Goal: Task Accomplishment & Management: Manage account settings

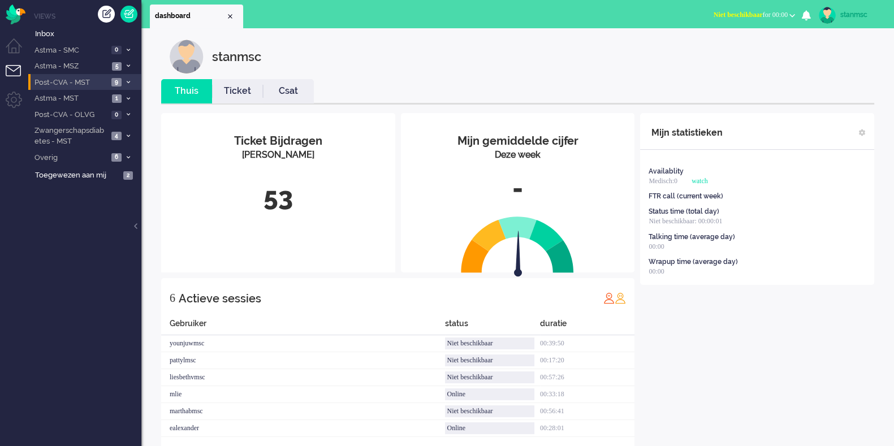
click at [79, 83] on span "Post-CVA - MST" at bounding box center [70, 82] width 75 height 11
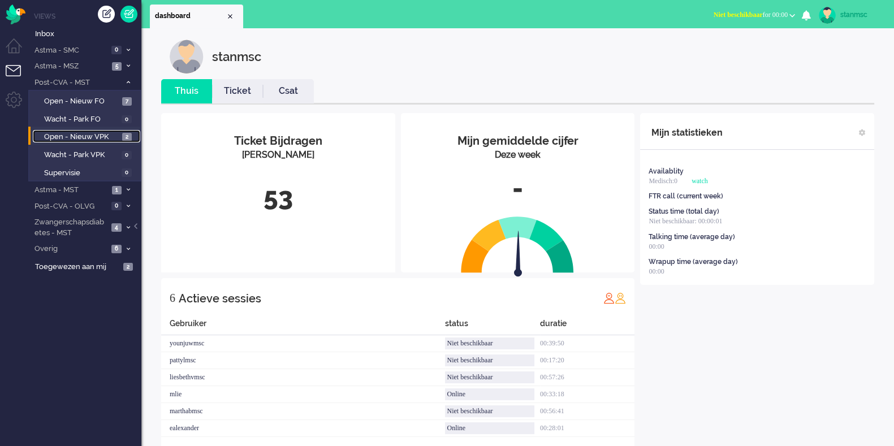
click at [76, 141] on span "Open - Nieuw VPK" at bounding box center [81, 137] width 75 height 11
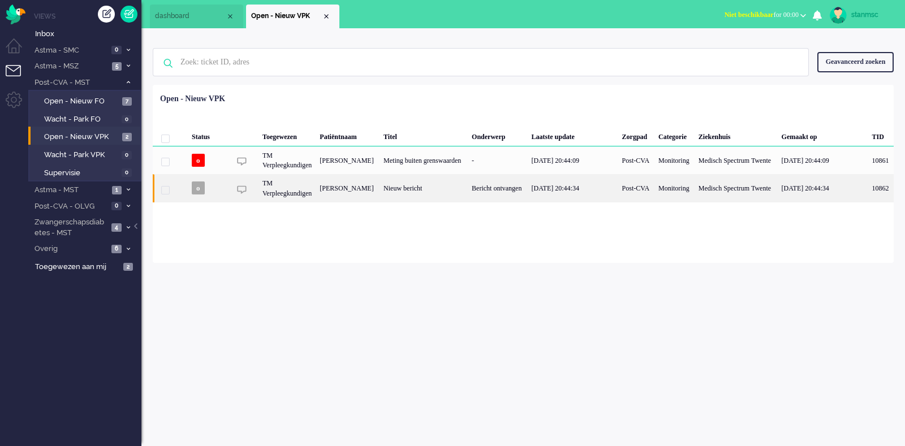
click at [379, 201] on div "[PERSON_NAME]" at bounding box center [348, 188] width 64 height 28
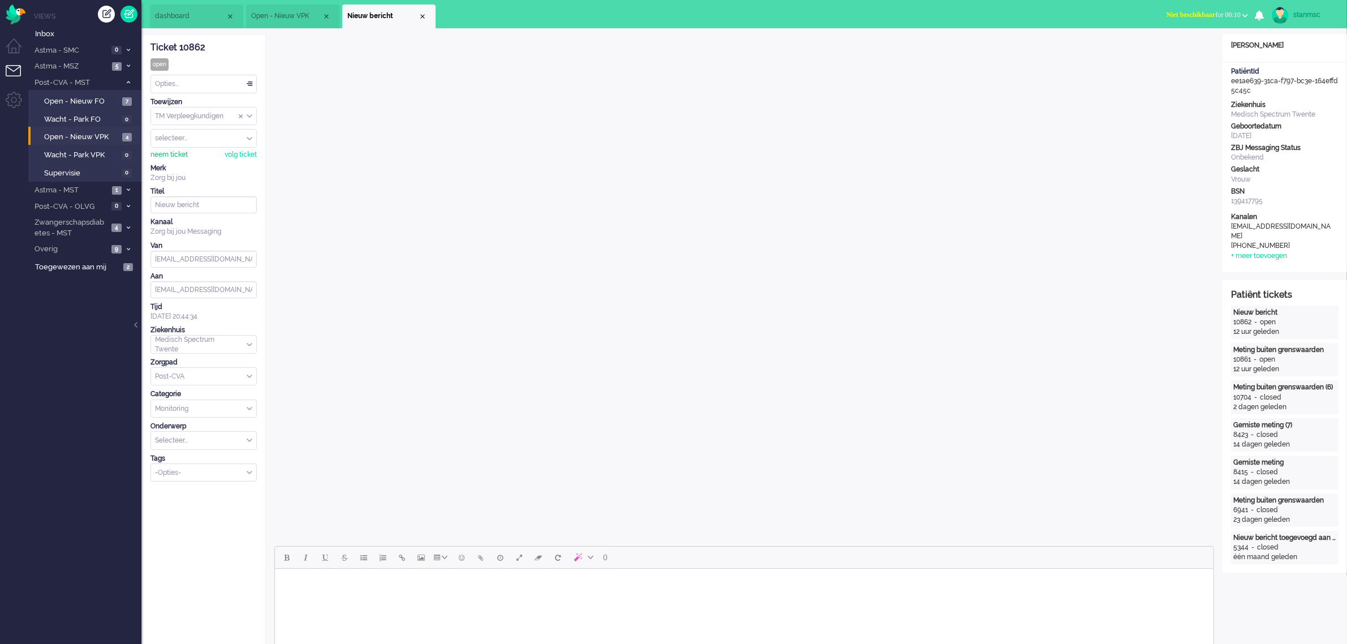
click at [175, 153] on div "neem ticket" at bounding box center [168, 155] width 37 height 10
click at [199, 83] on div "Opties..." at bounding box center [203, 84] width 105 height 18
click at [184, 159] on span "Opgelost" at bounding box center [170, 164] width 28 height 10
click at [423, 15] on div "Close tab" at bounding box center [422, 16] width 9 height 9
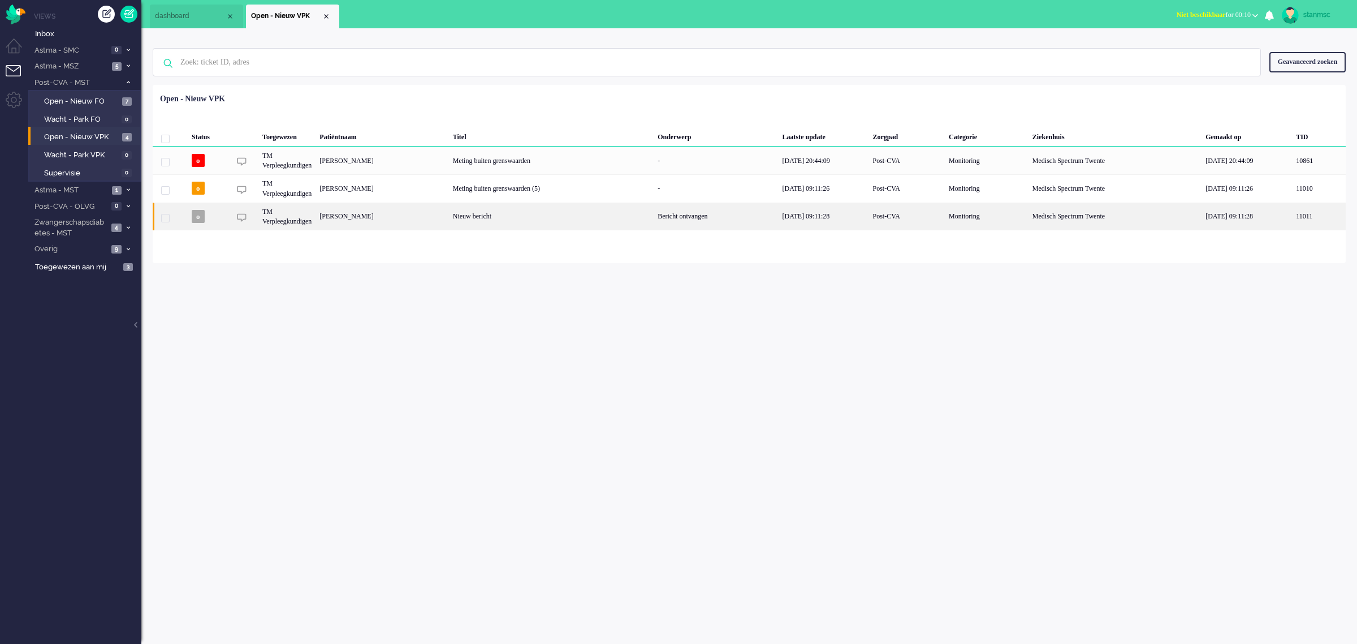
click at [425, 211] on div "[PERSON_NAME]" at bounding box center [382, 216] width 133 height 28
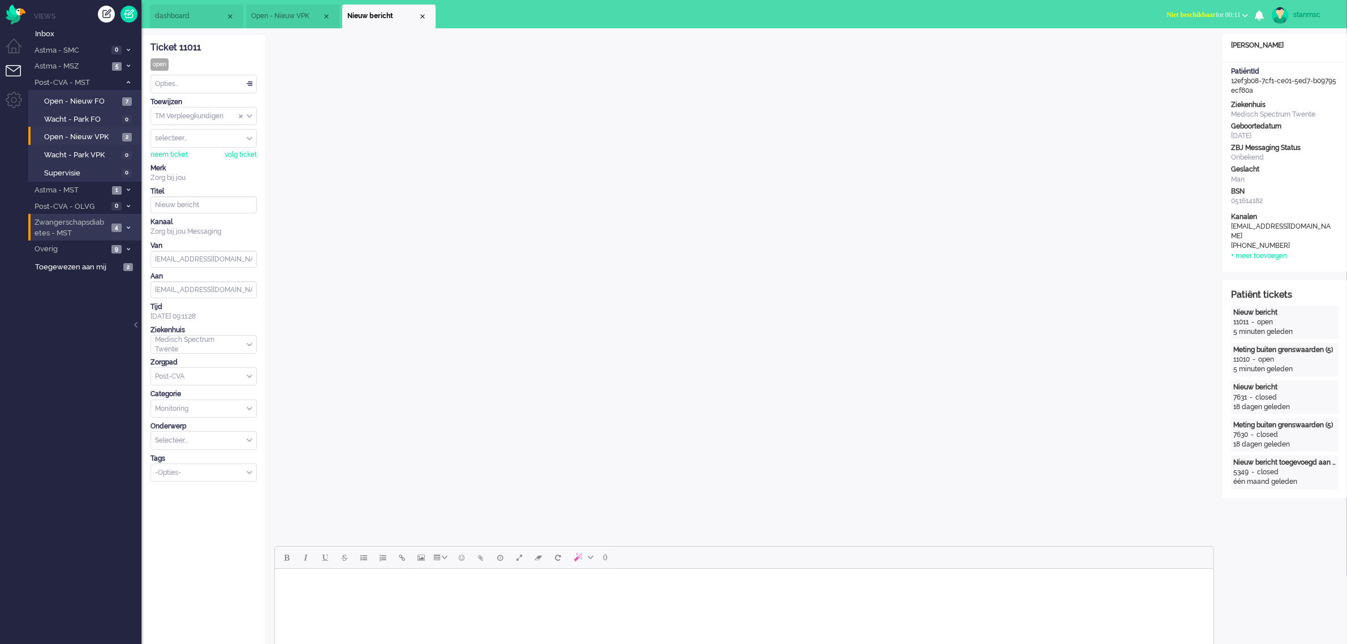
click at [80, 224] on span "Zwangerschapsdiabetes - MST" at bounding box center [70, 227] width 75 height 21
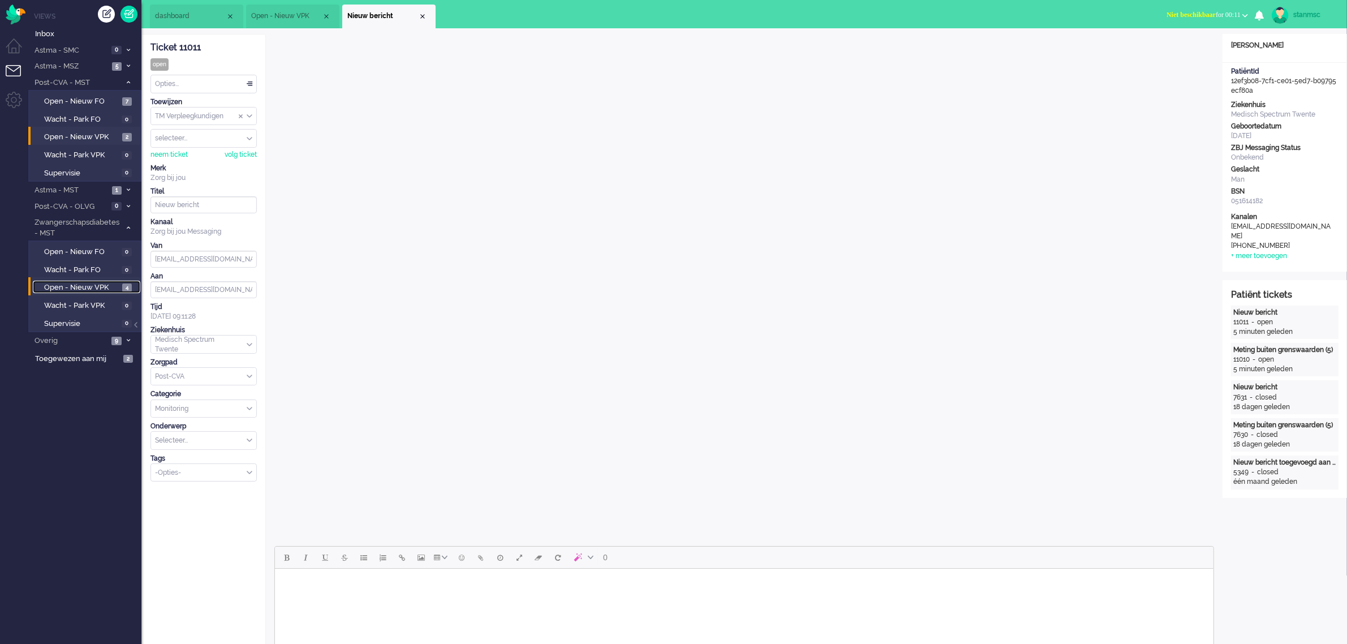
click at [81, 286] on span "Open - Nieuw VPK" at bounding box center [81, 287] width 75 height 11
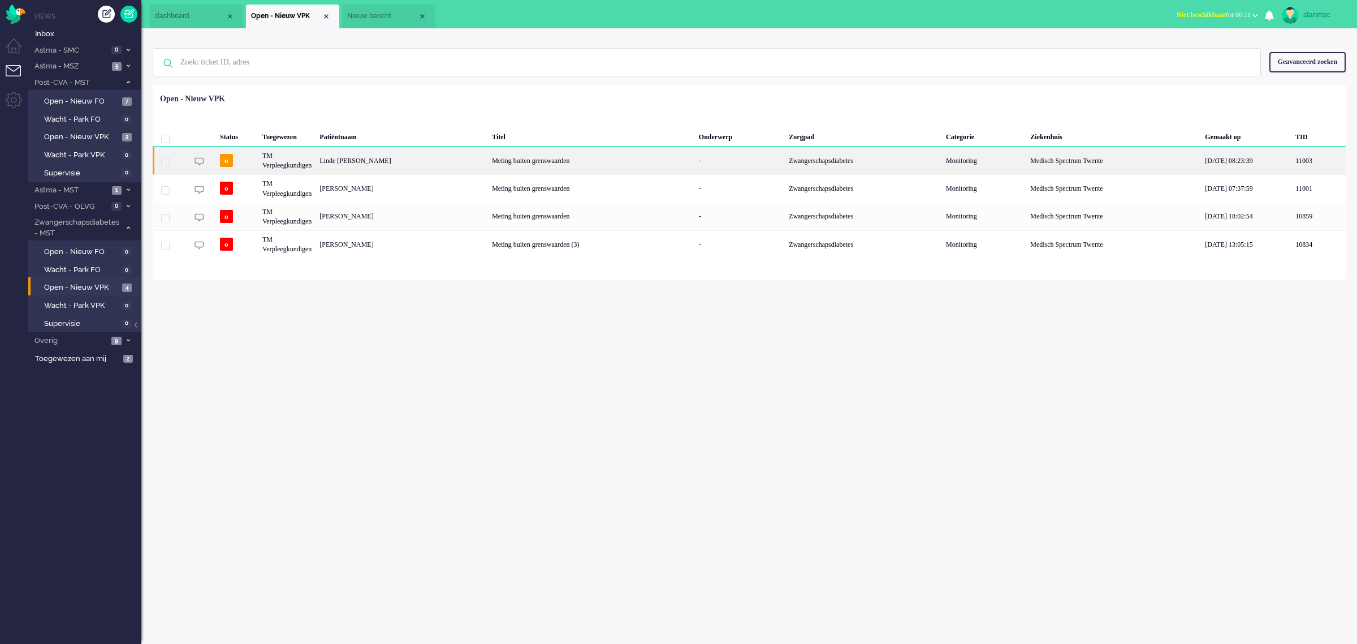
click at [428, 161] on div "Linde [PERSON_NAME]" at bounding box center [402, 160] width 172 height 28
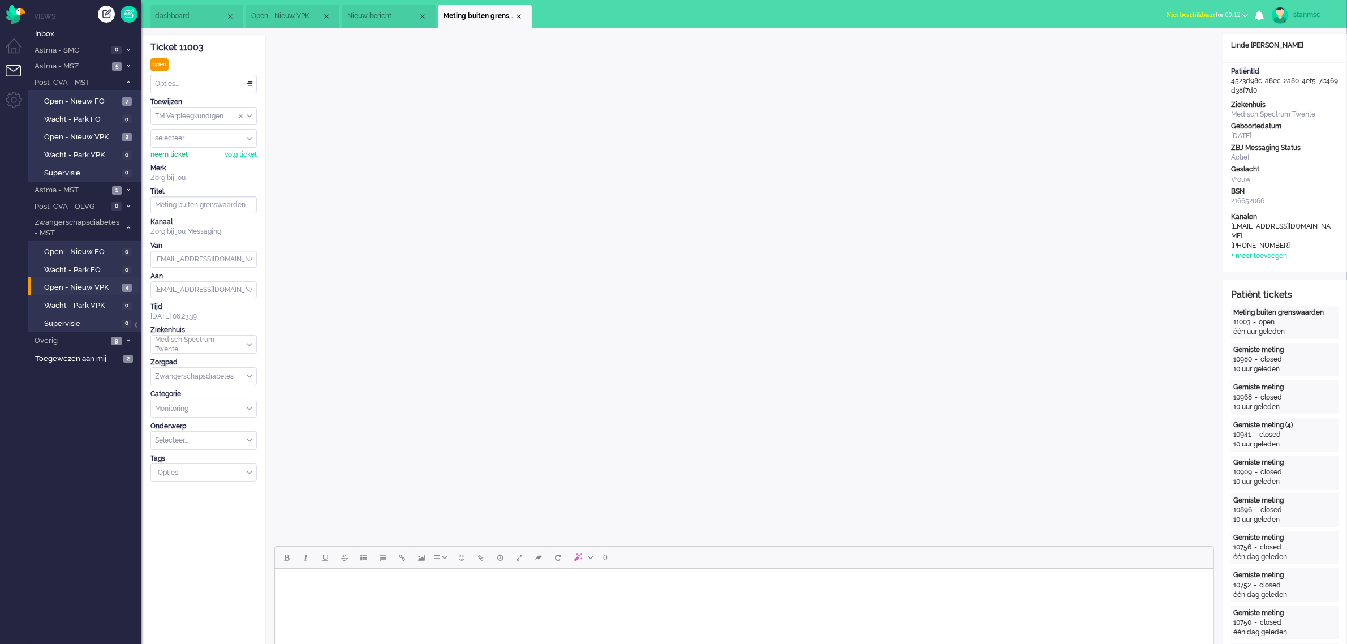
click at [171, 156] on div "neem ticket" at bounding box center [168, 155] width 37 height 10
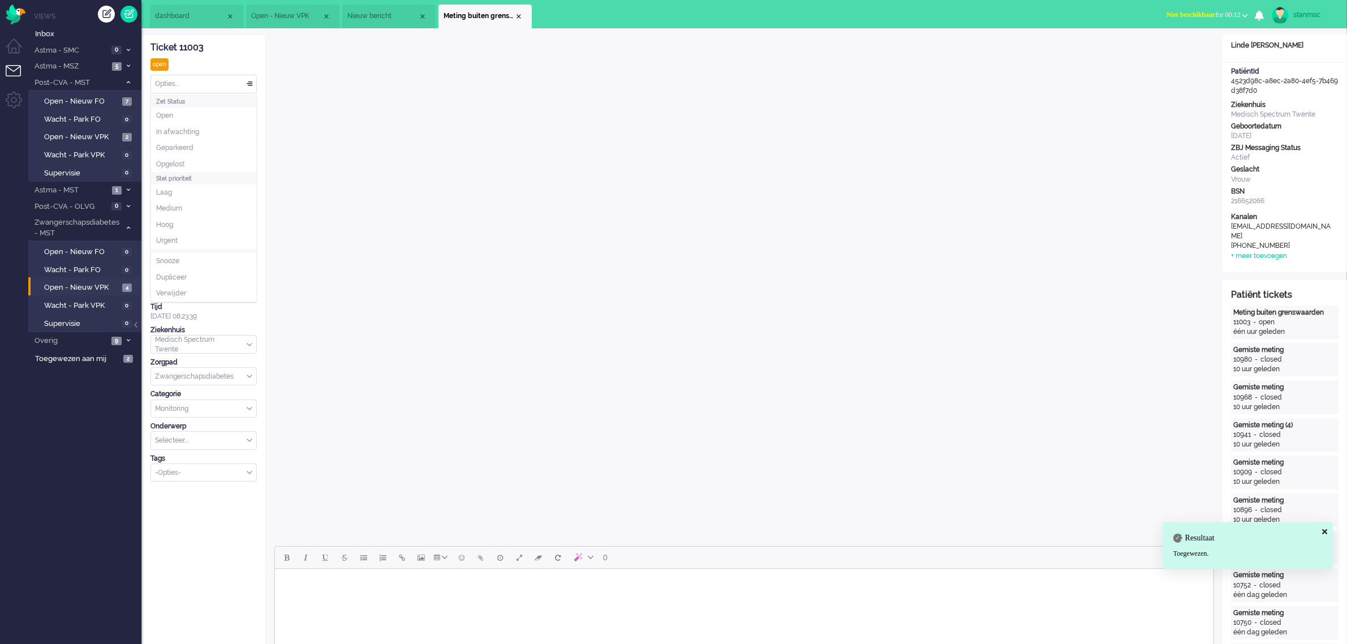
click at [183, 85] on div "Opties..." at bounding box center [203, 84] width 105 height 18
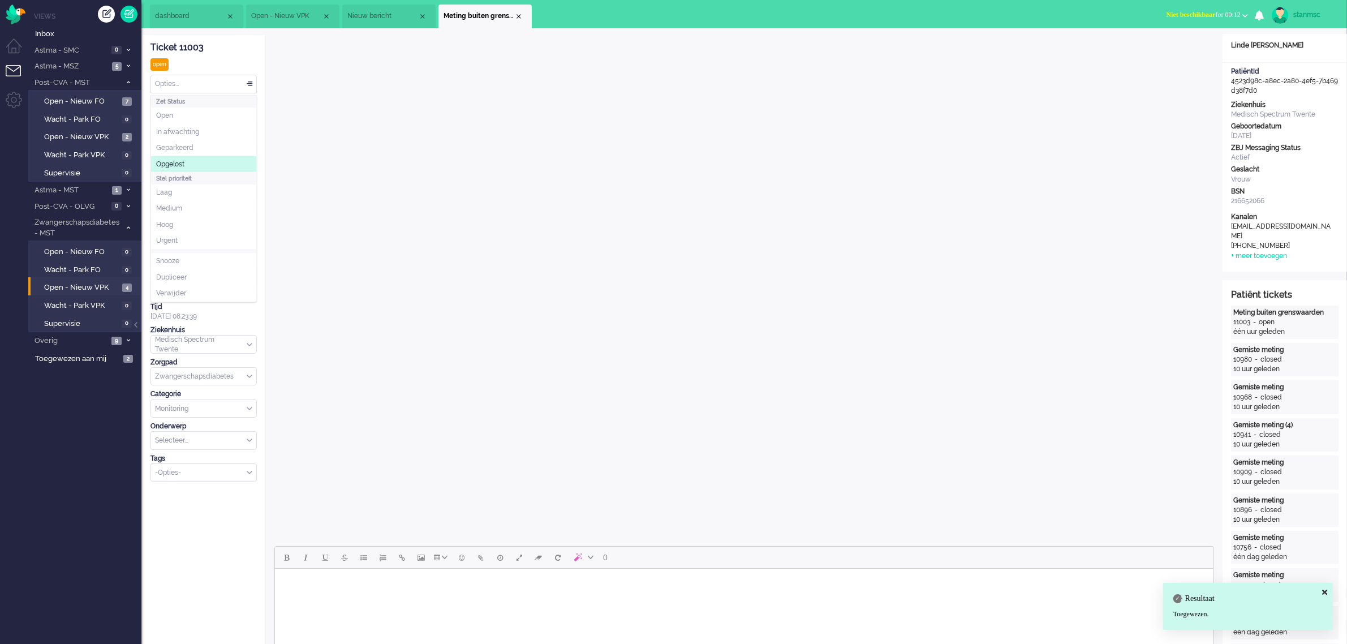
click at [184, 161] on span "Opgelost" at bounding box center [170, 164] width 28 height 10
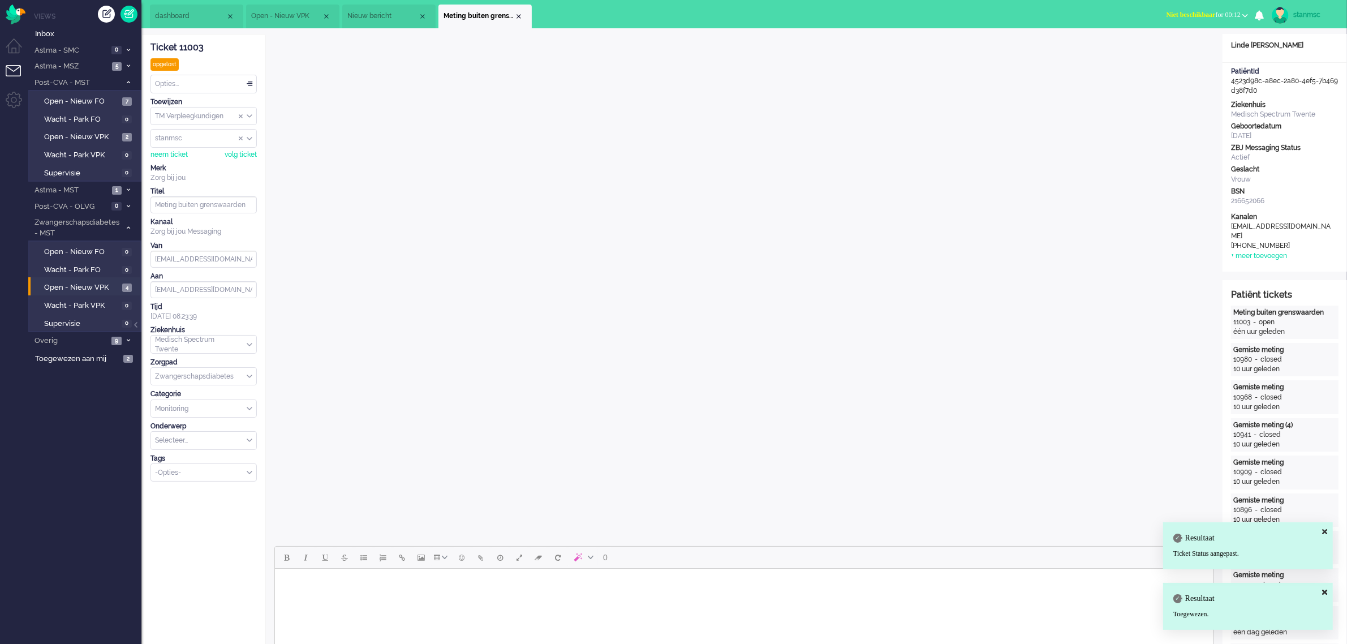
click at [516, 16] on div "Close tab" at bounding box center [518, 16] width 9 height 9
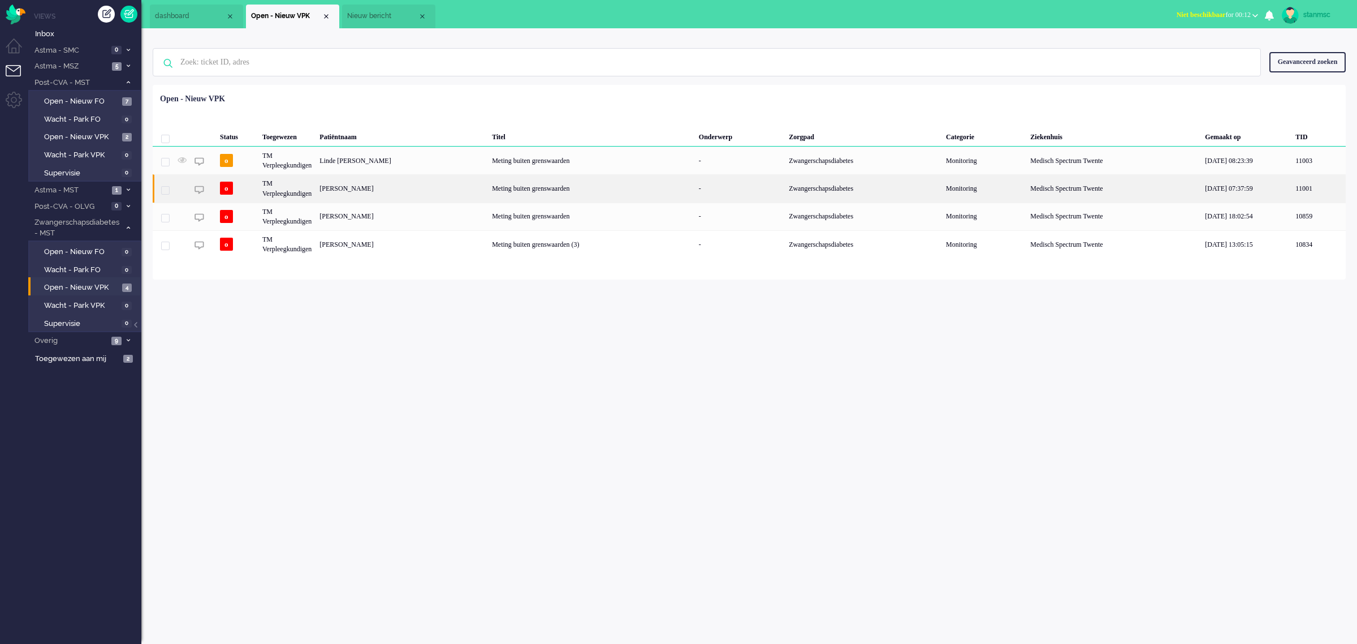
click at [412, 187] on div "[PERSON_NAME]" at bounding box center [402, 188] width 172 height 28
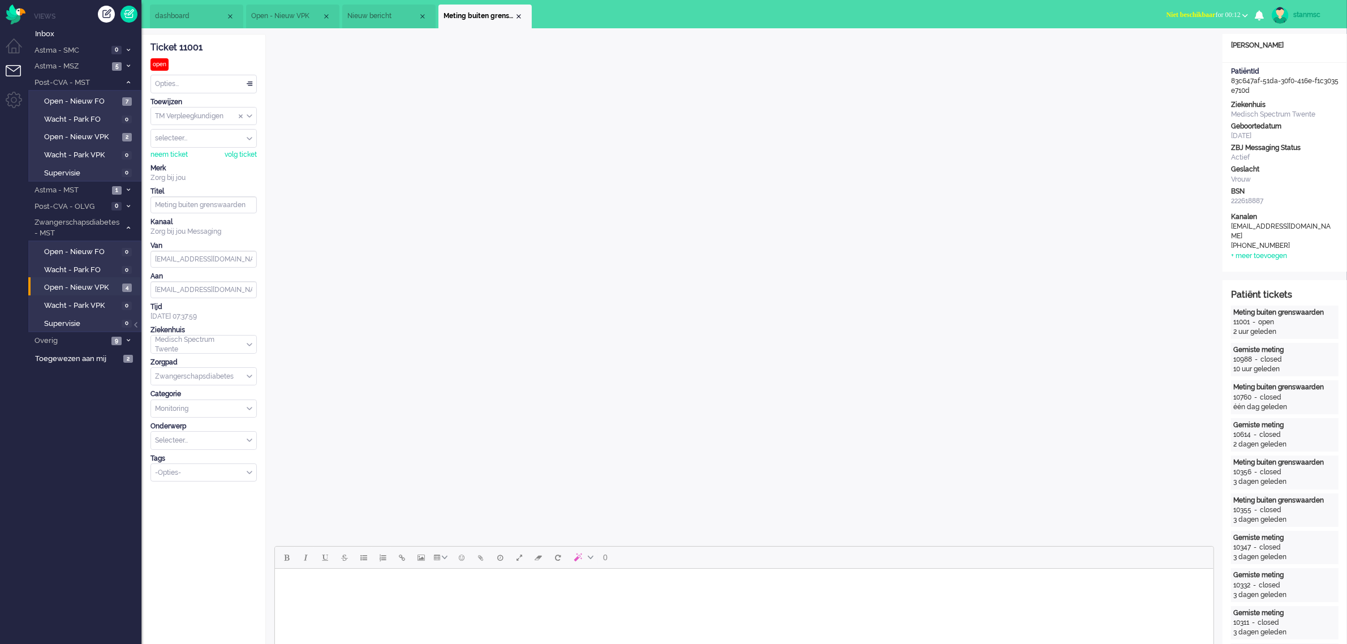
click at [394, 18] on span "Nieuw bericht" at bounding box center [382, 16] width 71 height 10
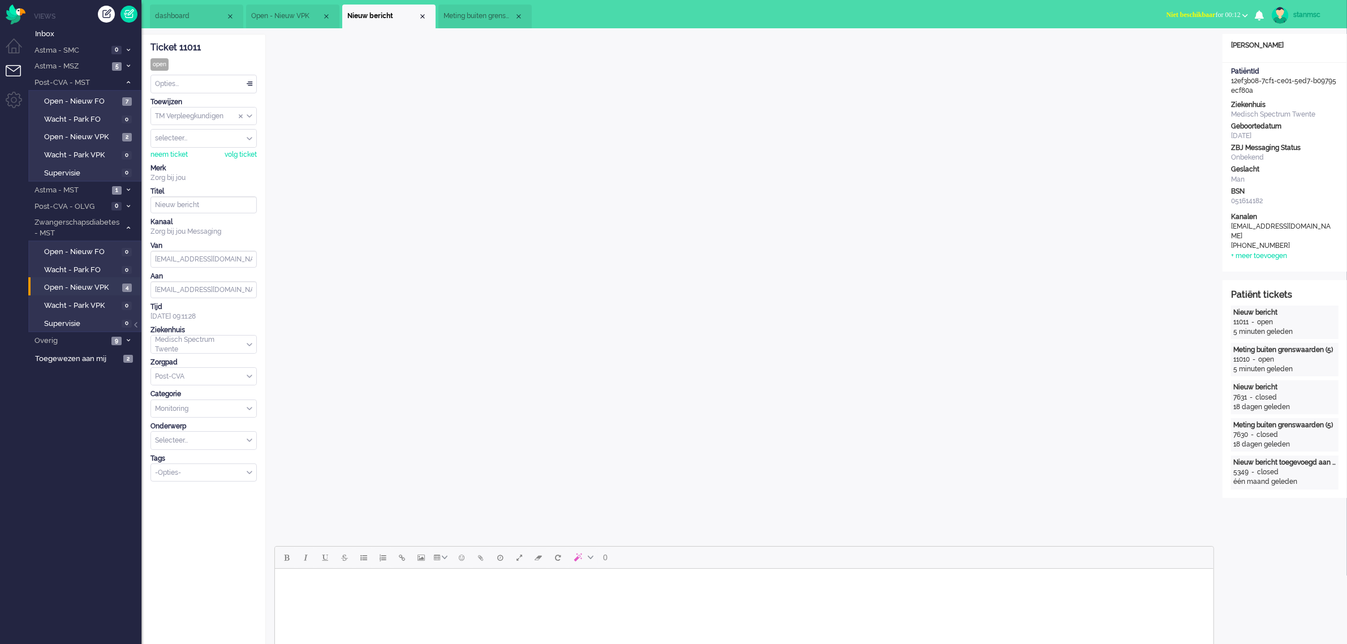
click at [470, 11] on span "Meting buiten grenswaarden" at bounding box center [478, 16] width 71 height 10
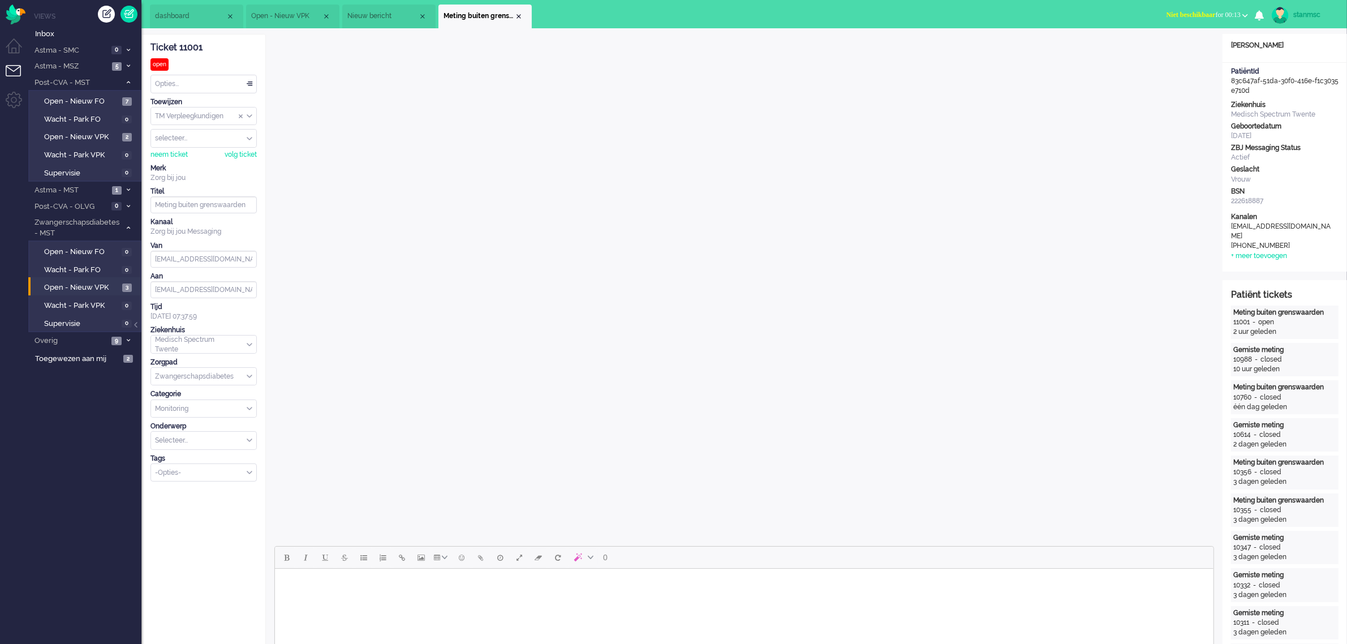
click at [379, 18] on span "Nieuw bericht" at bounding box center [382, 16] width 71 height 10
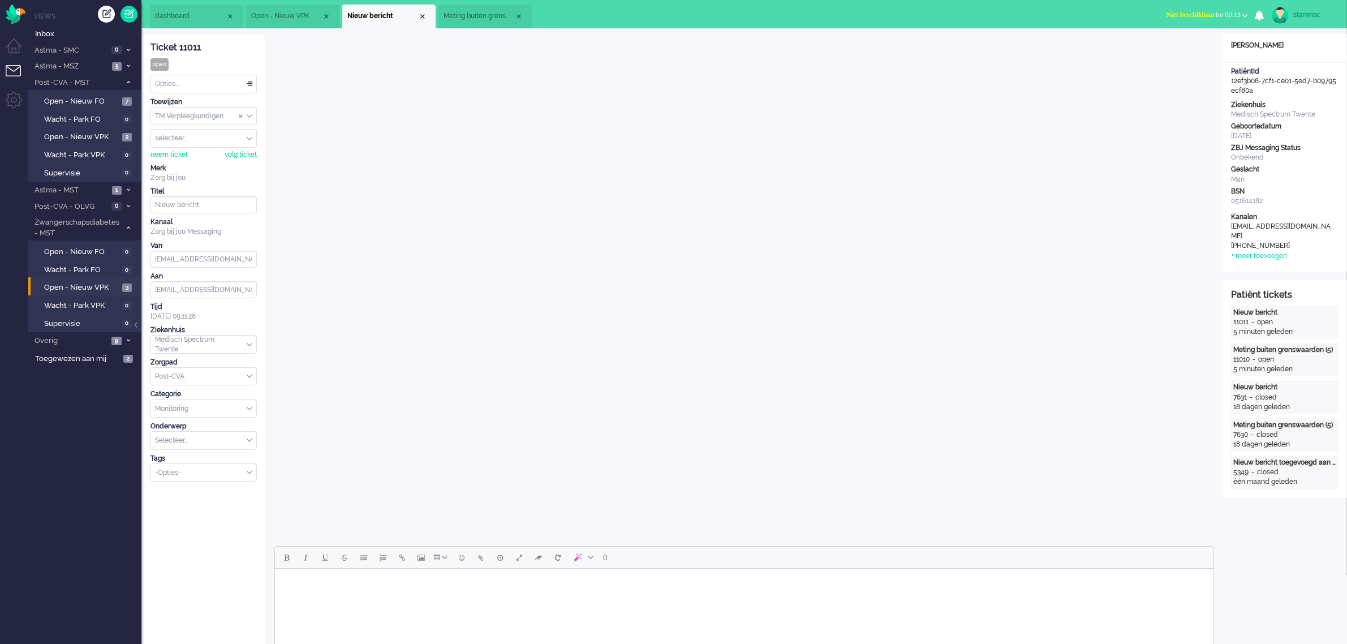
click at [420, 14] on div "Close tab" at bounding box center [422, 16] width 9 height 9
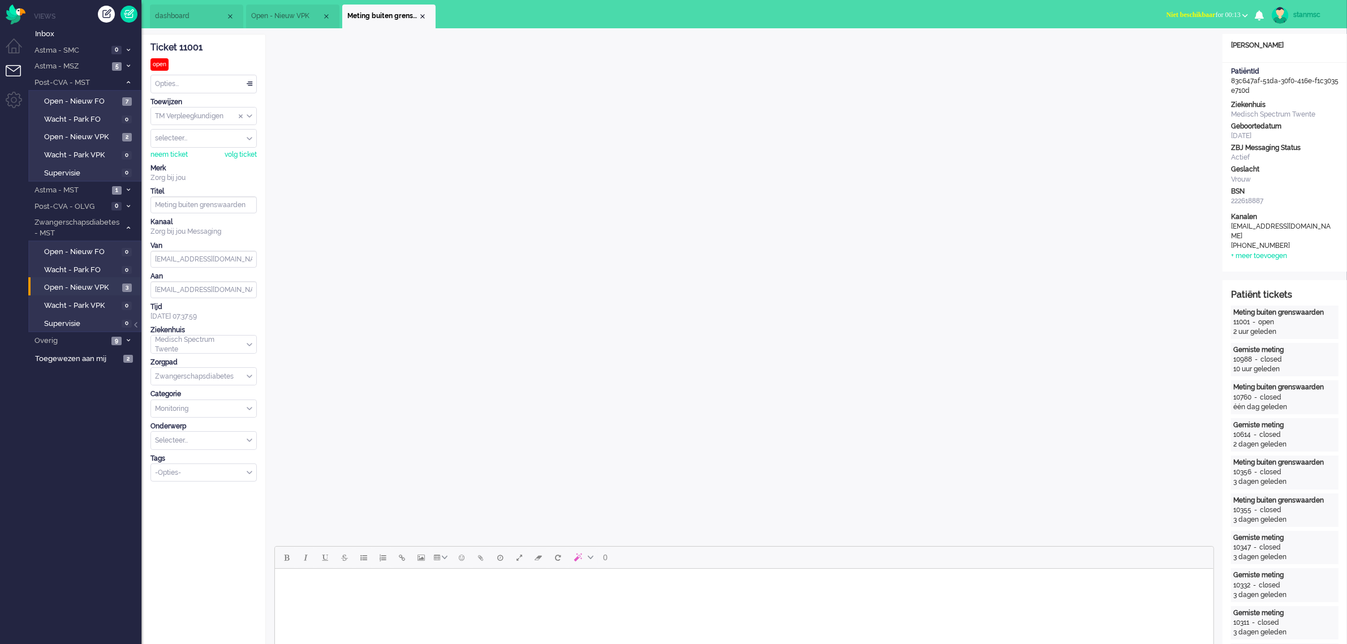
click at [297, 18] on span "Open - Nieuw VPK" at bounding box center [286, 16] width 71 height 10
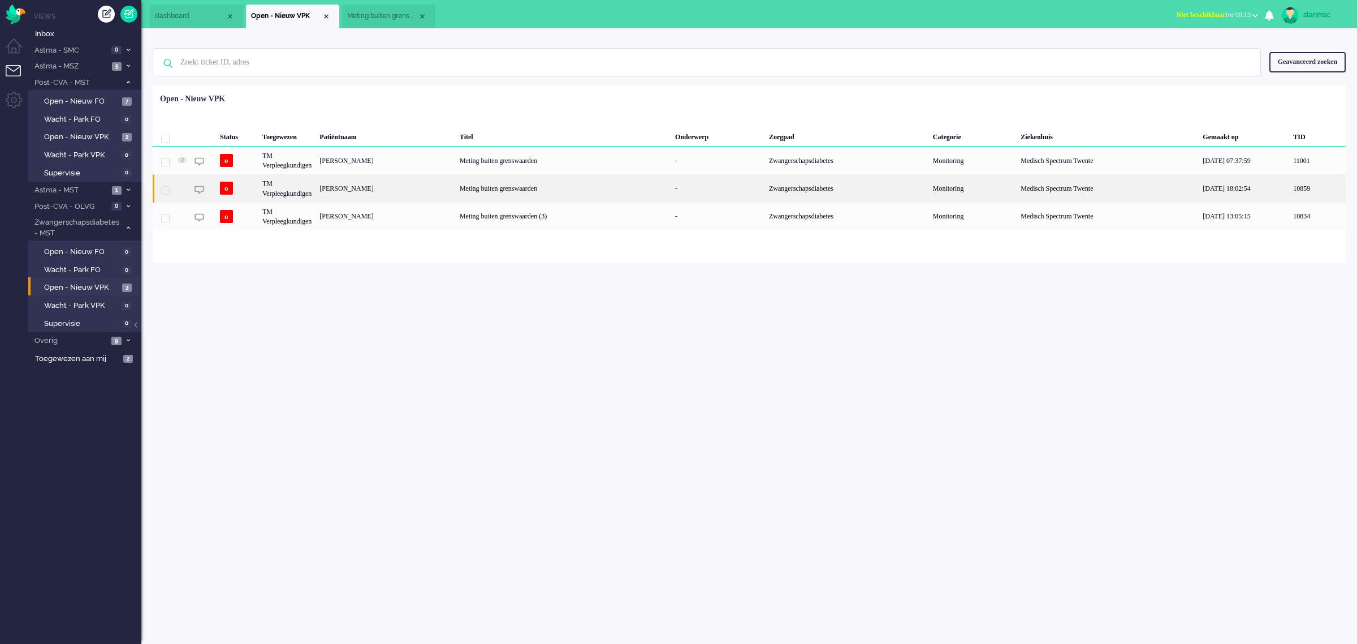
click at [399, 188] on div "[PERSON_NAME]" at bounding box center [386, 188] width 140 height 28
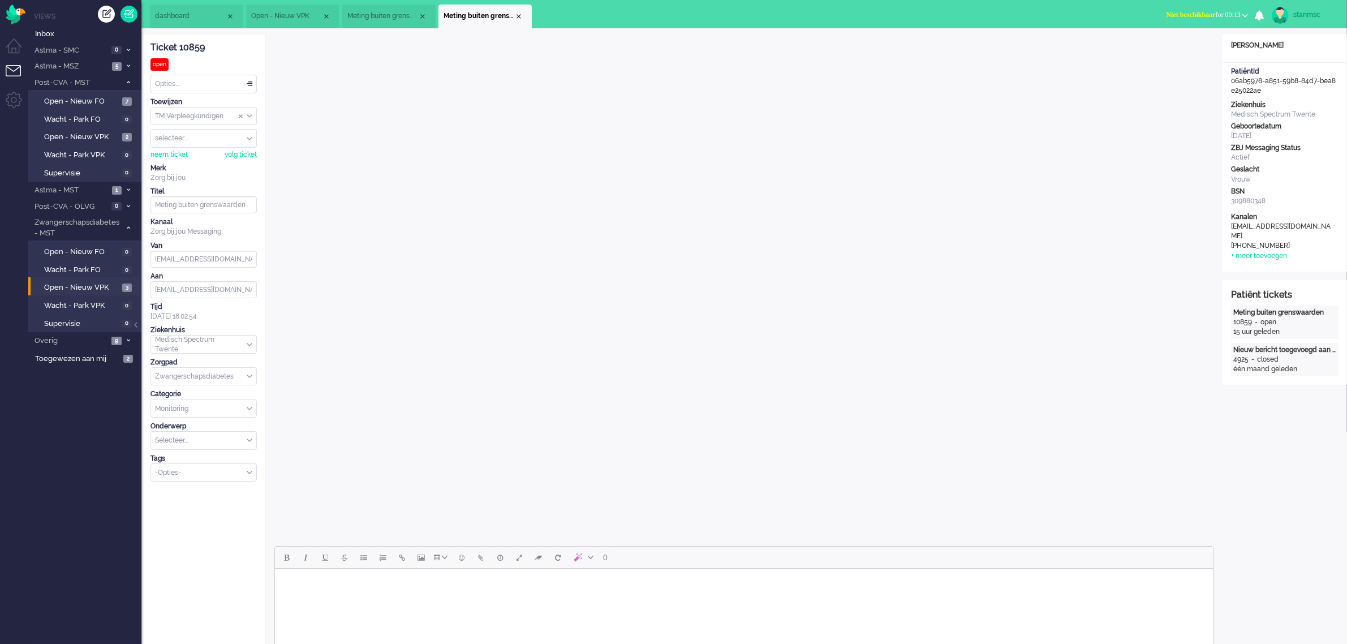
click at [390, 15] on span "Meting buiten grenswaarden" at bounding box center [382, 16] width 71 height 10
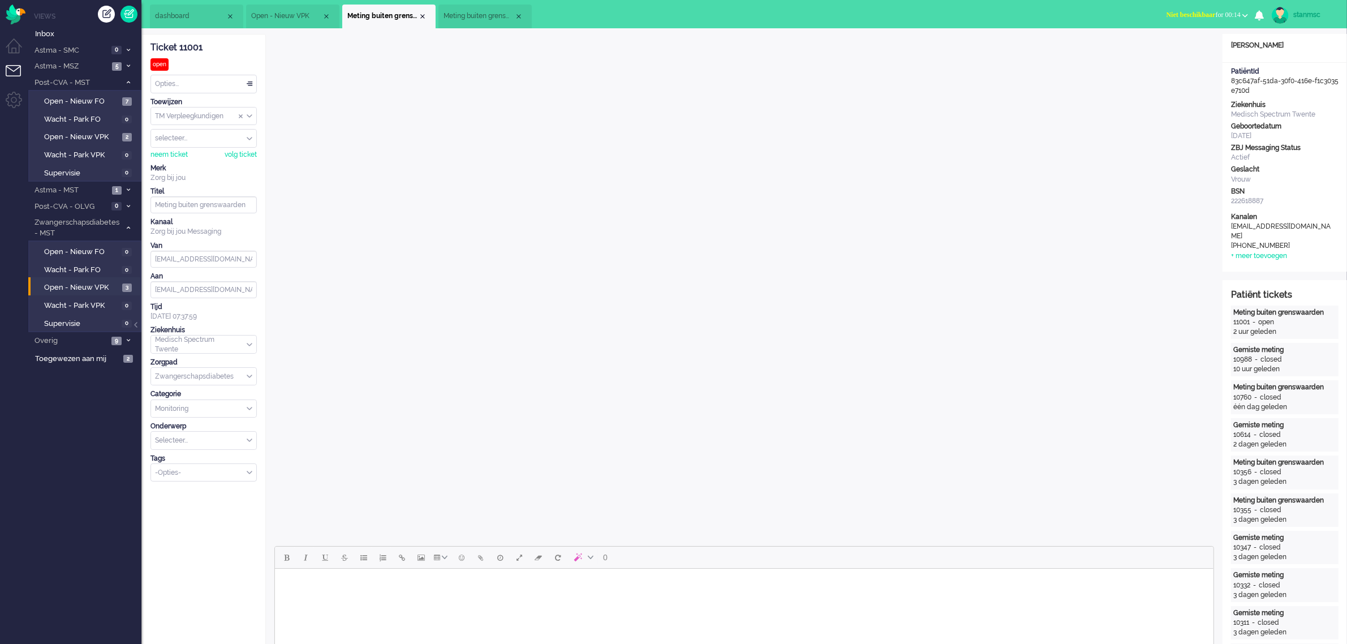
click at [482, 16] on span "Meting buiten grenswaarden" at bounding box center [478, 16] width 71 height 10
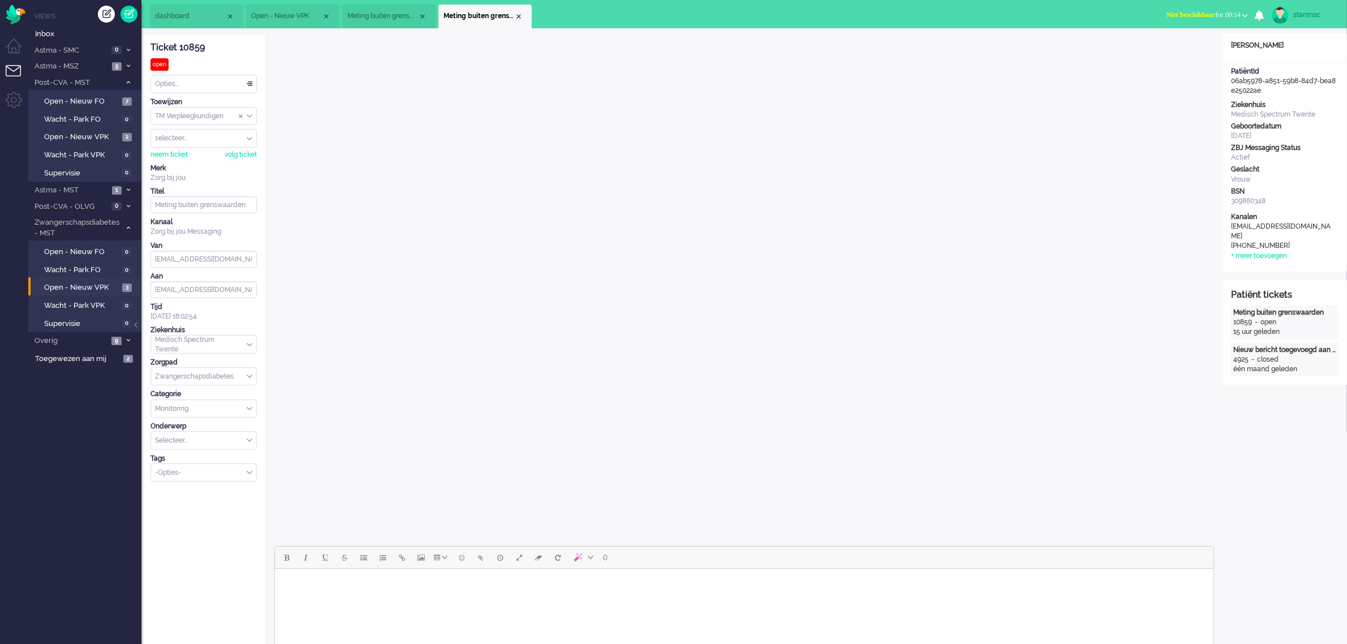
click at [894, 15] on span "Niet beschikbaar" at bounding box center [1190, 15] width 49 height 8
click at [894, 49] on label "Online" at bounding box center [1200, 51] width 89 height 10
click at [297, 10] on li "Open - Nieuw VPK" at bounding box center [292, 17] width 93 height 24
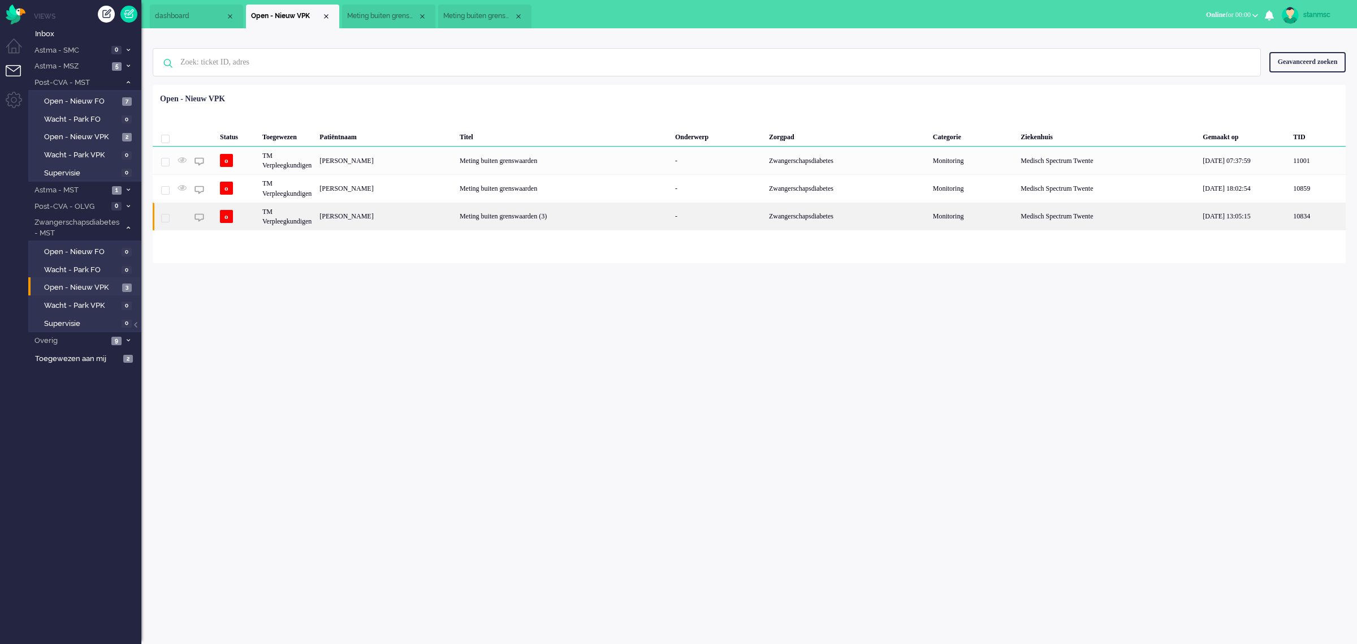
click at [360, 215] on div "[PERSON_NAME]" at bounding box center [386, 216] width 140 height 28
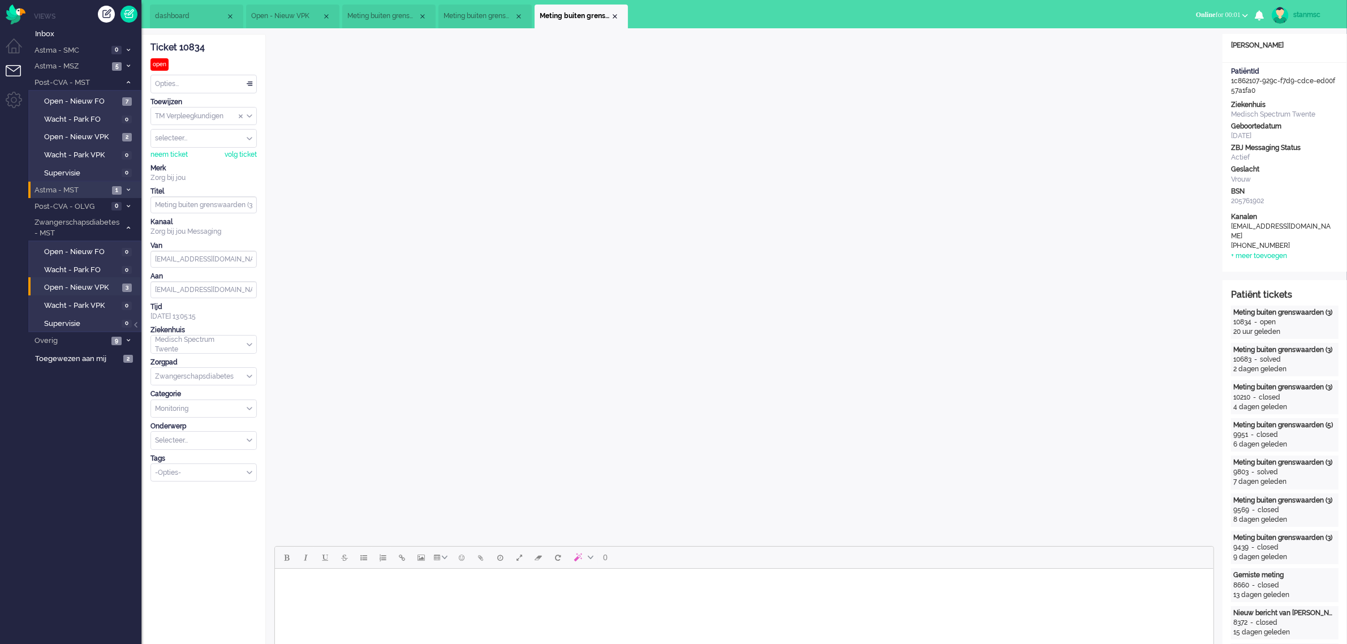
click at [82, 187] on span "Astma - MST" at bounding box center [71, 190] width 76 height 11
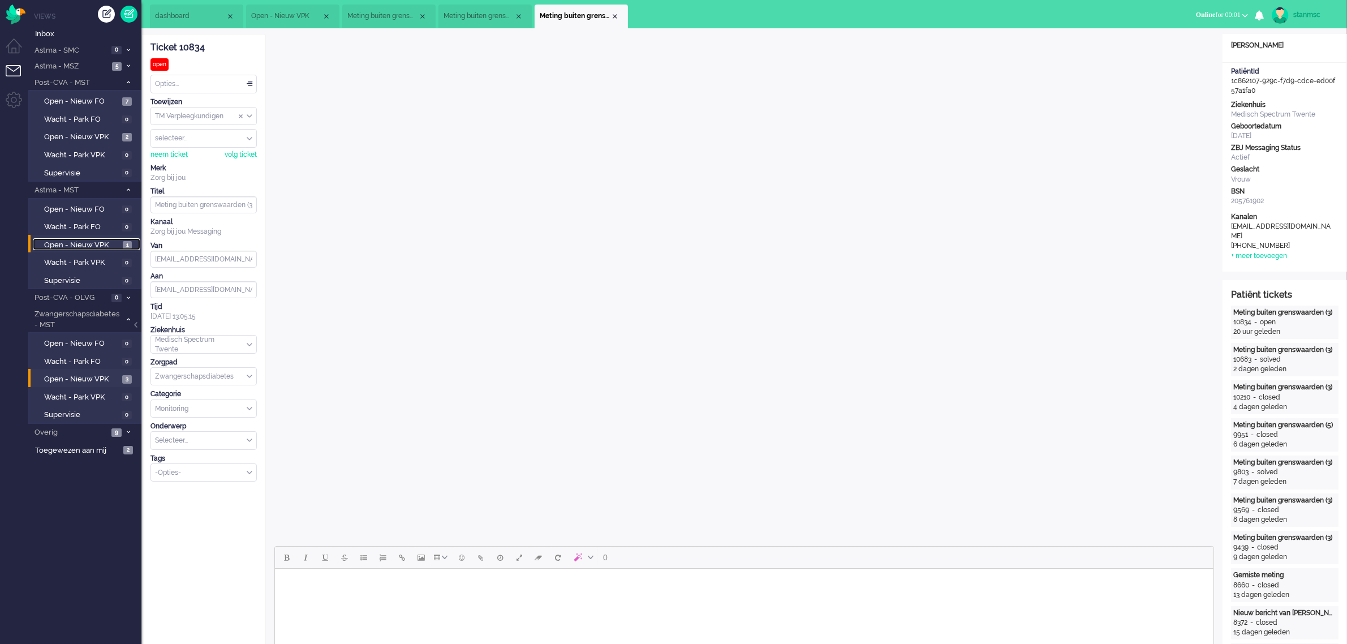
click at [82, 241] on span "Open - Nieuw VPK" at bounding box center [82, 245] width 76 height 11
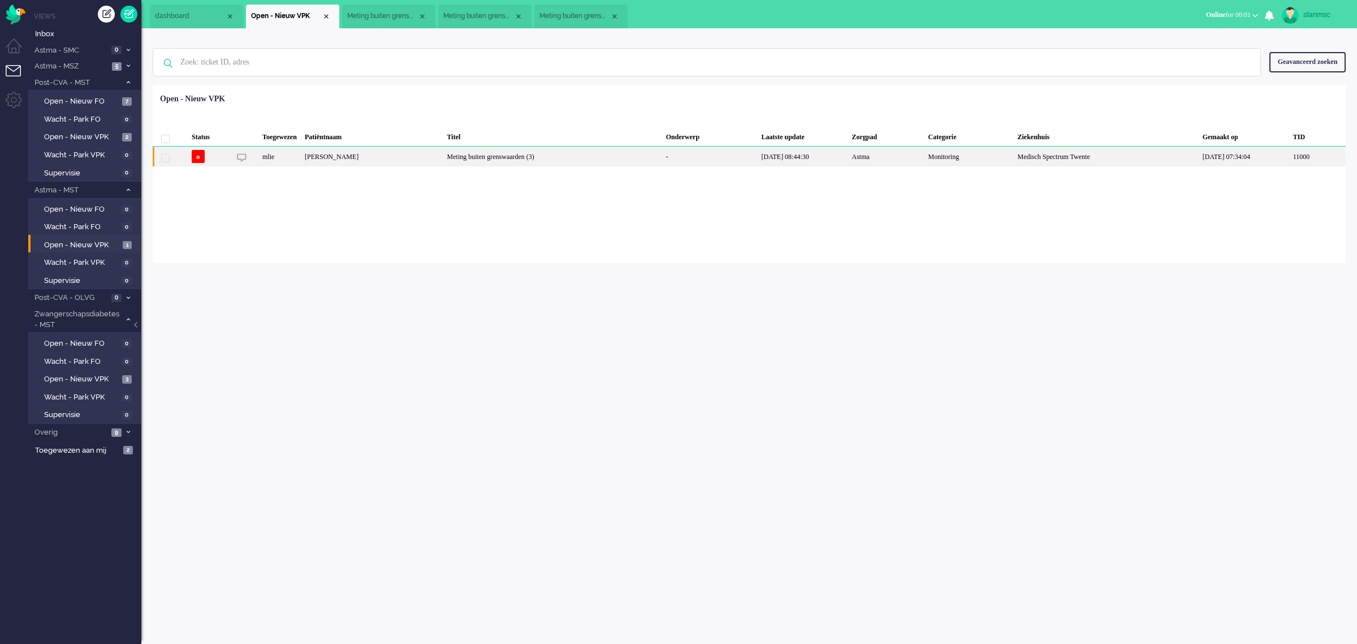
click at [443, 156] on div "[PERSON_NAME]" at bounding box center [372, 156] width 143 height 20
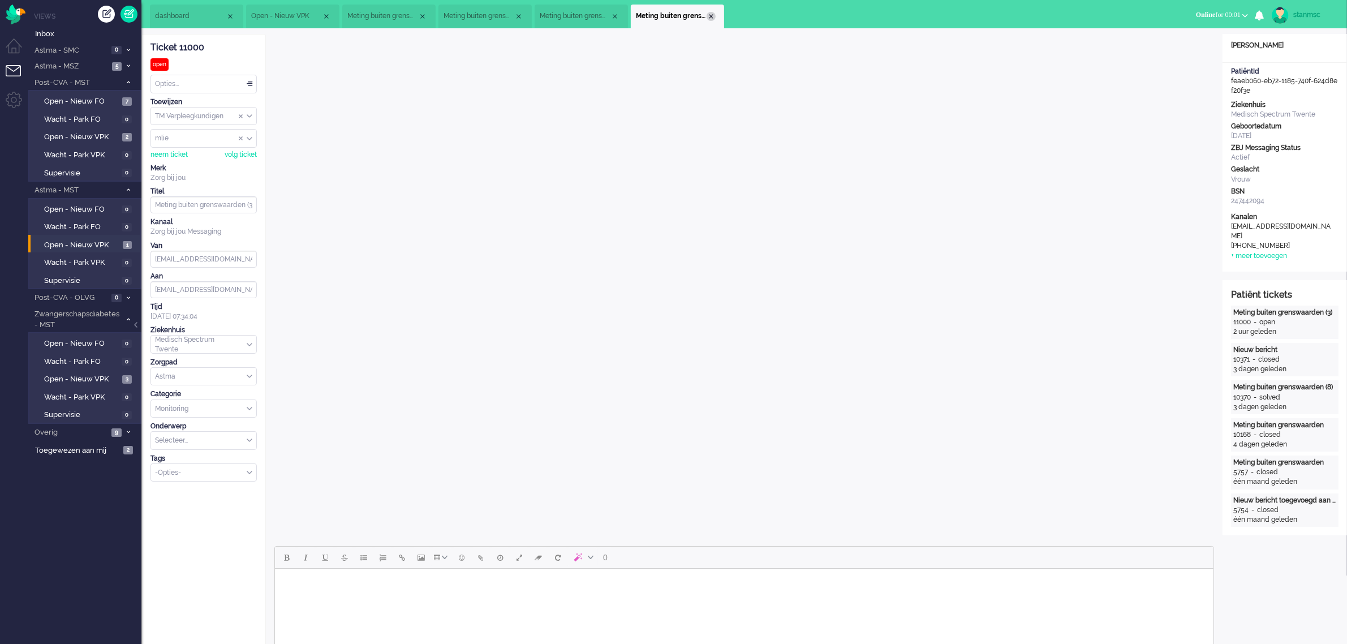
click at [710, 19] on div "Close tab" at bounding box center [710, 16] width 9 height 9
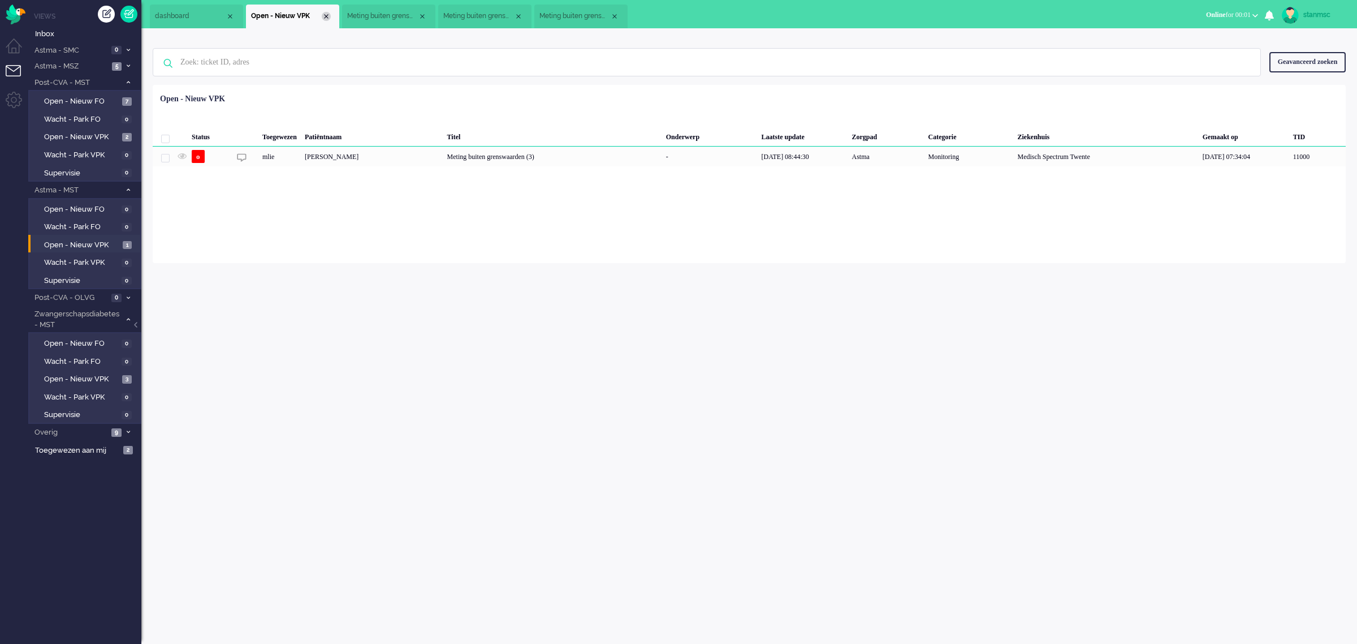
click at [325, 14] on div "Close tab" at bounding box center [326, 16] width 9 height 9
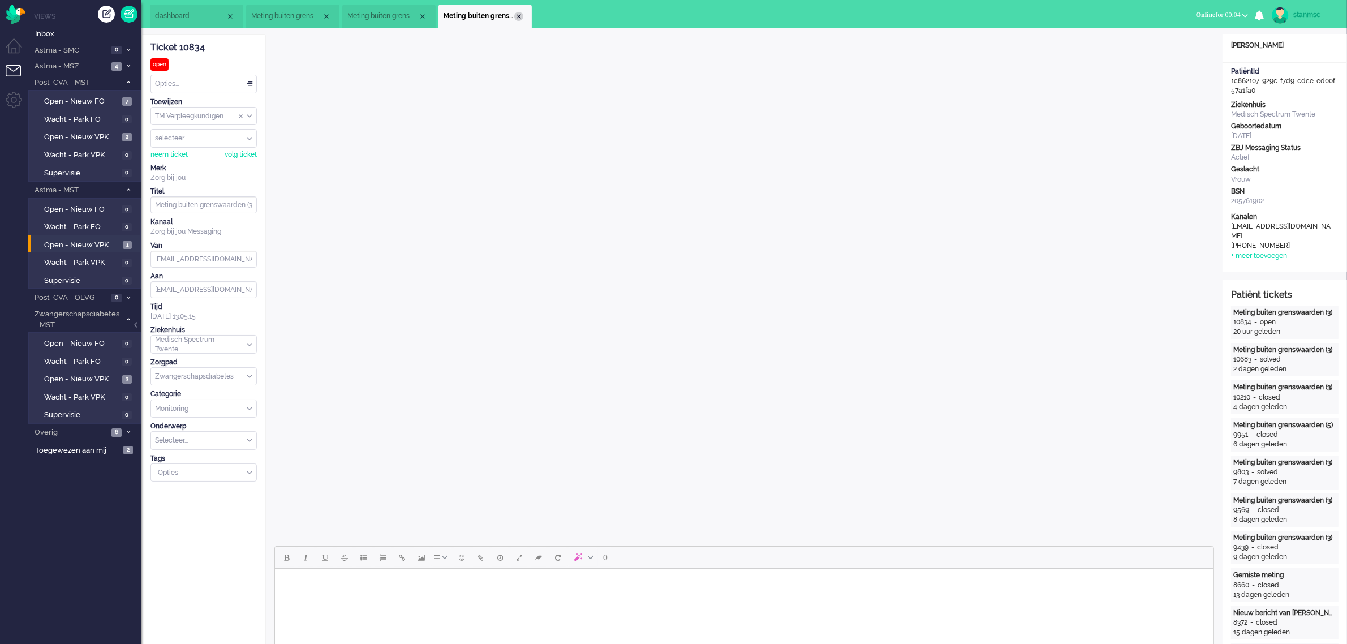
click at [515, 13] on div "Close tab" at bounding box center [518, 16] width 9 height 9
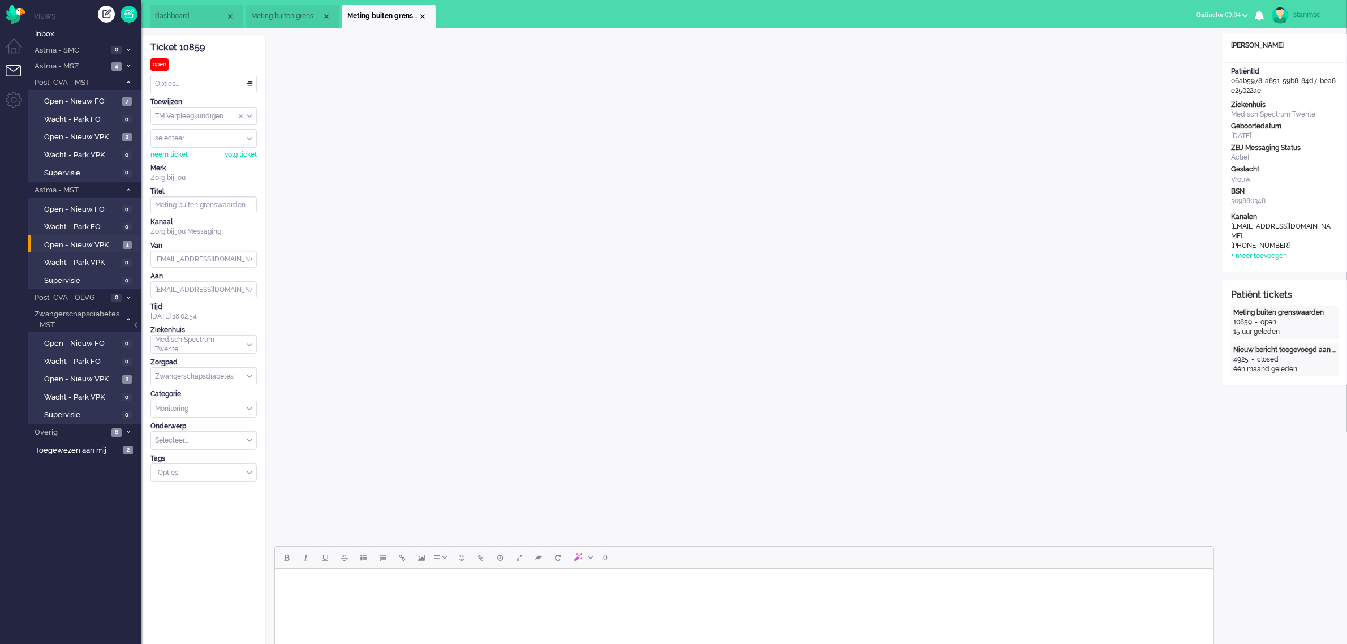
click at [297, 15] on span "Meting buiten grenswaarden" at bounding box center [286, 16] width 71 height 10
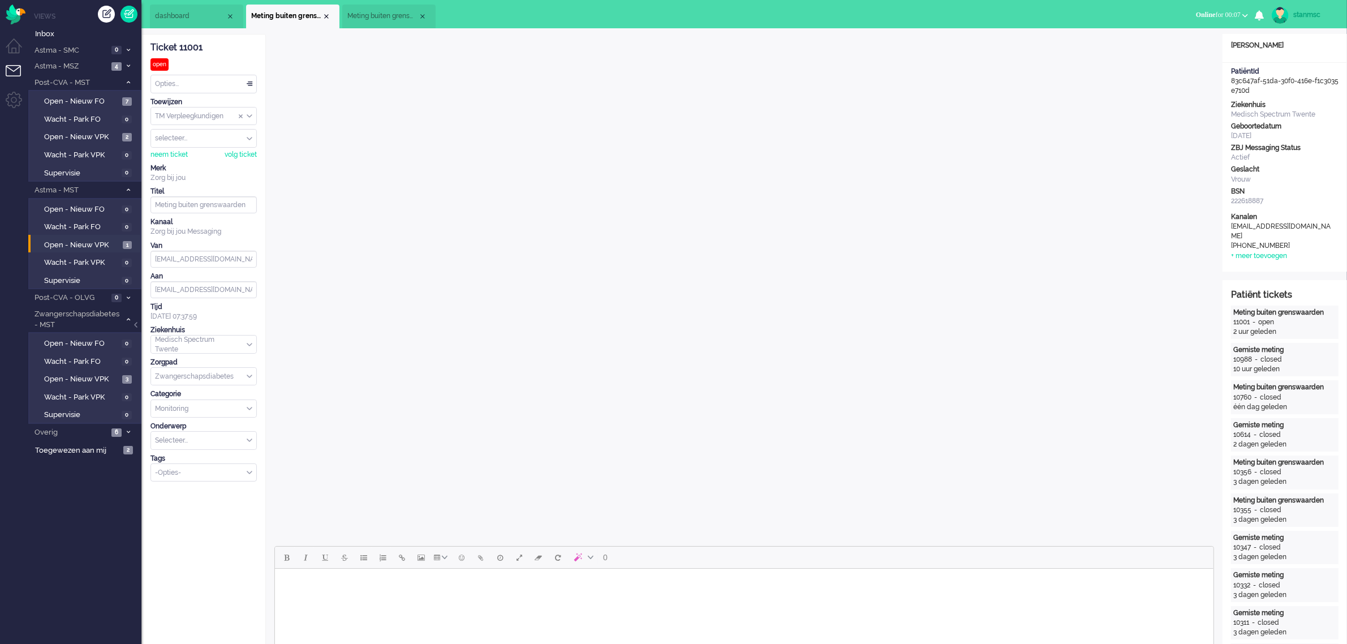
click at [366, 8] on li "Meting buiten grenswaarden" at bounding box center [388, 17] width 93 height 24
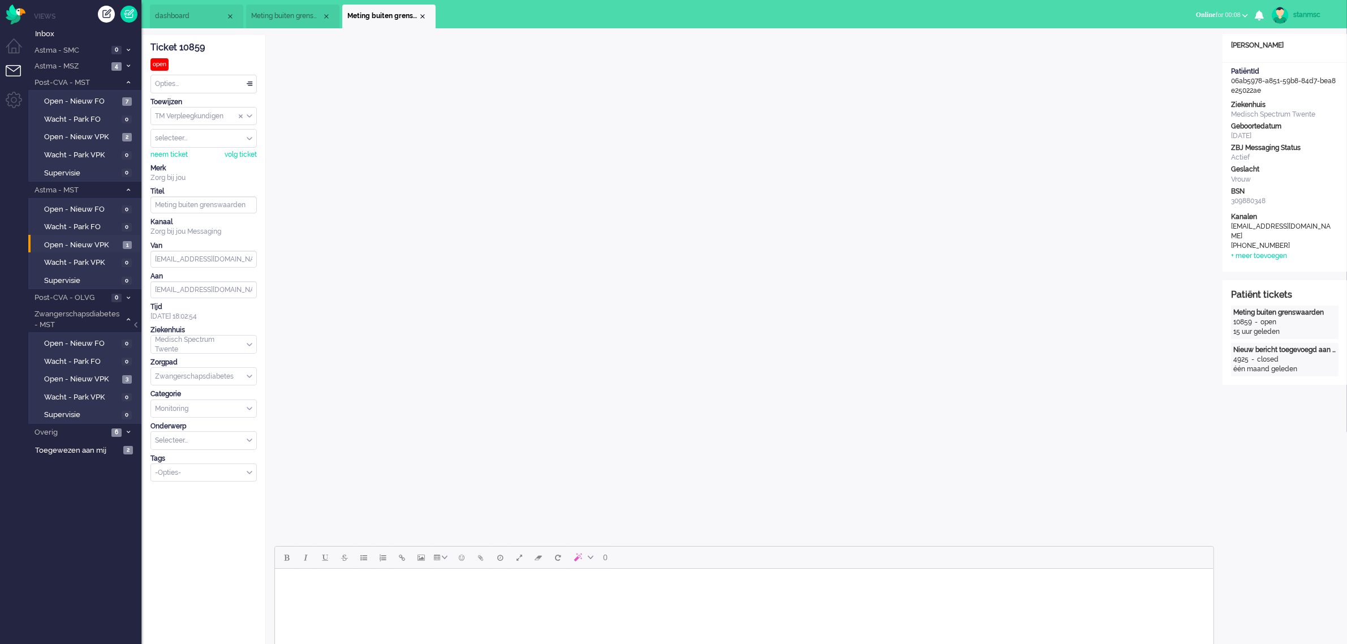
click at [275, 15] on span "Meting buiten grenswaarden" at bounding box center [286, 16] width 71 height 10
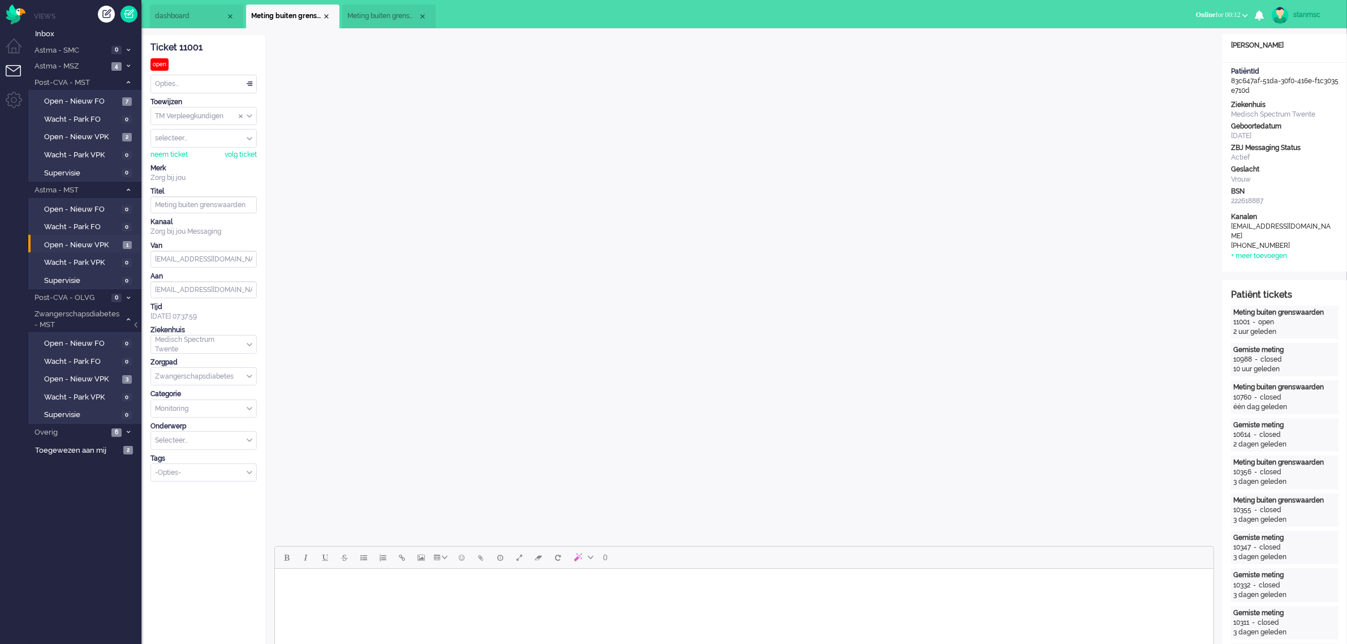
click at [894, 15] on span "Online" at bounding box center [1206, 15] width 20 height 8
click at [894, 37] on label "Niet beschikbaar" at bounding box center [1200, 38] width 89 height 10
click at [894, 15] on span "Niet beschikbaar" at bounding box center [1190, 15] width 49 height 8
click at [894, 49] on label "Online" at bounding box center [1200, 51] width 89 height 10
click at [387, 17] on span "Meting buiten grenswaarden" at bounding box center [382, 16] width 71 height 10
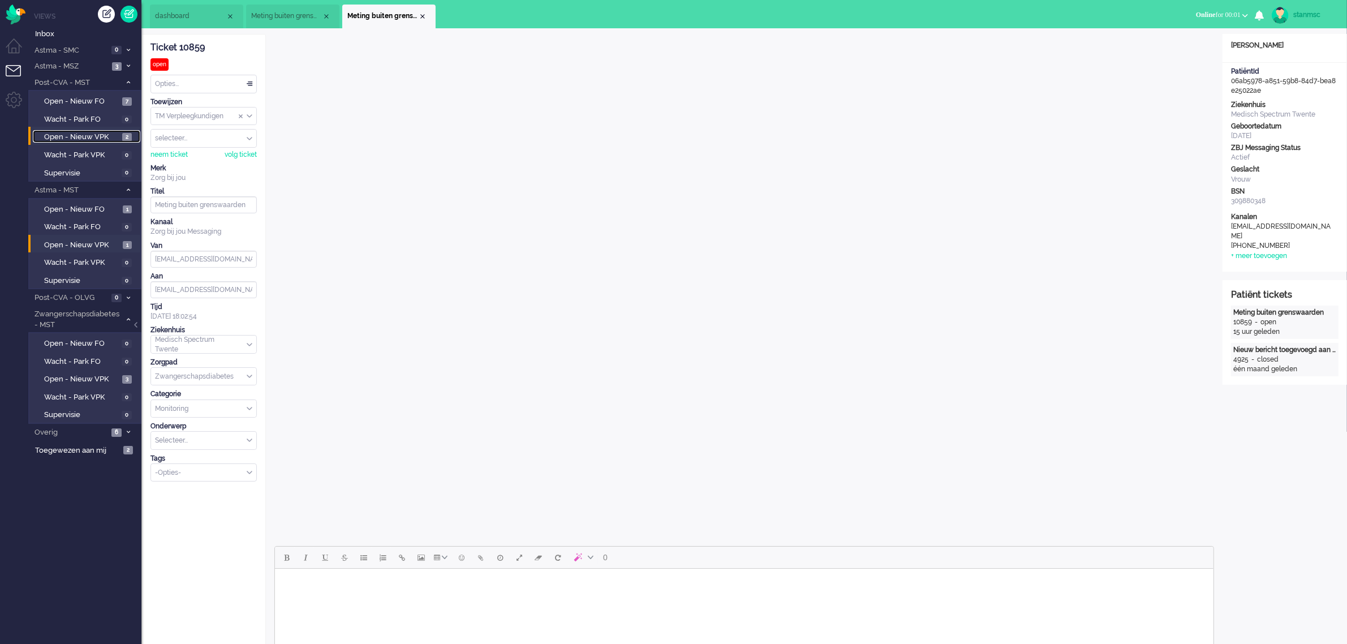
click at [105, 139] on span "Open - Nieuw VPK" at bounding box center [81, 137] width 75 height 11
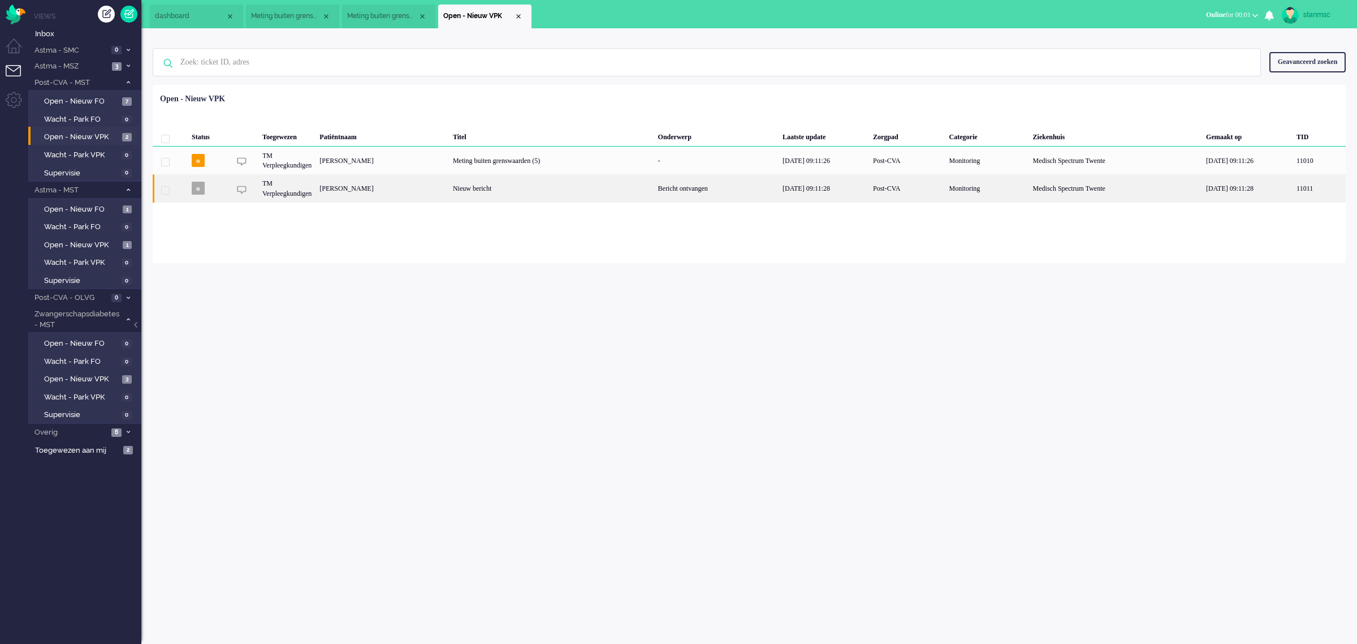
click at [414, 187] on div "[PERSON_NAME]" at bounding box center [382, 188] width 133 height 28
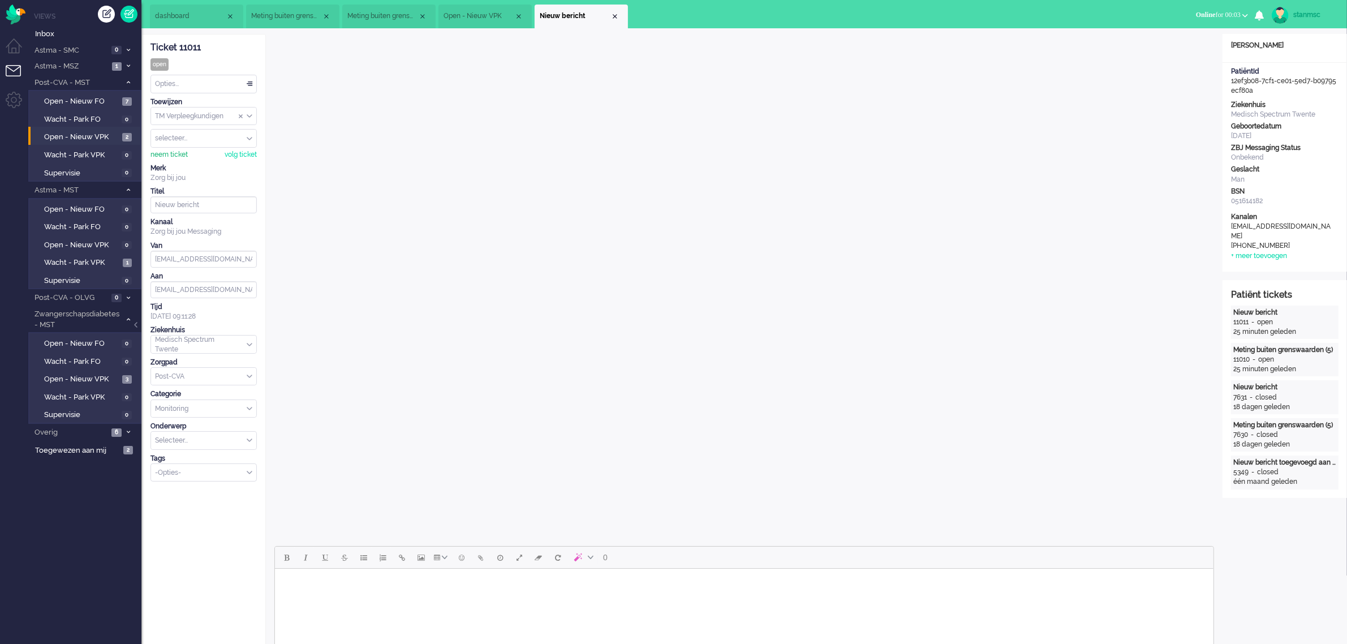
click at [171, 150] on div "neem ticket" at bounding box center [168, 155] width 37 height 10
click at [184, 81] on div "Opties..." at bounding box center [203, 84] width 105 height 18
click at [179, 168] on span "Opgelost" at bounding box center [170, 164] width 28 height 10
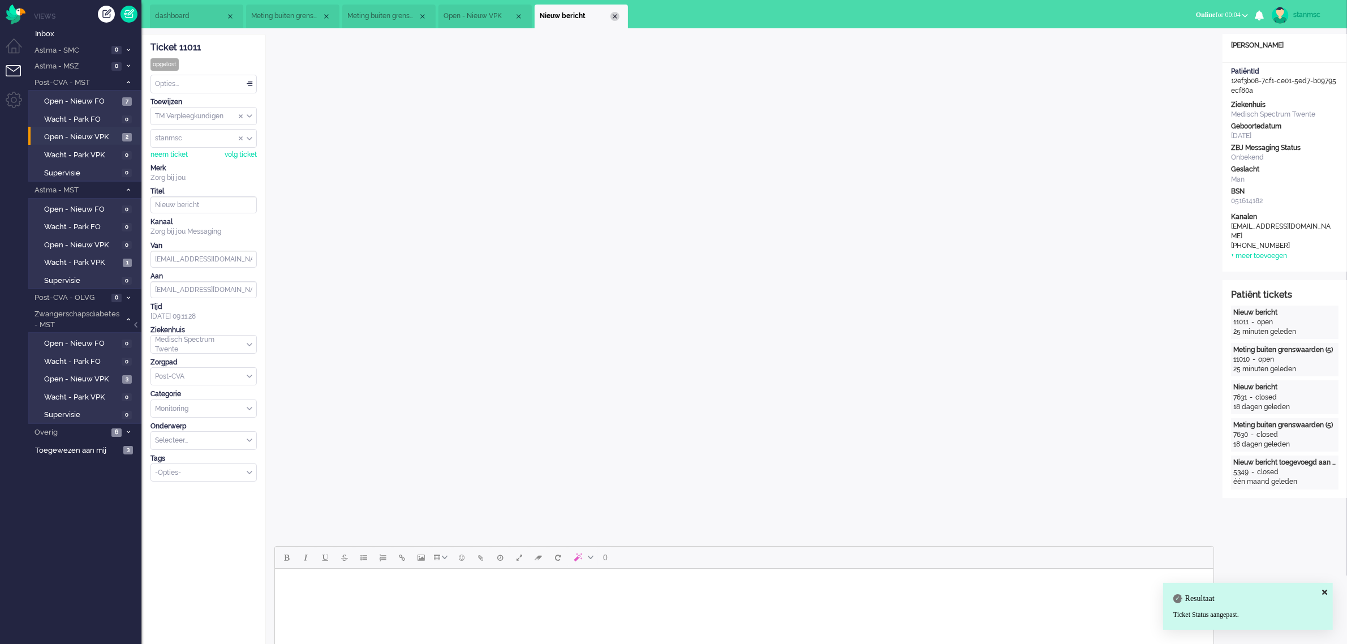
click at [612, 16] on div "Close tab" at bounding box center [614, 16] width 9 height 9
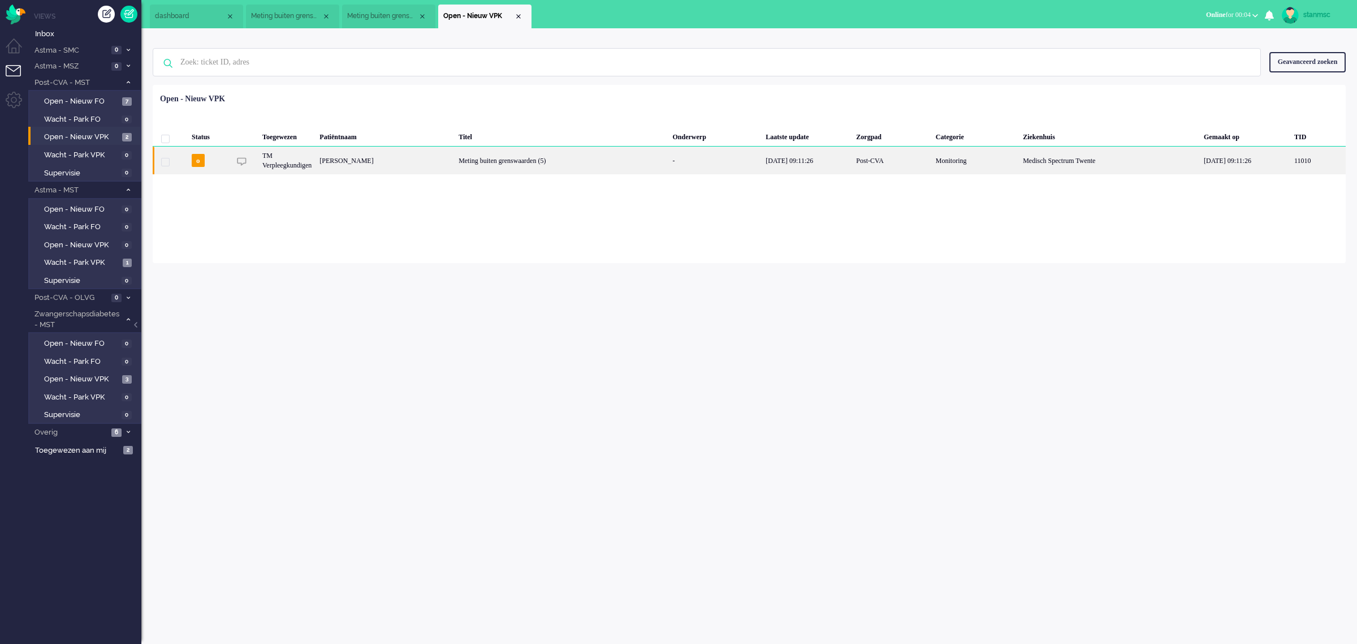
click at [368, 159] on div "[PERSON_NAME]" at bounding box center [385, 160] width 139 height 28
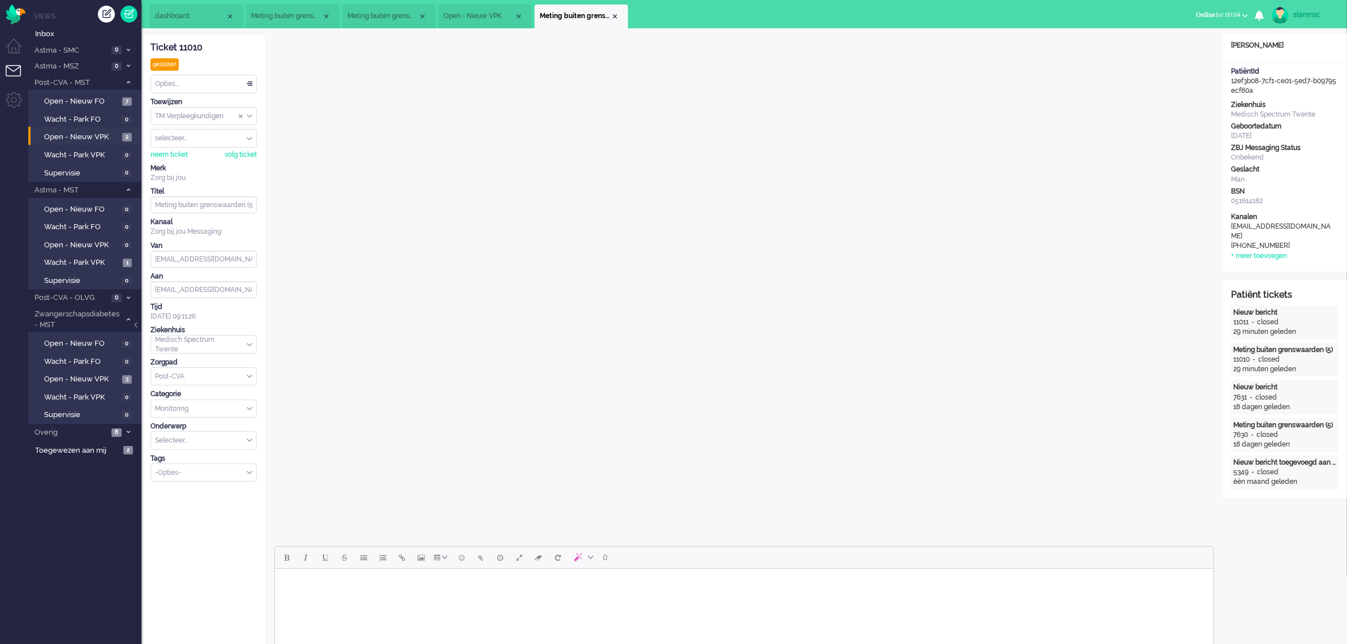
click at [178, 150] on div "neem ticket volg ticket" at bounding box center [203, 154] width 106 height 12
click at [172, 154] on div "neem ticket" at bounding box center [168, 155] width 37 height 10
click at [202, 85] on div "Opties..." at bounding box center [203, 84] width 105 height 18
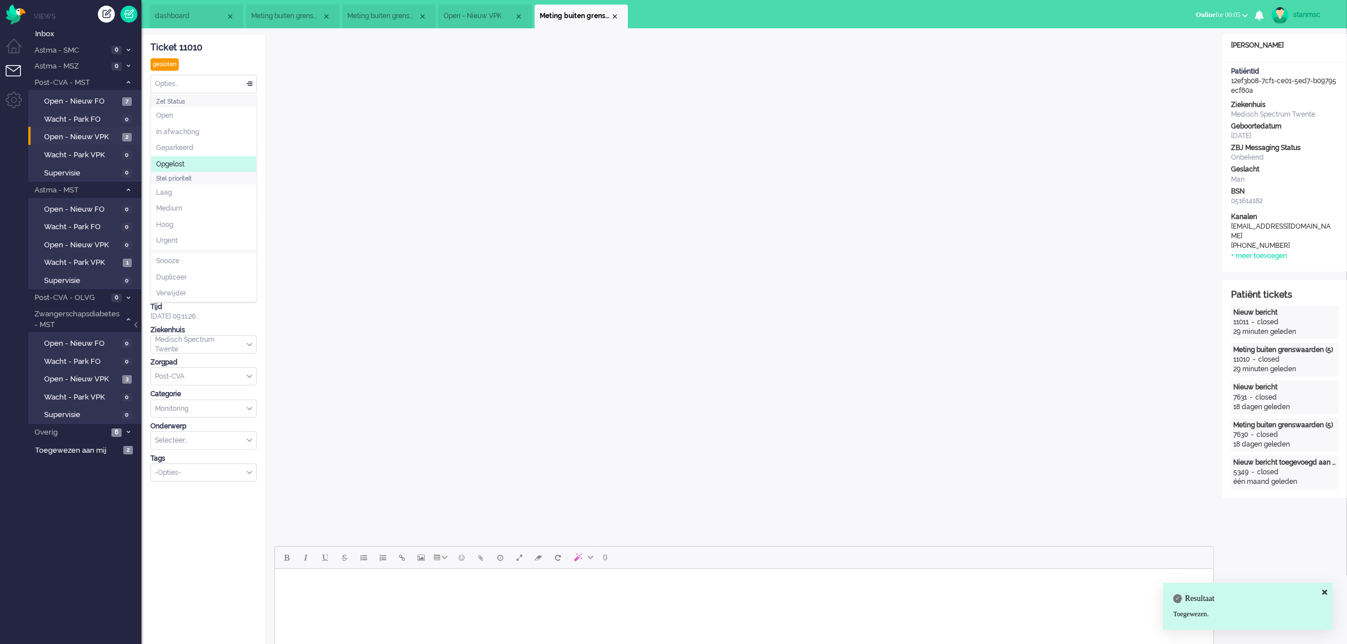
click at [188, 160] on li "Opgelost" at bounding box center [203, 164] width 105 height 16
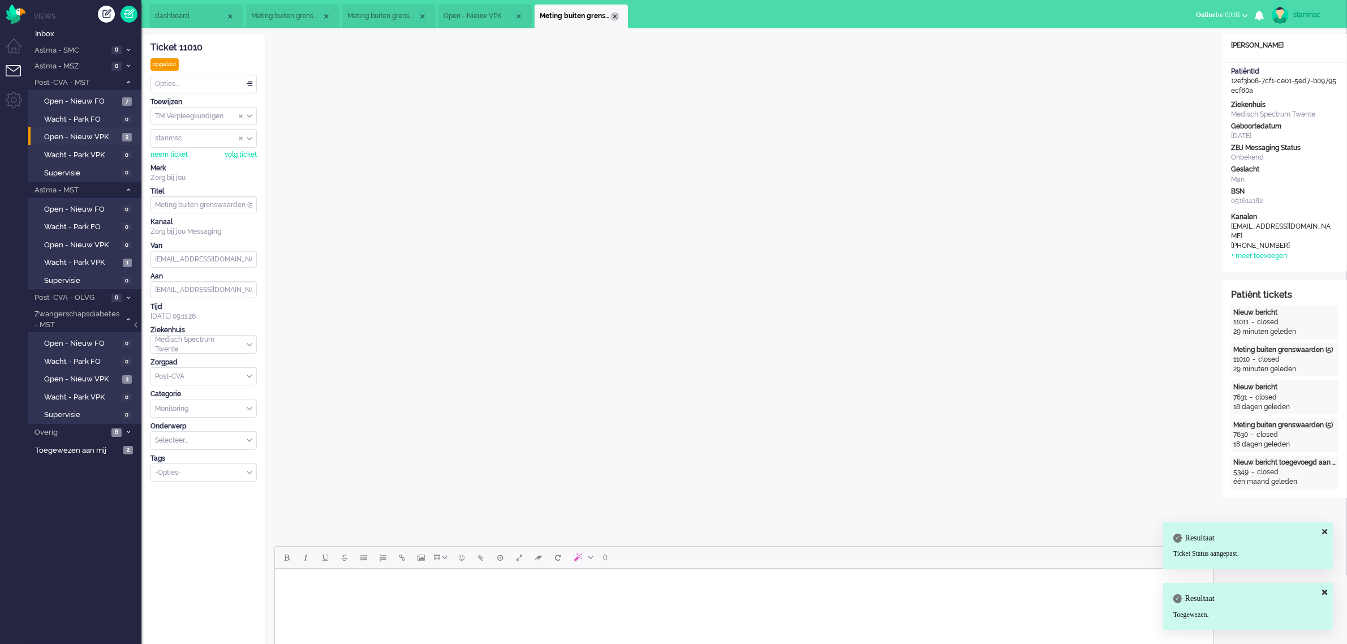
click at [615, 15] on div "Close tab" at bounding box center [614, 16] width 9 height 9
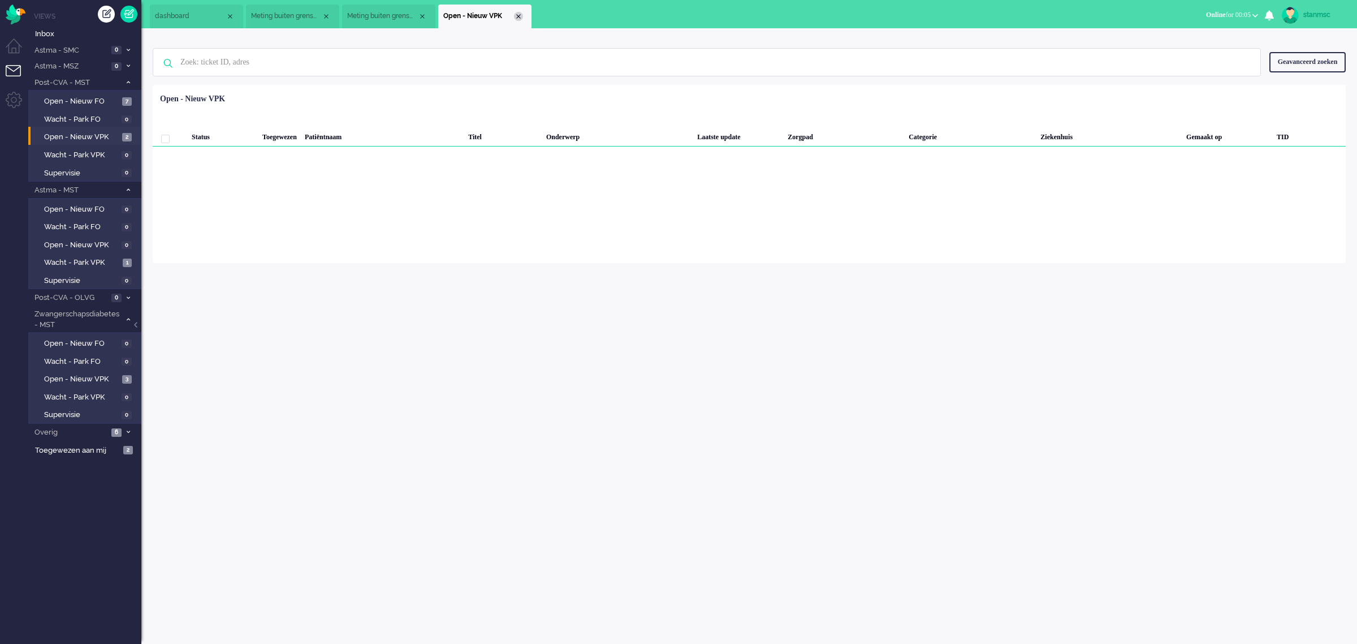
click at [516, 14] on div "Close tab" at bounding box center [518, 16] width 9 height 9
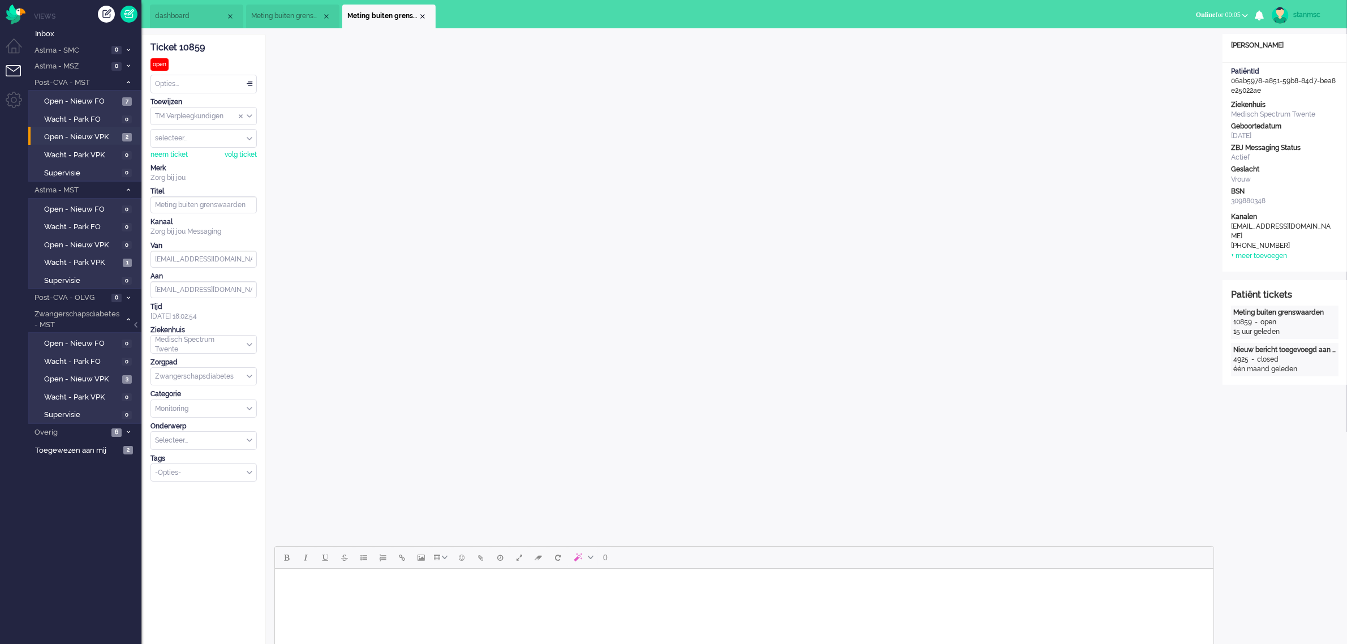
click at [199, 15] on span "dashboard" at bounding box center [190, 16] width 71 height 10
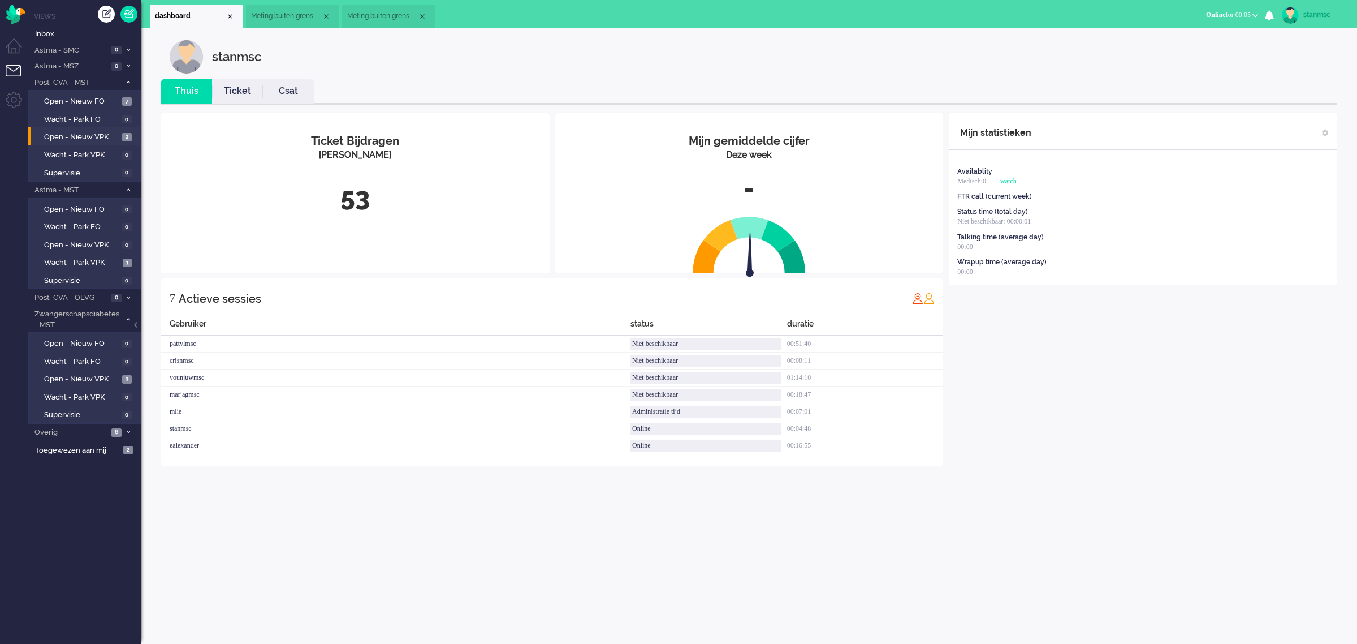
click at [241, 92] on link "Ticket" at bounding box center [237, 91] width 51 height 13
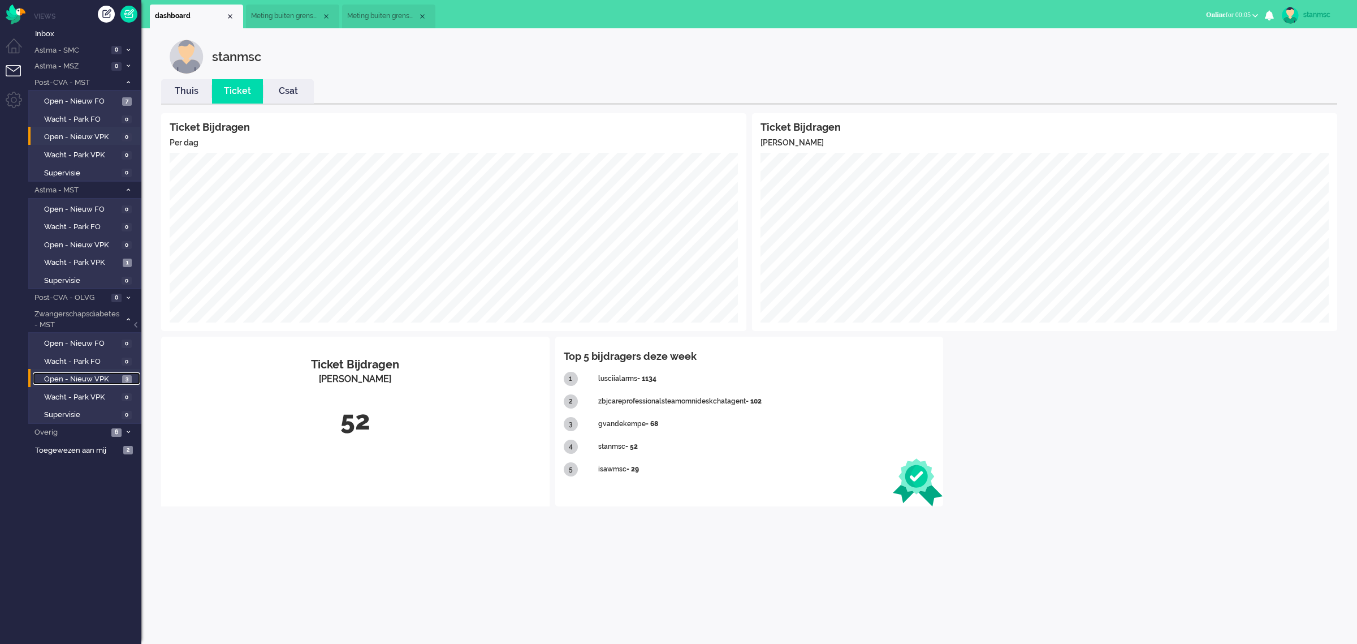
click at [64, 374] on span "Open - Nieuw VPK" at bounding box center [81, 379] width 75 height 11
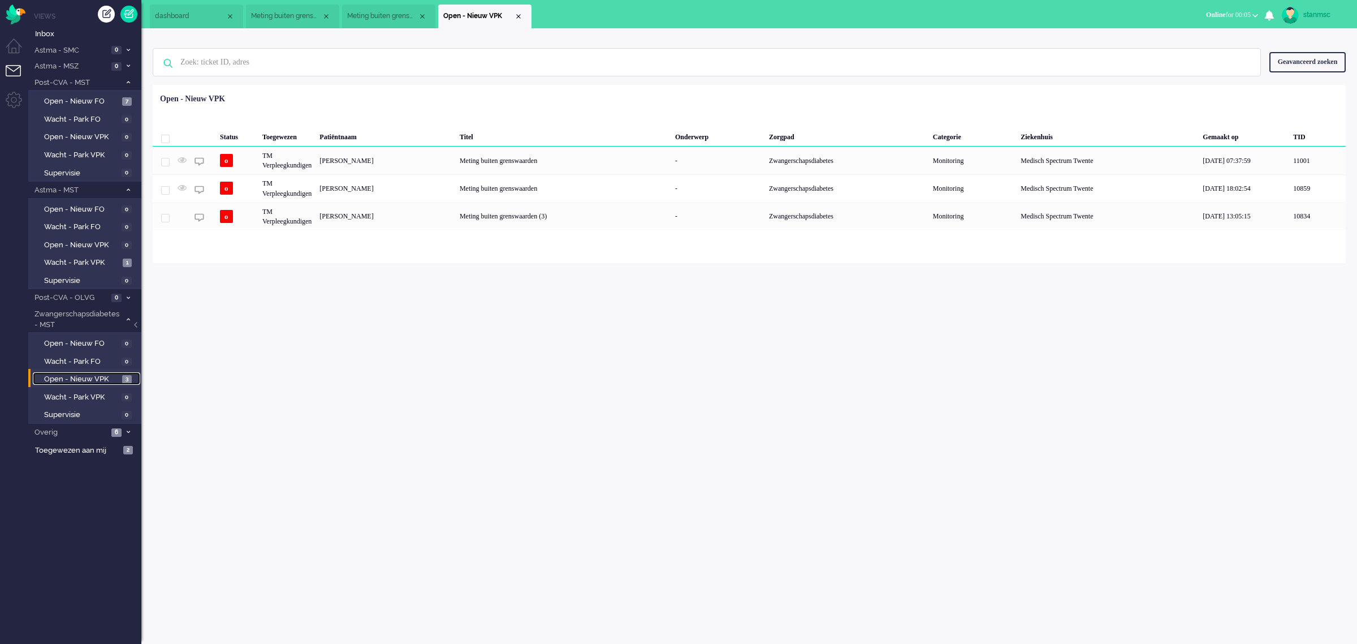
click at [377, 20] on span "Meting buiten grenswaarden" at bounding box center [382, 16] width 71 height 10
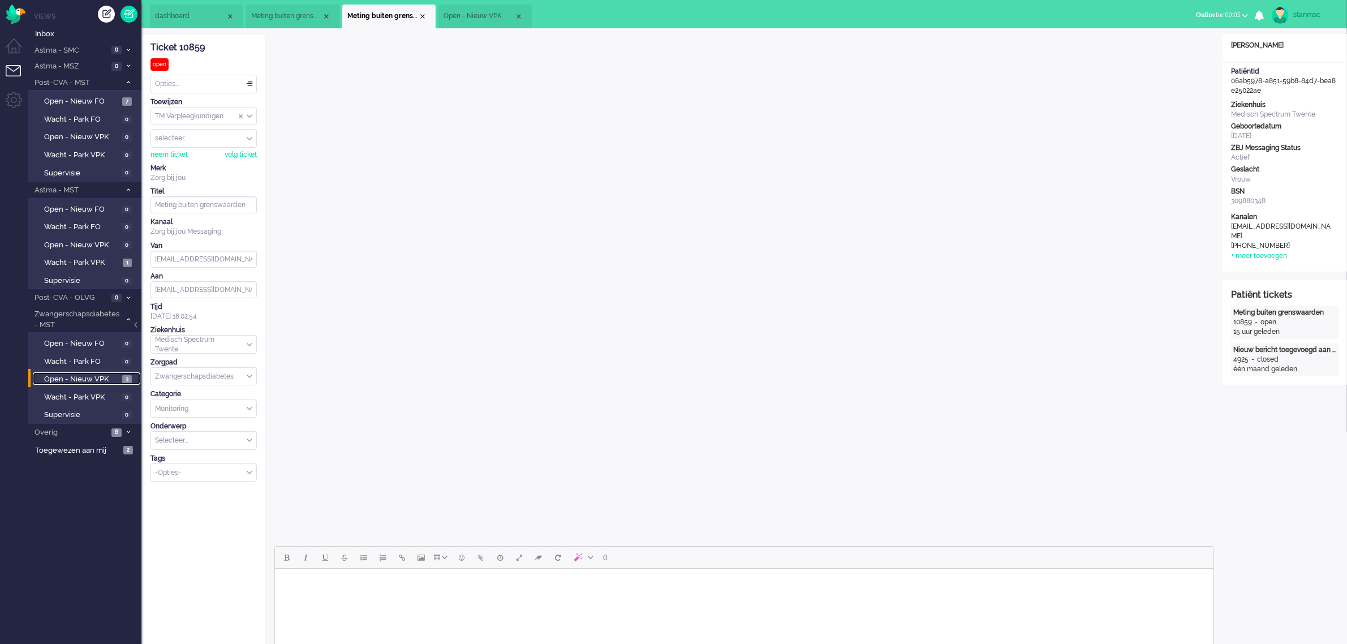
click at [281, 18] on span "Meting buiten grenswaarden" at bounding box center [286, 16] width 71 height 10
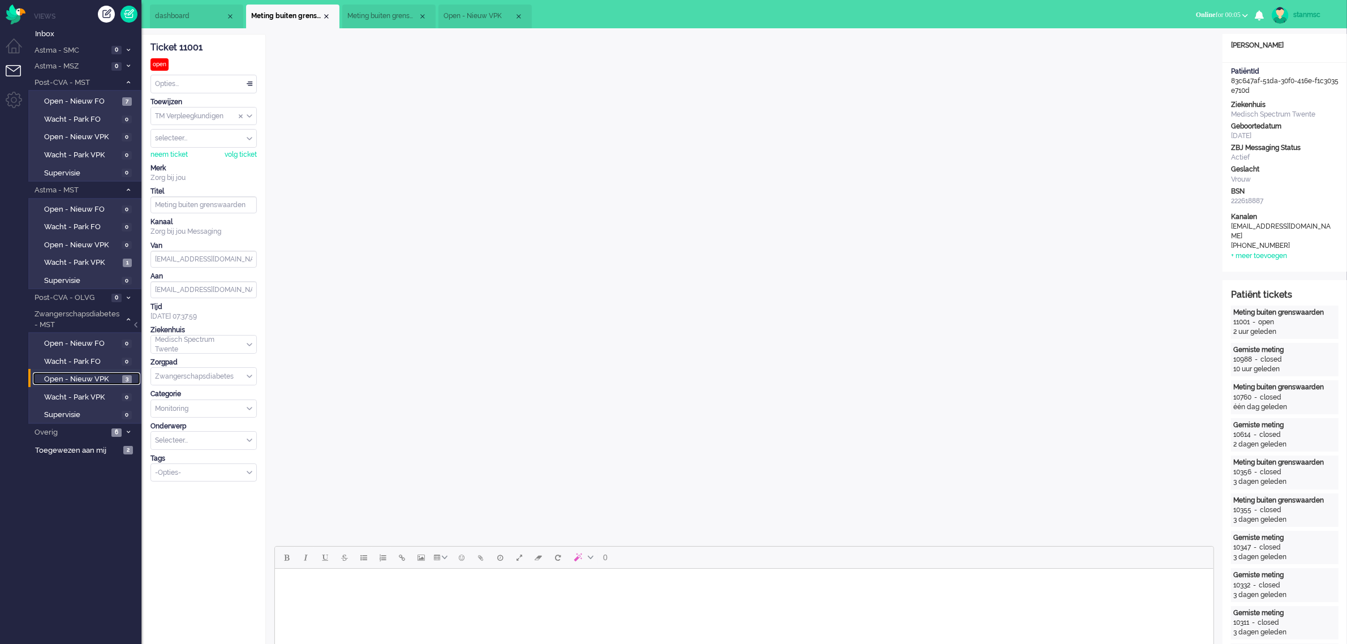
click at [481, 15] on span "Open - Nieuw VPK" at bounding box center [478, 16] width 71 height 10
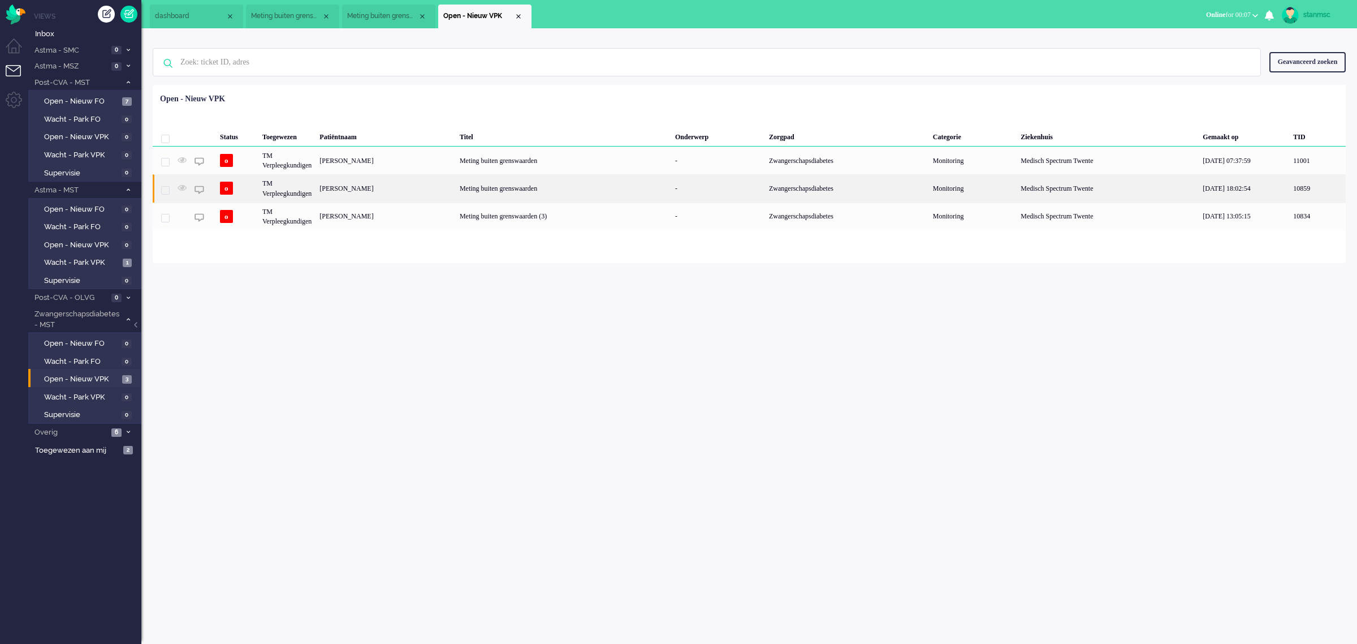
click at [395, 182] on div "[PERSON_NAME]" at bounding box center [386, 188] width 140 height 28
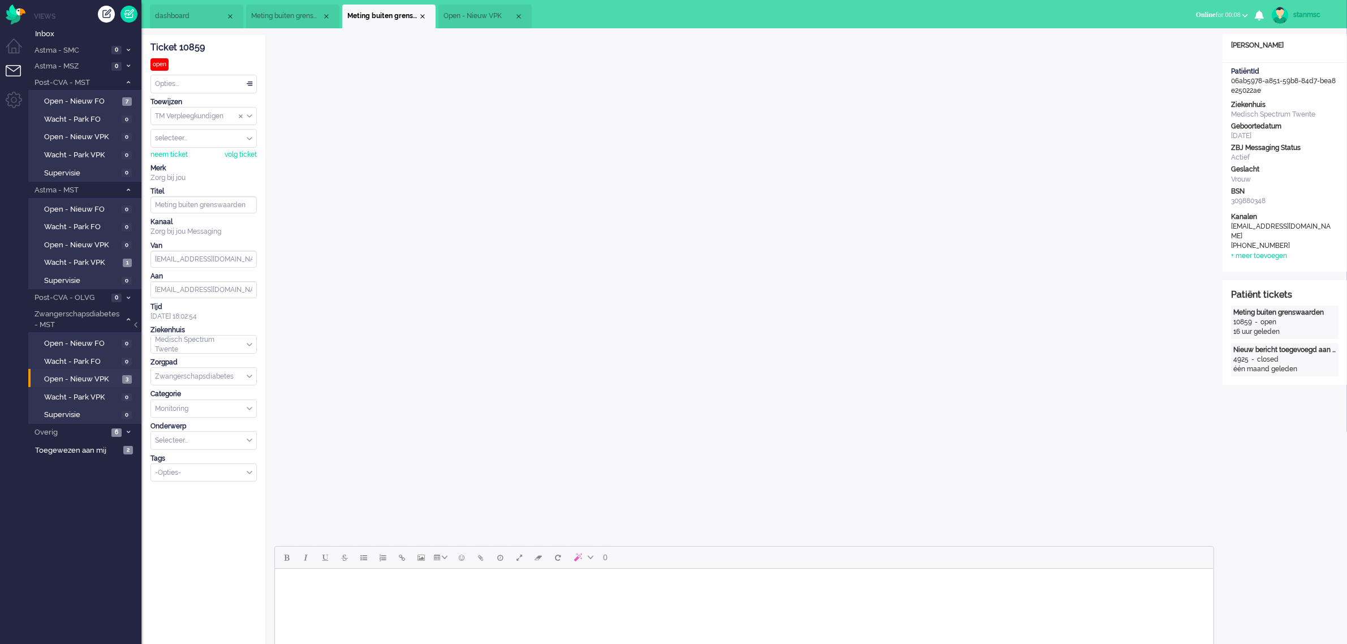
click at [486, 20] on span "Open - Nieuw VPK" at bounding box center [478, 16] width 71 height 10
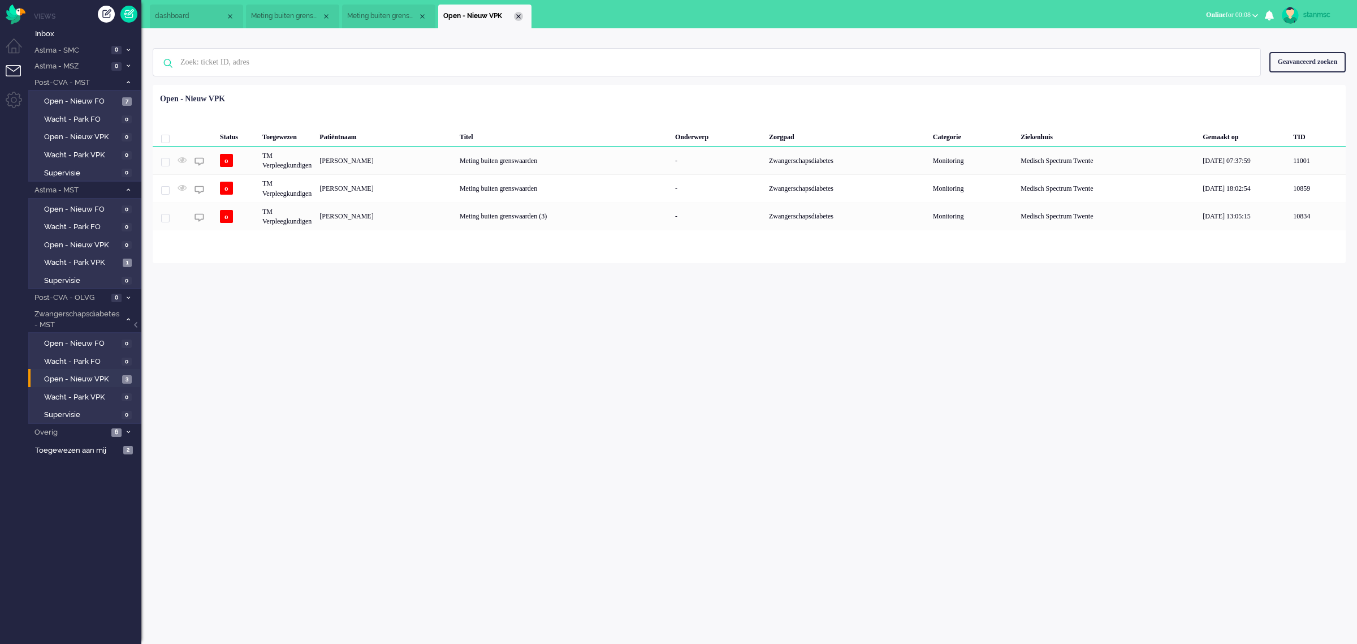
click at [516, 18] on div "Close tab" at bounding box center [518, 16] width 9 height 9
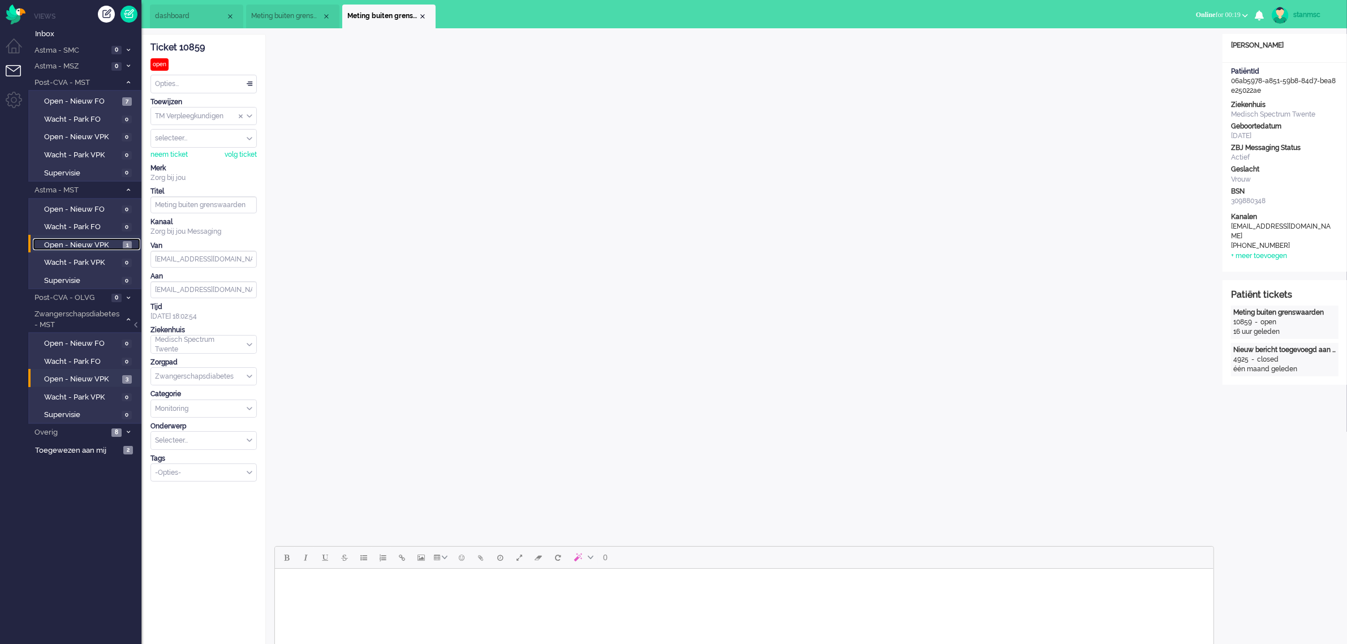
click at [93, 241] on span "Open - Nieuw VPK" at bounding box center [82, 245] width 76 height 11
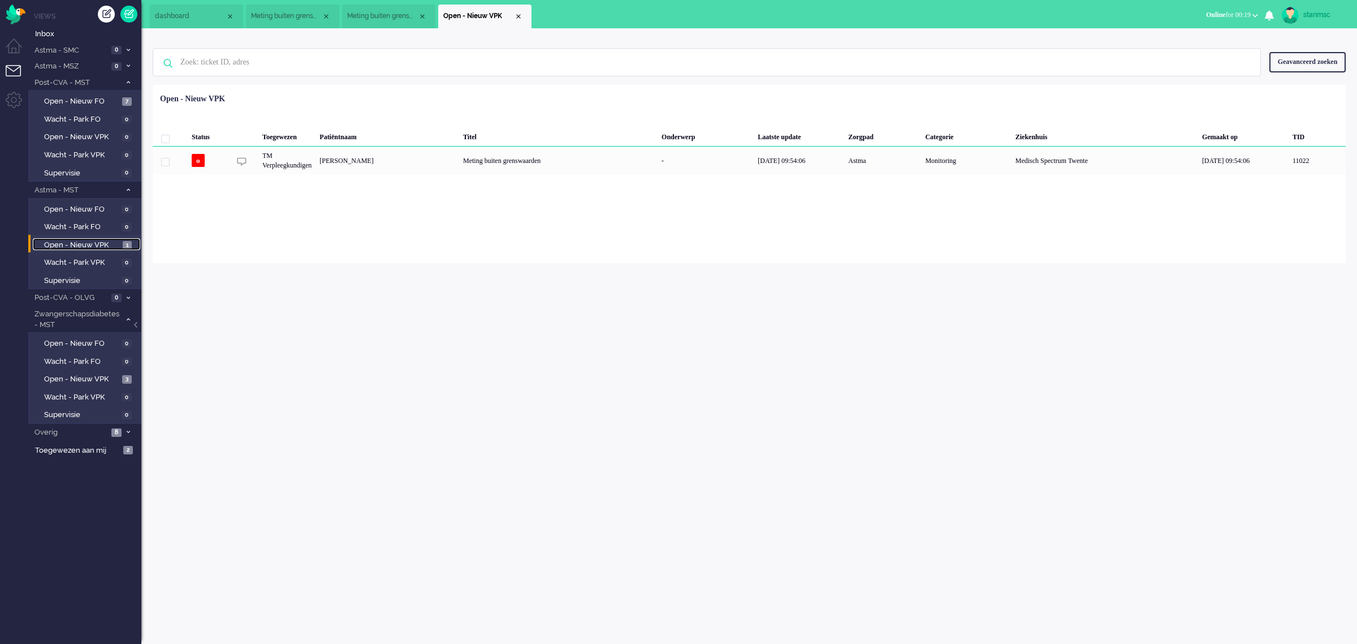
click at [375, 14] on span "Meting buiten grenswaarden" at bounding box center [382, 16] width 71 height 10
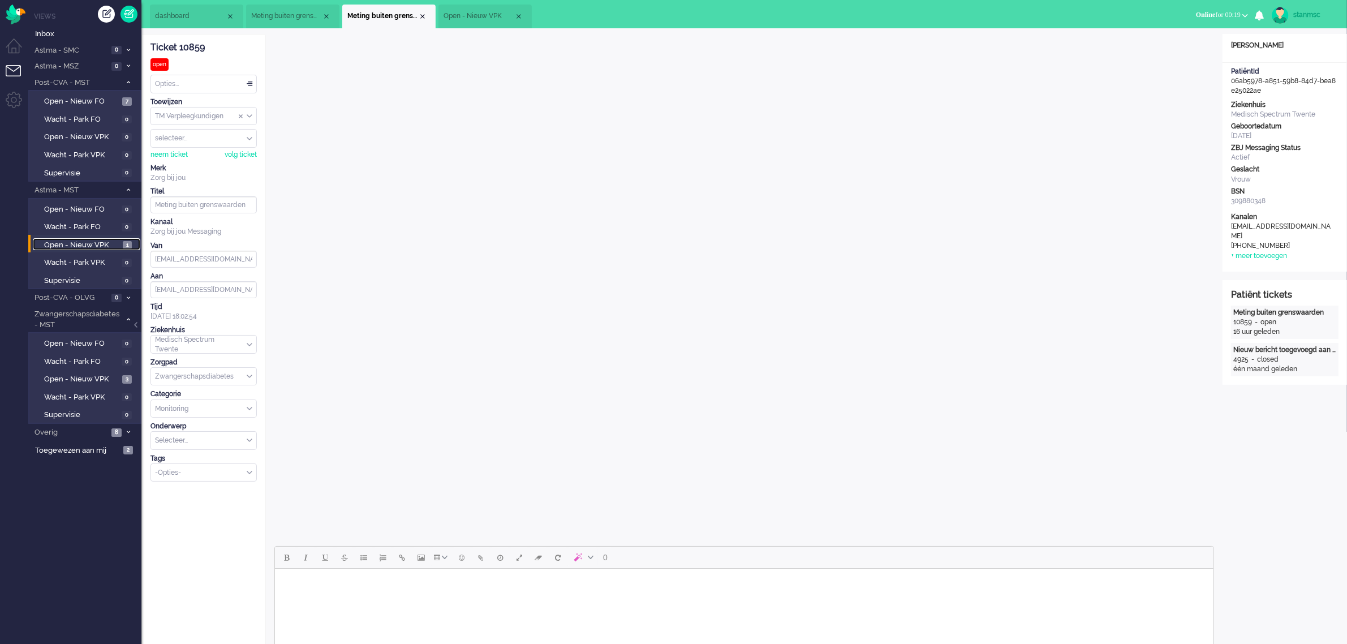
click at [289, 15] on span "Meting buiten grenswaarden" at bounding box center [286, 16] width 71 height 10
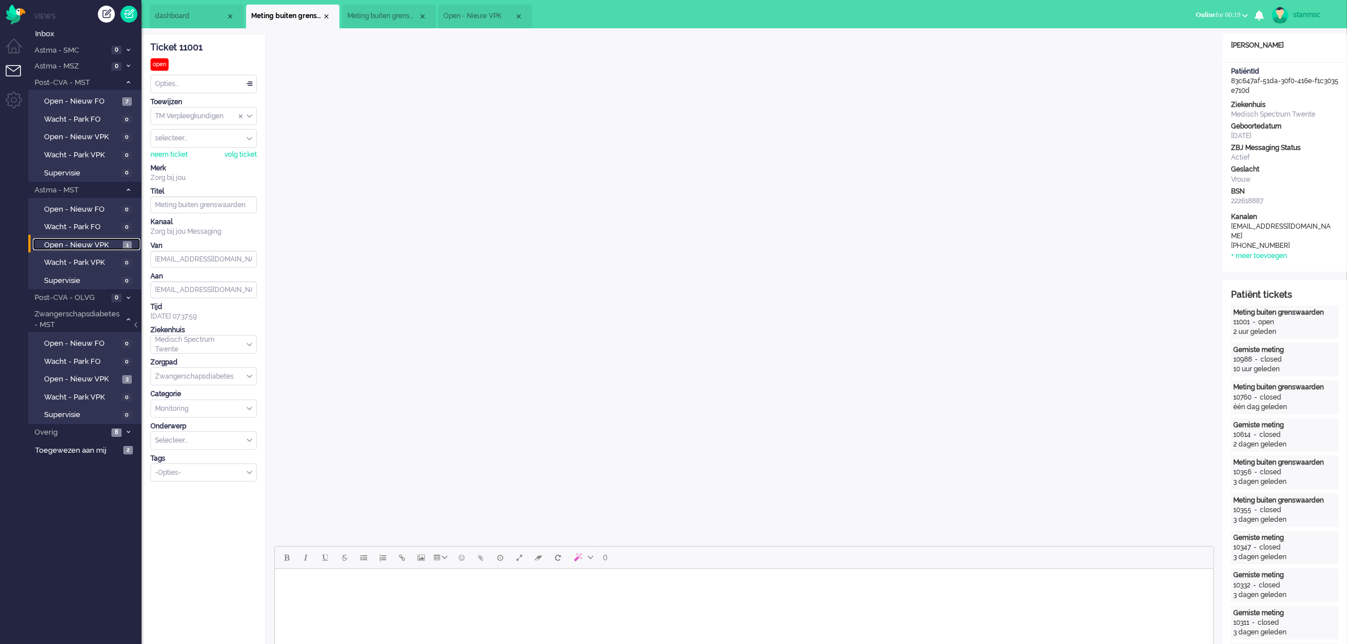
click at [383, 18] on span "Meting buiten grenswaarden" at bounding box center [382, 16] width 71 height 10
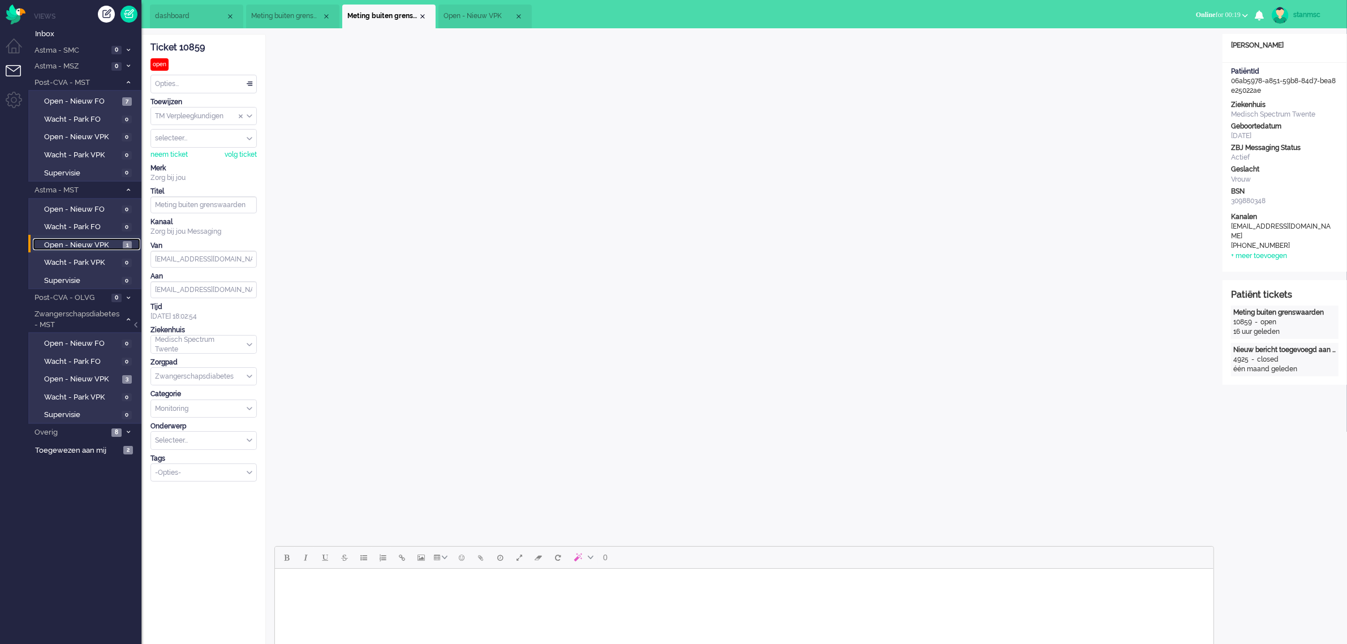
click at [459, 18] on span "Open - Nieuw VPK" at bounding box center [478, 16] width 71 height 10
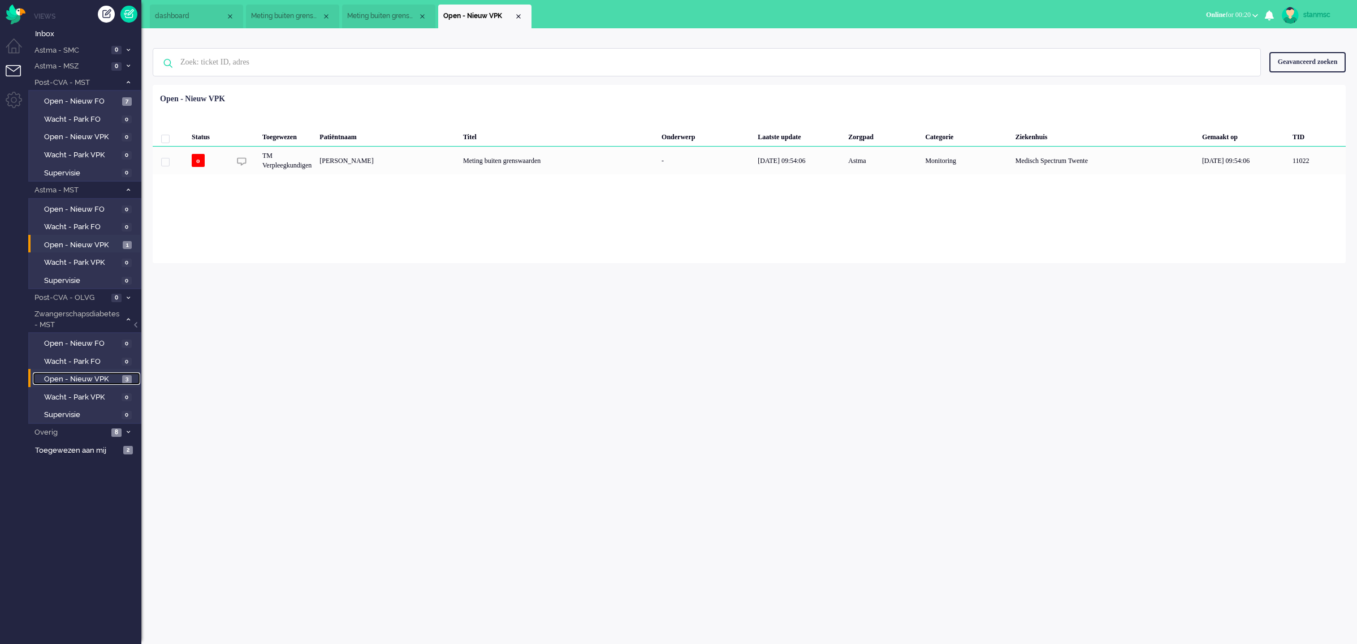
click at [91, 374] on span "Open - Nieuw VPK" at bounding box center [81, 379] width 75 height 11
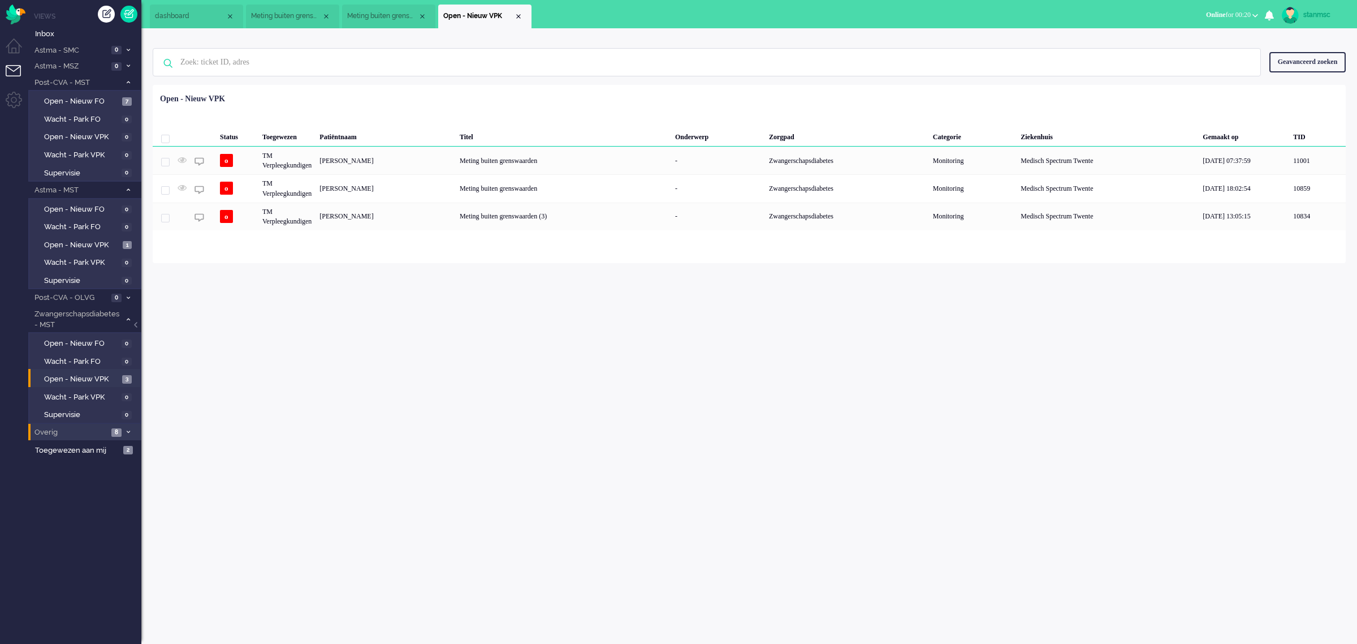
click at [82, 431] on span "Overig" at bounding box center [70, 432] width 75 height 11
click at [79, 446] on span "Zonder zorgpad" at bounding box center [81, 451] width 75 height 11
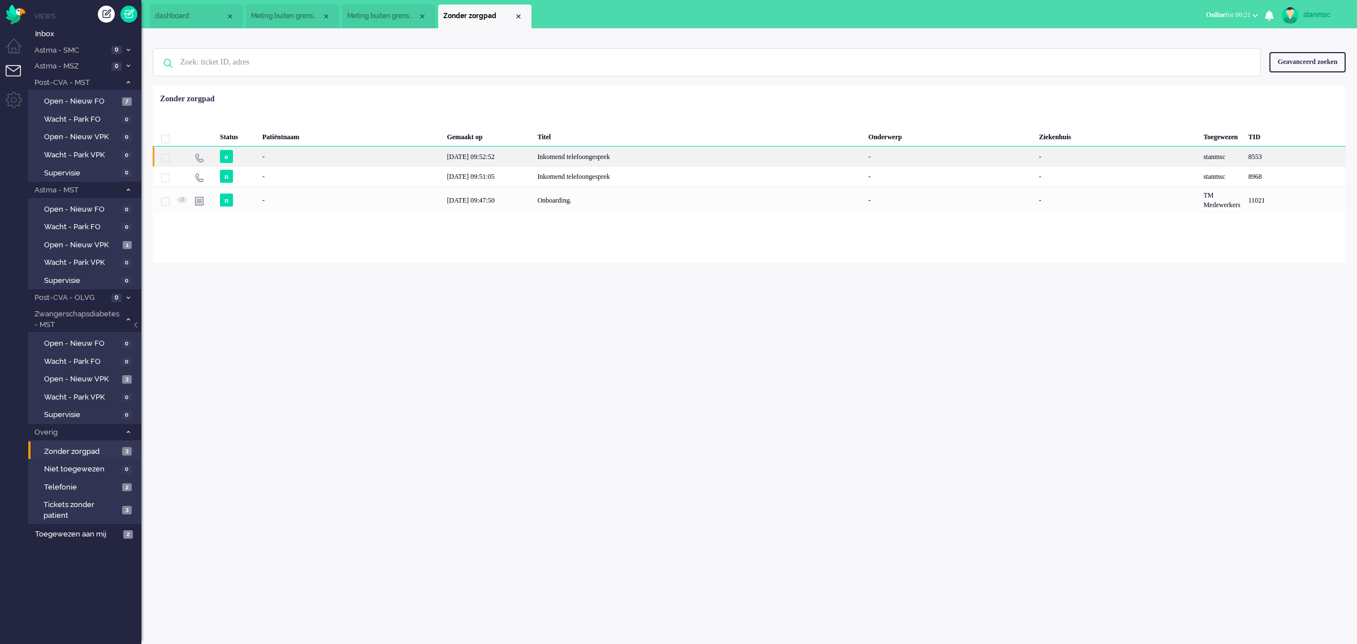
click at [340, 158] on div "-" at bounding box center [350, 156] width 184 height 20
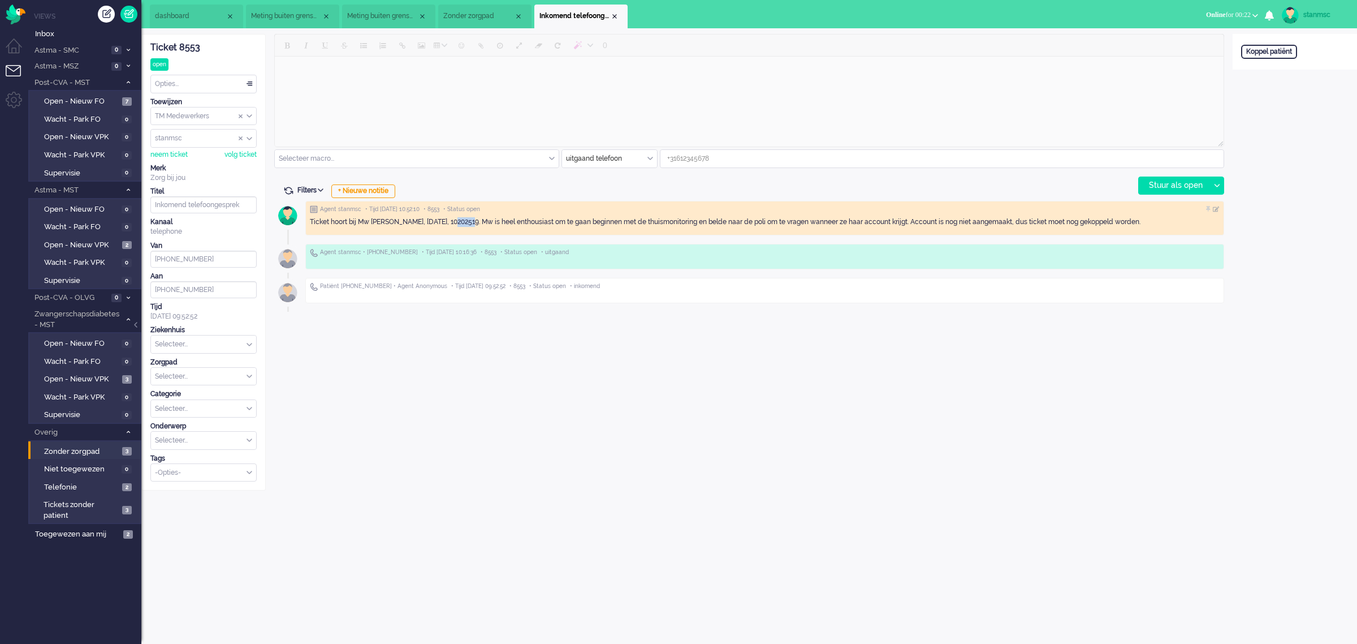
drag, startPoint x: 470, startPoint y: 222, endPoint x: 451, endPoint y: 224, distance: 18.7
click at [451, 224] on div "Ticket hoort bij Mw [PERSON_NAME], [DATE], 10202519. Mw is heel enthousiast om …" at bounding box center [765, 222] width 910 height 10
drag, startPoint x: 472, startPoint y: 222, endPoint x: 444, endPoint y: 225, distance: 28.4
click at [444, 225] on div "Ticket hoort bij Mw [PERSON_NAME], [DATE], 10202519. Mw is heel enthousiast om …" at bounding box center [765, 222] width 910 height 10
copy div "10202519"
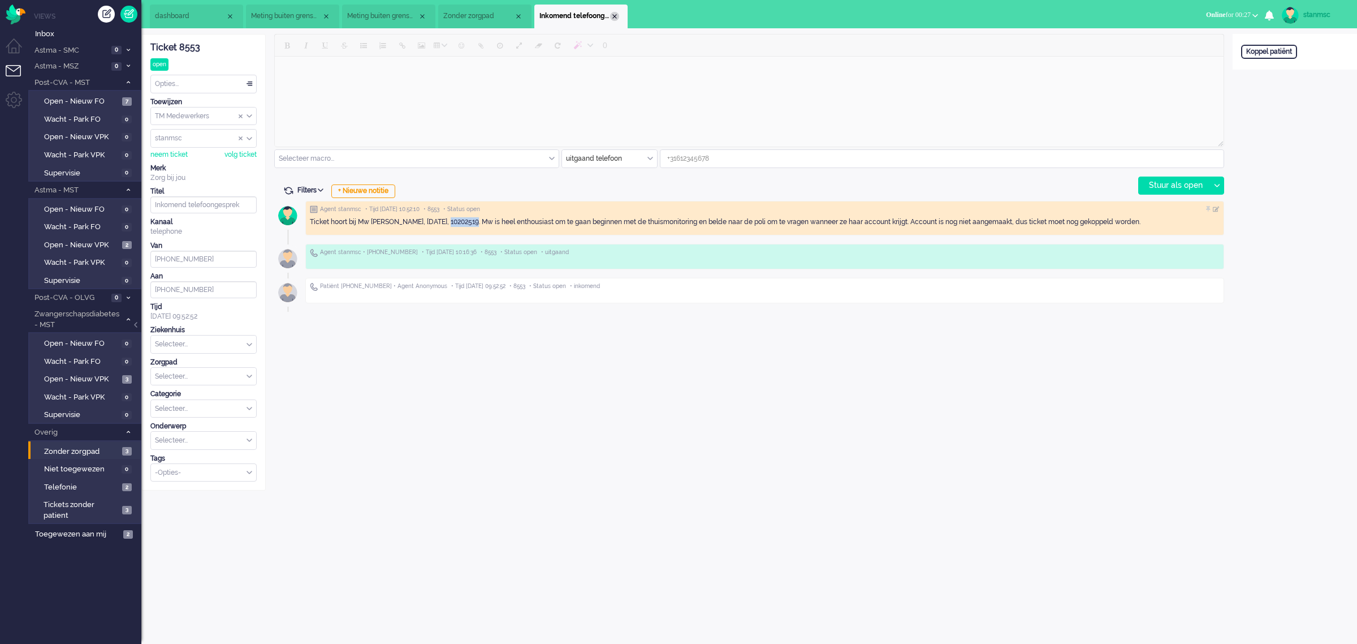
click at [616, 17] on div "Close tab" at bounding box center [614, 16] width 9 height 9
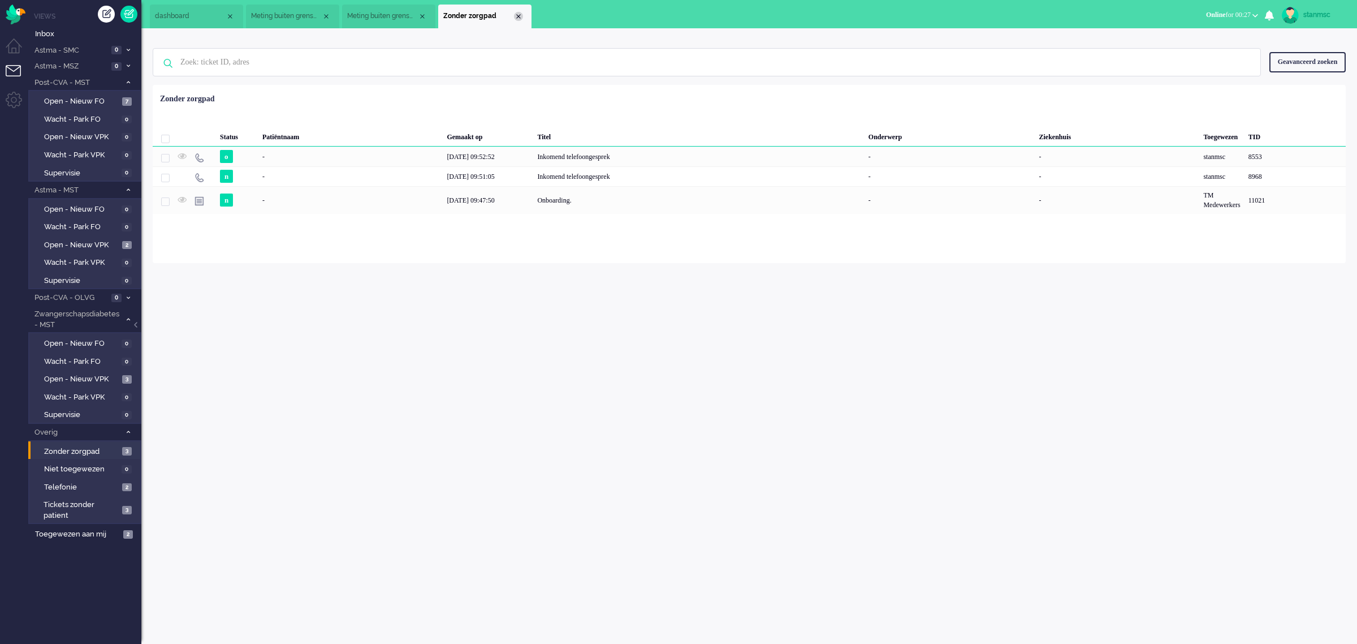
click at [518, 15] on div "Close tab" at bounding box center [518, 16] width 9 height 9
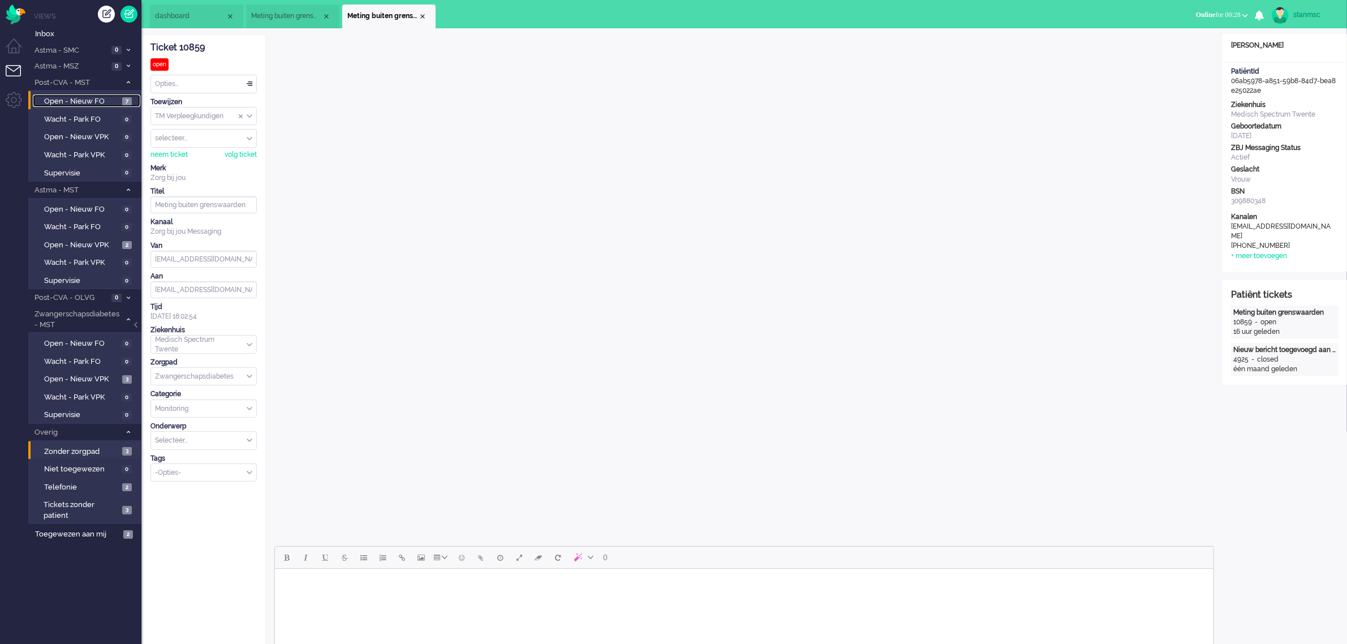
click at [90, 97] on span "Open - Nieuw FO" at bounding box center [81, 101] width 75 height 11
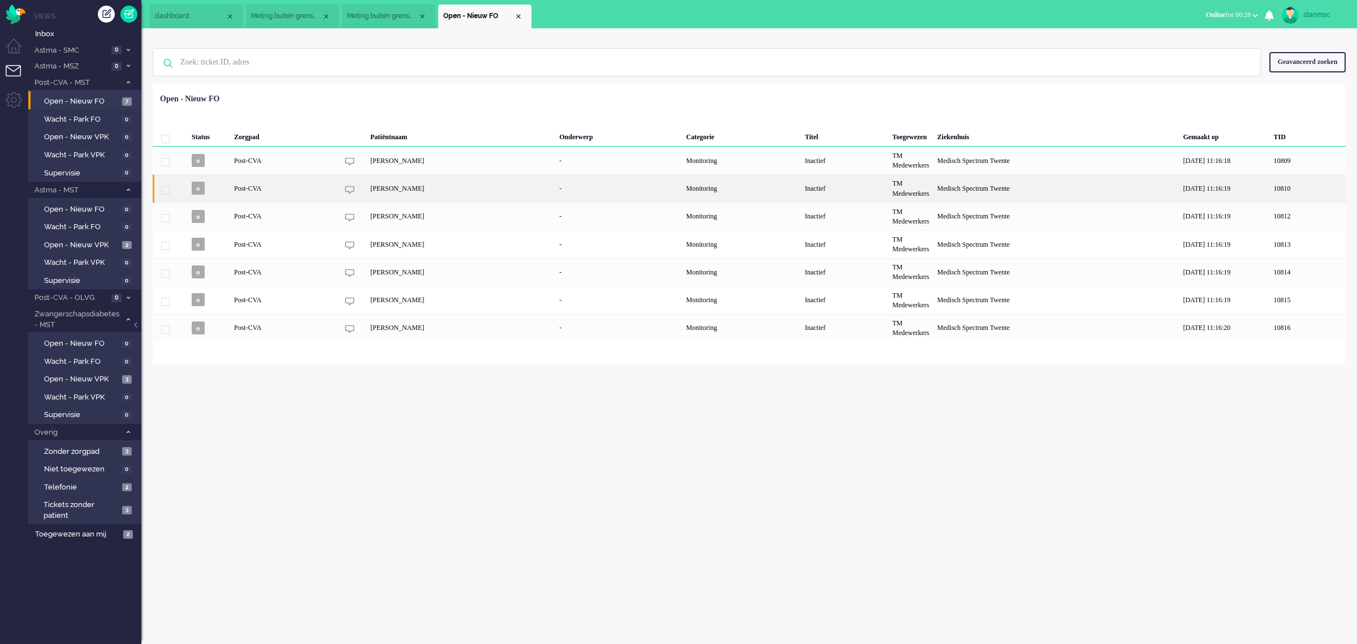
click at [400, 188] on div "[PERSON_NAME]" at bounding box center [460, 188] width 189 height 28
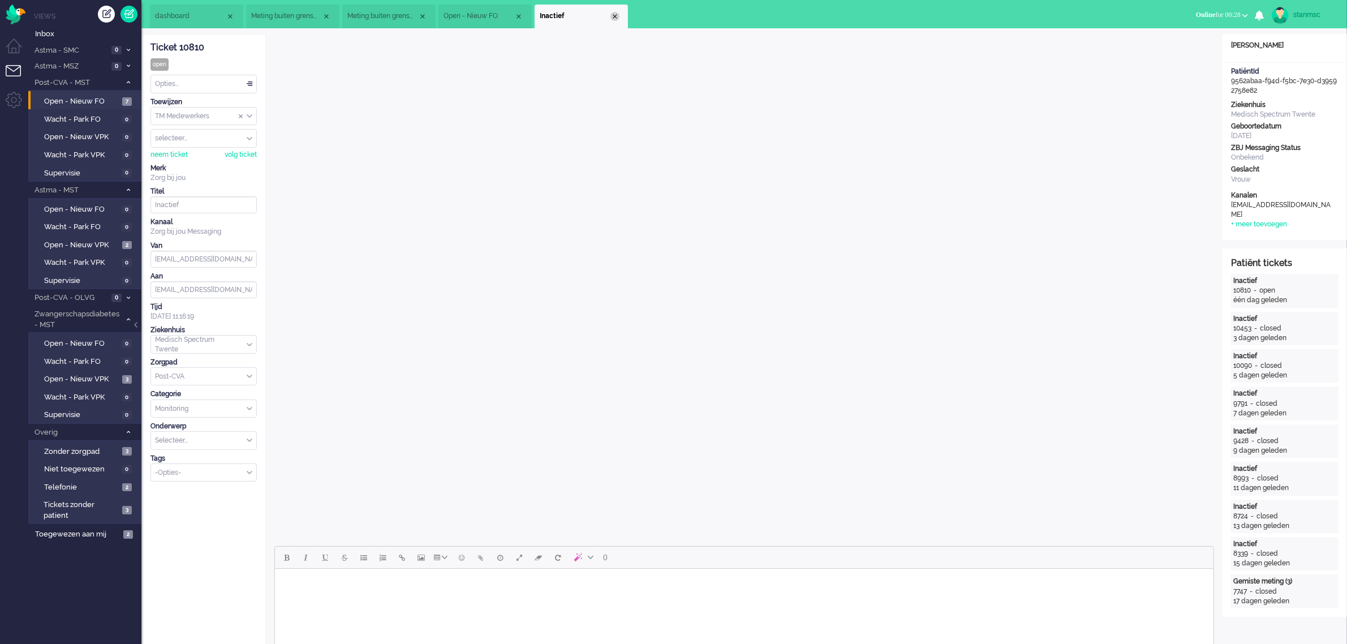
click at [615, 17] on div "Close tab" at bounding box center [614, 16] width 9 height 9
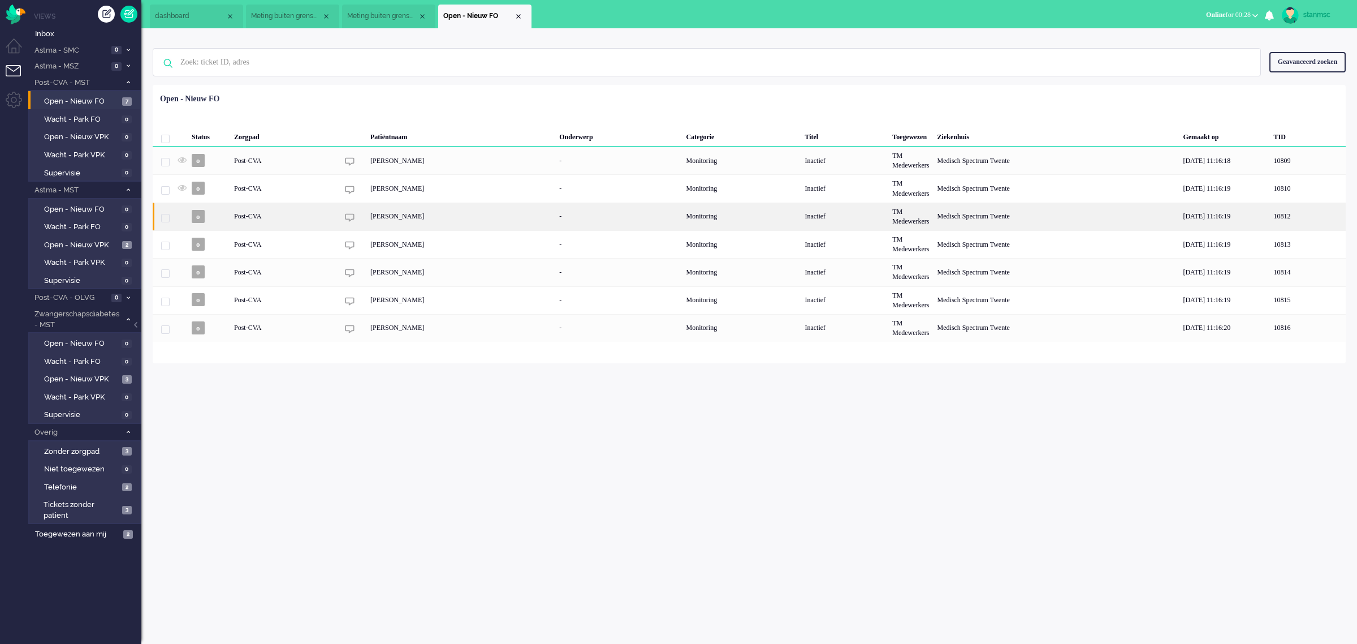
click at [396, 218] on div "[PERSON_NAME]" at bounding box center [460, 216] width 189 height 28
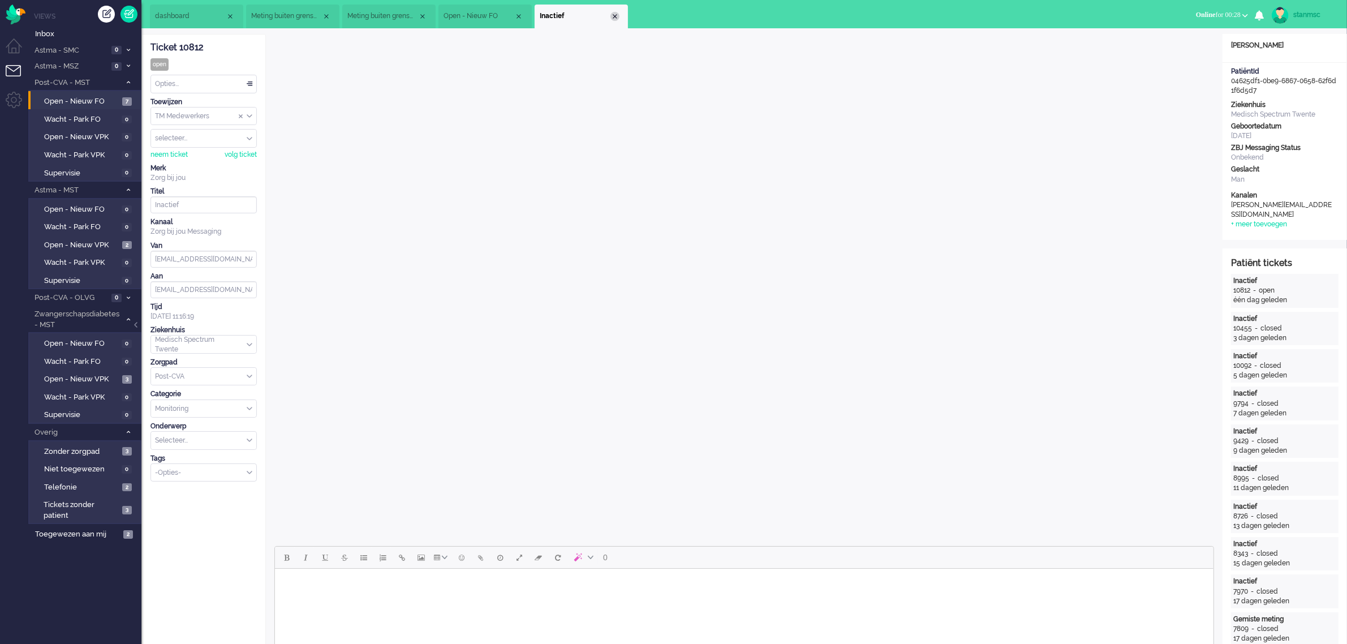
click at [615, 15] on div "Close tab" at bounding box center [614, 16] width 9 height 9
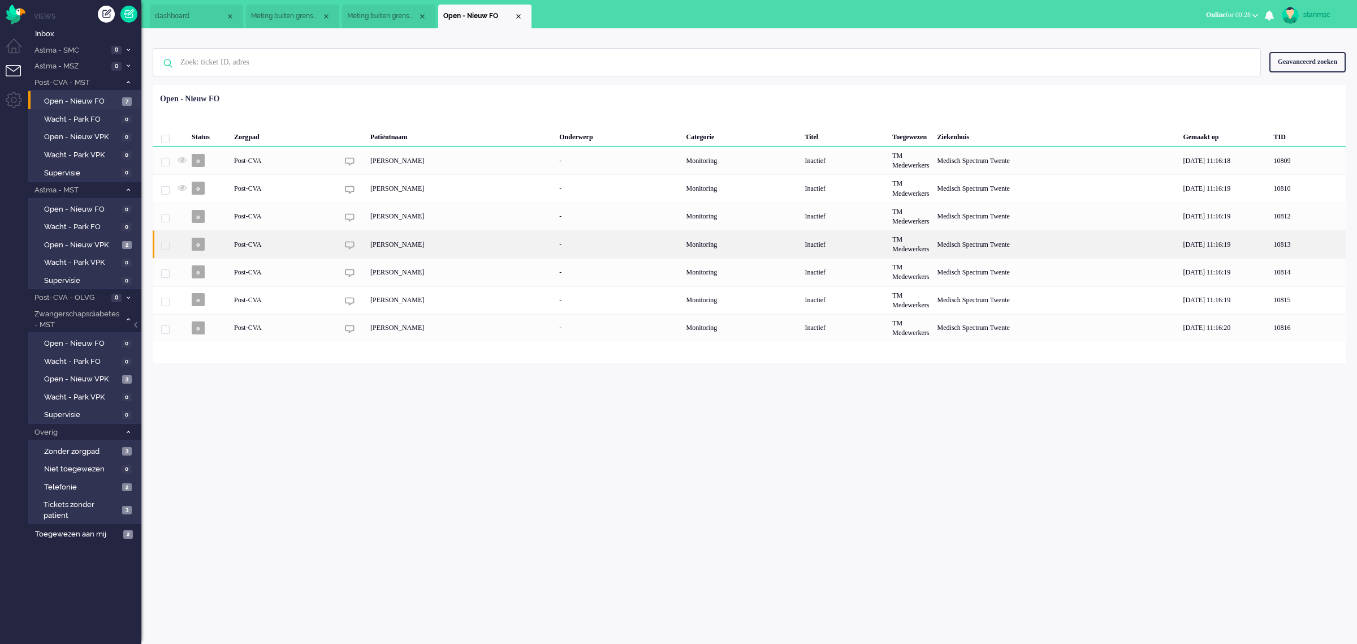
click at [411, 247] on div "[PERSON_NAME]" at bounding box center [460, 244] width 189 height 28
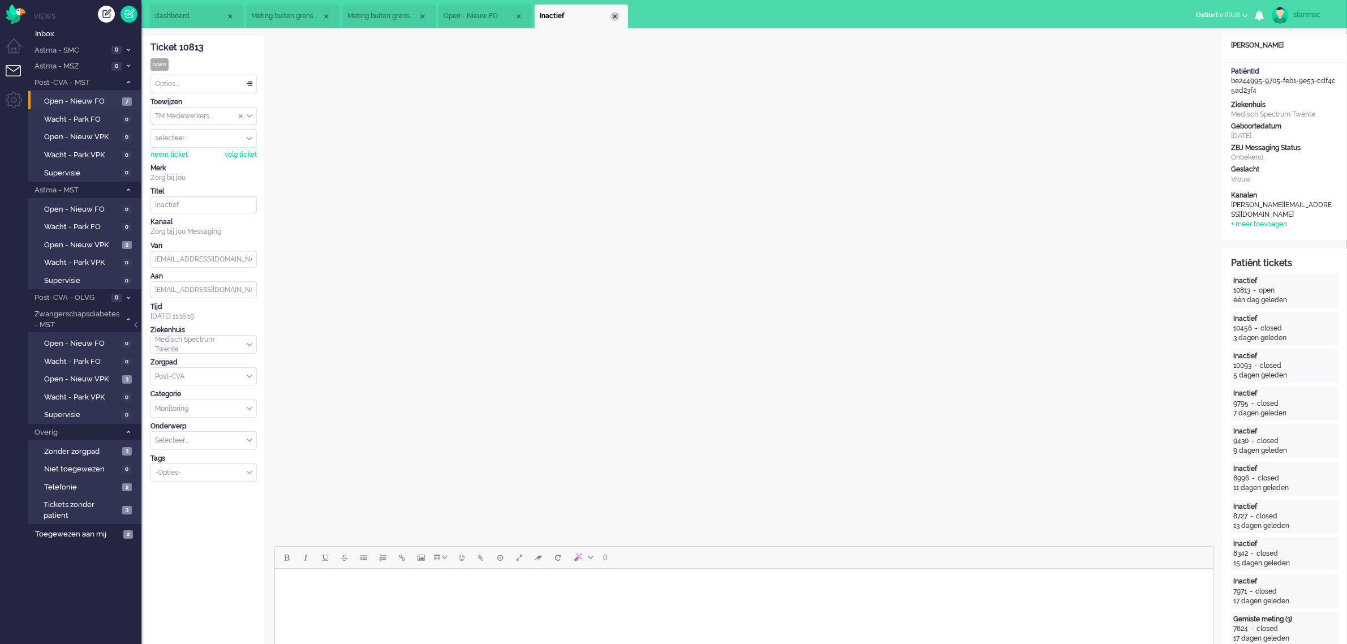
click at [612, 15] on div "Close tab" at bounding box center [614, 16] width 9 height 9
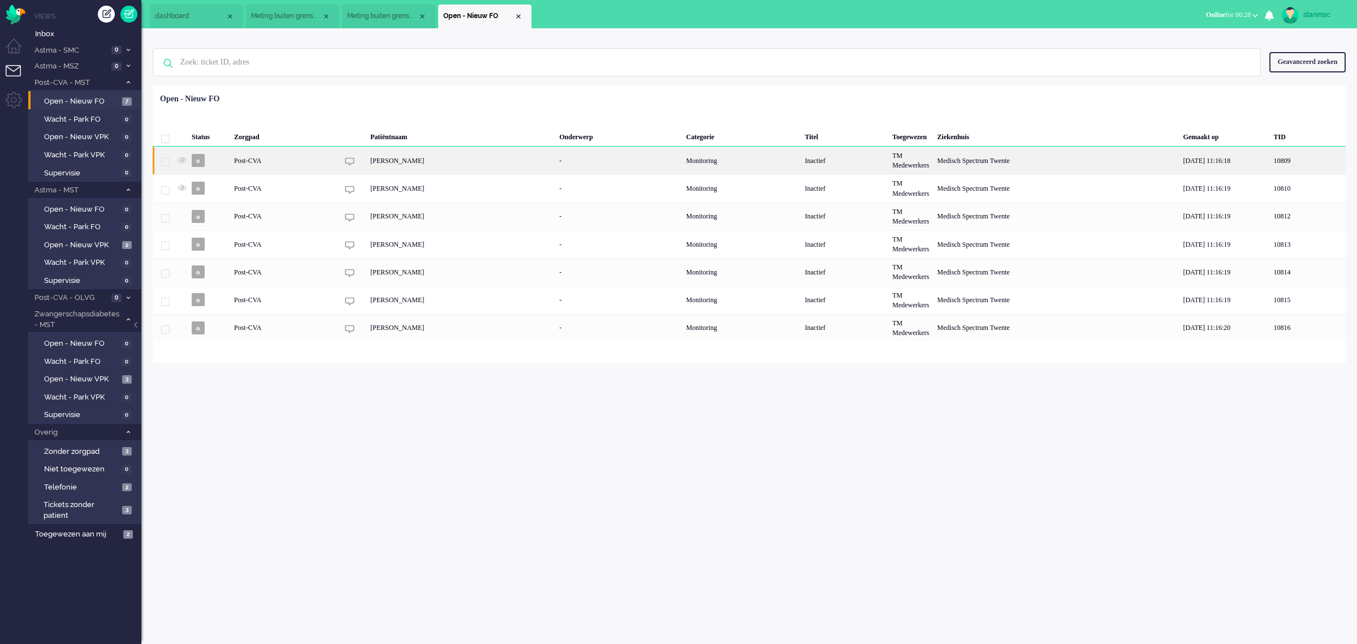
click at [414, 165] on div "[PERSON_NAME]" at bounding box center [460, 160] width 189 height 28
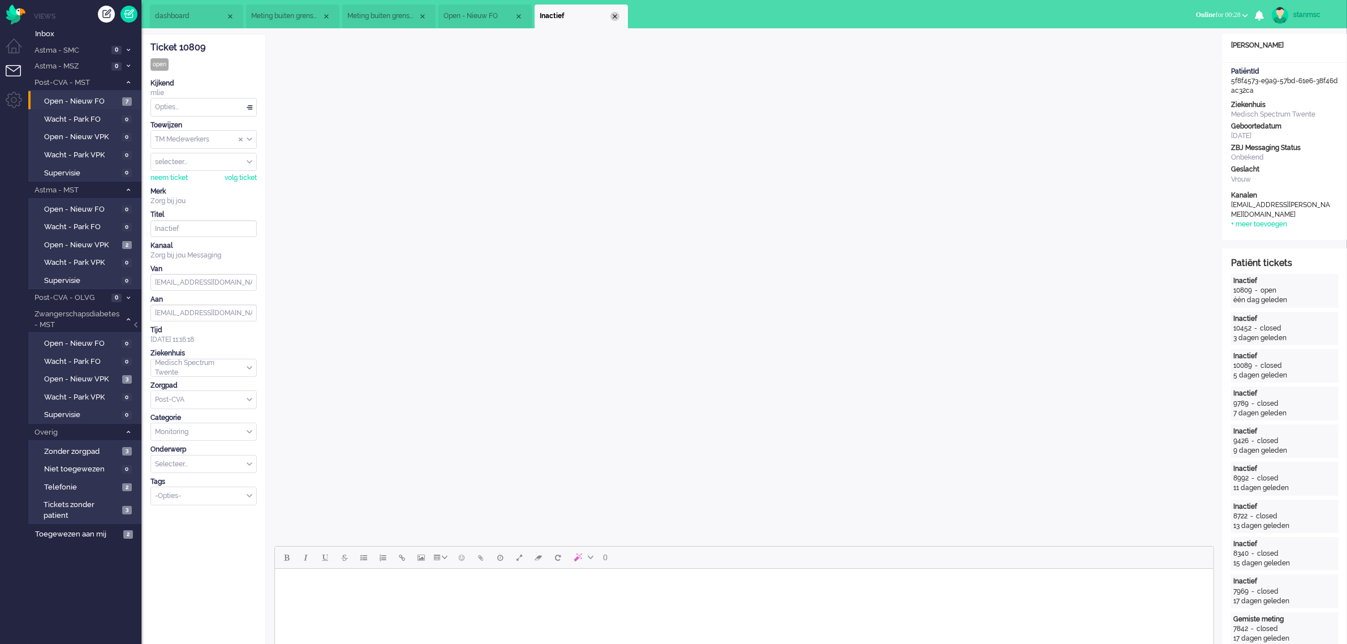
click at [615, 15] on div "Close tab" at bounding box center [614, 16] width 9 height 9
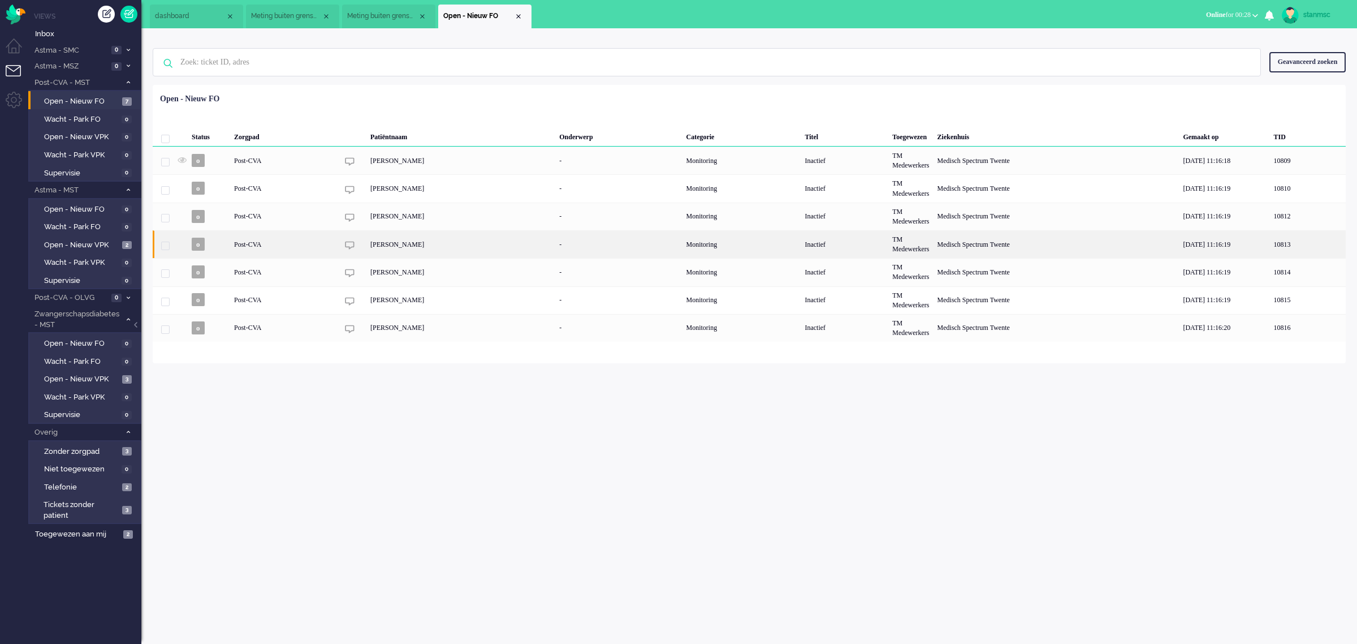
click at [407, 243] on div "[PERSON_NAME]" at bounding box center [460, 244] width 189 height 28
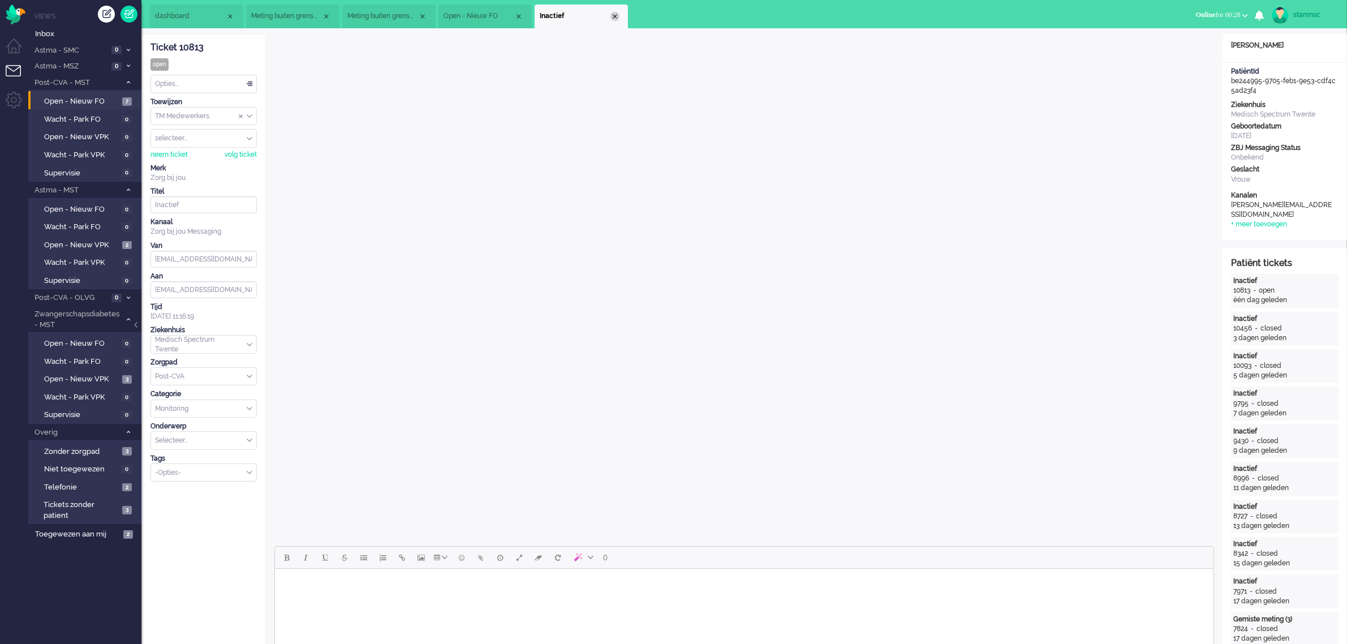
click at [618, 15] on div "Close tab" at bounding box center [614, 16] width 9 height 9
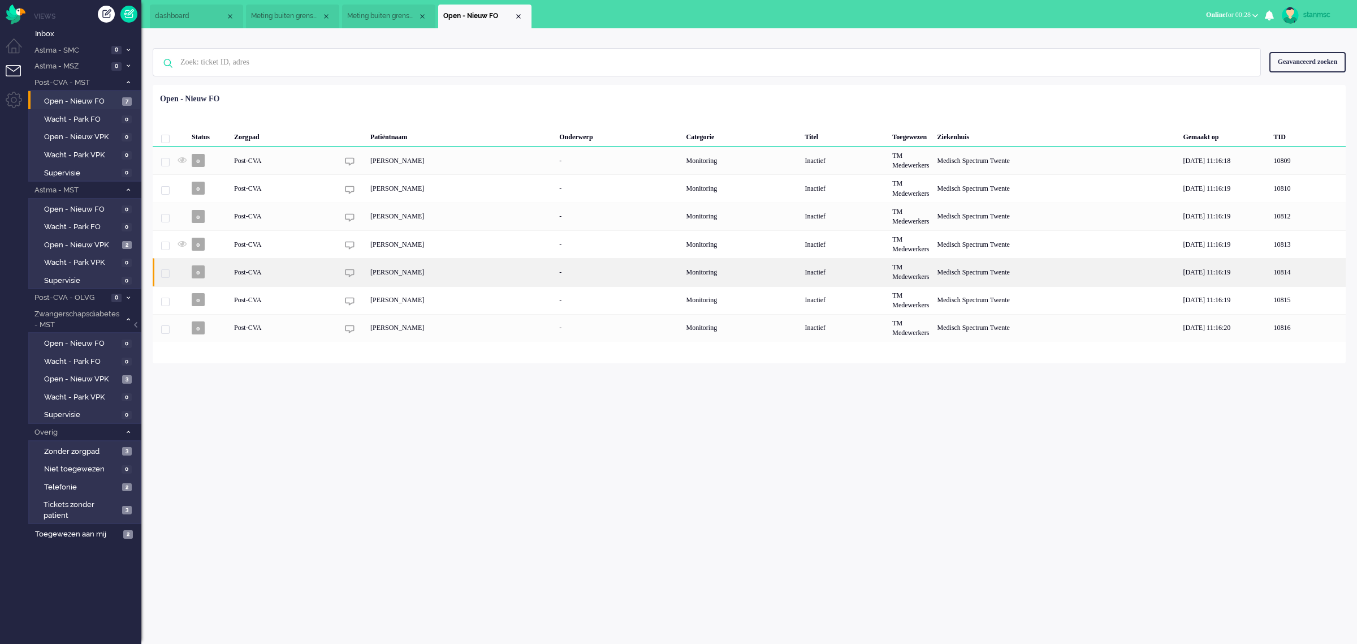
click at [433, 273] on div "[PERSON_NAME]" at bounding box center [460, 272] width 189 height 28
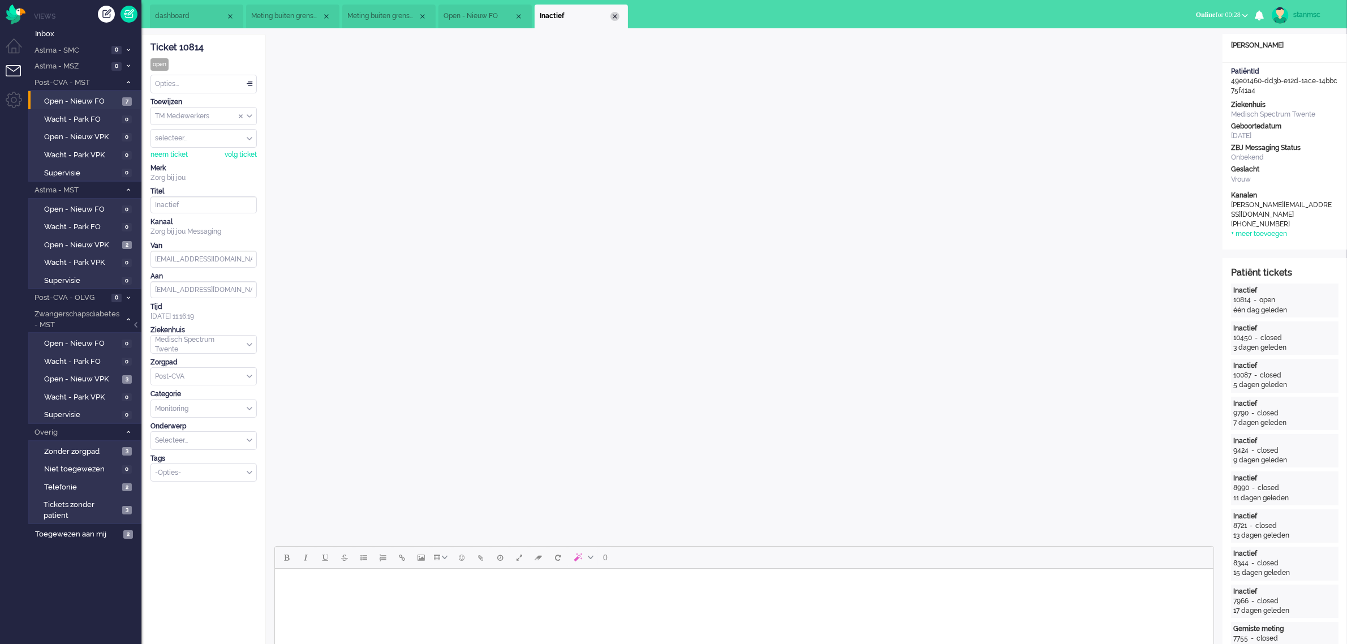
click at [612, 12] on div "Close tab" at bounding box center [614, 16] width 9 height 9
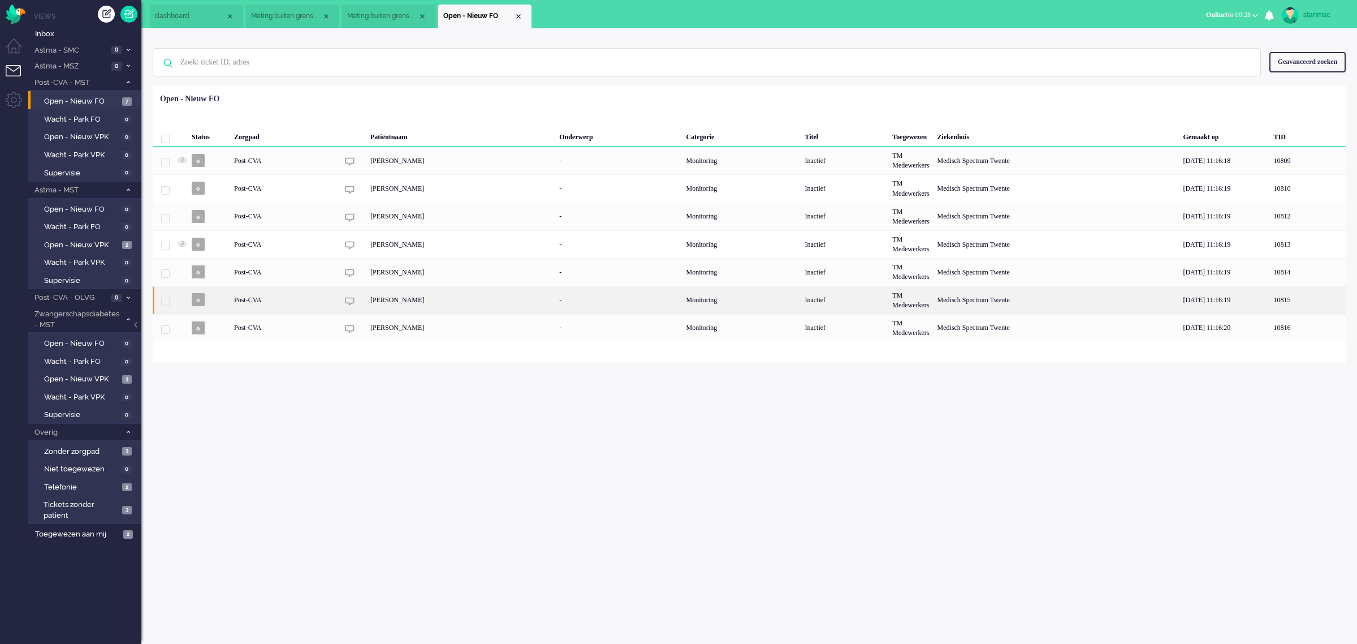
click at [423, 297] on div "[PERSON_NAME]" at bounding box center [460, 300] width 189 height 28
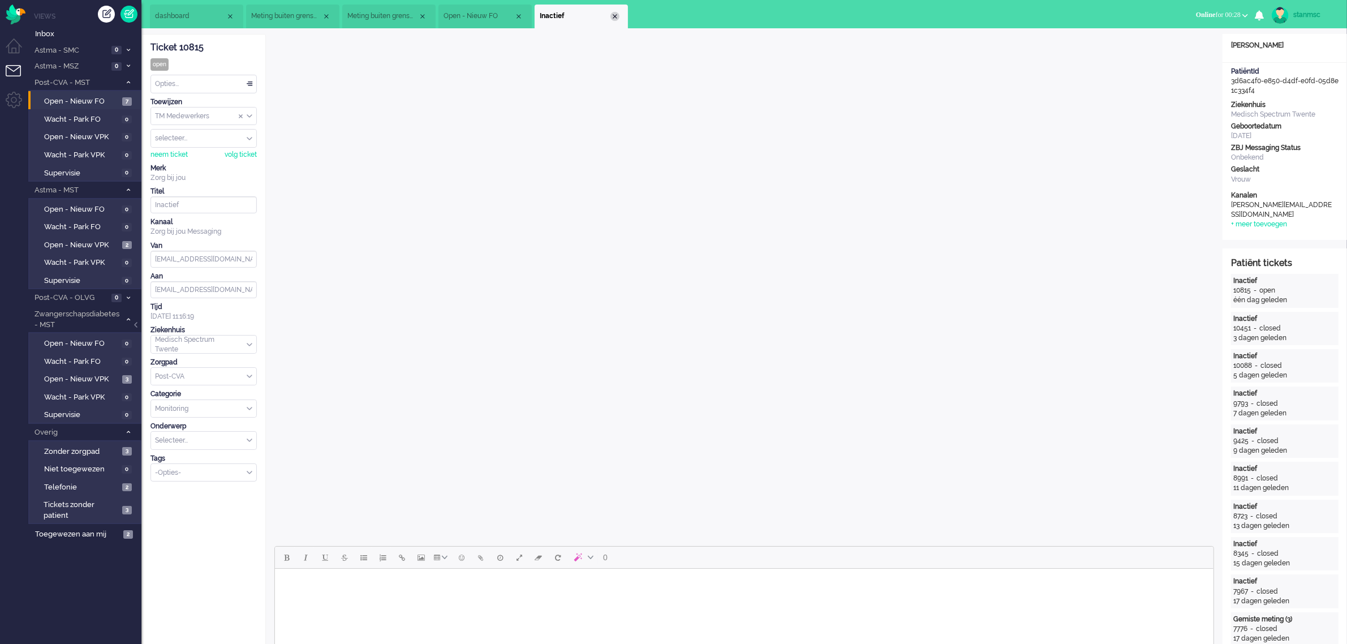
click at [615, 16] on div "Close tab" at bounding box center [614, 16] width 9 height 9
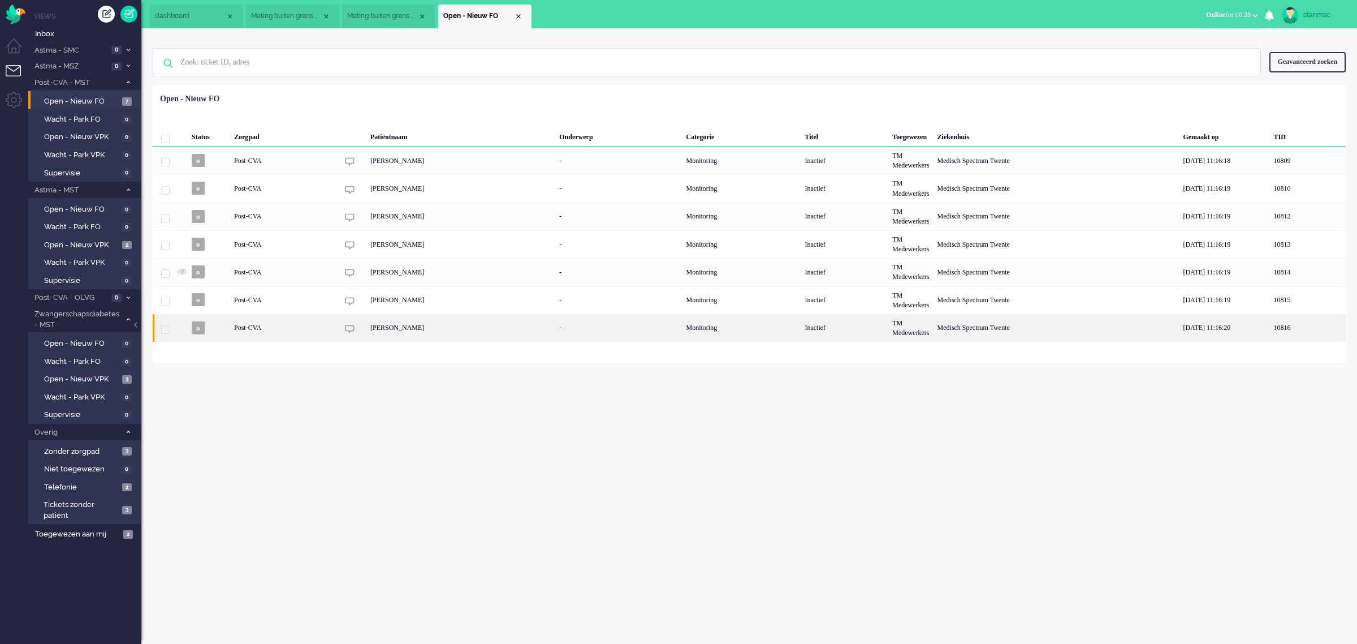
click at [434, 324] on div "[PERSON_NAME]" at bounding box center [460, 328] width 189 height 28
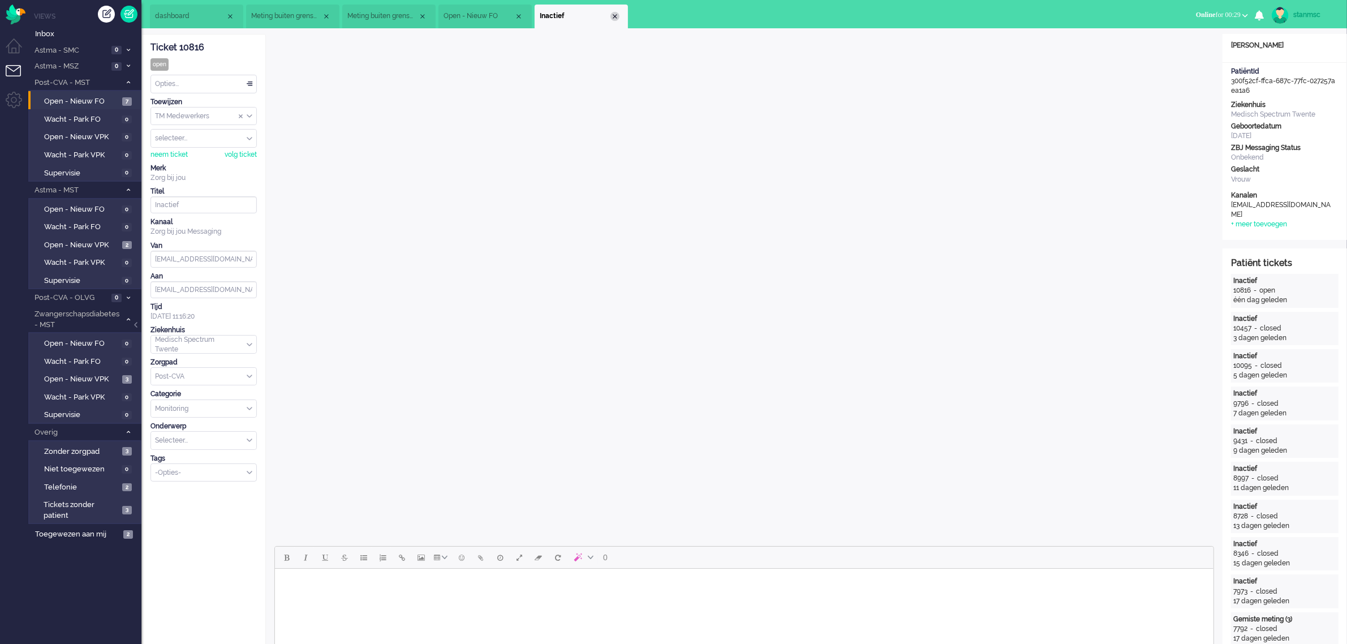
click at [618, 17] on div "Close tab" at bounding box center [614, 16] width 9 height 9
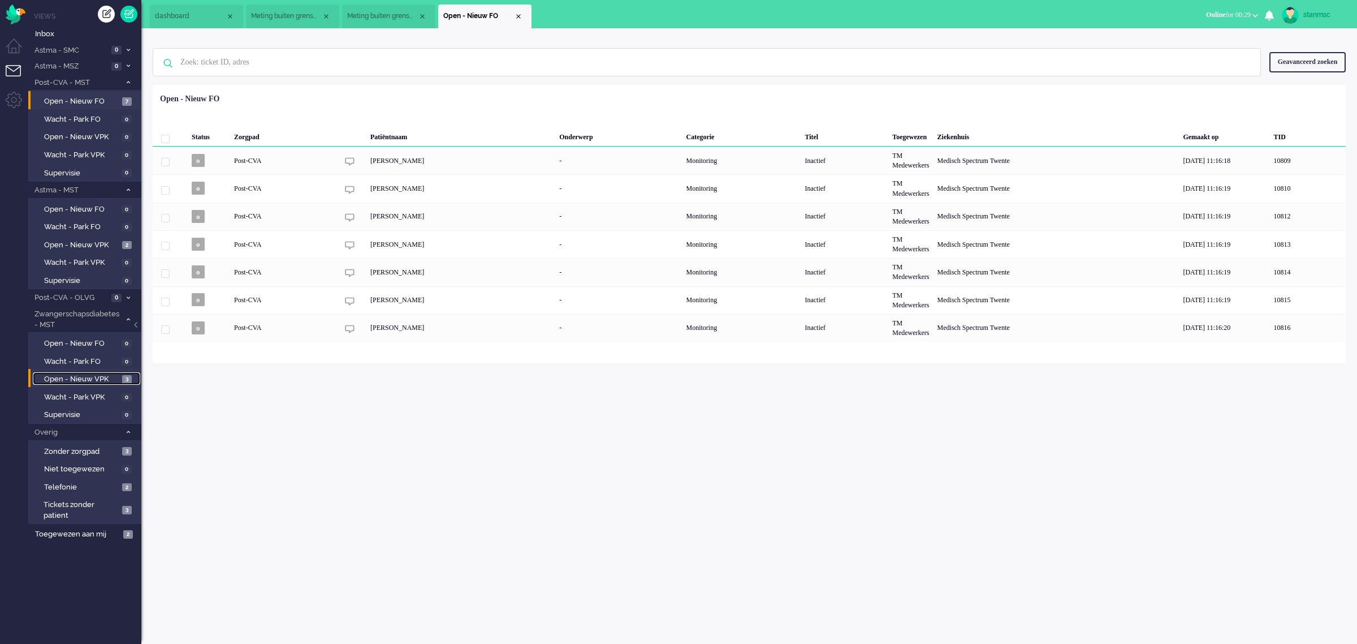
click at [92, 380] on span "Open - Nieuw VPK" at bounding box center [81, 379] width 75 height 11
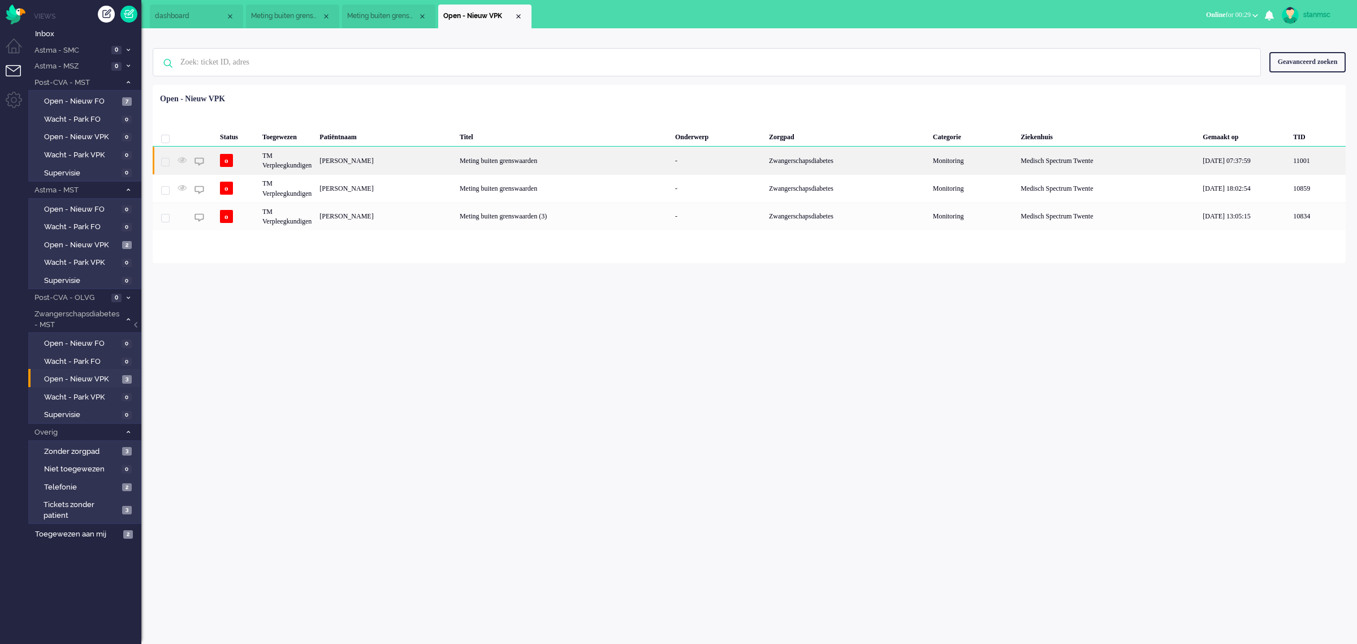
click at [405, 159] on div "[PERSON_NAME]" at bounding box center [386, 160] width 140 height 28
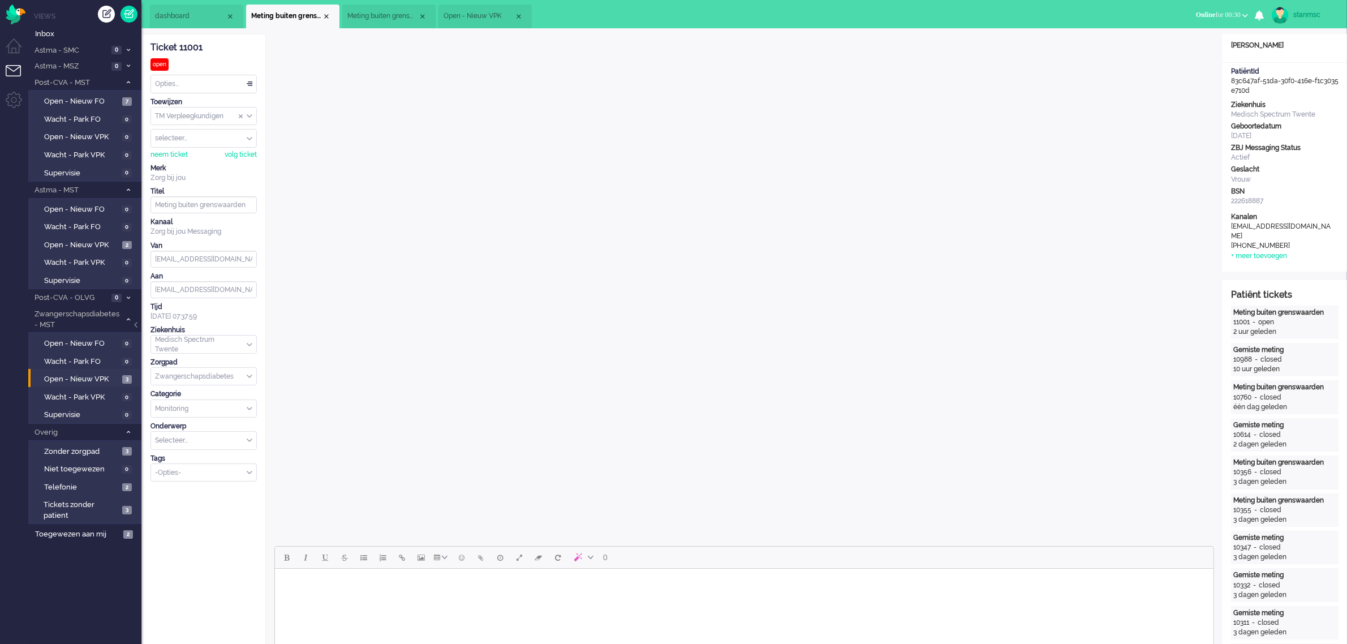
click at [394, 21] on span "Meting buiten grenswaarden" at bounding box center [382, 16] width 71 height 10
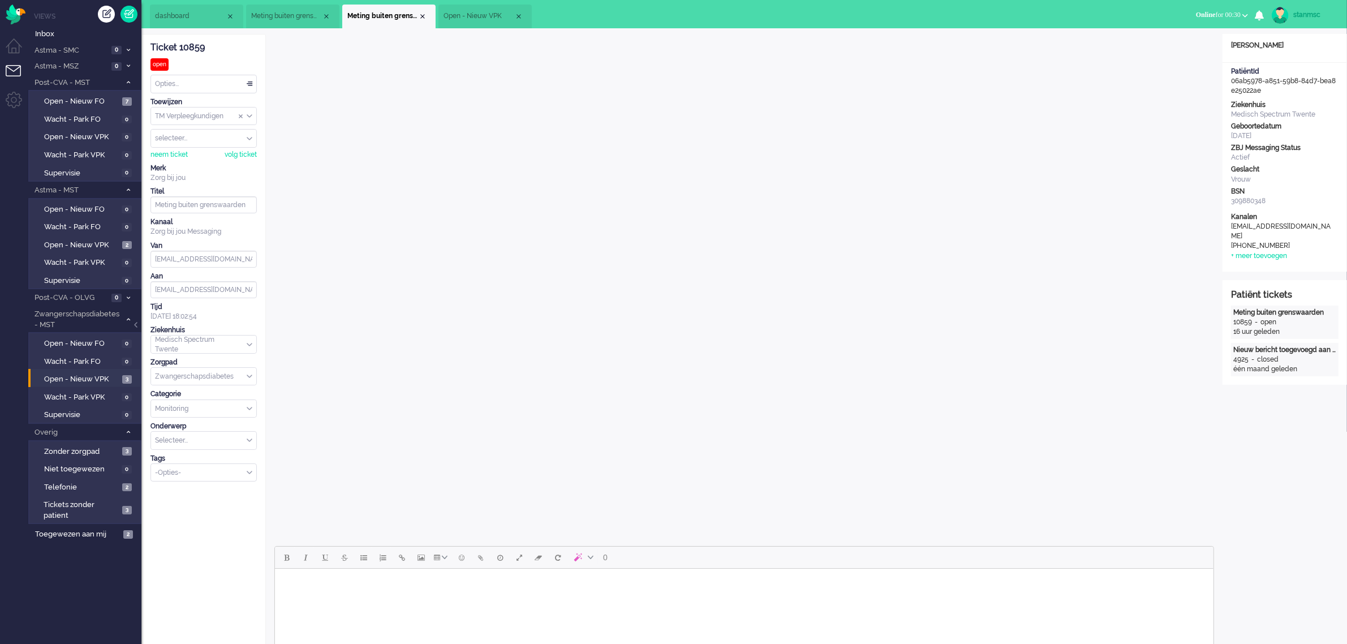
click at [465, 15] on span "Open - Nieuw VPK" at bounding box center [478, 16] width 71 height 10
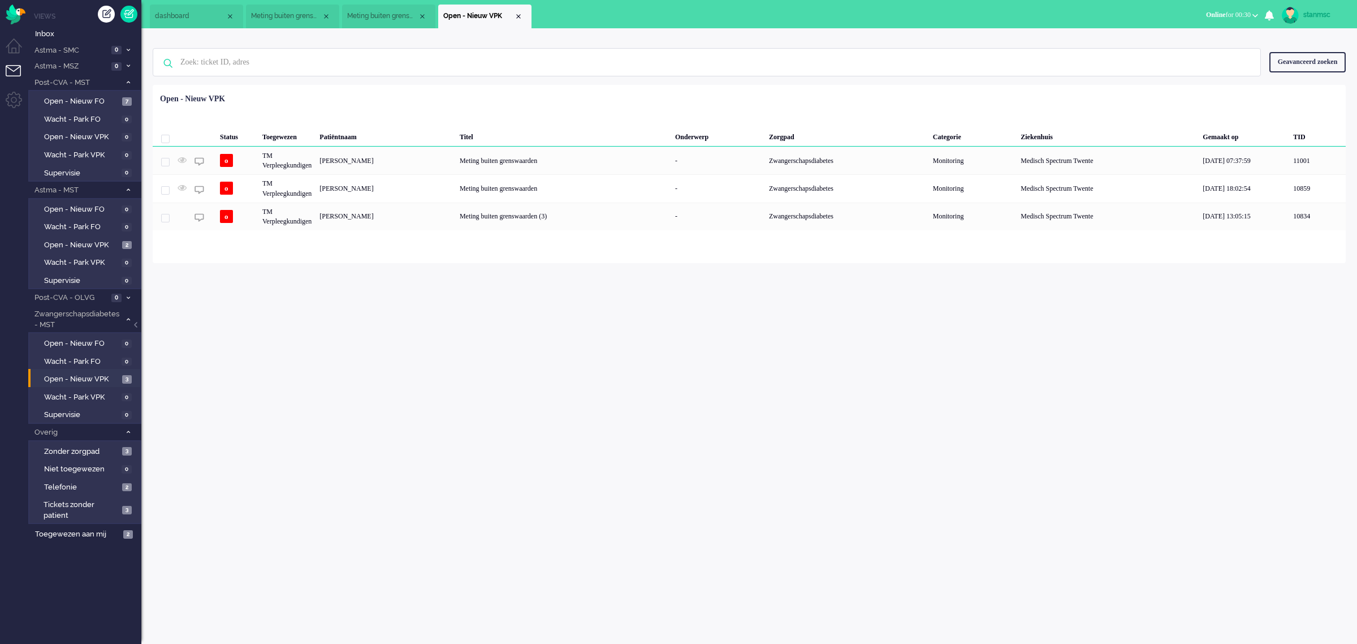
click at [391, 12] on span "Meting buiten grenswaarden" at bounding box center [382, 16] width 71 height 10
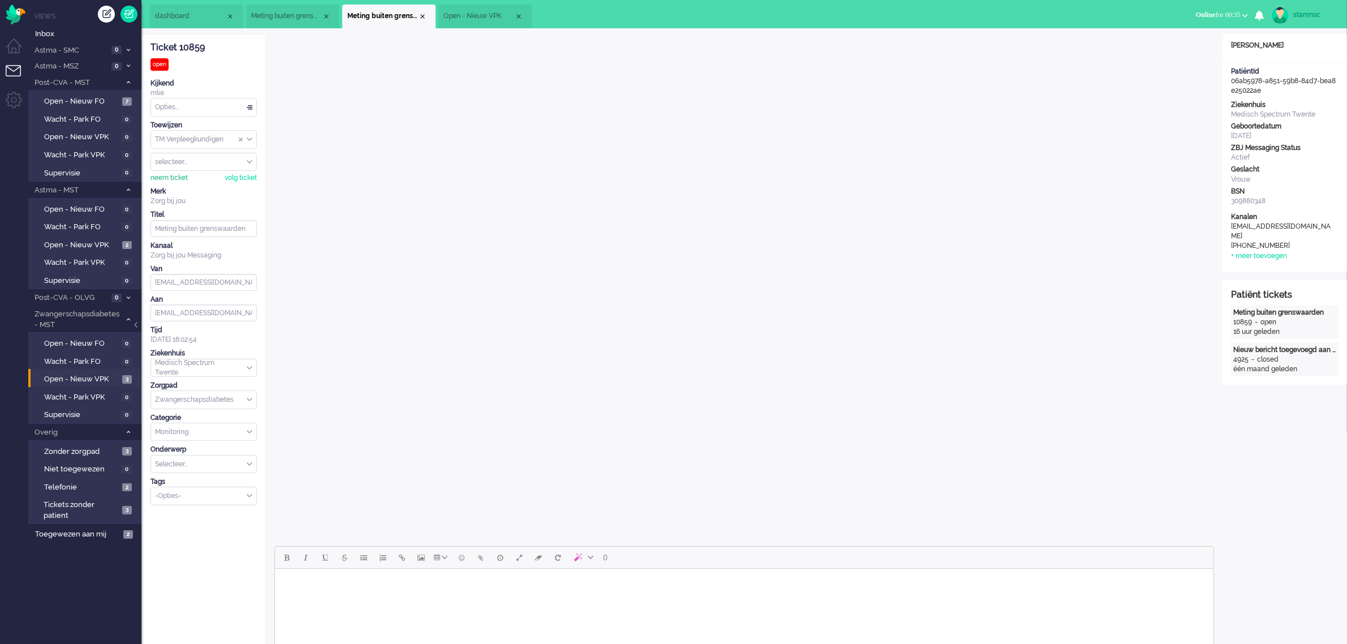
click at [163, 176] on div "neem ticket" at bounding box center [168, 178] width 37 height 10
click at [188, 103] on div "Opties..." at bounding box center [203, 107] width 105 height 18
click at [189, 184] on li "Opgelost" at bounding box center [203, 187] width 105 height 16
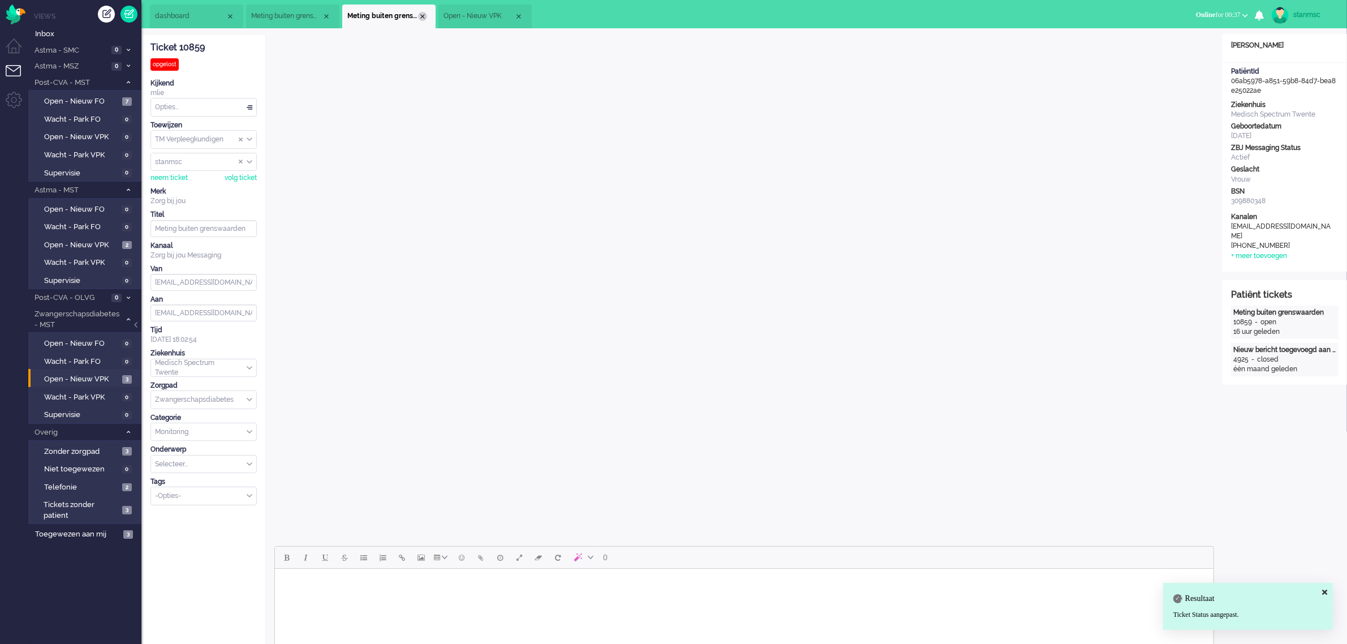
click at [421, 16] on div "Close tab" at bounding box center [422, 16] width 9 height 9
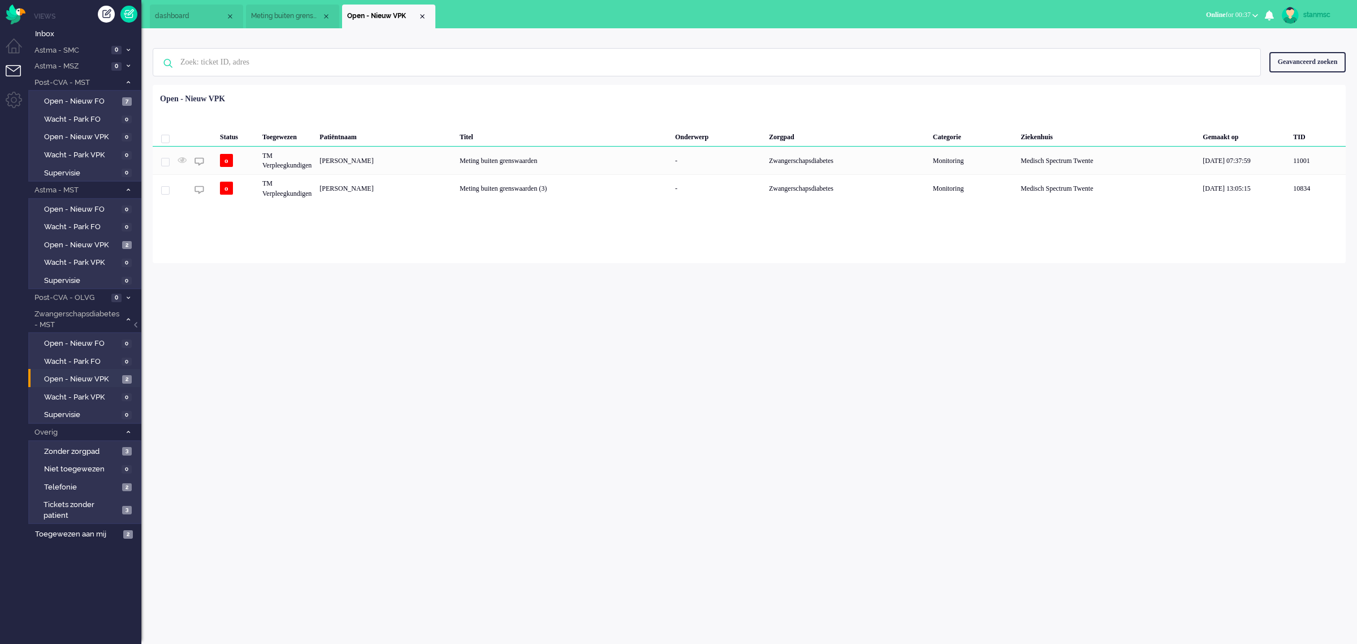
click at [275, 10] on li "Meting buiten grenswaarden" at bounding box center [292, 17] width 93 height 24
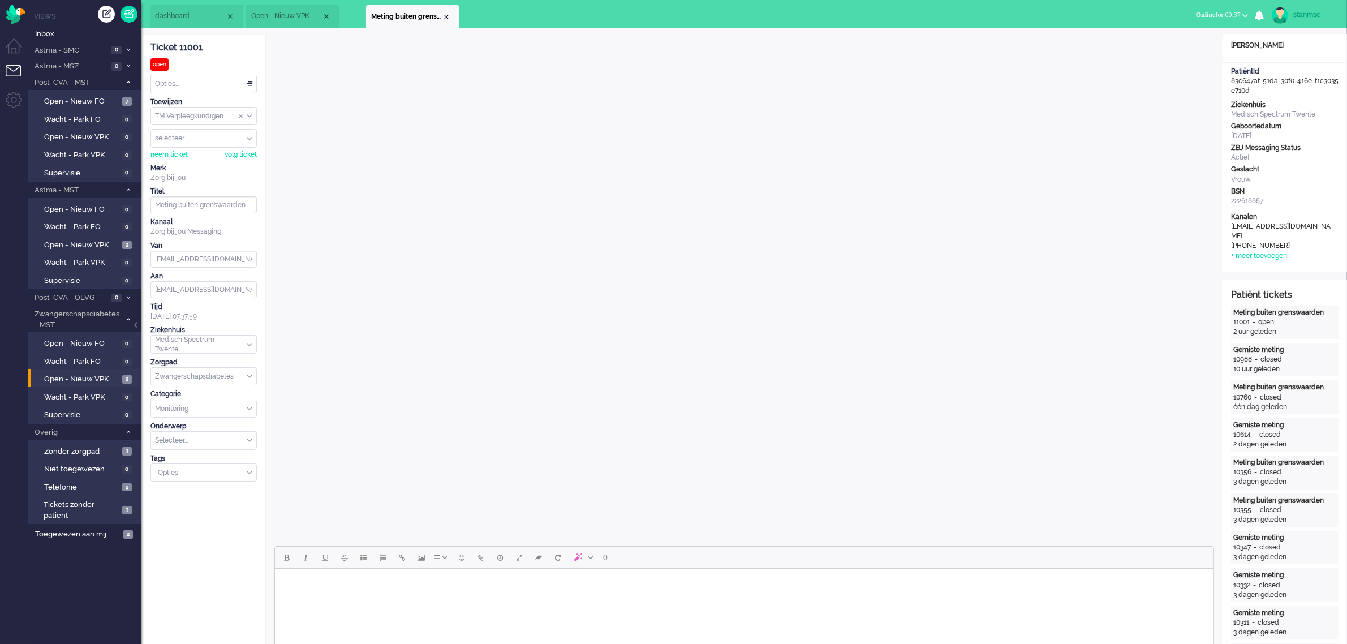
scroll to position [1, 0]
drag, startPoint x: 277, startPoint y: 14, endPoint x: 381, endPoint y: 21, distance: 103.7
click at [381, 21] on li "Meting buiten grenswaarden" at bounding box center [395, 17] width 93 height 24
click at [290, 12] on span "Open - Nieuw VPK" at bounding box center [286, 16] width 71 height 10
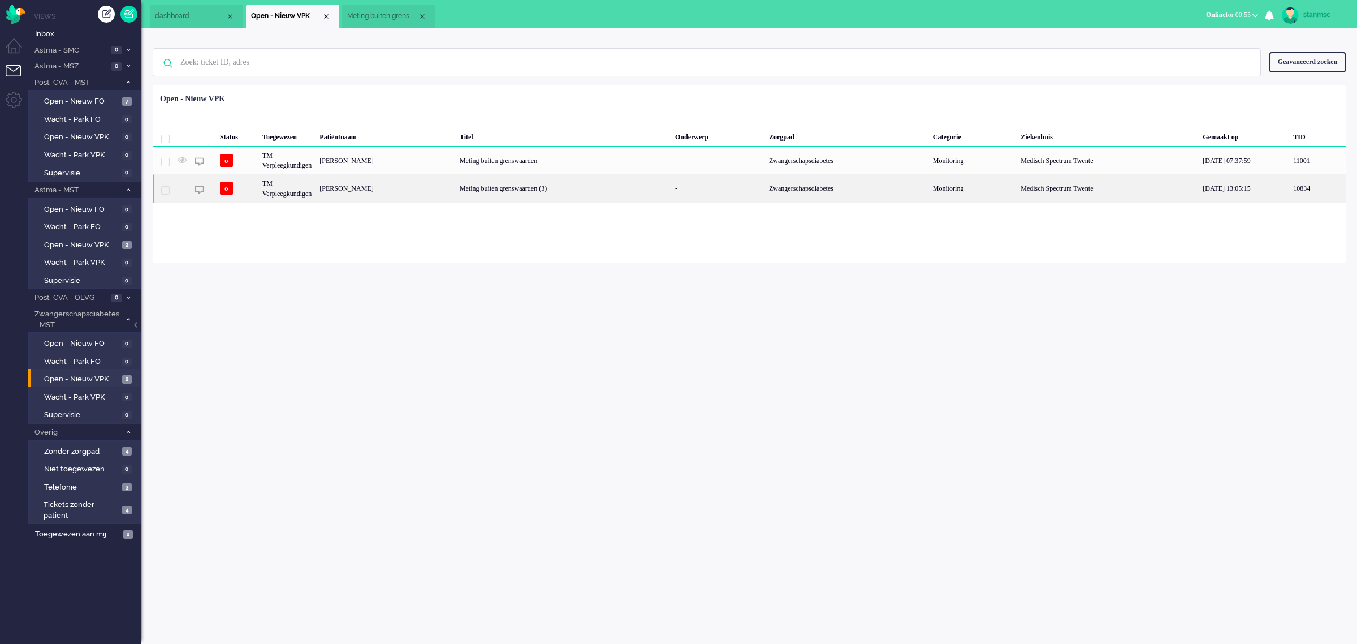
click at [381, 188] on div "[PERSON_NAME]" at bounding box center [386, 188] width 140 height 28
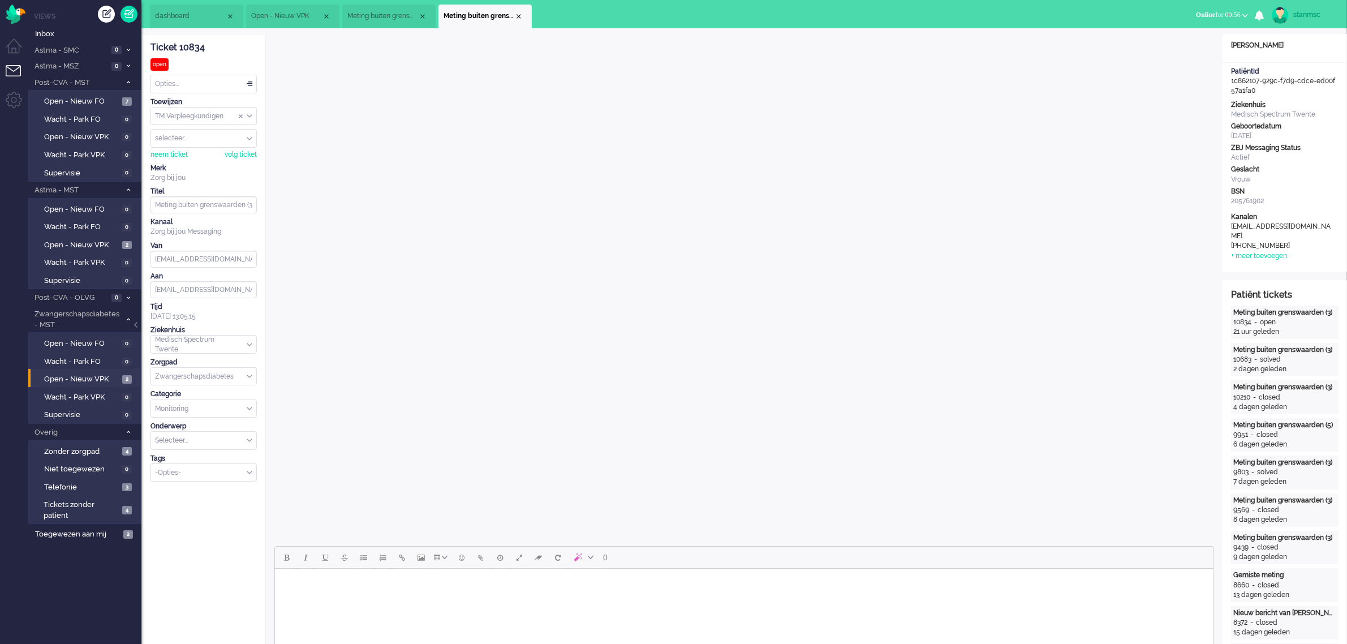
click at [386, 18] on span "Meting buiten grenswaarden" at bounding box center [382, 16] width 71 height 10
click at [894, 1] on ul "Niet beschikbaar Online Outbound pending Online for 00:56 Niet beschikbaar Onli…" at bounding box center [1268, 14] width 158 height 28
click at [894, 9] on button "Online for 00:56" at bounding box center [1222, 15] width 66 height 16
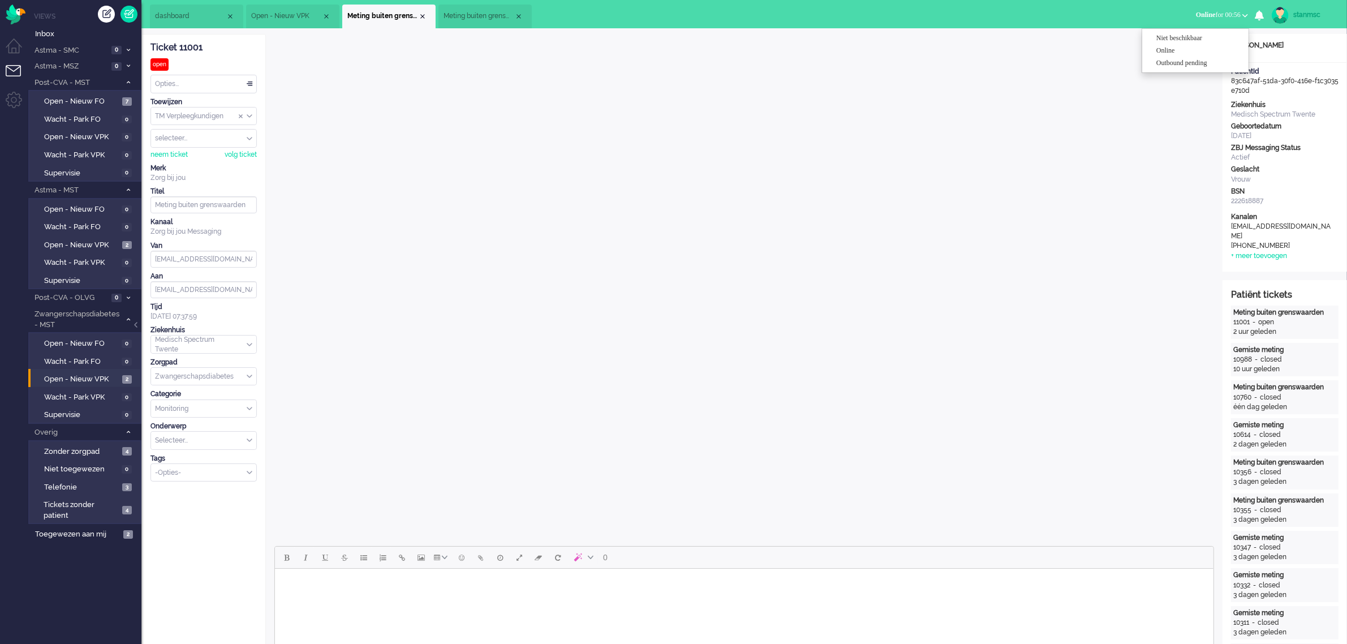
click at [894, 9] on ul "dashboard Open - Nieuw VPK Meting buiten grenswaarden" at bounding box center [634, 14] width 968 height 28
click at [465, 18] on span "Meting buiten grenswaarden (3)" at bounding box center [478, 16] width 71 height 10
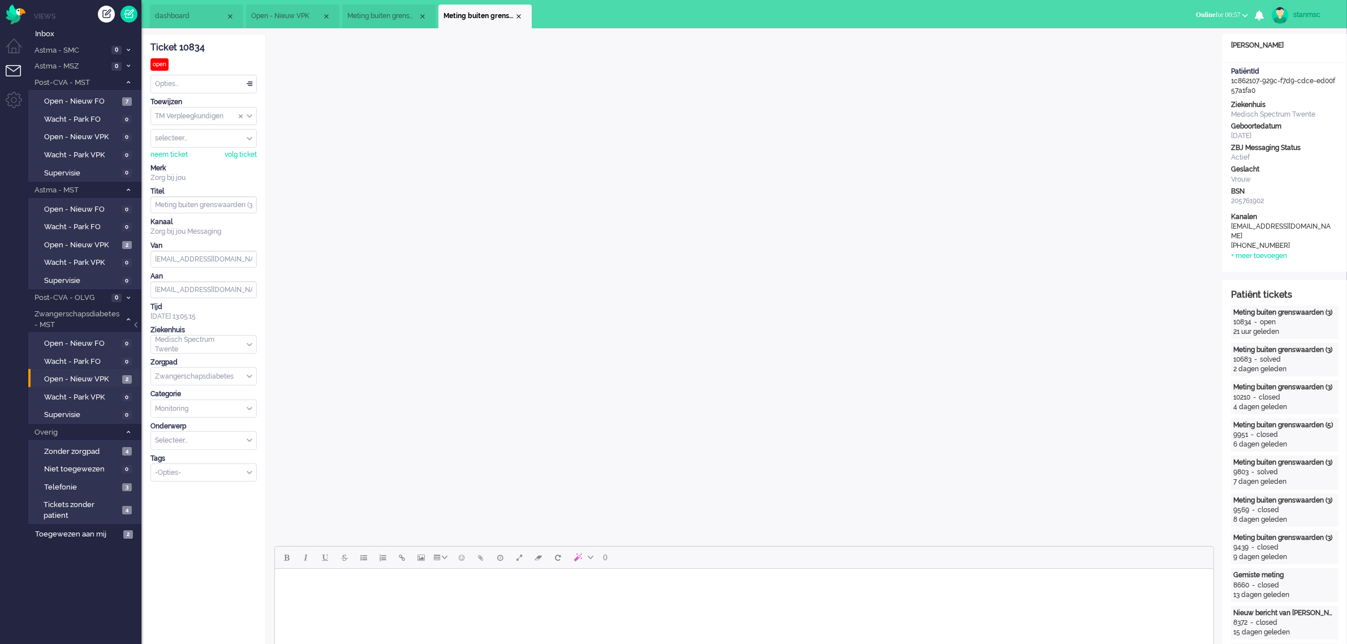
click at [894, 19] on button "Online for 00:57" at bounding box center [1222, 15] width 66 height 16
click at [894, 40] on label "Niet beschikbaar" at bounding box center [1200, 38] width 89 height 10
click at [894, 16] on span "Niet beschikbaar for 00:06" at bounding box center [1203, 15] width 74 height 8
click at [894, 46] on label "Online" at bounding box center [1200, 51] width 89 height 10
click at [519, 15] on div "Close tab" at bounding box center [518, 16] width 9 height 9
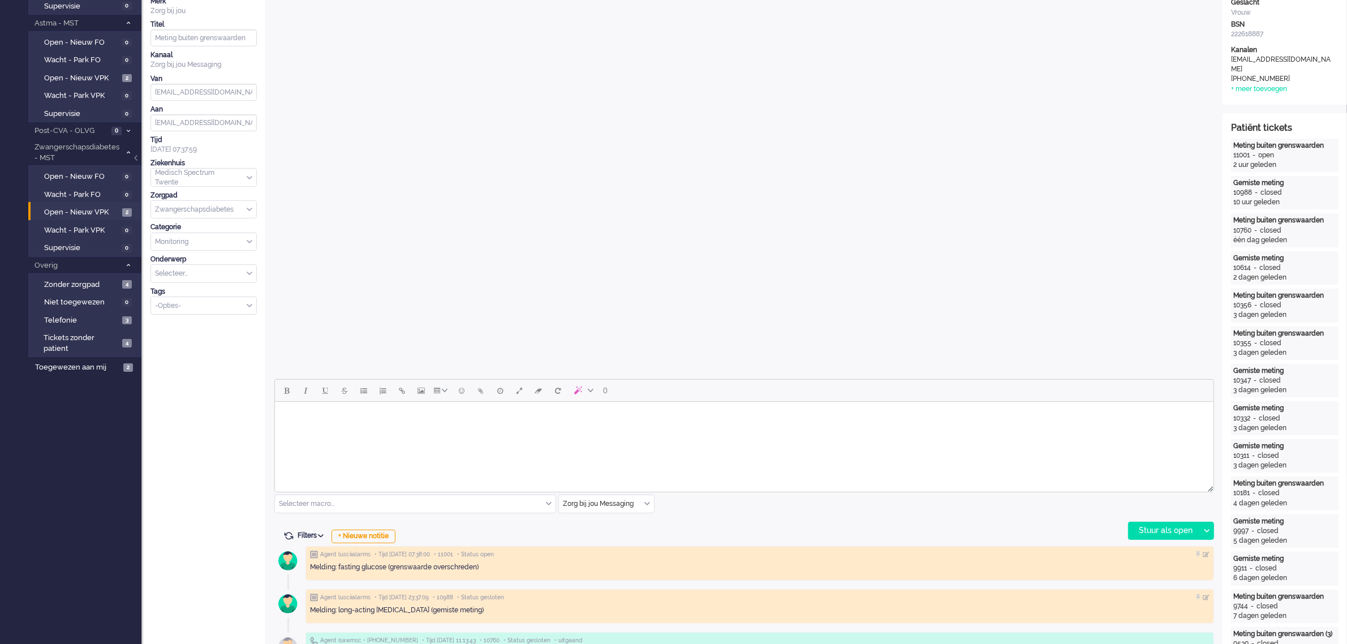
scroll to position [212, 0]
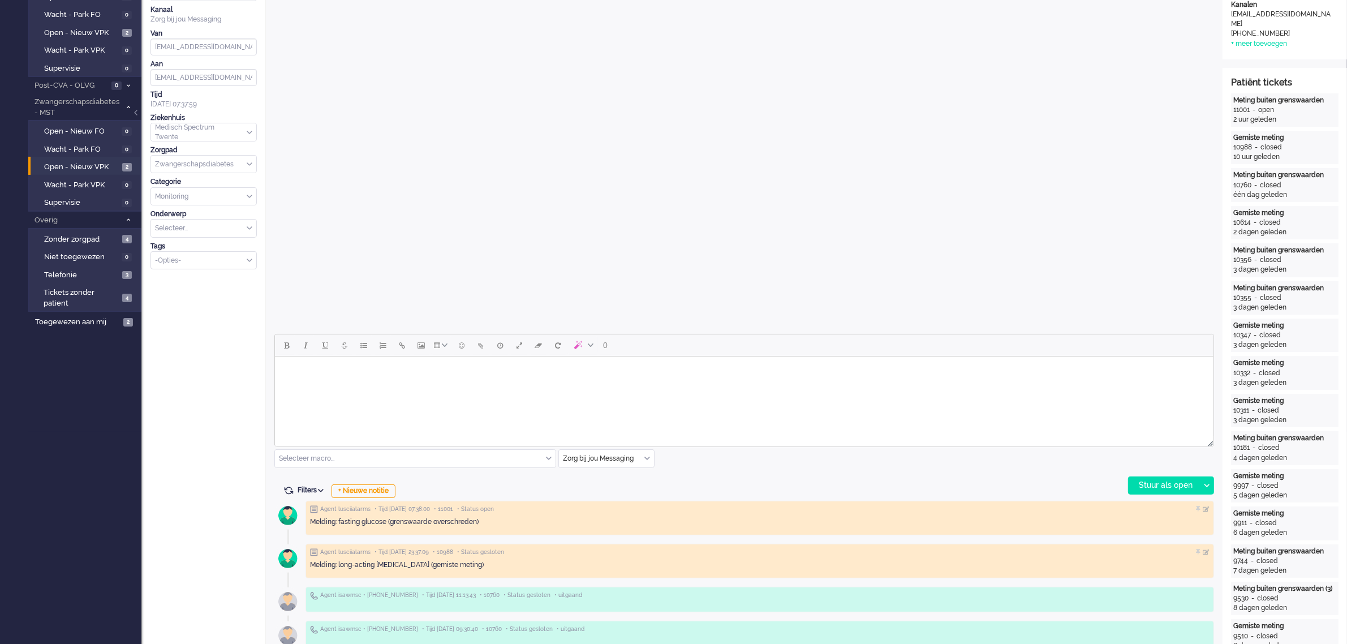
click at [490, 375] on body "Rich Text Area. Press ALT-0 for help." at bounding box center [743, 371] width 929 height 20
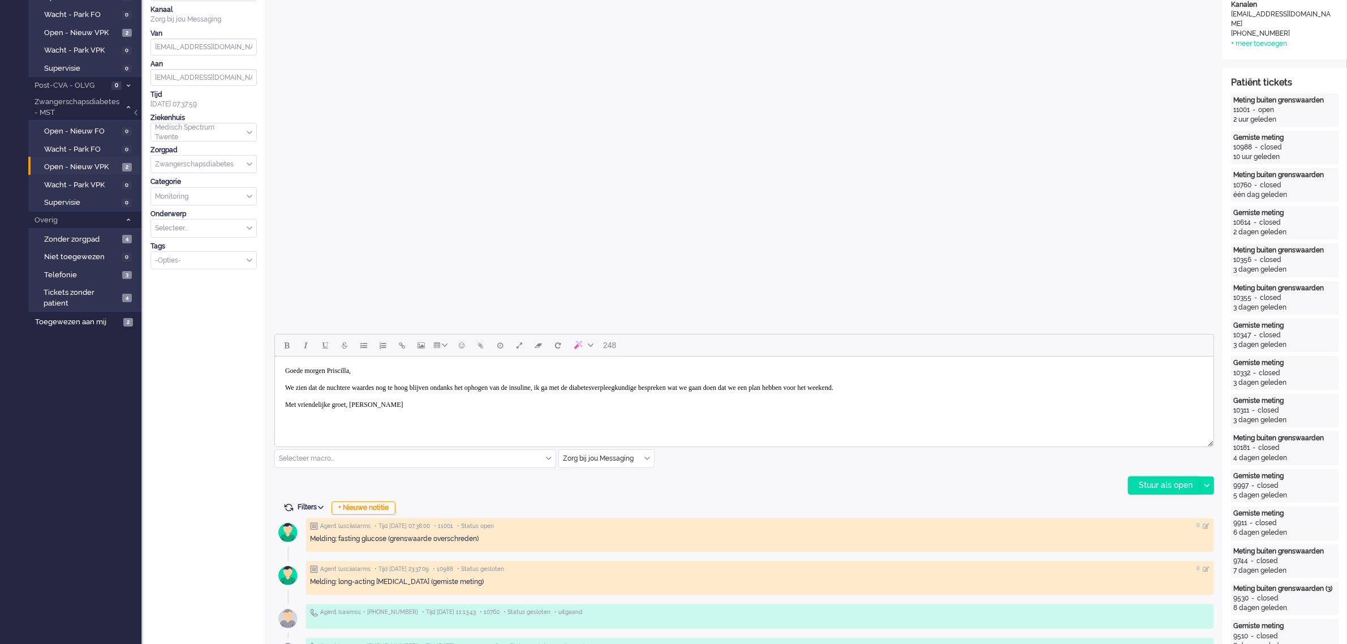
click at [894, 446] on div "Stuur als open" at bounding box center [1163, 485] width 71 height 17
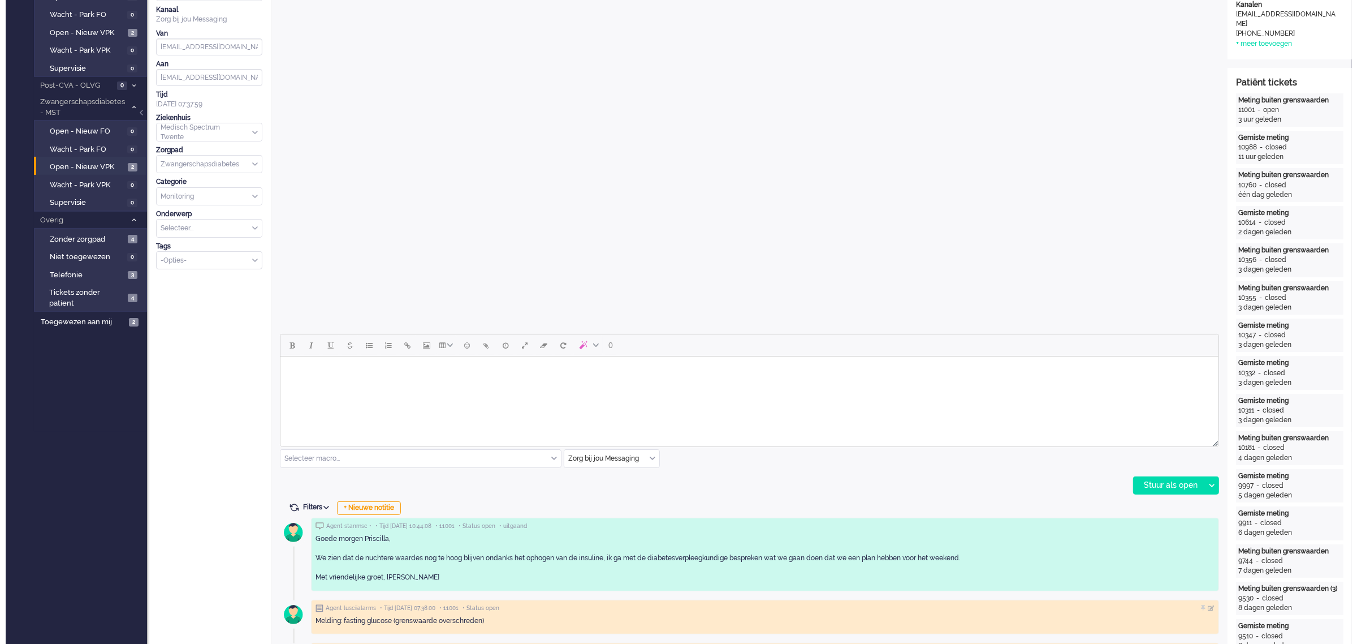
scroll to position [0, 0]
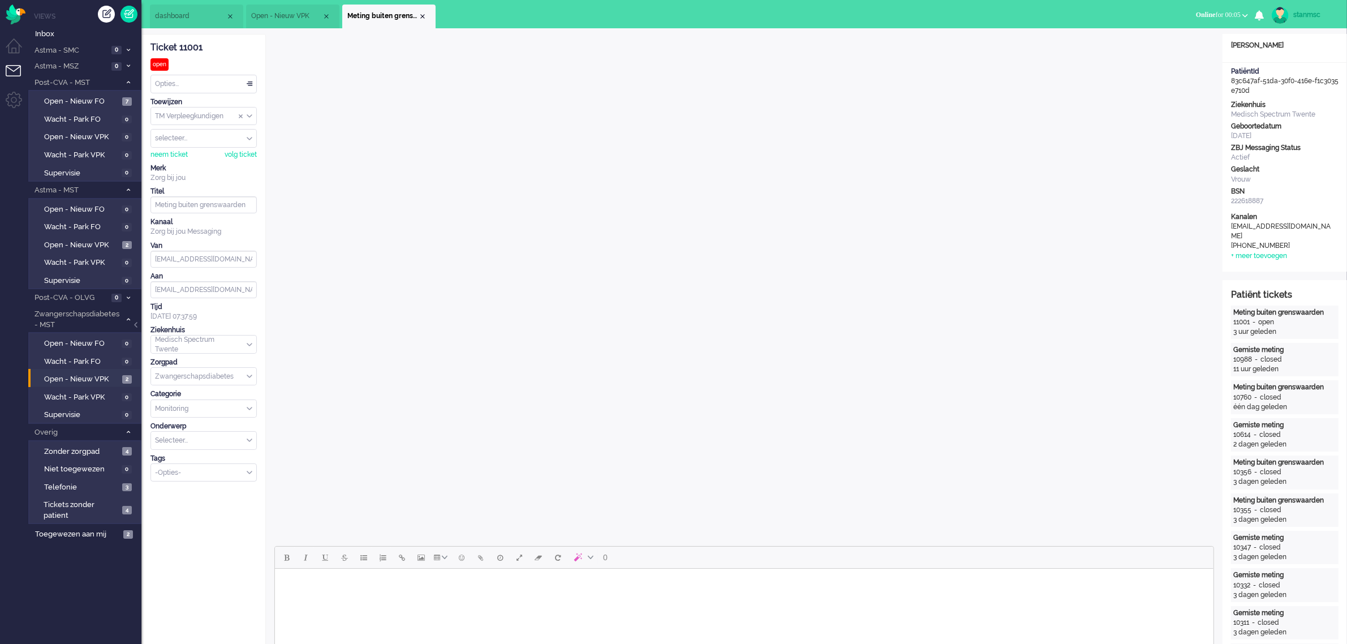
click at [283, 13] on span "Open - Nieuw VPK" at bounding box center [286, 16] width 71 height 10
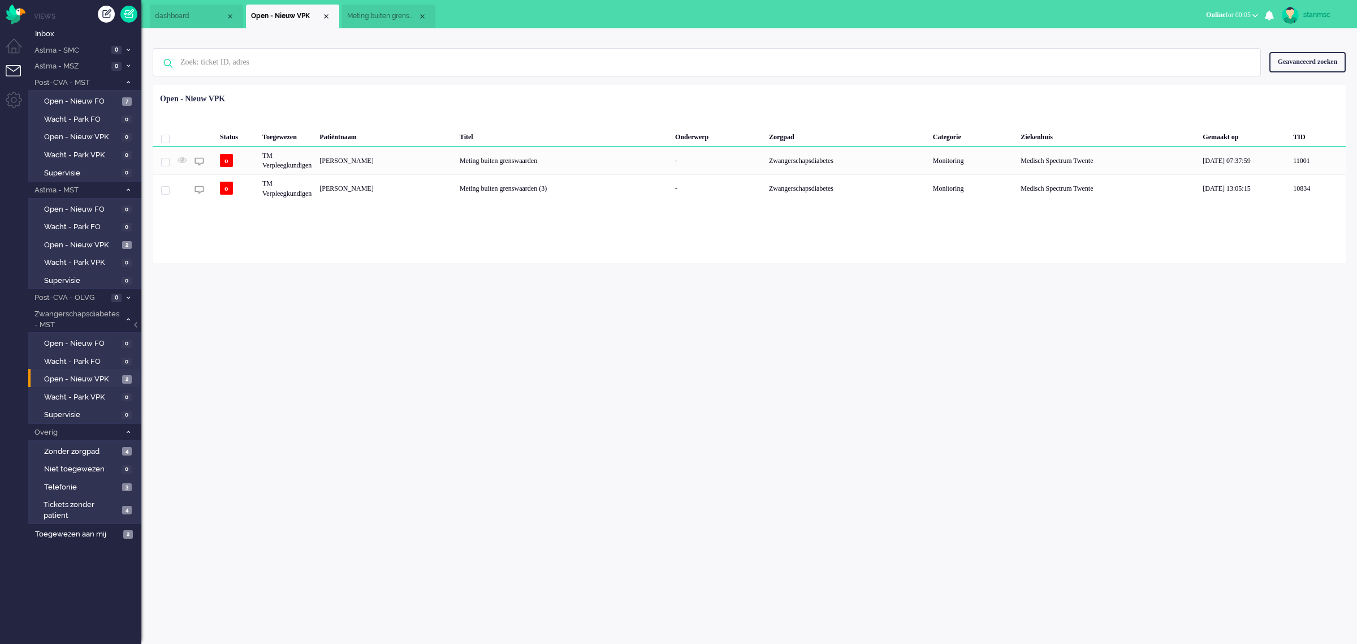
click at [374, 15] on span "Meting buiten grenswaarden" at bounding box center [382, 16] width 71 height 10
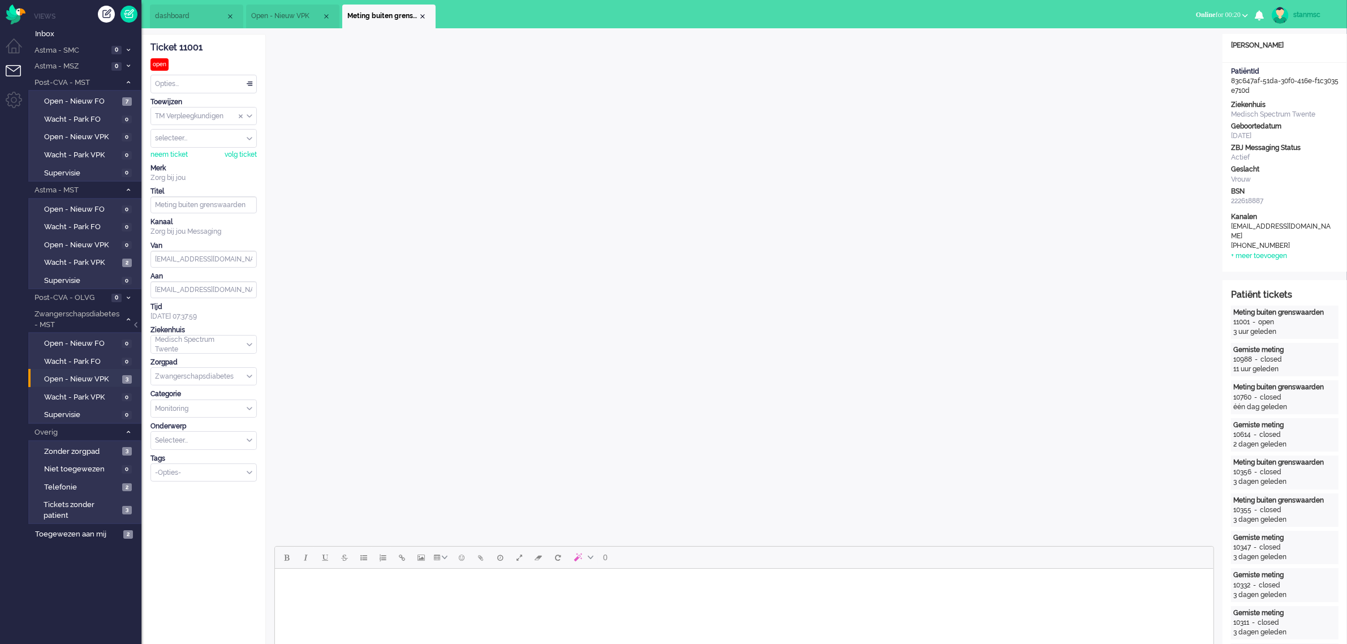
click at [183, 14] on span "dashboard" at bounding box center [190, 16] width 71 height 10
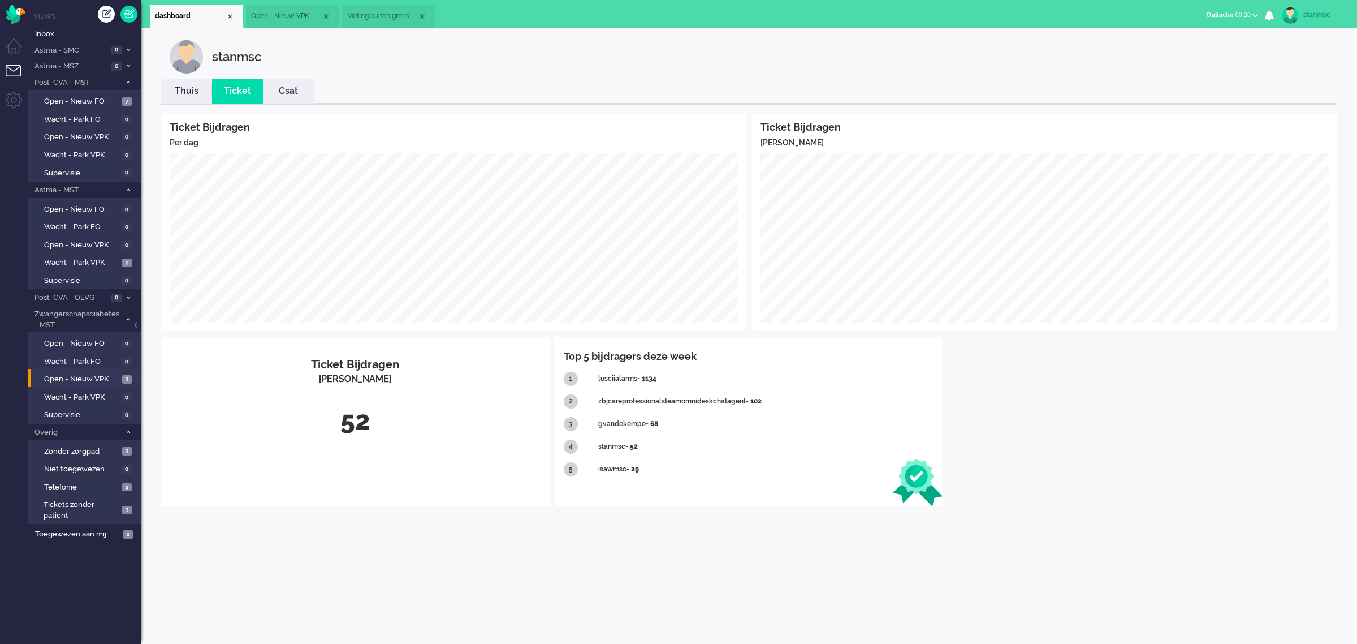
click at [894, 9] on img at bounding box center [1290, 15] width 17 height 17
click at [894, 78] on link "Instellingen" at bounding box center [1312, 76] width 78 height 11
select select
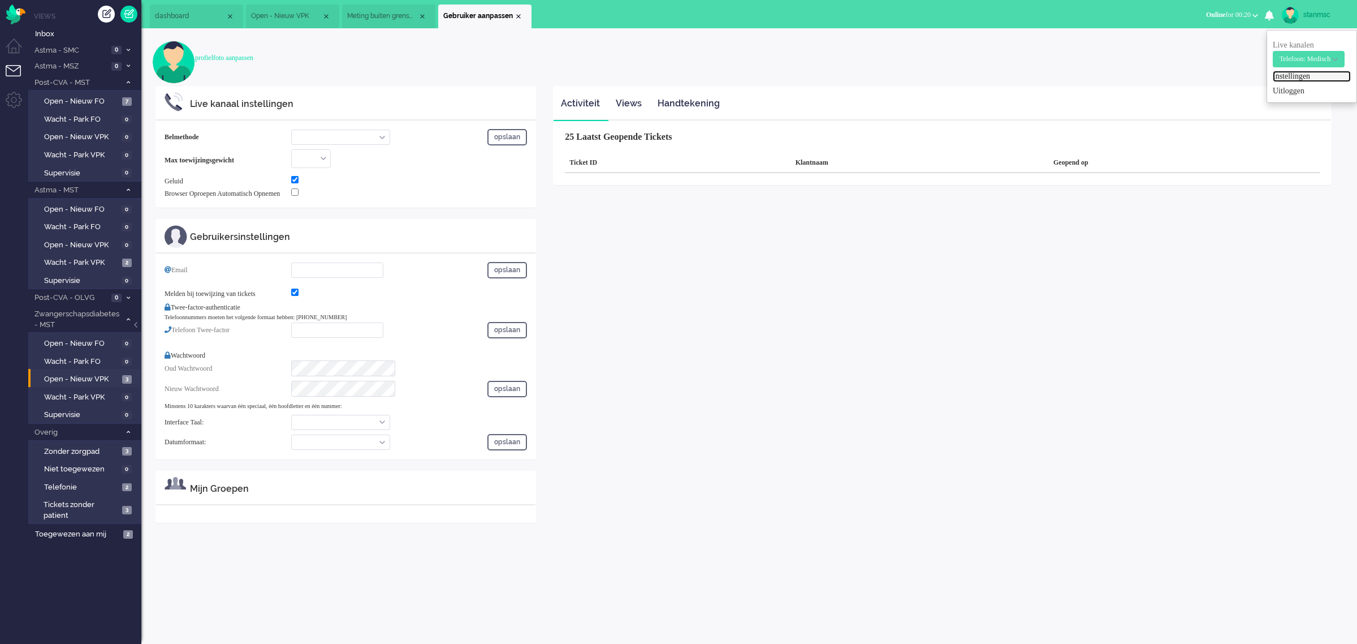
select select "inbound-new"
type input "[PHONE_NUMBER]"
checkbox input "true"
type input "[EMAIL_ADDRESS][DOMAIN_NAME]"
checkbox input "true"
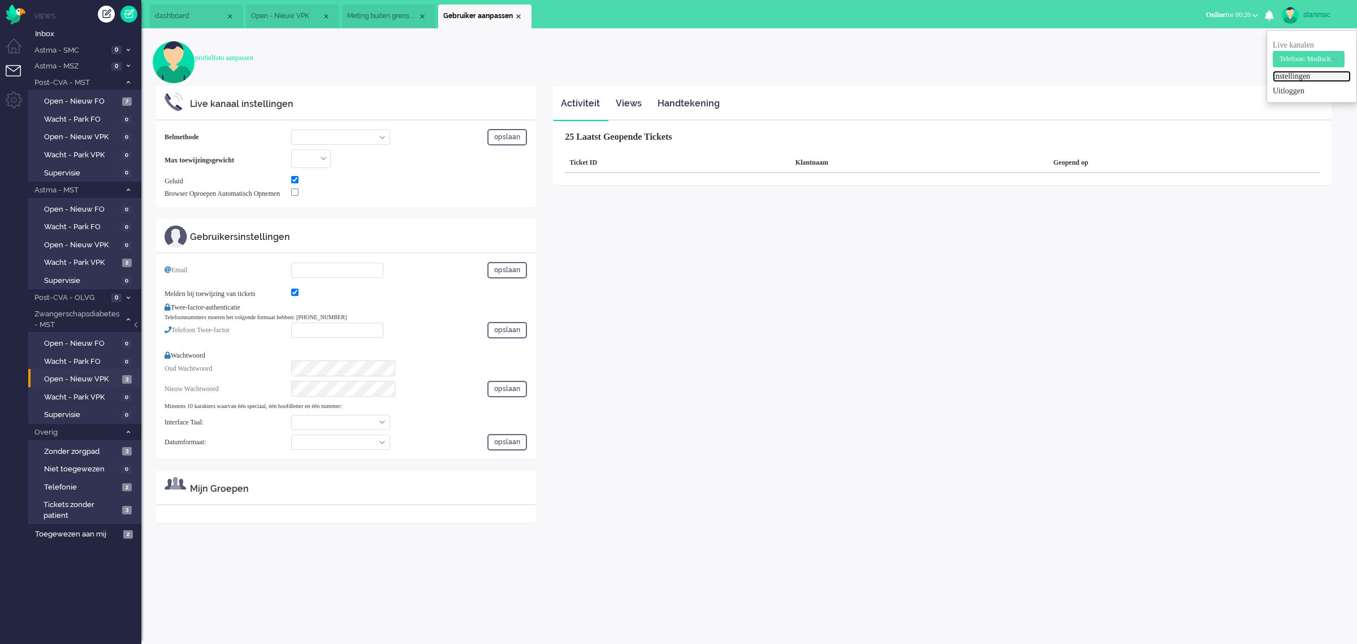
type input "[PHONE_NUMBER]"
select select "nl"
select select "nl_NL"
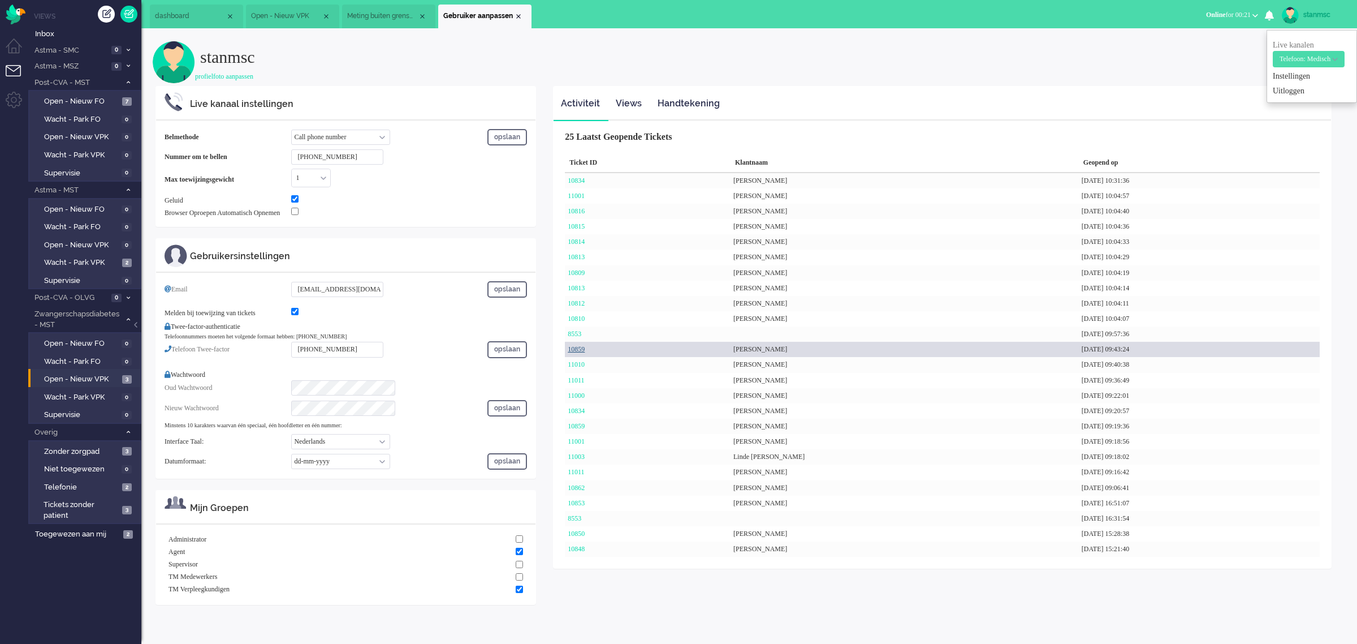
click at [581, 351] on link "10859" at bounding box center [576, 349] width 17 height 8
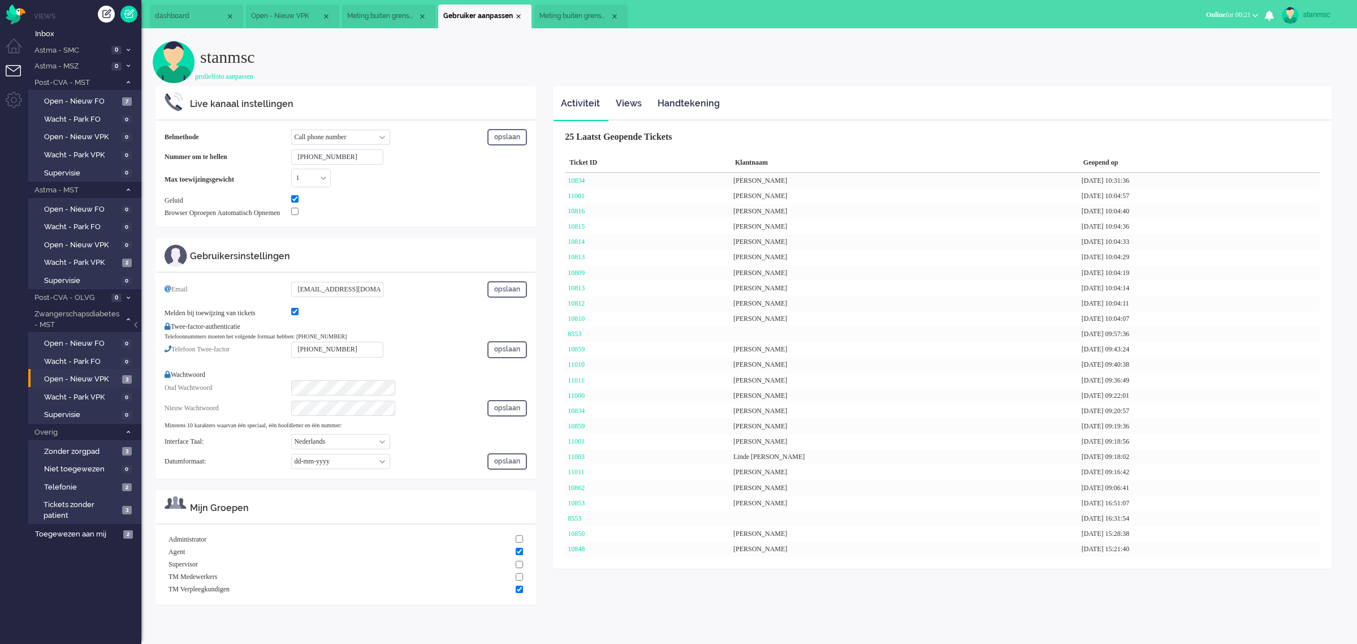
click at [559, 12] on span "Meting buiten grenswaarden" at bounding box center [575, 16] width 71 height 10
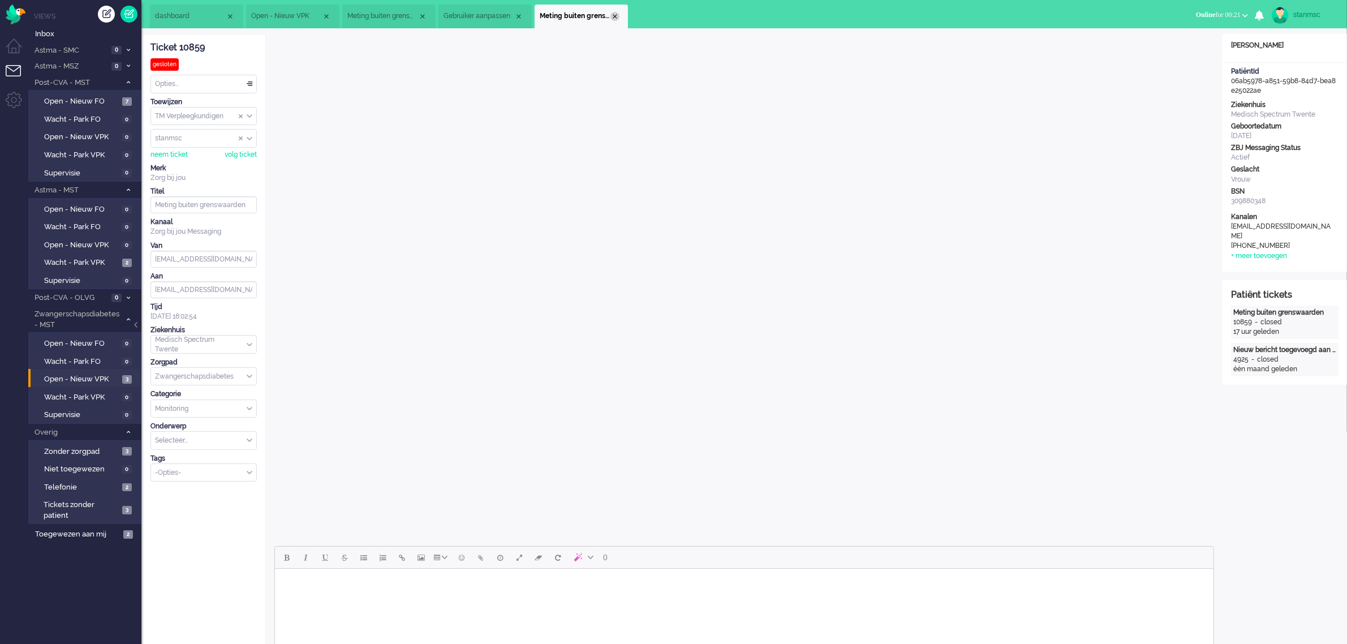
click at [612, 14] on div "Close tab" at bounding box center [614, 16] width 9 height 9
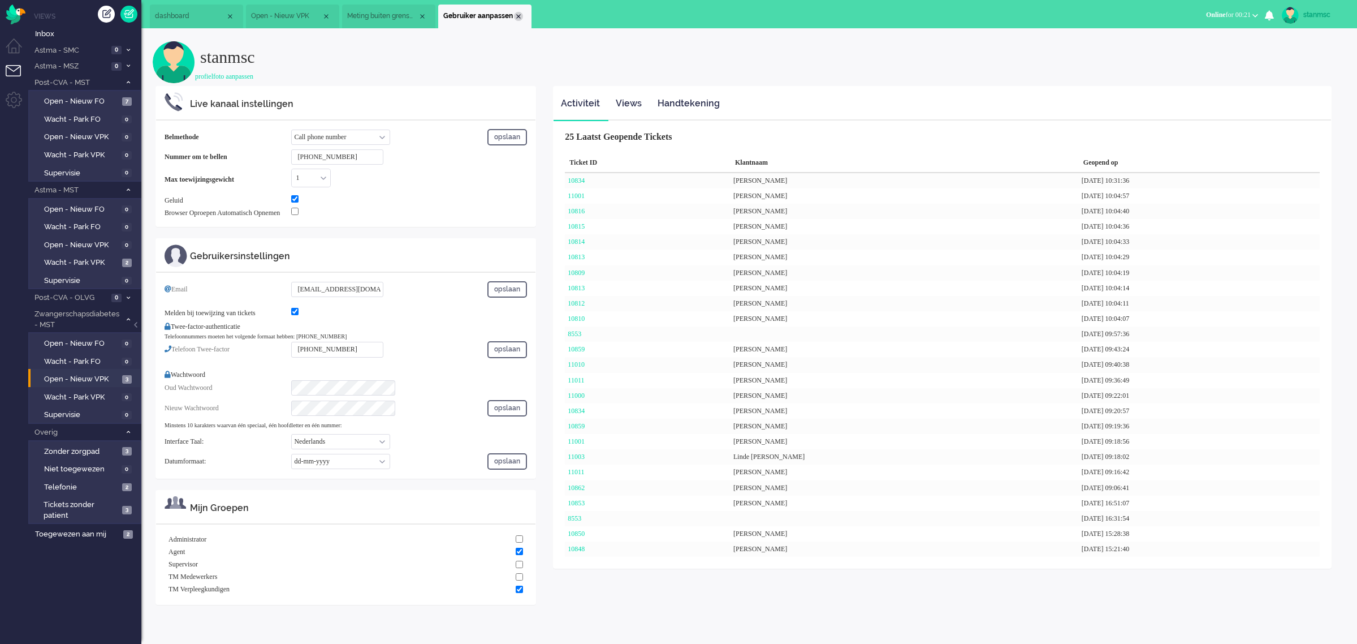
click at [519, 16] on div "Close tab" at bounding box center [518, 16] width 9 height 9
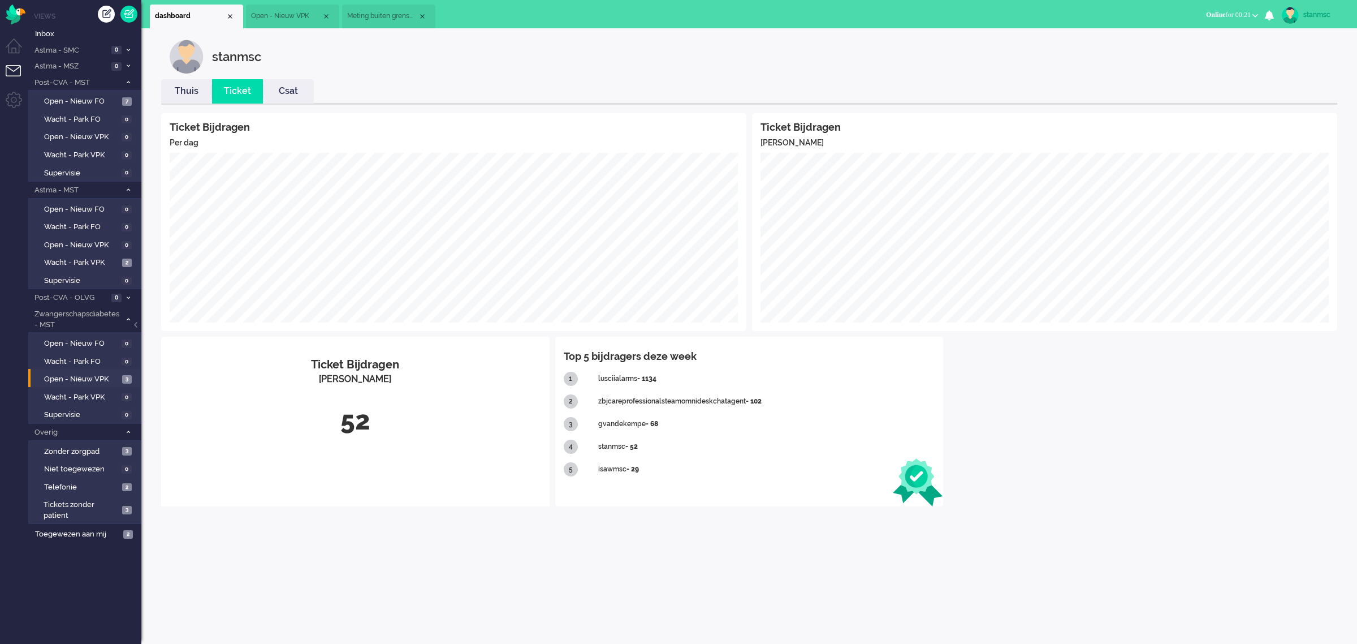
click at [399, 17] on span "Meting buiten grenswaarden" at bounding box center [382, 16] width 71 height 10
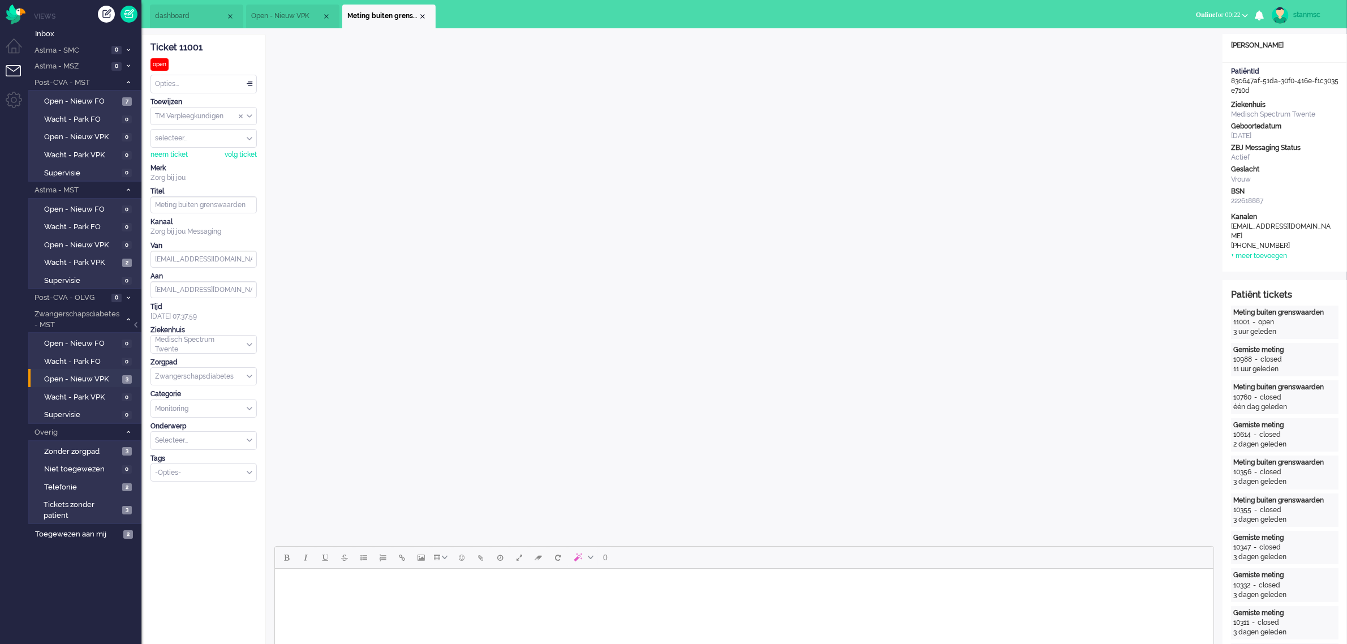
click at [287, 13] on span "Open - Nieuw VPK" at bounding box center [286, 16] width 71 height 10
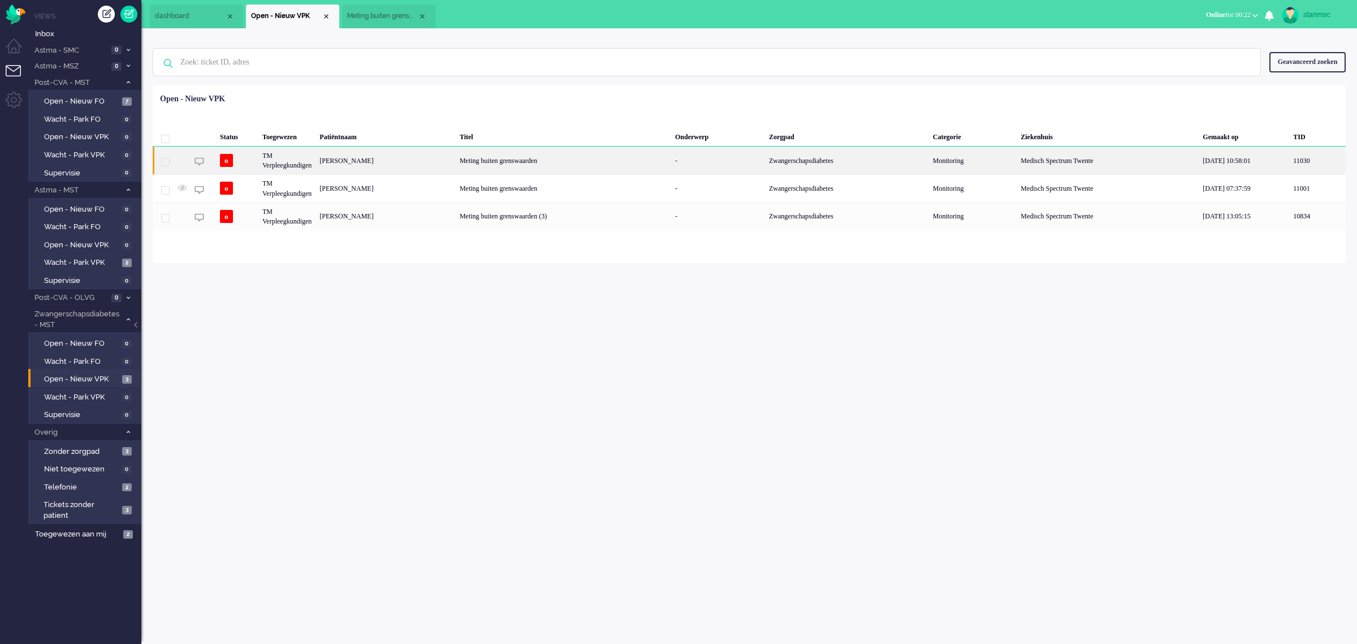
click at [379, 161] on div "[PERSON_NAME]" at bounding box center [386, 160] width 140 height 28
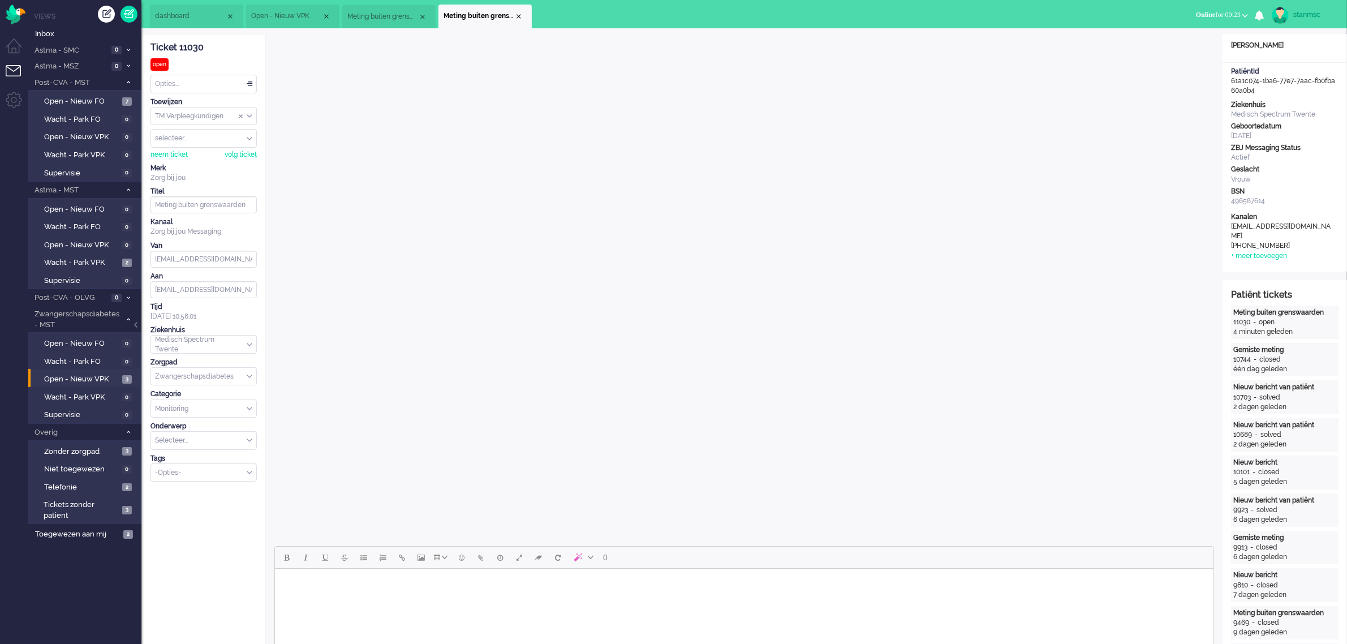
click at [378, 21] on li "Meting buiten grenswaarden" at bounding box center [388, 17] width 93 height 24
click at [282, 17] on span "Open - Nieuw VPK" at bounding box center [286, 16] width 71 height 10
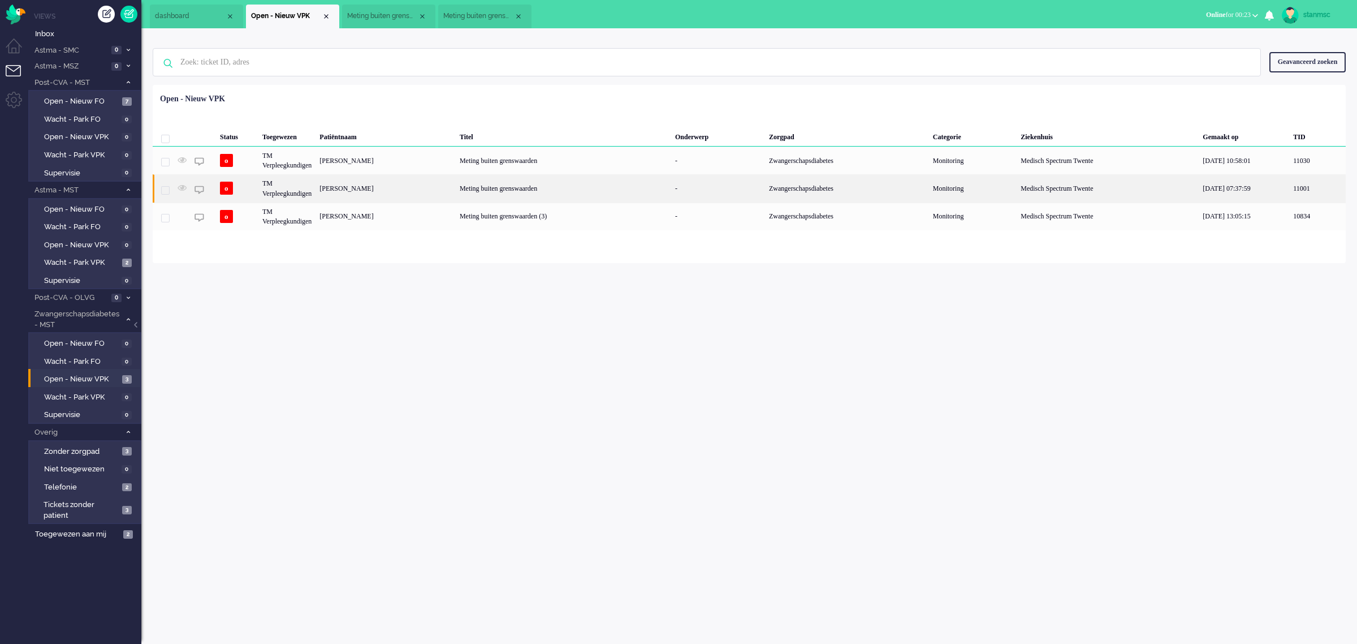
click at [374, 187] on div "[PERSON_NAME]" at bounding box center [386, 188] width 140 height 28
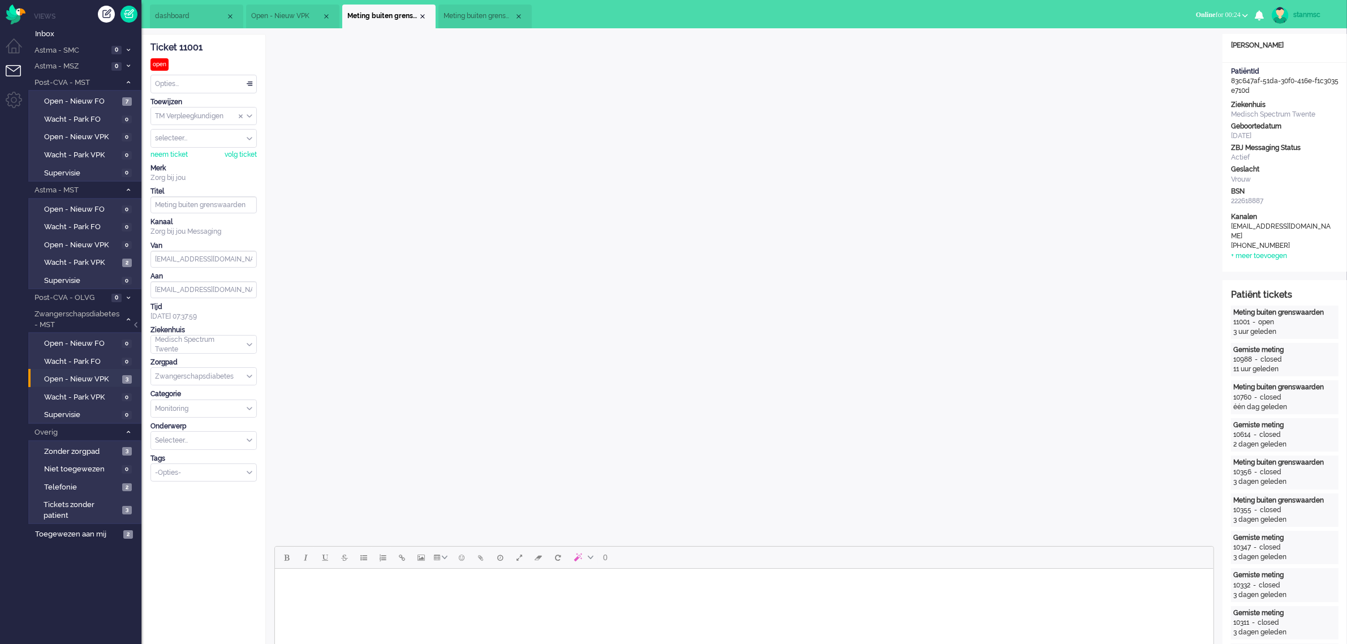
click at [276, 13] on span "Open - Nieuw VPK" at bounding box center [286, 16] width 71 height 10
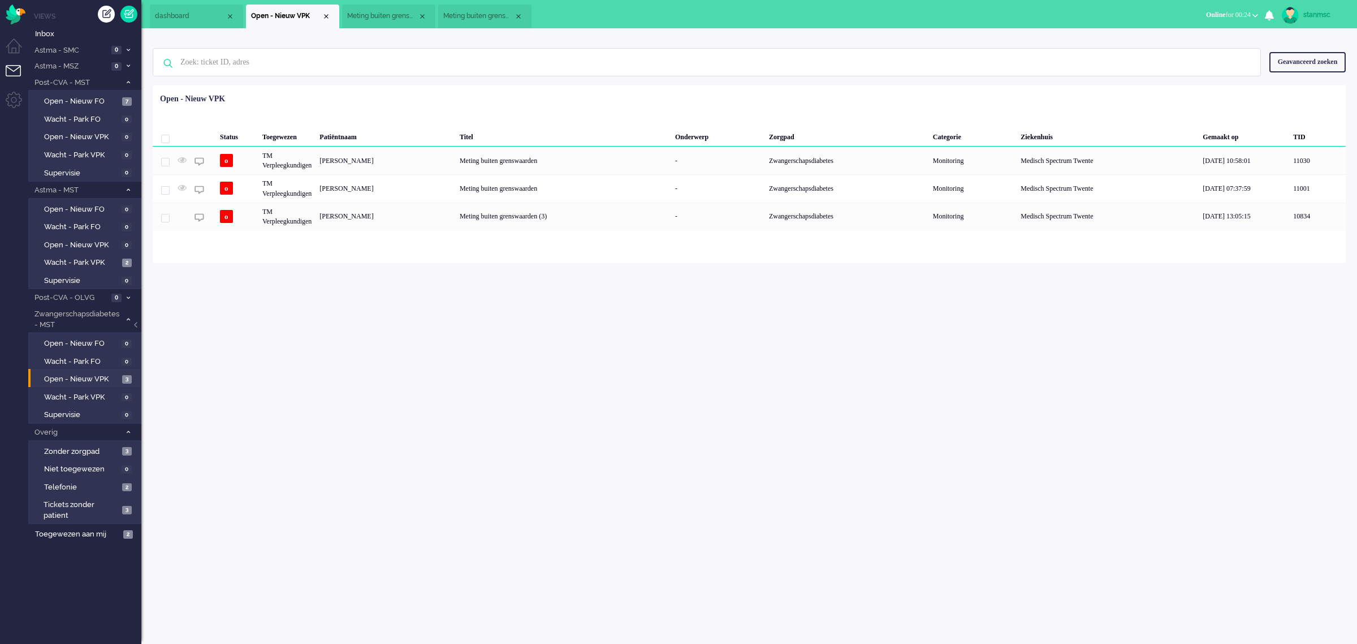
click at [481, 18] on span "Meting buiten grenswaarden" at bounding box center [478, 16] width 71 height 10
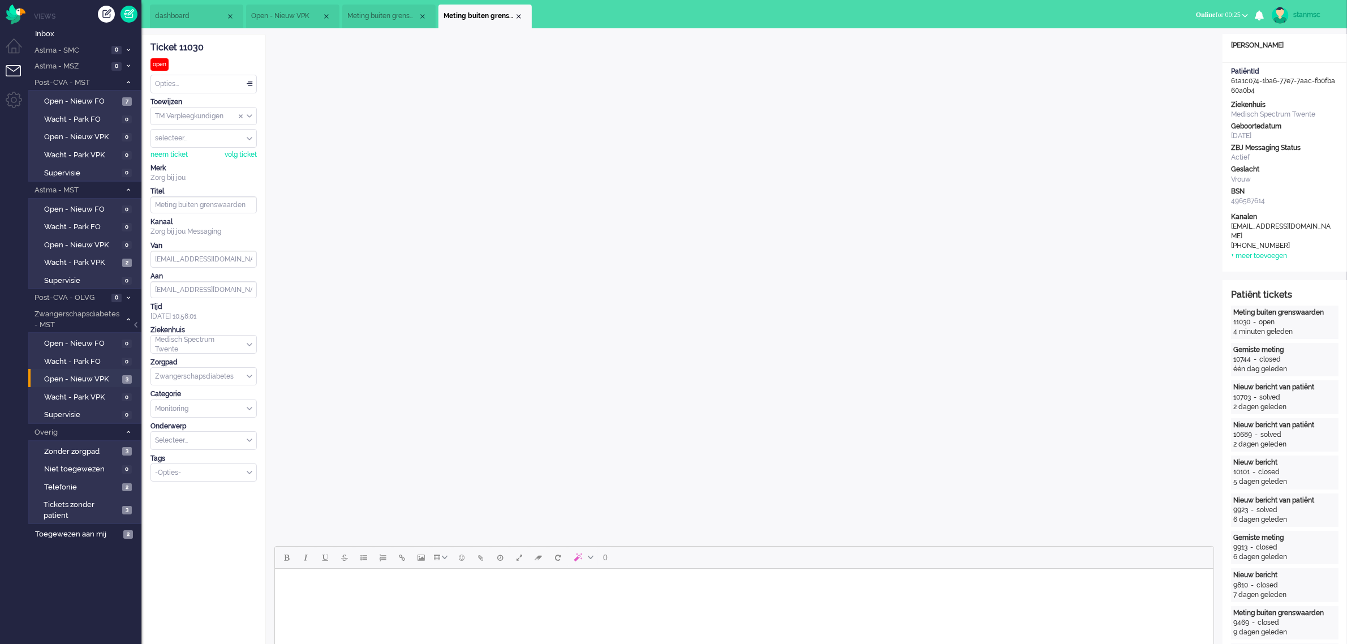
click at [385, 14] on span "Meting buiten grenswaarden" at bounding box center [382, 16] width 71 height 10
click at [290, 15] on span "Open - Nieuw VPK" at bounding box center [286, 16] width 71 height 10
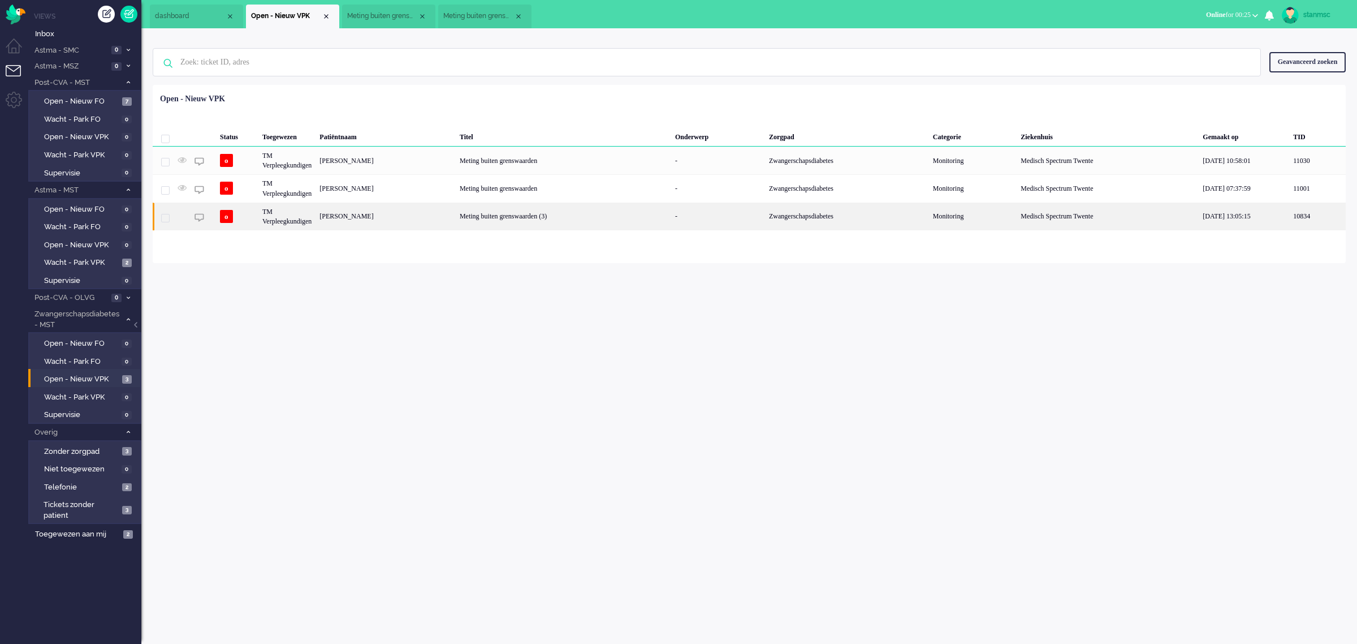
click at [383, 218] on div "[PERSON_NAME]" at bounding box center [386, 216] width 140 height 28
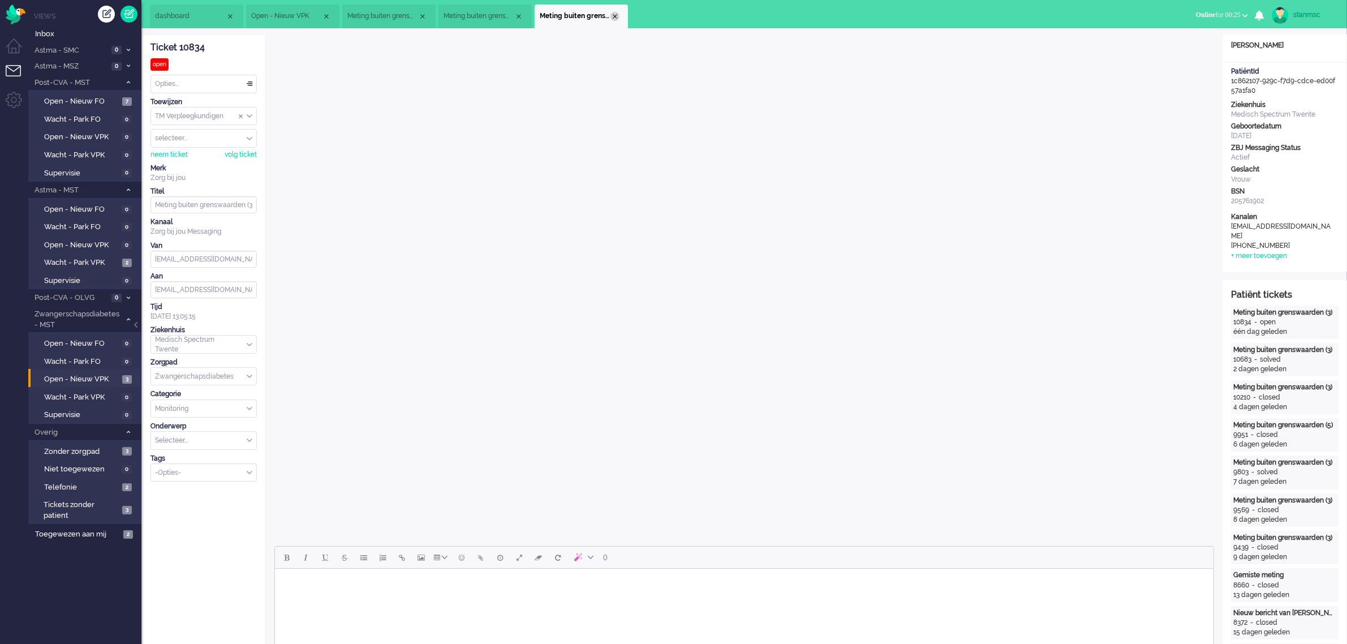
click at [611, 15] on div "Close tab" at bounding box center [614, 16] width 9 height 9
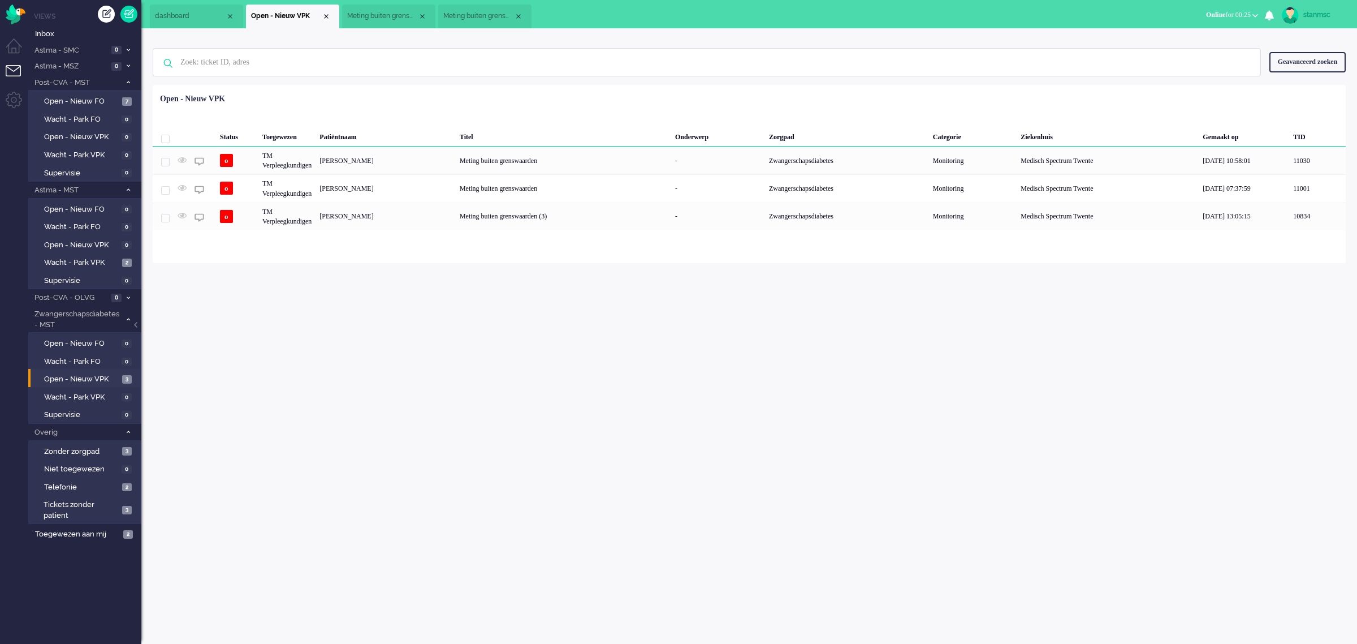
click at [382, 162] on div "[PERSON_NAME]" at bounding box center [386, 160] width 140 height 28
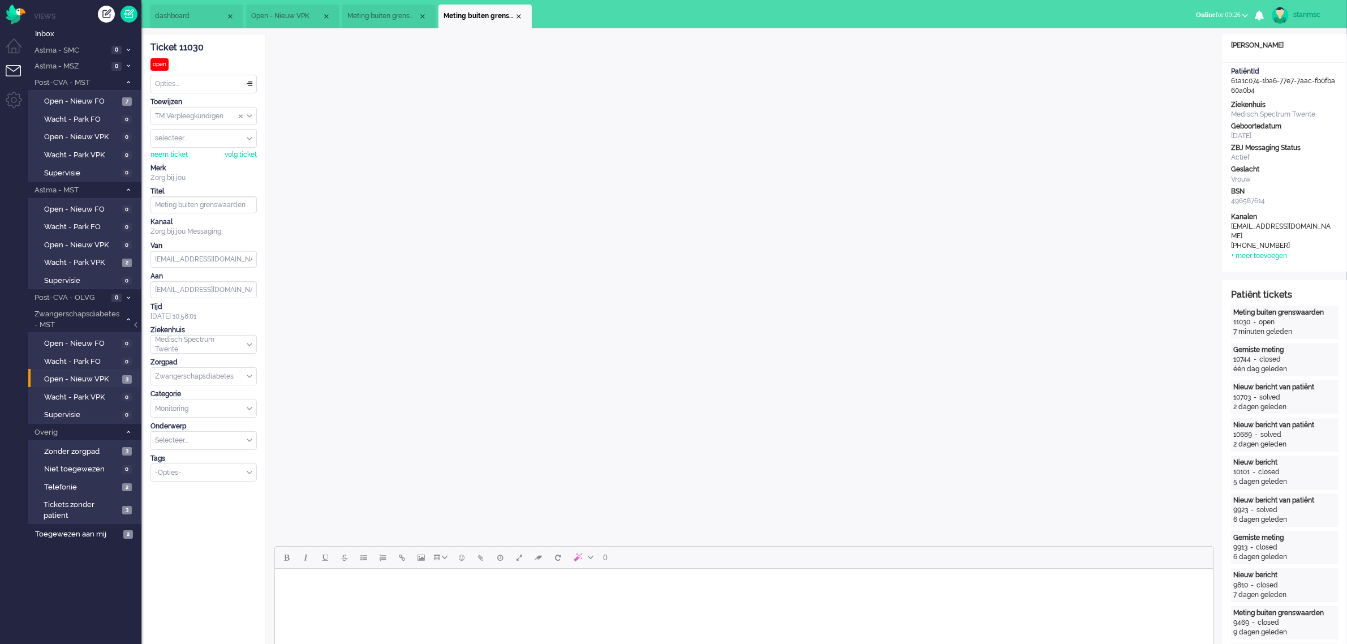
click at [370, 15] on span "Meting buiten grenswaarden" at bounding box center [382, 16] width 71 height 10
click at [485, 15] on span "Meting buiten grenswaarden" at bounding box center [478, 16] width 71 height 10
click at [487, 446] on html at bounding box center [743, 582] width 938 height 29
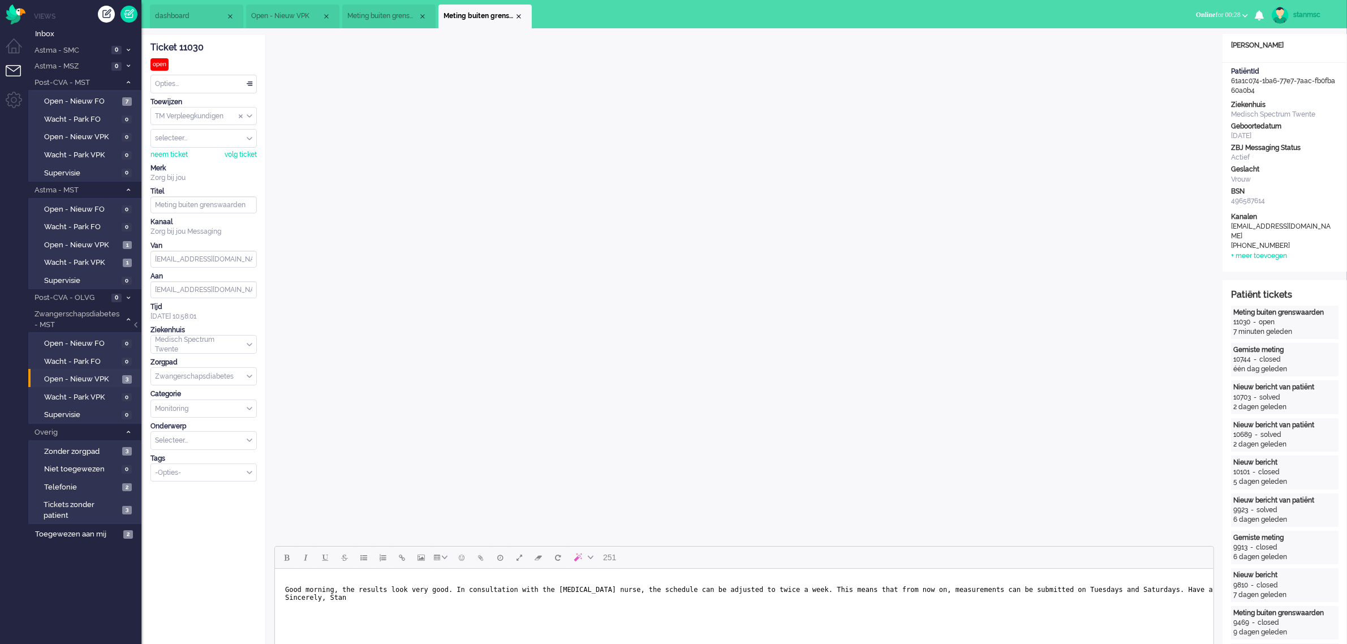
click at [440, 446] on span "Good morning, the results look very good. In consultation with the [MEDICAL_DAT…" at bounding box center [776, 593] width 985 height 16
click at [765, 446] on span "Good morning, the results look very good. In consultation with the [MEDICAL_DAT…" at bounding box center [776, 593] width 985 height 16
click at [329, 446] on span "Good morning, the results look very good. In consultation with the [MEDICAL_DAT…" at bounding box center [776, 593] width 985 height 16
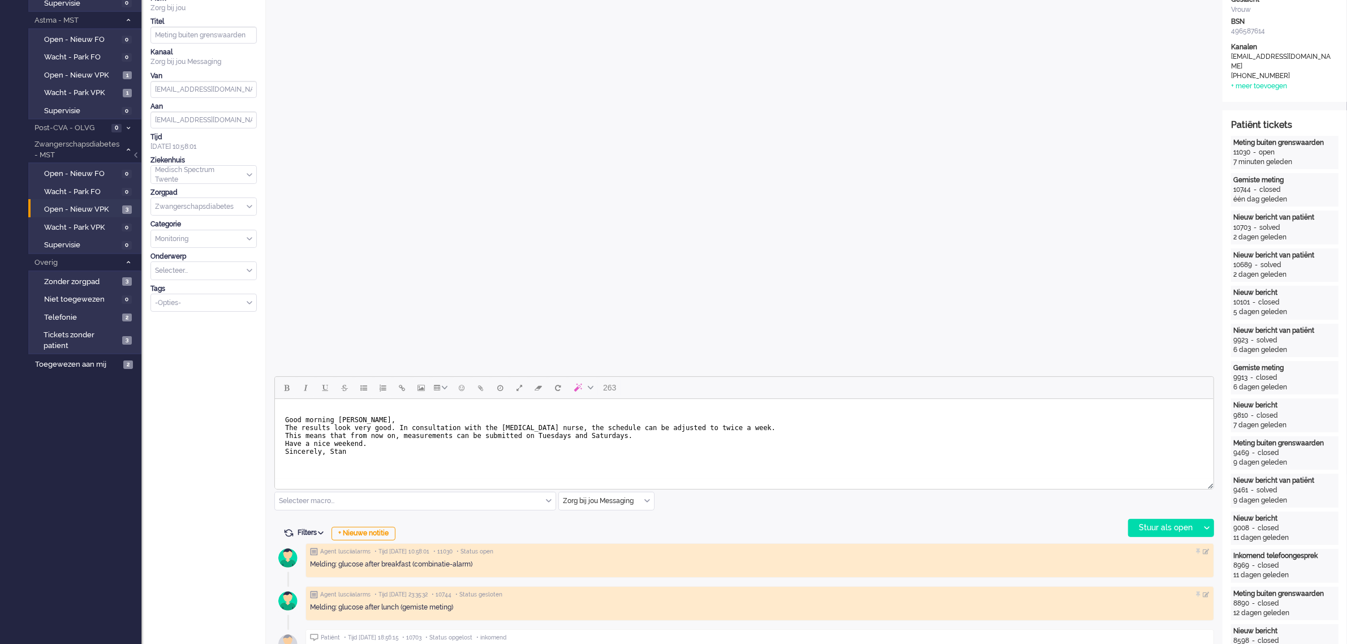
scroll to position [212, 0]
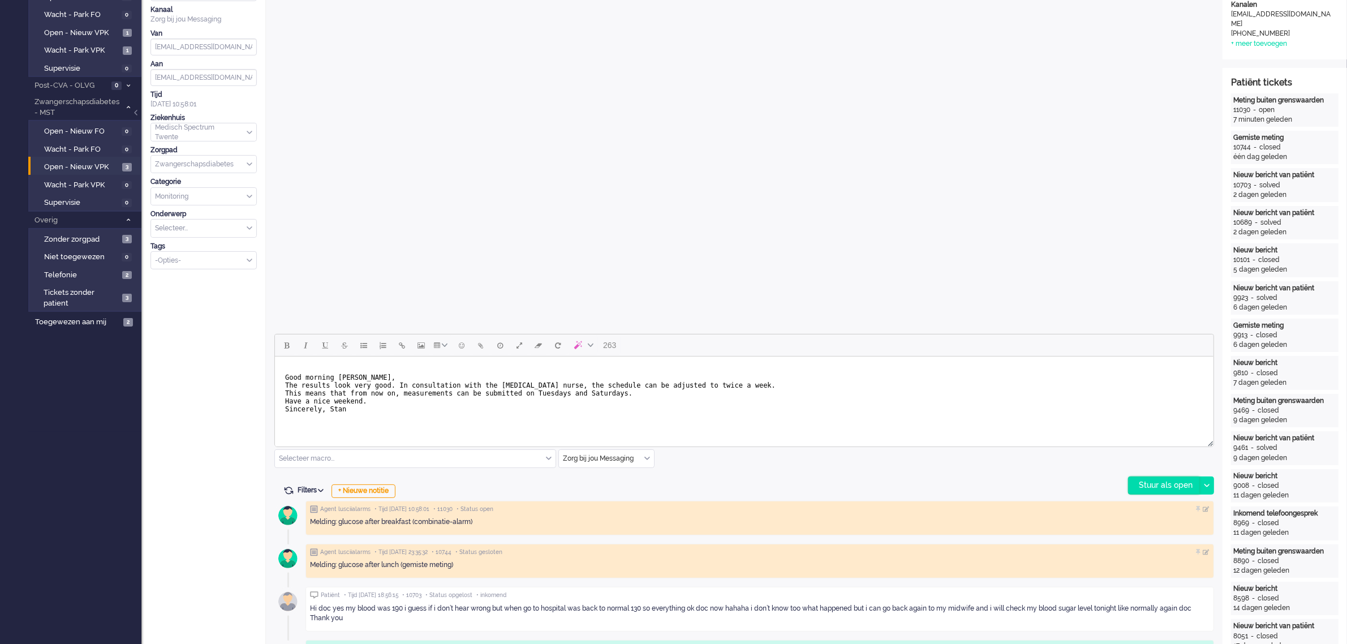
click at [894, 446] on div "Stuur als open" at bounding box center [1163, 485] width 71 height 17
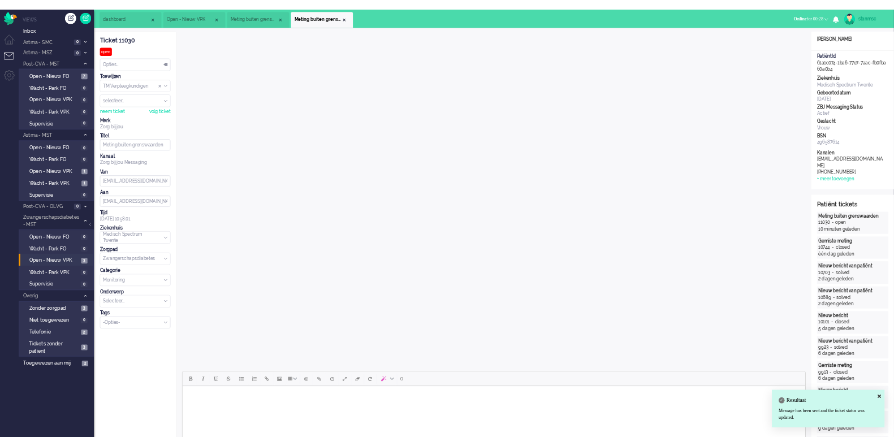
scroll to position [0, 0]
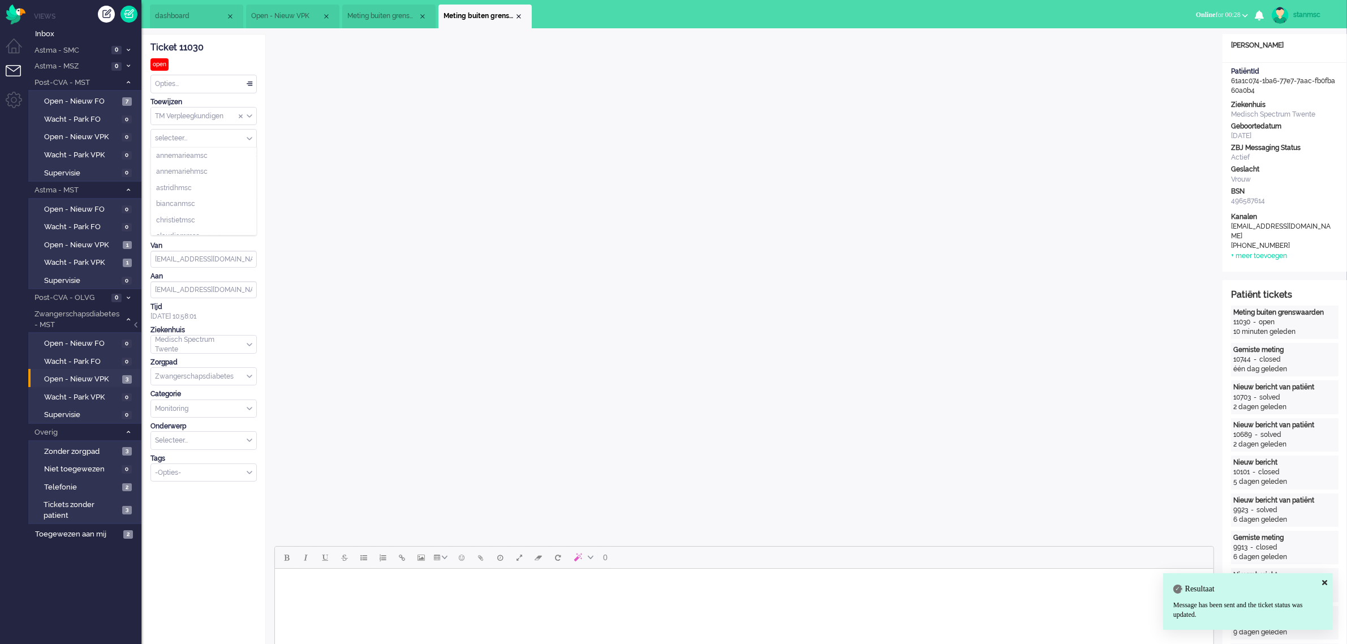
click at [182, 139] on input "Assign User" at bounding box center [203, 139] width 105 height 18
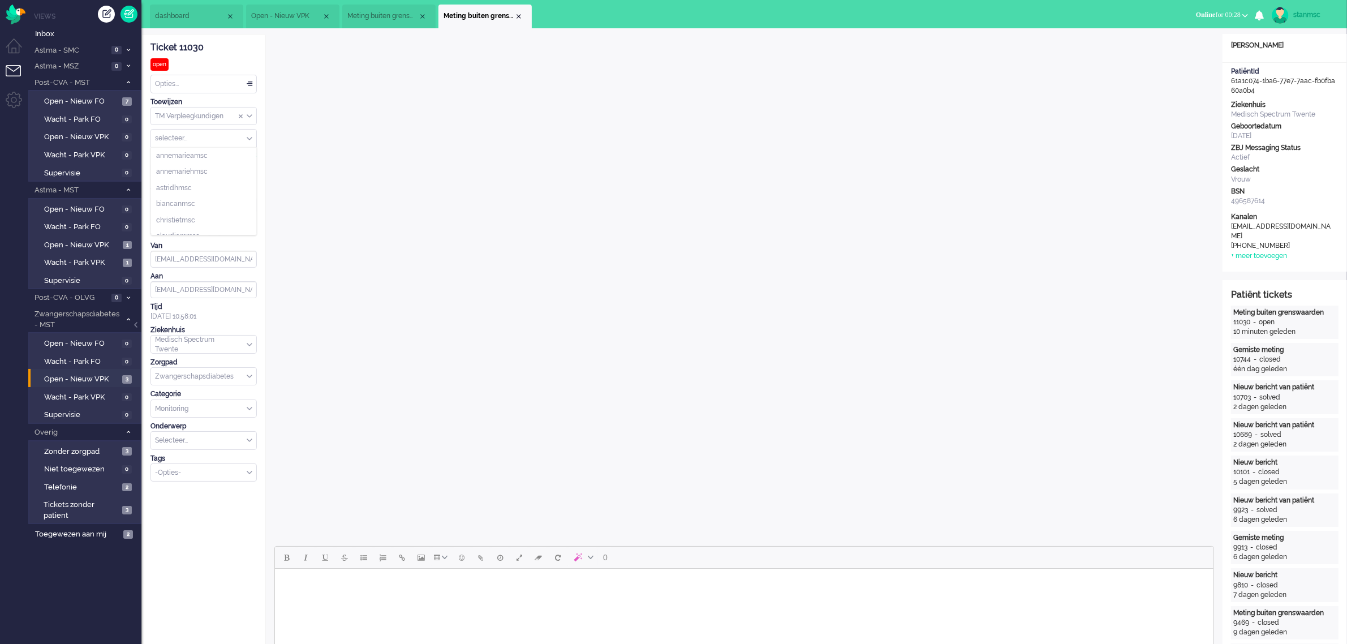
click at [171, 156] on div "neem ticket" at bounding box center [168, 155] width 37 height 10
click at [894, 12] on span "Online for 00:32" at bounding box center [1218, 15] width 45 height 8
click at [894, 40] on label "Niet beschikbaar" at bounding box center [1200, 38] width 89 height 10
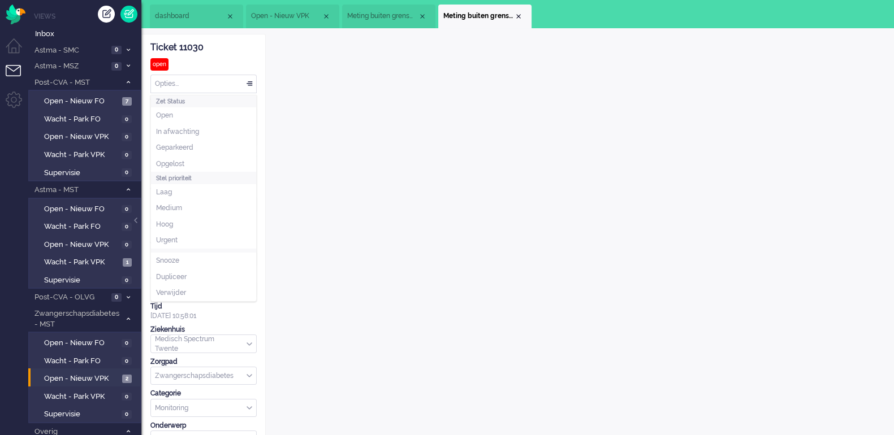
click at [195, 84] on div "Opties..." at bounding box center [203, 84] width 105 height 18
click at [193, 161] on li "Opgelost" at bounding box center [203, 164] width 105 height 16
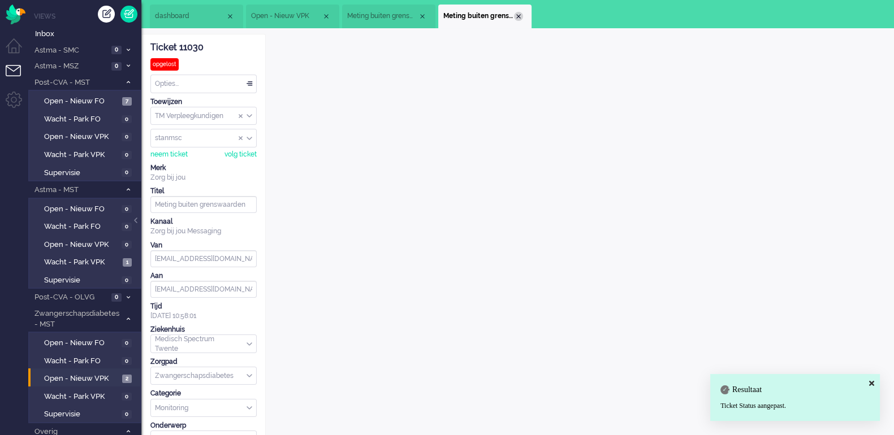
click at [519, 16] on div "Close tab" at bounding box center [518, 16] width 9 height 9
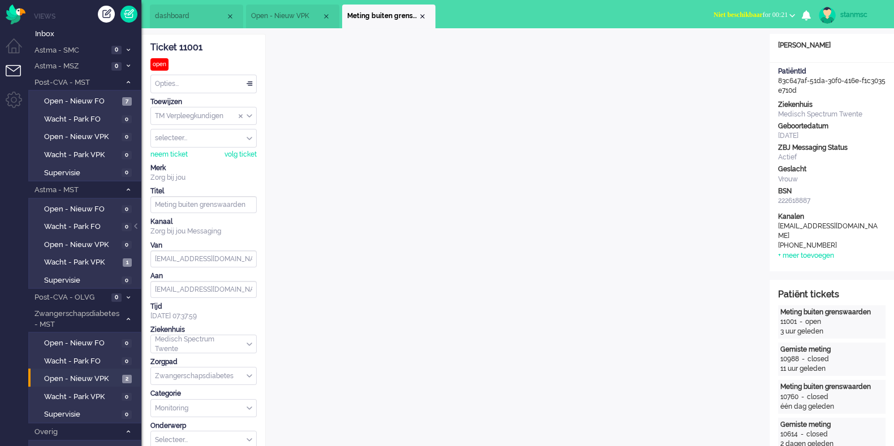
click at [735, 8] on button "Niet beschikbaar for 00:21" at bounding box center [754, 15] width 95 height 16
click at [725, 50] on label "Online" at bounding box center [748, 51] width 89 height 10
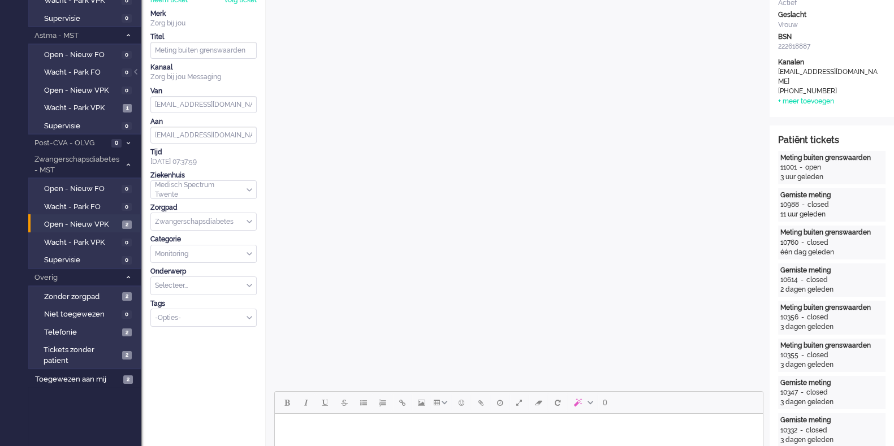
scroll to position [212, 0]
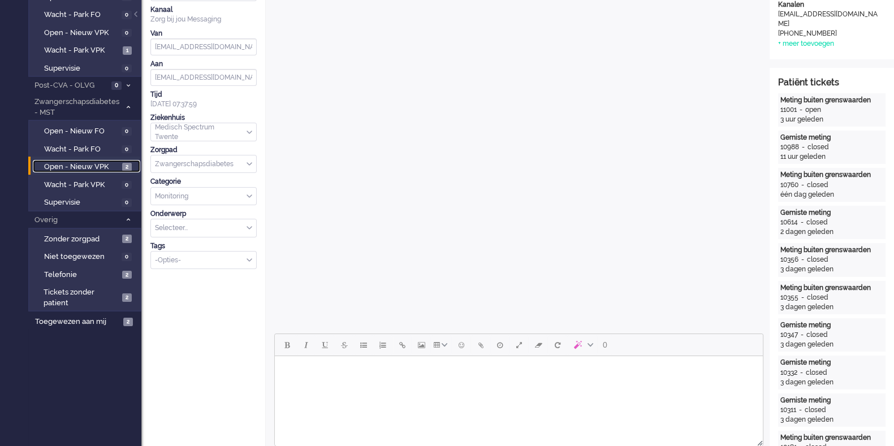
click at [88, 166] on span "Open - Nieuw VPK" at bounding box center [81, 167] width 75 height 11
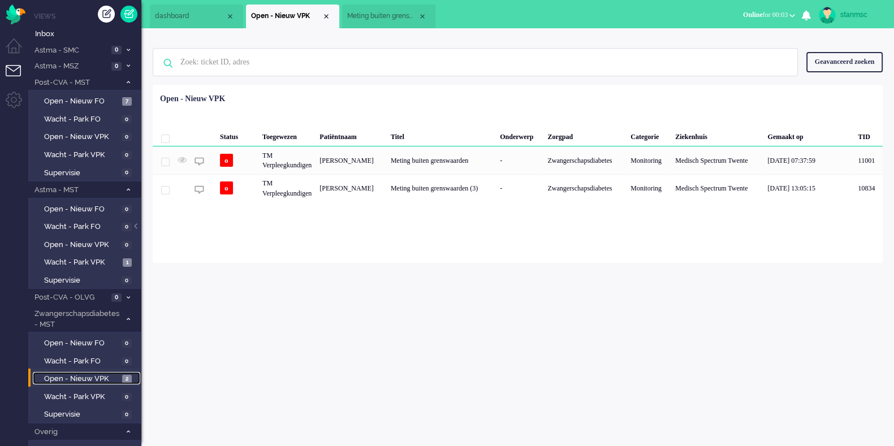
click at [382, 16] on span "Meting buiten grenswaarden" at bounding box center [382, 16] width 71 height 10
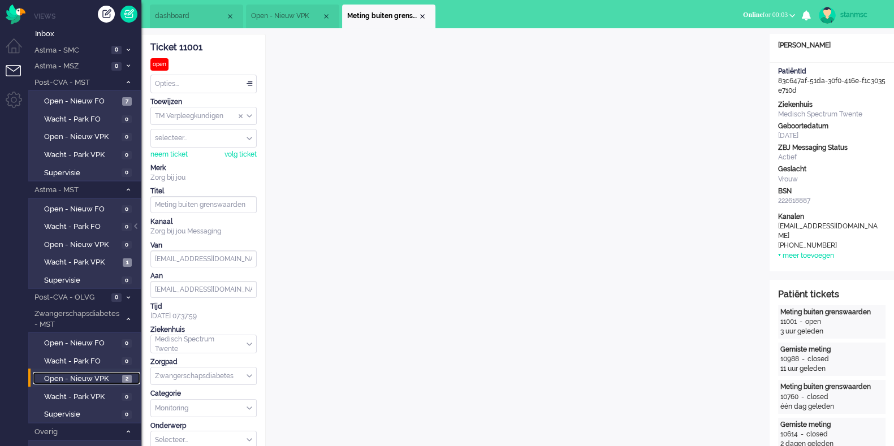
click at [290, 20] on span "Open - Nieuw VPK" at bounding box center [286, 16] width 71 height 10
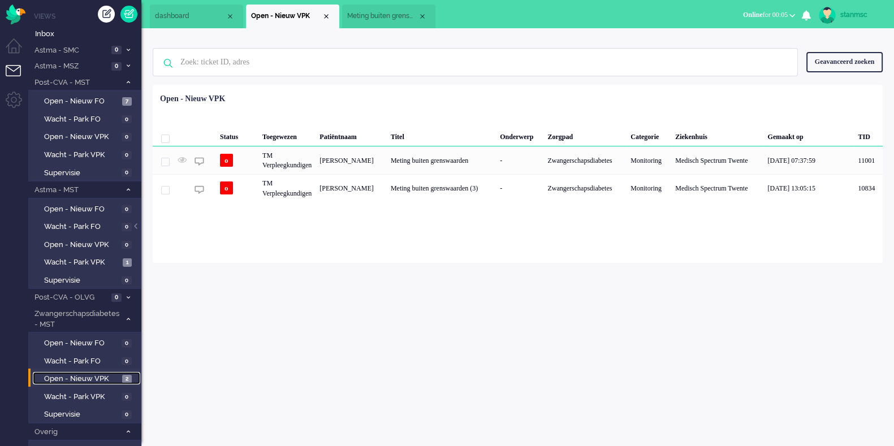
click at [376, 15] on span "Meting buiten grenswaarden" at bounding box center [382, 16] width 71 height 10
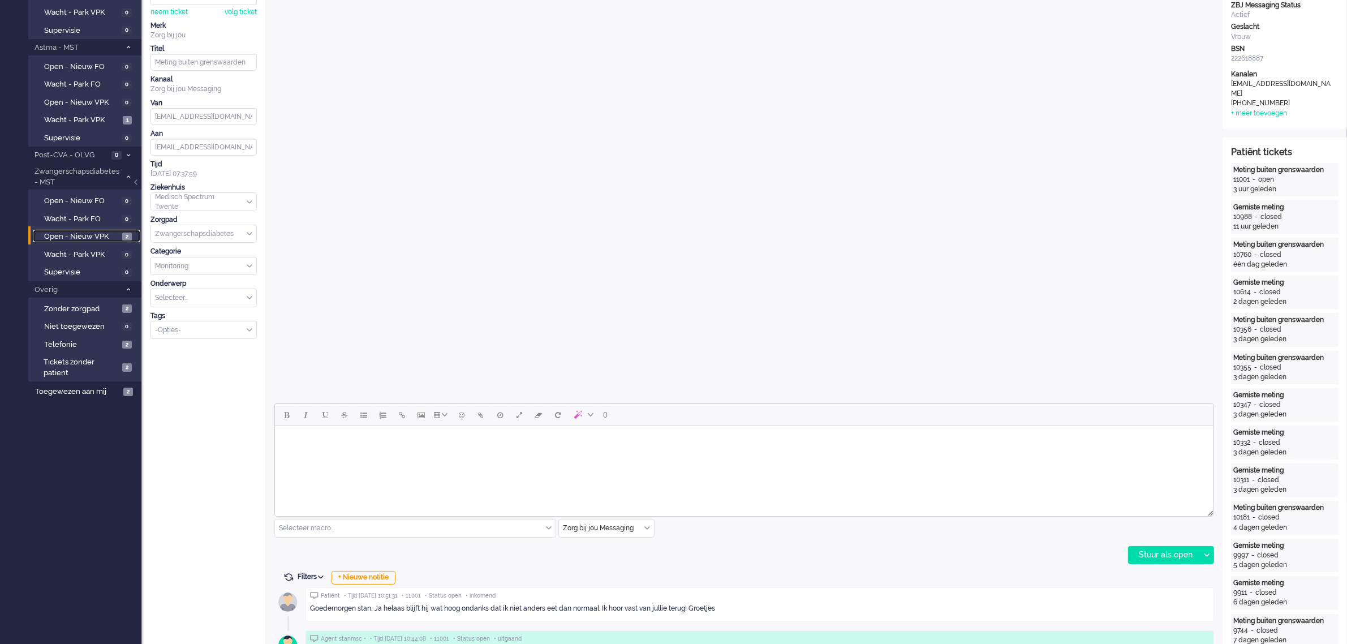
scroll to position [283, 0]
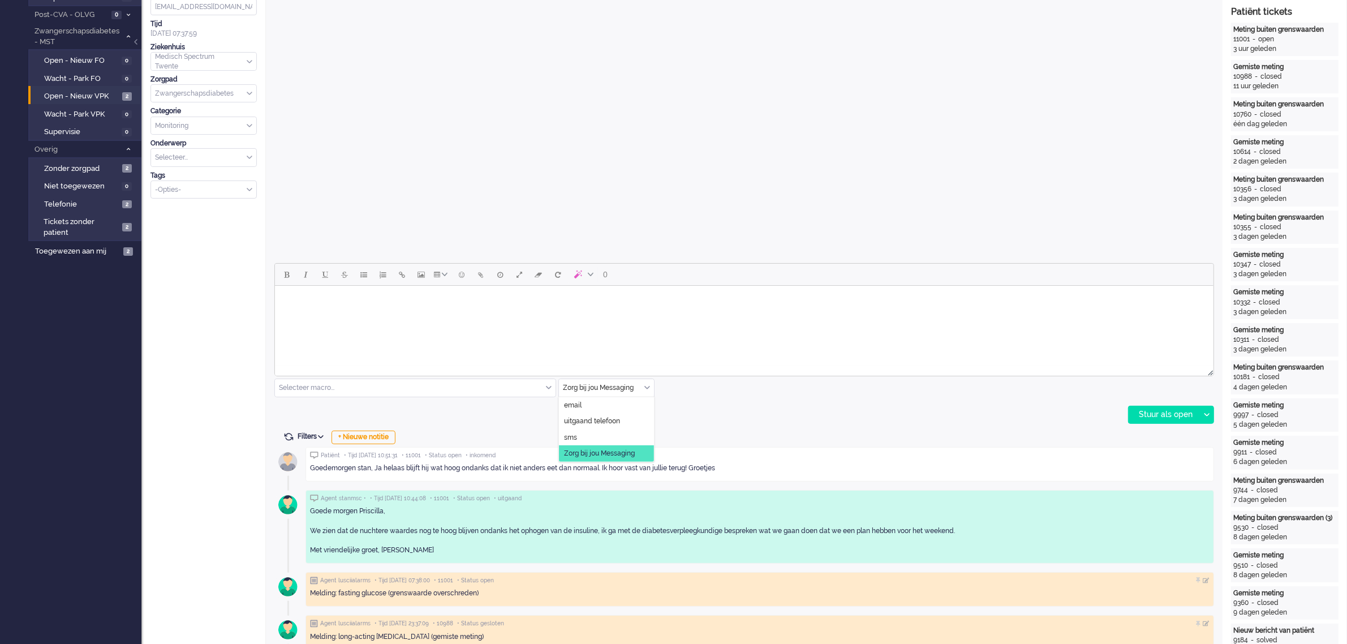
click at [646, 390] on div "Zorg bij jou Messaging" at bounding box center [606, 388] width 95 height 18
click at [605, 417] on span "uitgaand telefoon" at bounding box center [592, 421] width 56 height 10
click at [894, 412] on div "Stuur als open" at bounding box center [1163, 414] width 71 height 17
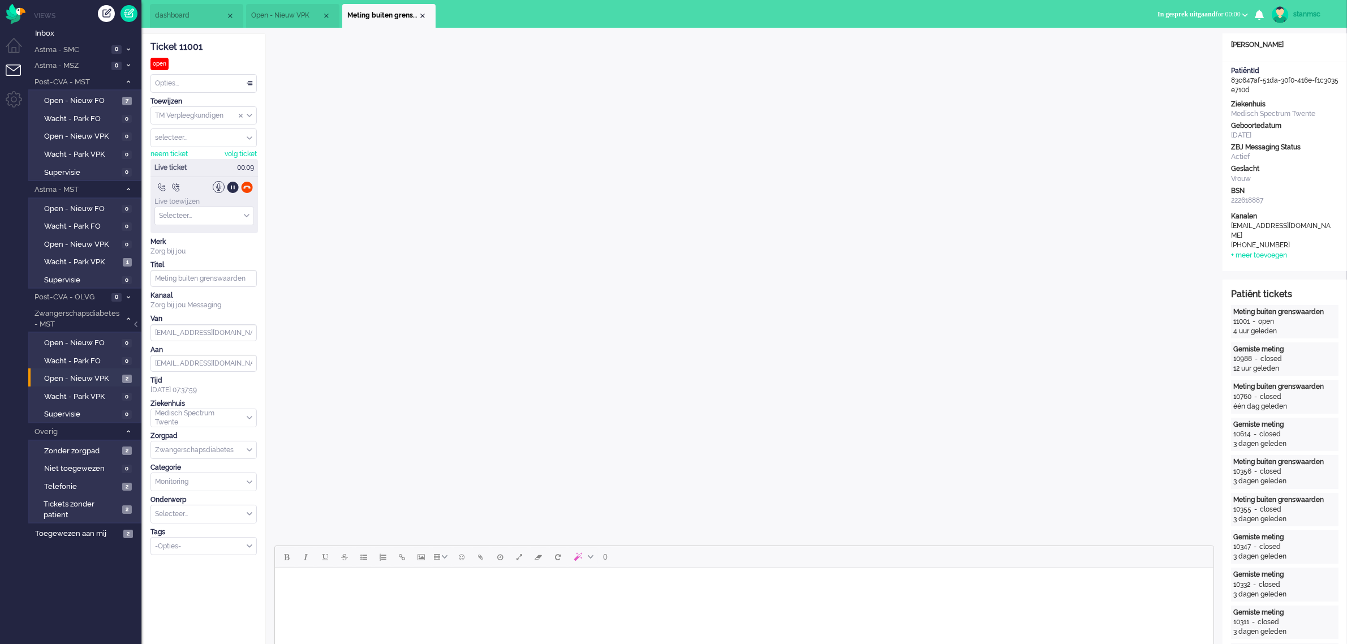
scroll to position [0, 0]
click at [167, 151] on div "neem ticket" at bounding box center [168, 155] width 37 height 10
click at [244, 185] on div at bounding box center [247, 188] width 12 height 12
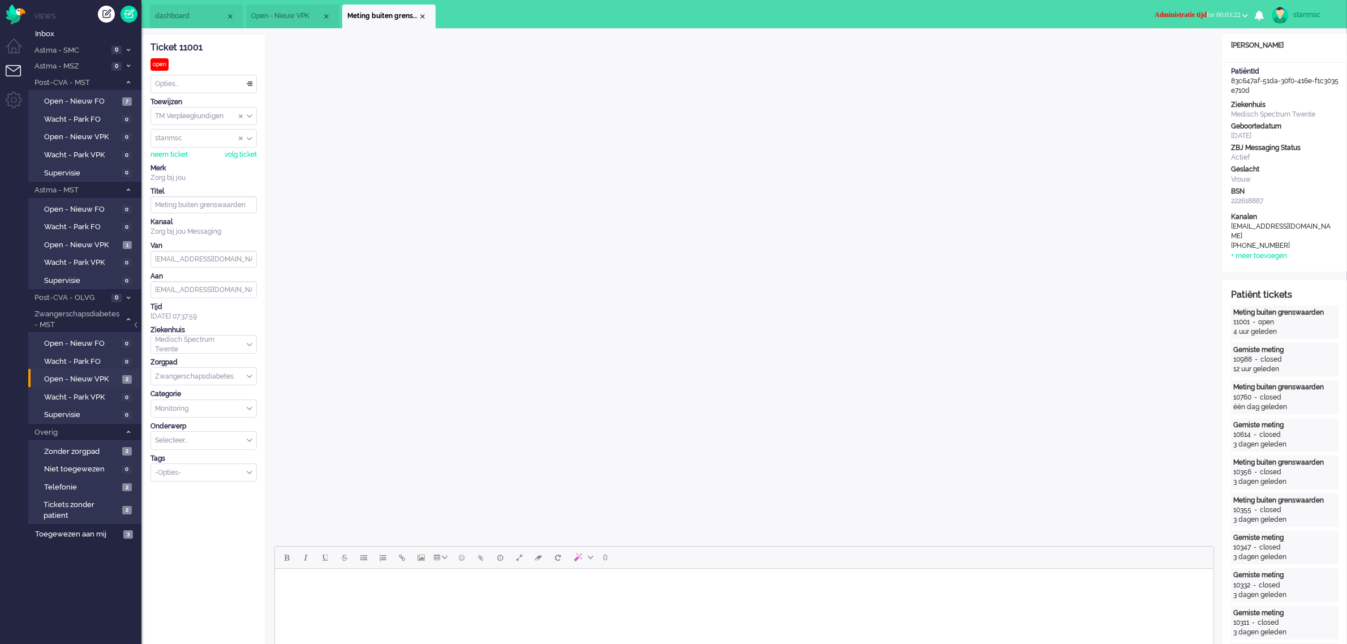
click at [894, 12] on span "Administratie tijd for 00:03:22" at bounding box center [1197, 15] width 86 height 8
click at [894, 52] on label "Online" at bounding box center [1200, 51] width 89 height 10
click at [187, 83] on div "Opties..." at bounding box center [203, 84] width 105 height 18
click at [184, 161] on span "Opgelost" at bounding box center [170, 164] width 28 height 10
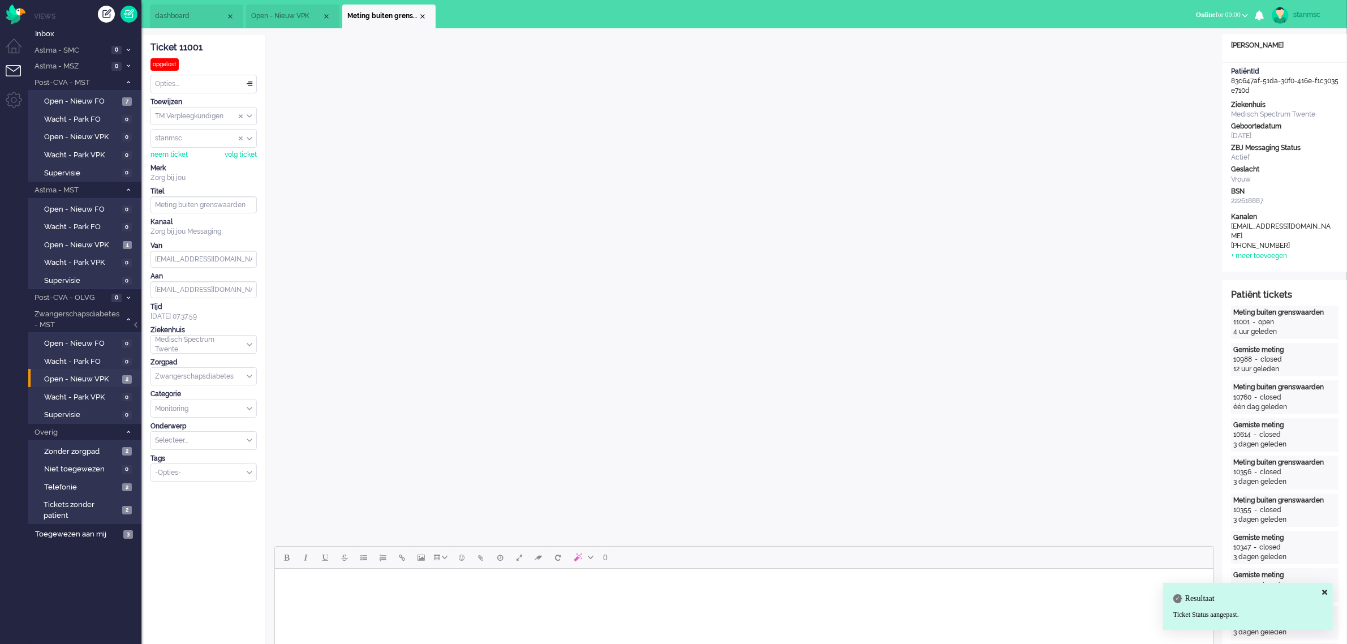
click at [426, 14] on div "Close tab" at bounding box center [422, 16] width 9 height 9
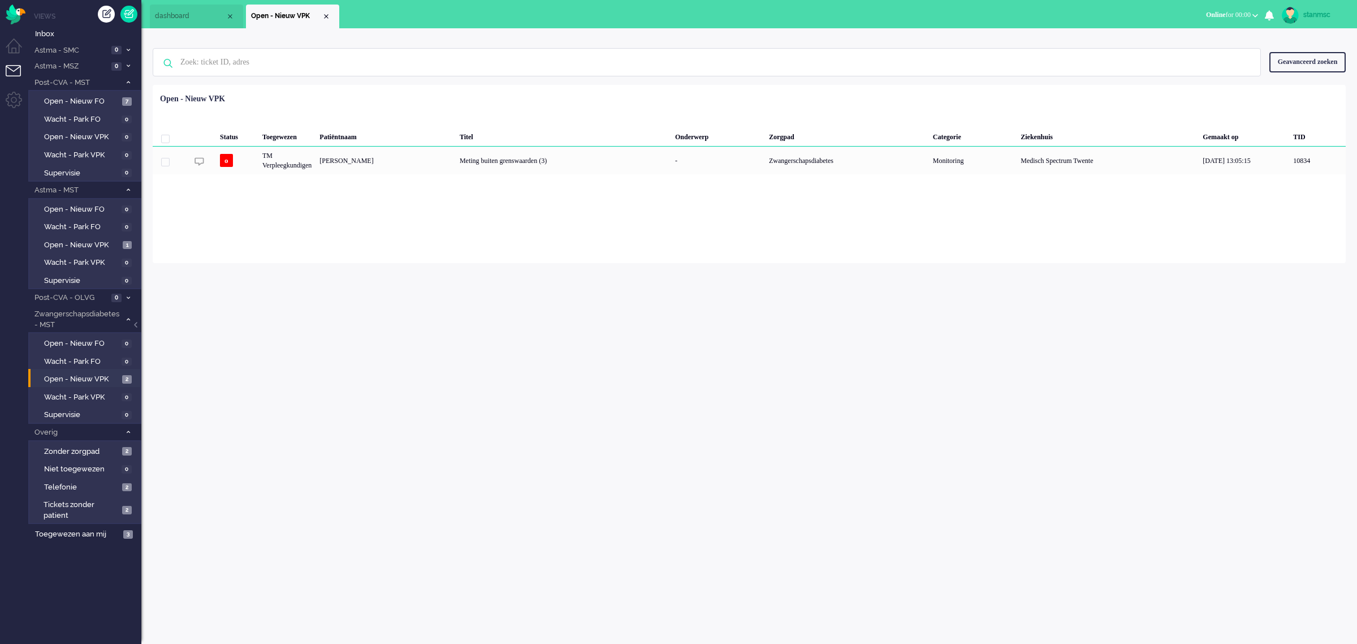
click at [179, 11] on span "dashboard" at bounding box center [190, 16] width 71 height 10
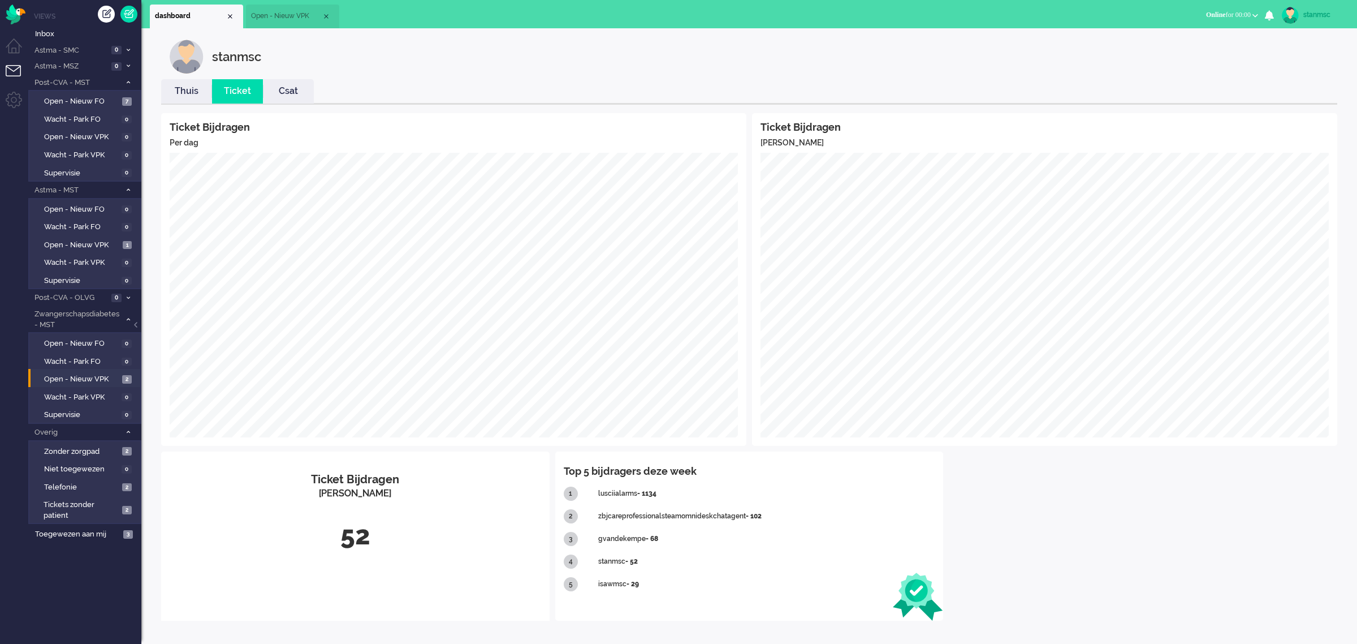
click at [187, 87] on link "Thuis" at bounding box center [186, 91] width 51 height 13
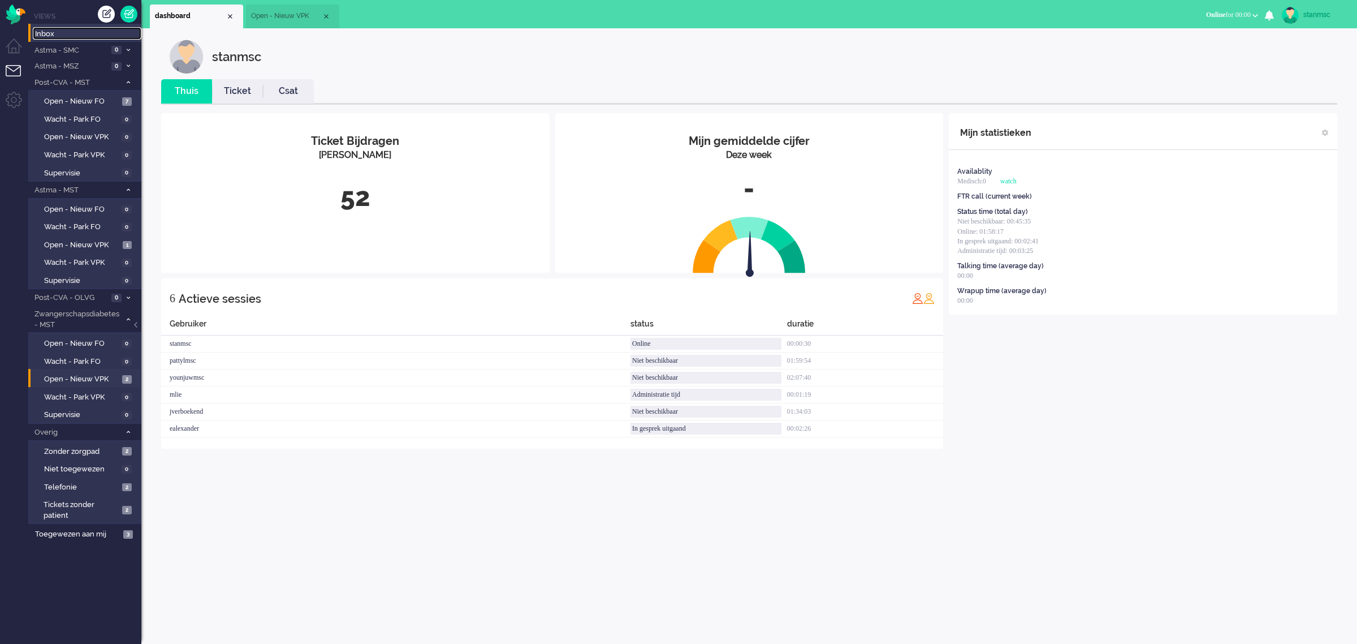
click at [40, 34] on span "Inbox" at bounding box center [88, 34] width 106 height 11
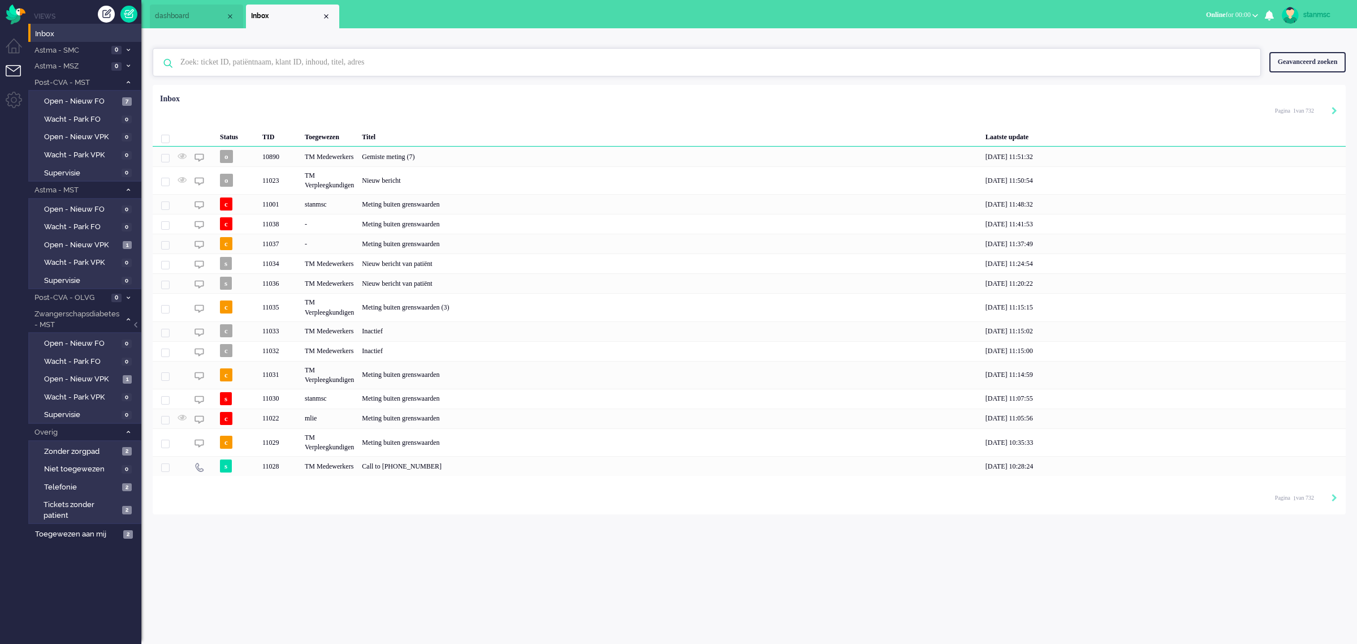
click at [232, 67] on input "text" at bounding box center [708, 62] width 1073 height 27
paste input "11022"
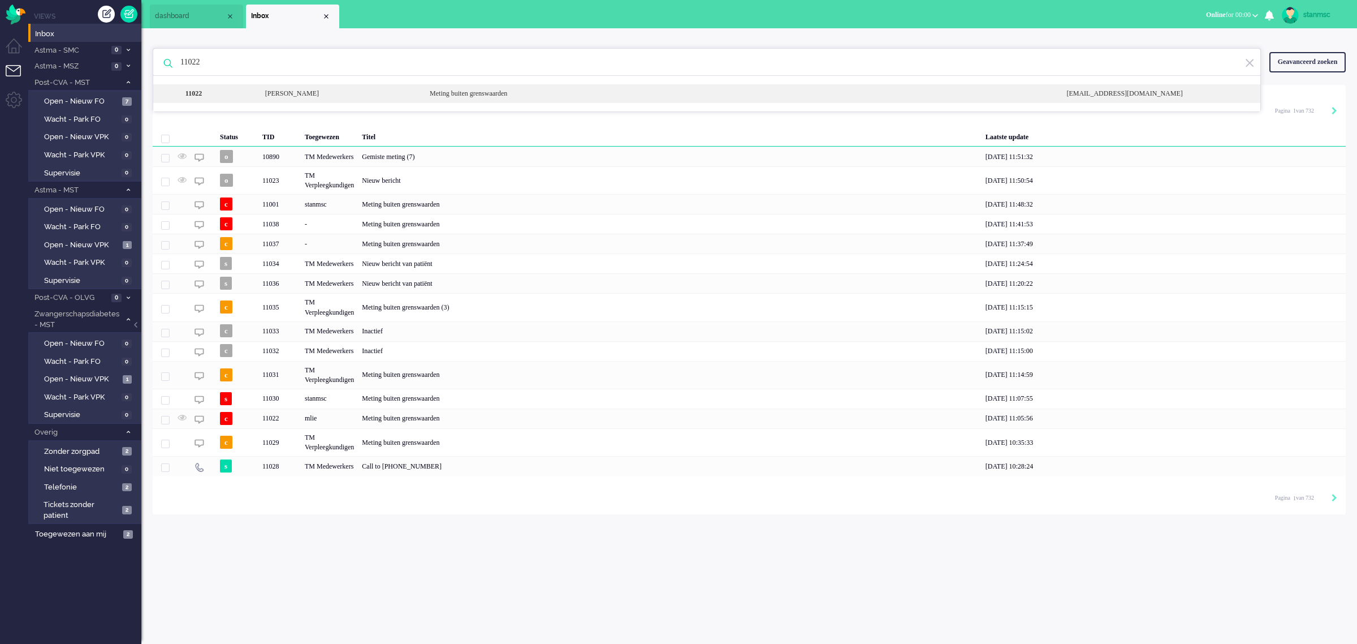
type input "11022"
click at [244, 95] on div "11022" at bounding box center [218, 94] width 77 height 10
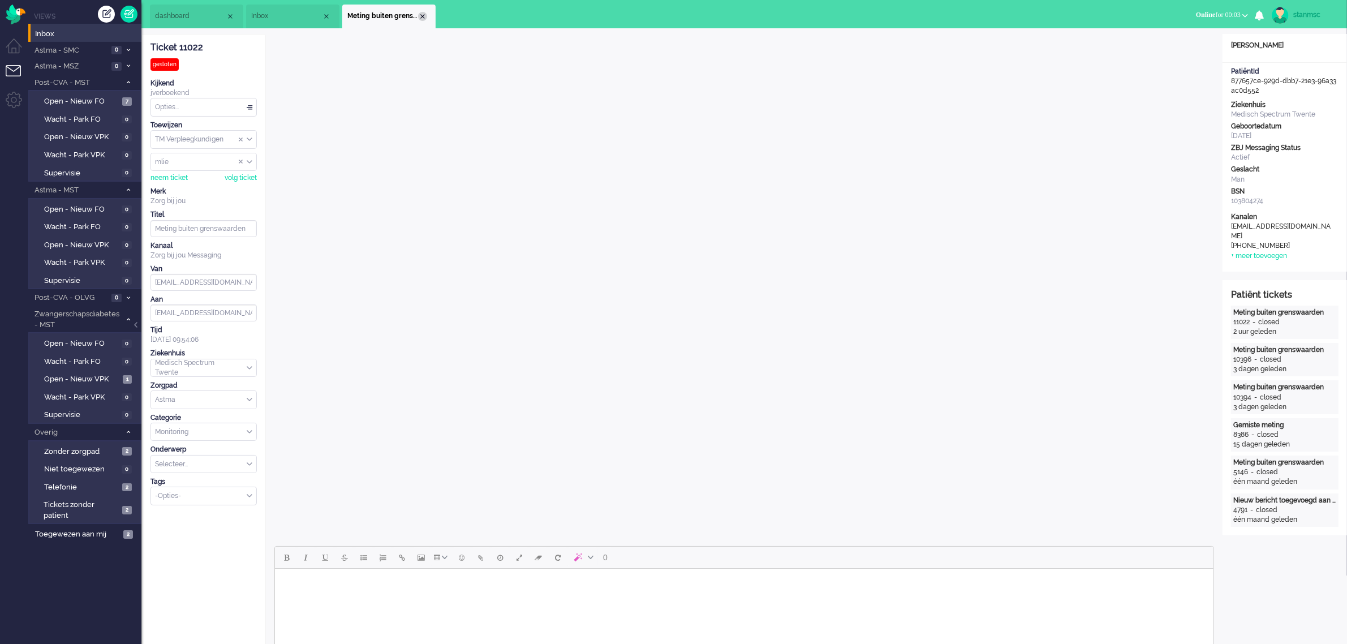
click at [421, 15] on div "Close tab" at bounding box center [422, 16] width 9 height 9
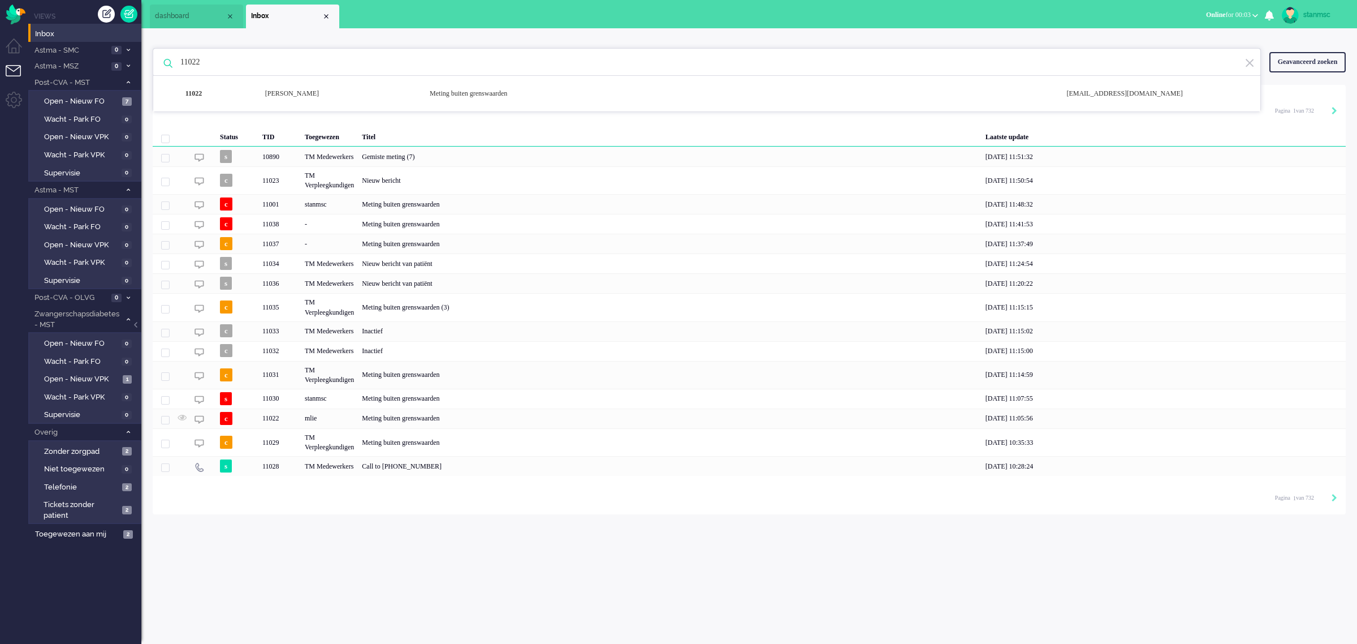
click at [194, 14] on span "dashboard" at bounding box center [190, 16] width 71 height 10
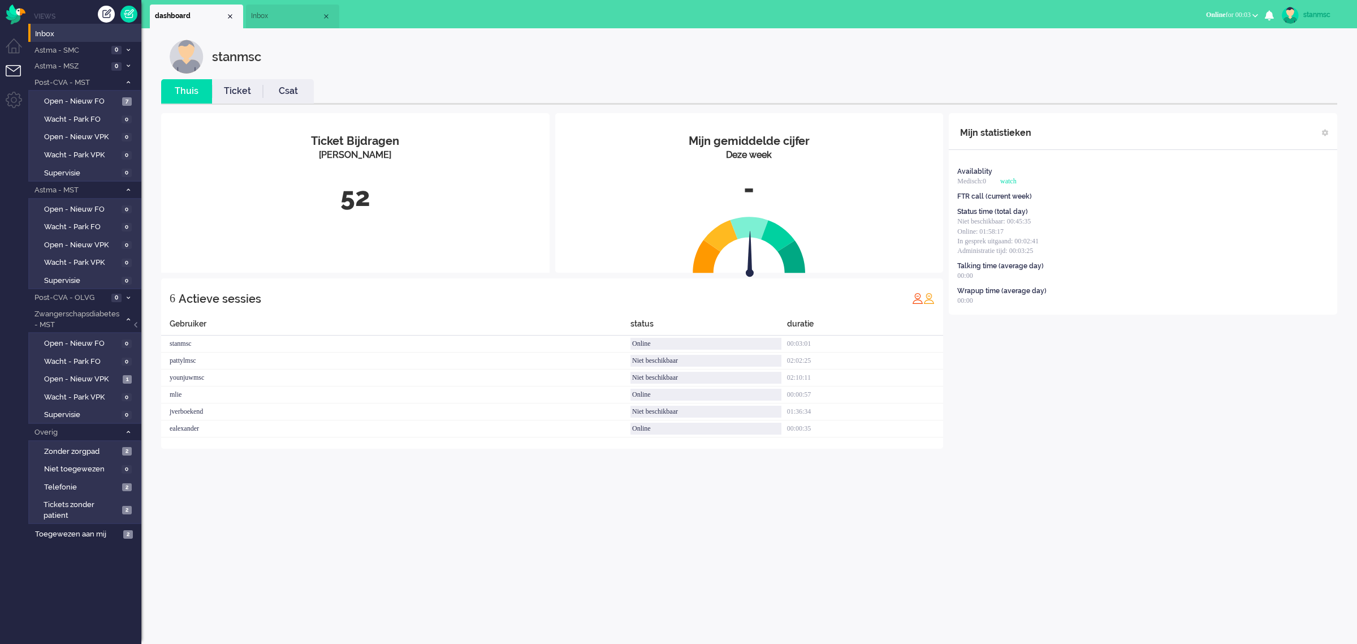
click at [331, 14] on li "Inbox" at bounding box center [292, 17] width 93 height 24
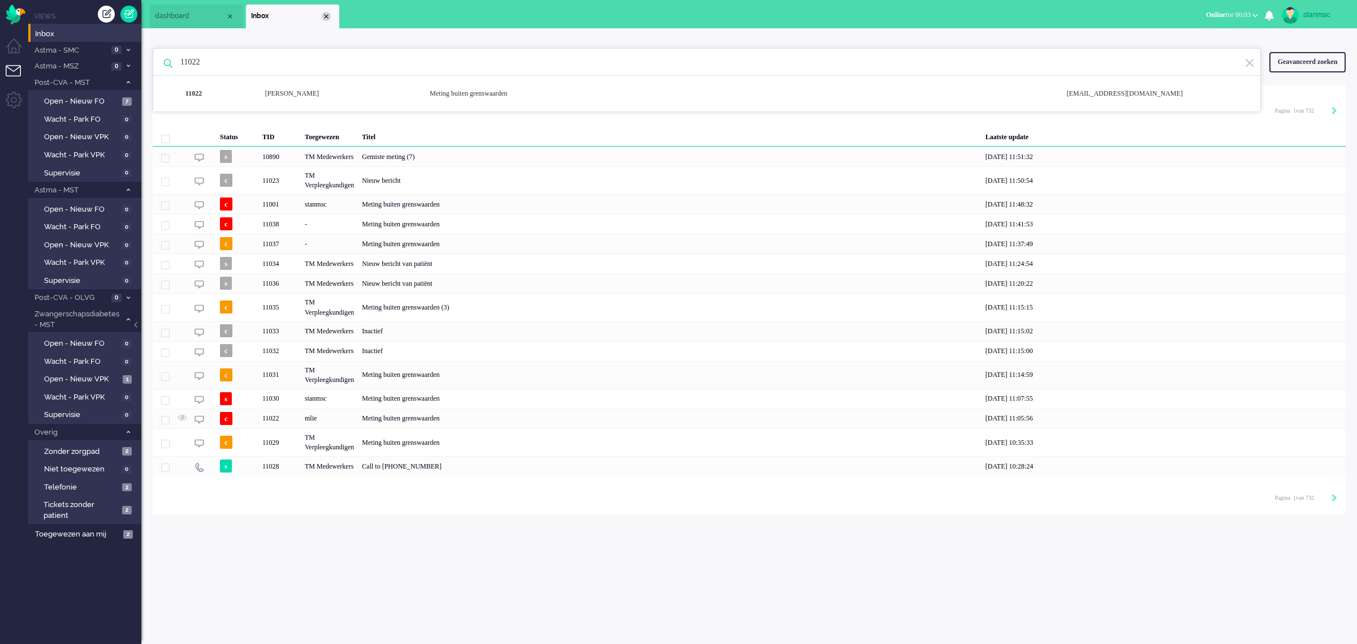
click at [326, 15] on div "Close tab" at bounding box center [326, 16] width 9 height 9
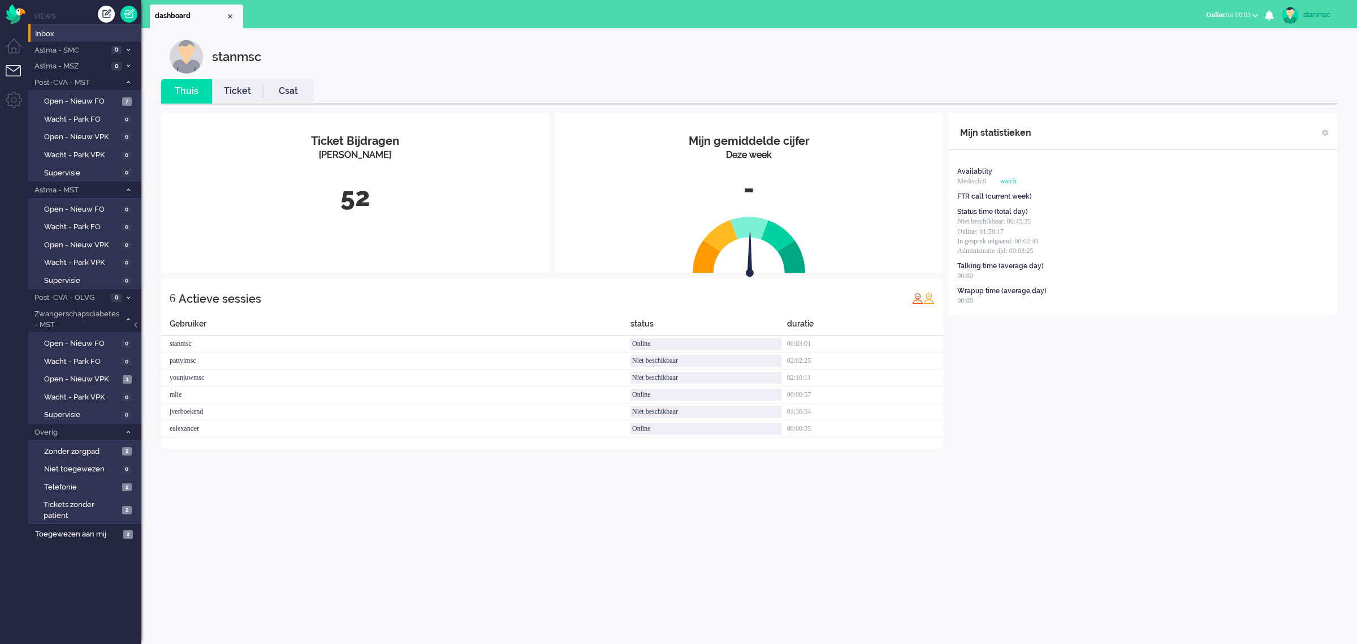
click at [894, 13] on div "stanmsc" at bounding box center [1325, 14] width 42 height 11
click at [894, 74] on link "Instellingen" at bounding box center [1312, 76] width 78 height 11
select select "nl"
select select "nl_NL"
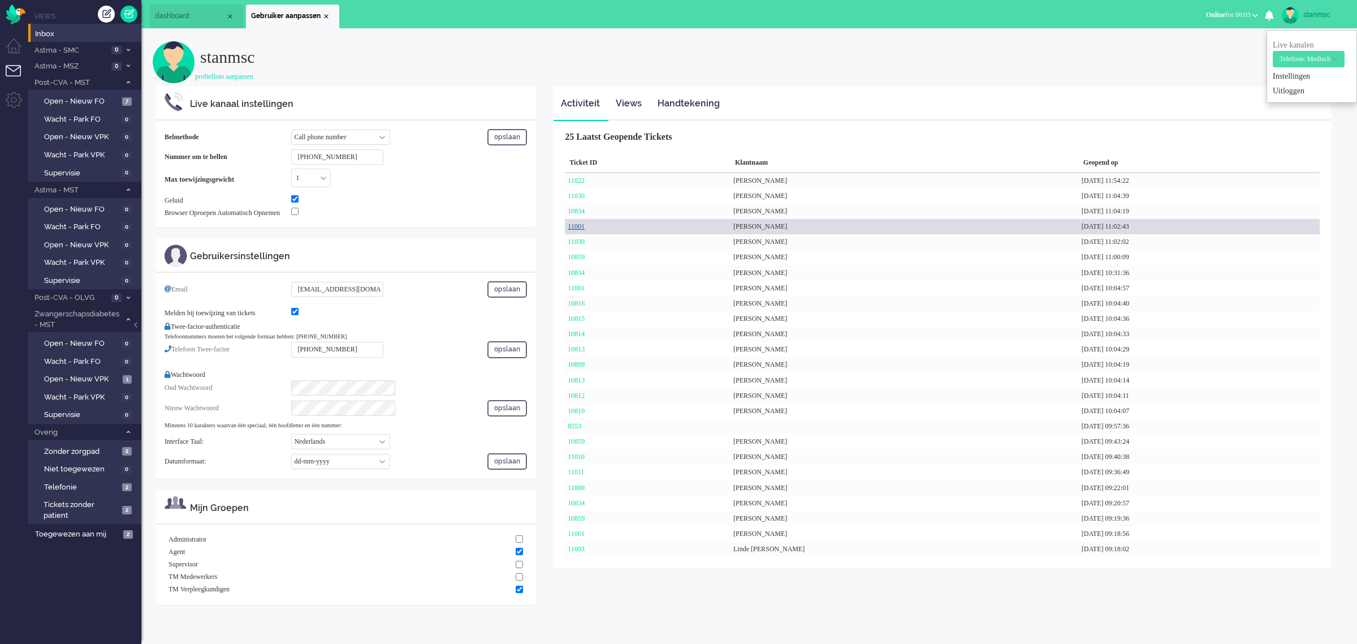
click at [583, 225] on link "11001" at bounding box center [576, 226] width 17 height 8
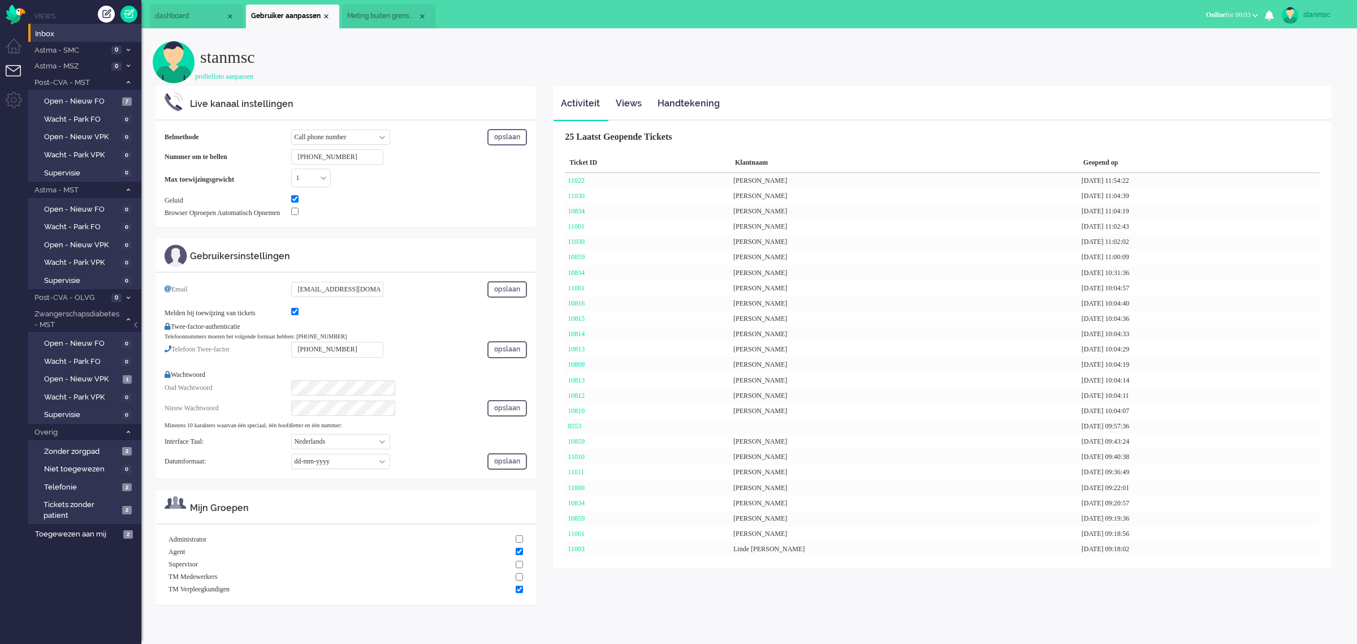
click at [398, 12] on span "Meting buiten grenswaarden" at bounding box center [382, 16] width 71 height 10
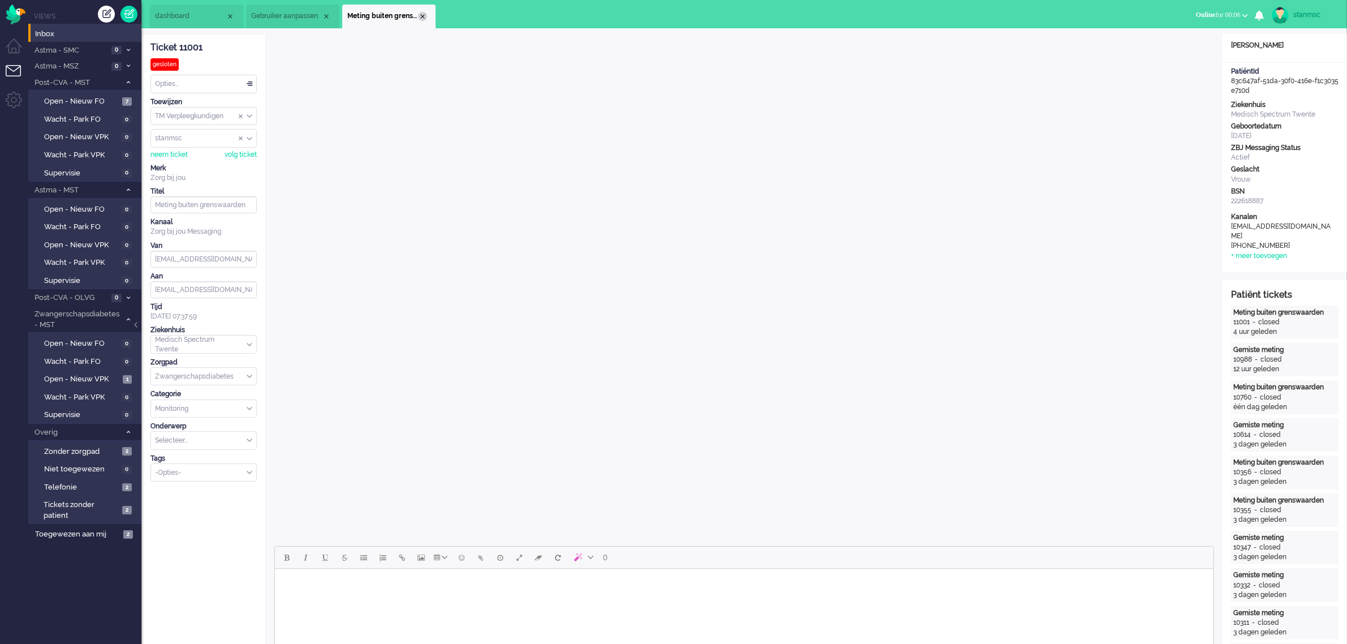
click at [420, 17] on div "Close tab" at bounding box center [422, 16] width 9 height 9
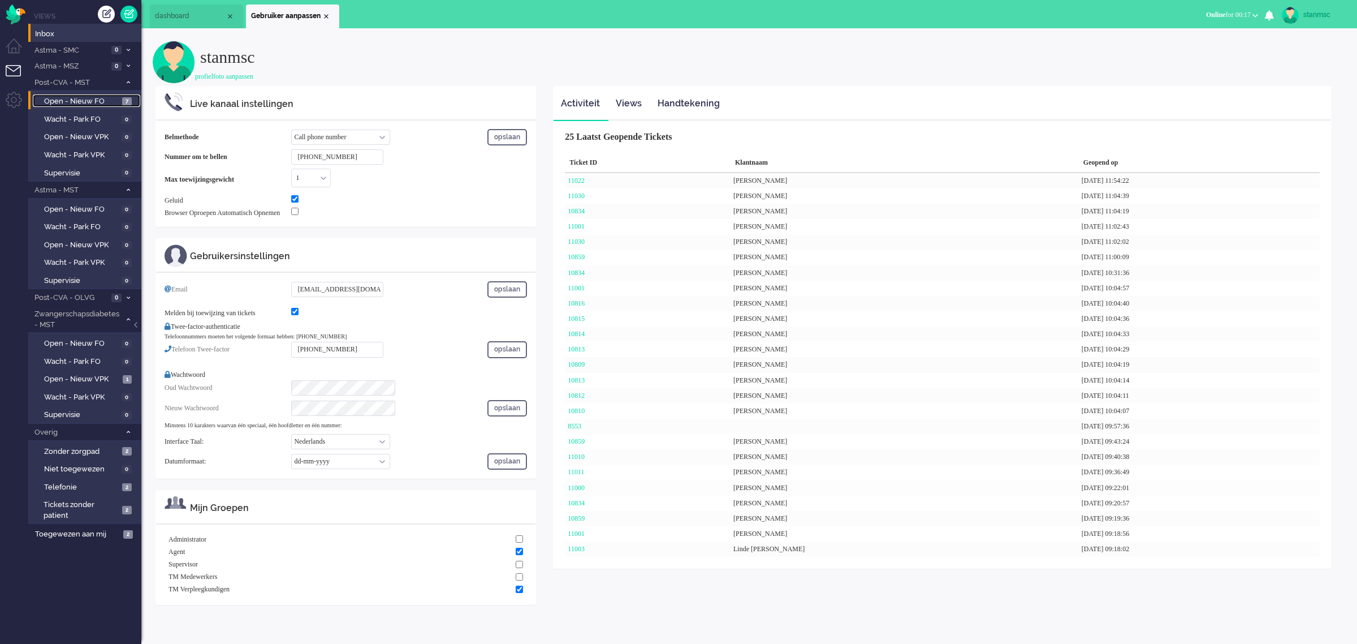
click at [83, 100] on span "Open - Nieuw FO" at bounding box center [81, 101] width 75 height 11
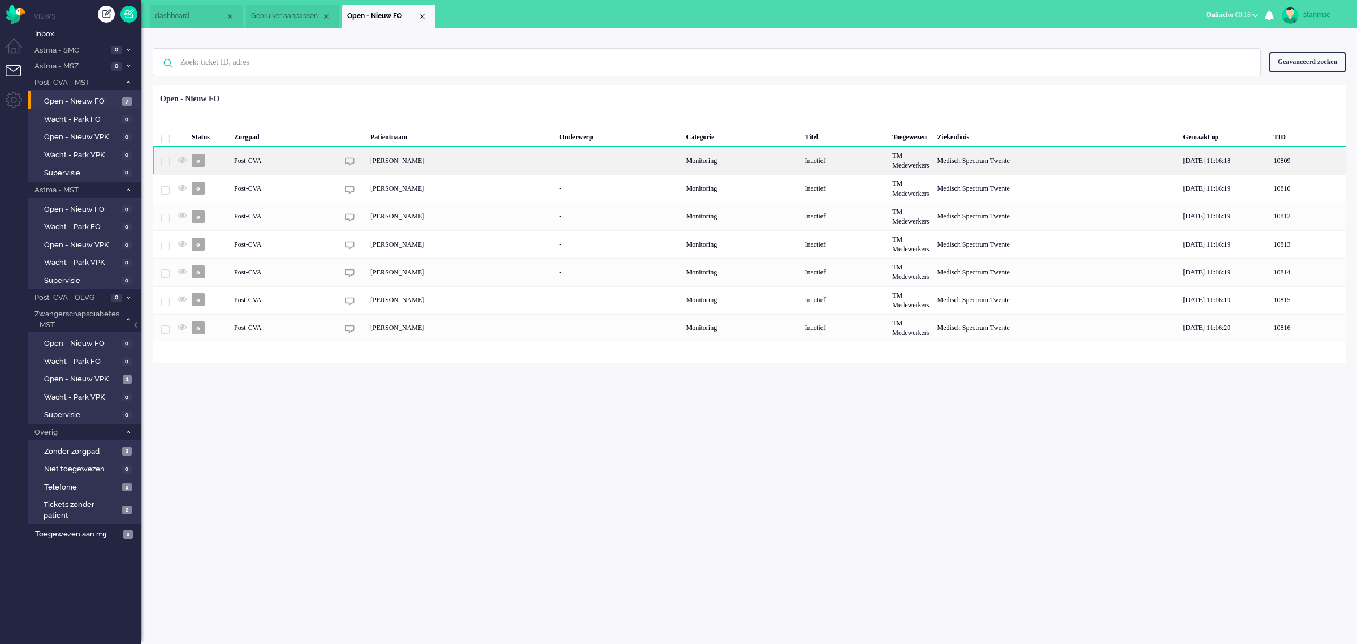
click at [402, 159] on div "[PERSON_NAME]" at bounding box center [460, 160] width 189 height 28
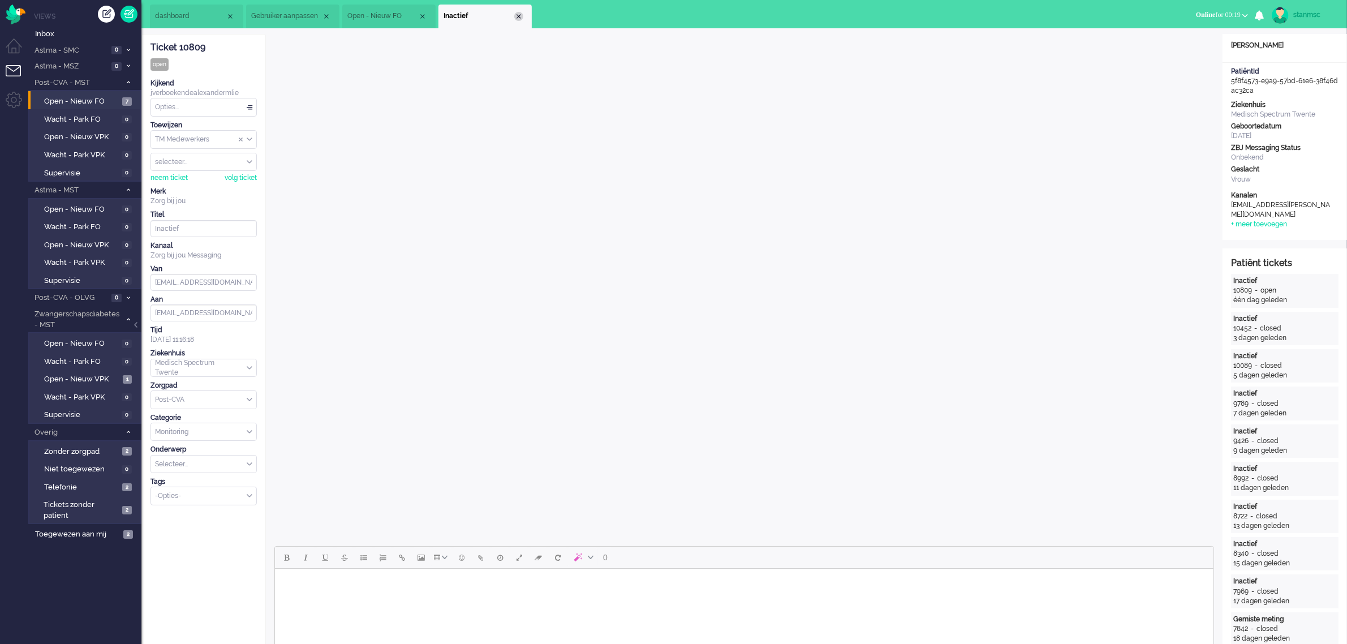
click at [518, 16] on div "Close tab" at bounding box center [518, 16] width 9 height 9
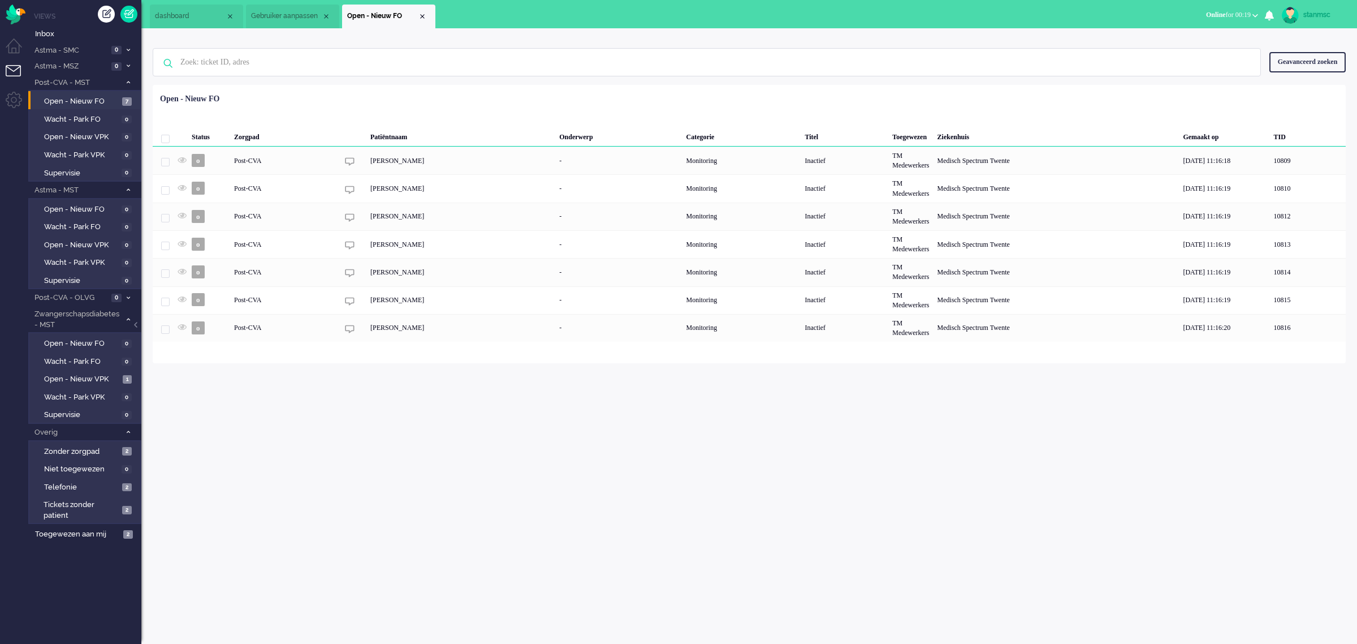
click at [298, 15] on span "Gebruiker aanpassen" at bounding box center [286, 16] width 71 height 10
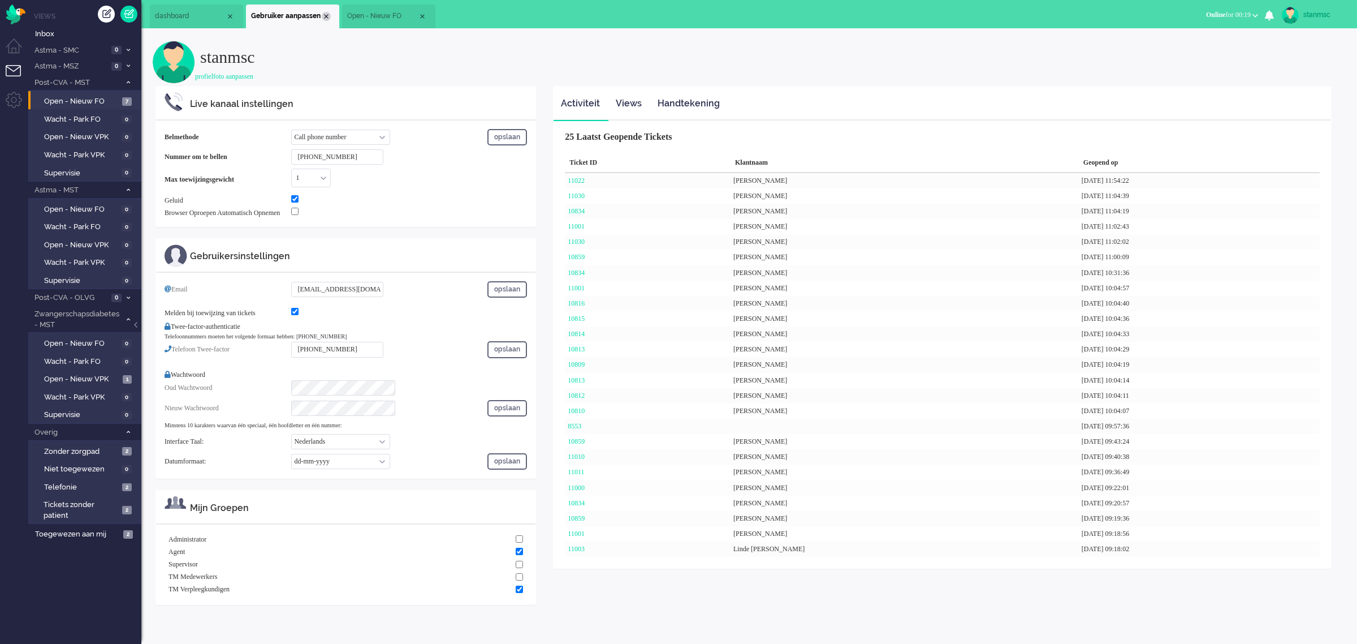
click at [326, 15] on div "Close tab" at bounding box center [326, 16] width 9 height 9
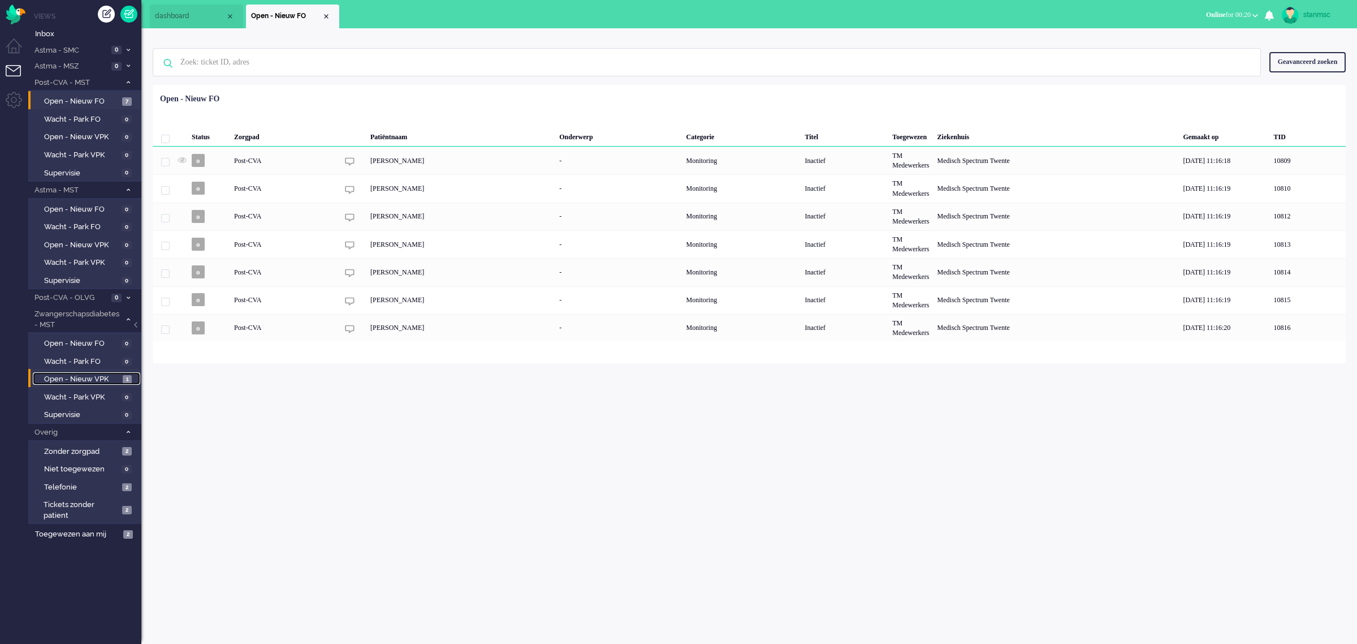
click at [90, 374] on span "Open - Nieuw VPK" at bounding box center [82, 379] width 76 height 11
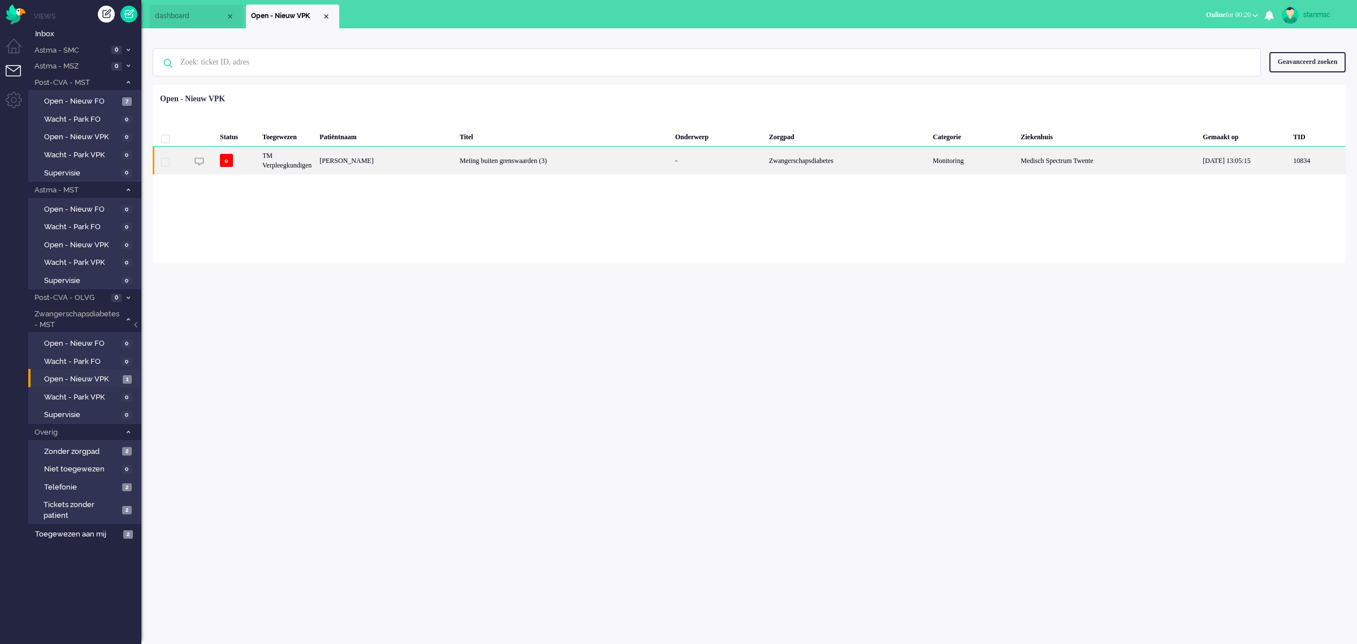
click at [405, 162] on div "[PERSON_NAME]" at bounding box center [386, 160] width 140 height 28
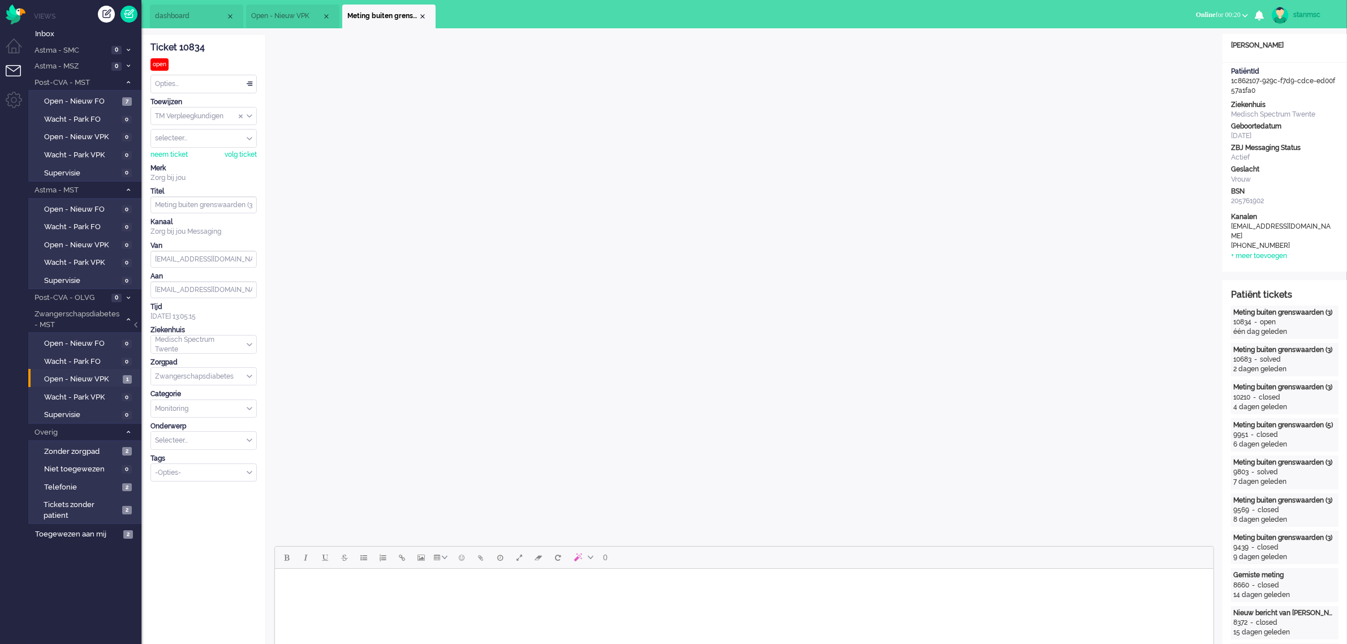
click at [182, 149] on div "neem ticket volg ticket" at bounding box center [203, 154] width 106 height 12
click at [179, 156] on div "neem ticket" at bounding box center [168, 155] width 37 height 10
click at [192, 83] on div "Opties..." at bounding box center [203, 84] width 105 height 18
click at [187, 162] on li "Opgelost" at bounding box center [203, 164] width 105 height 16
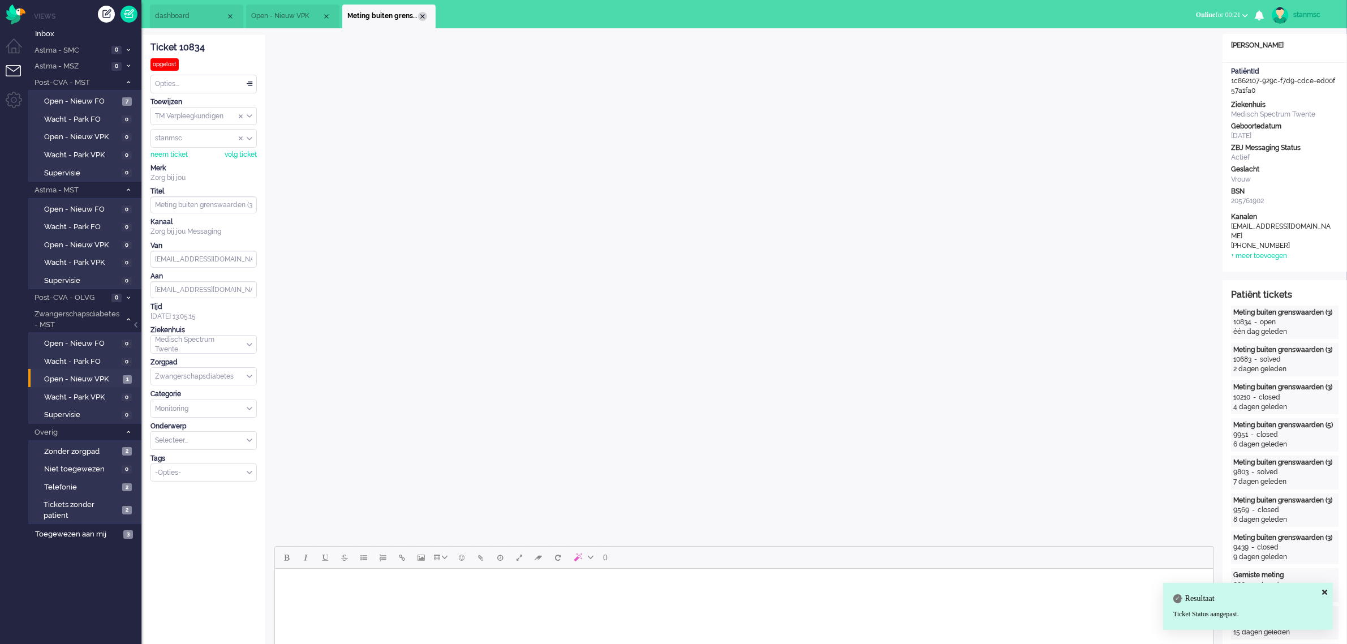
click at [422, 16] on div "Close tab" at bounding box center [422, 16] width 9 height 9
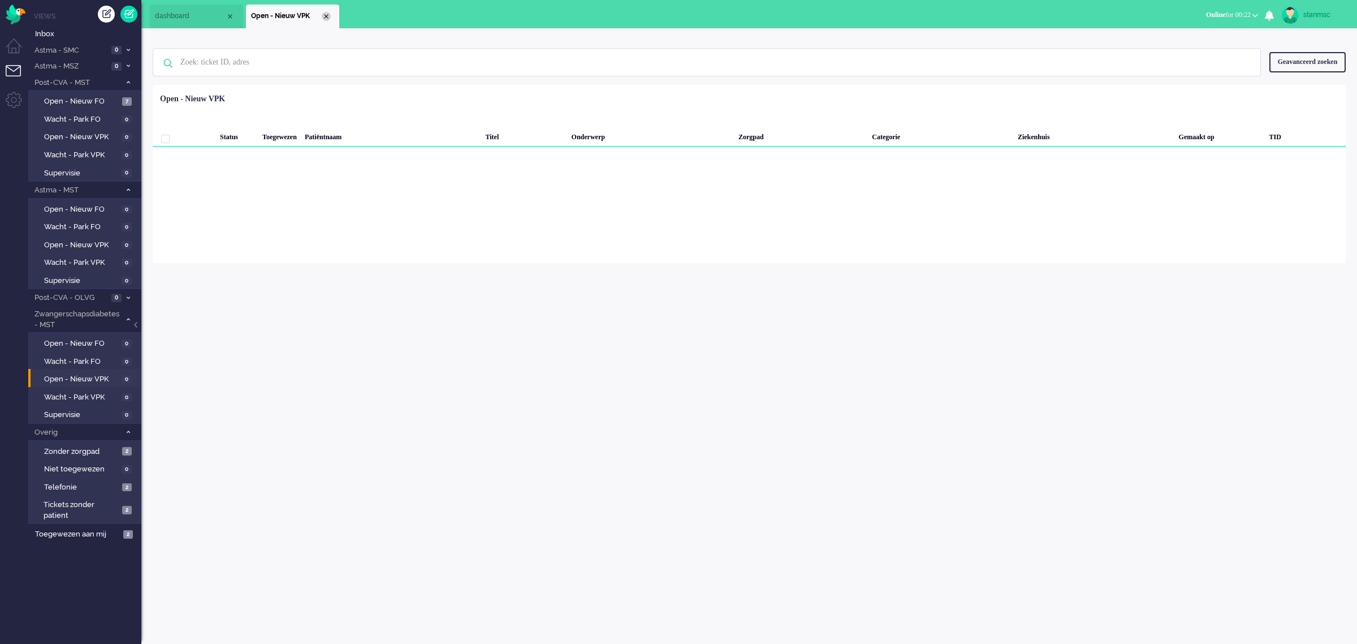
click at [327, 18] on div "Close tab" at bounding box center [326, 16] width 9 height 9
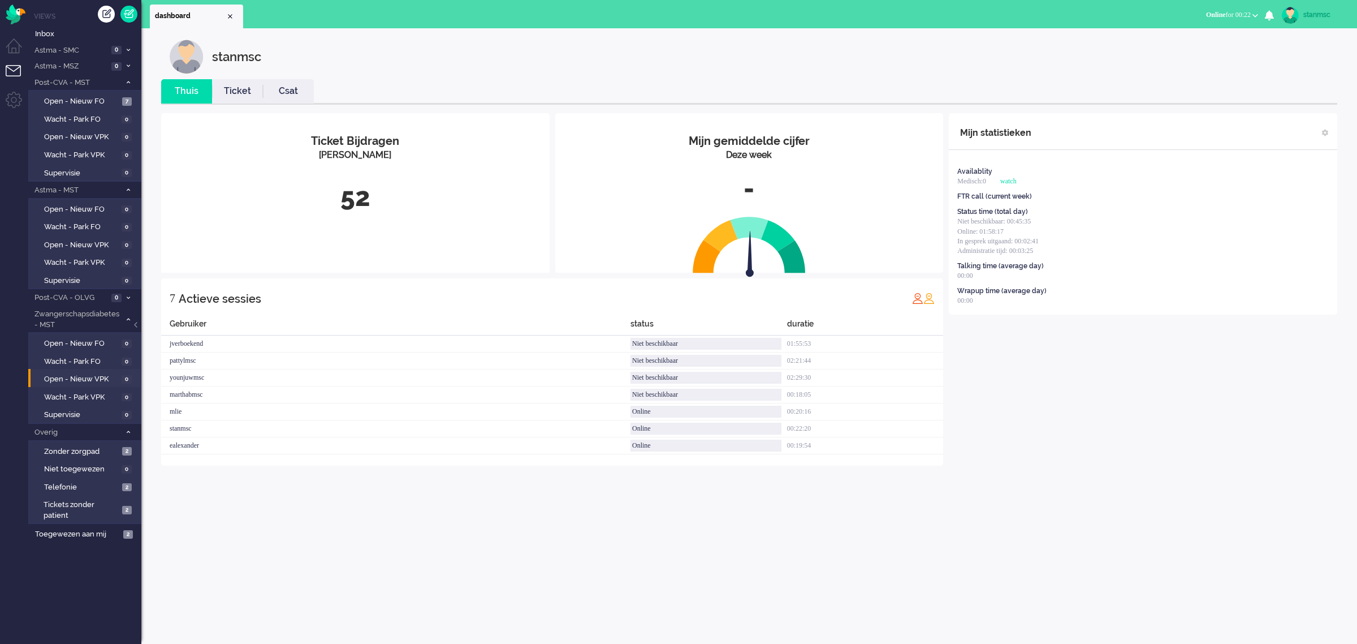
click at [234, 83] on li "Ticket" at bounding box center [237, 91] width 51 height 24
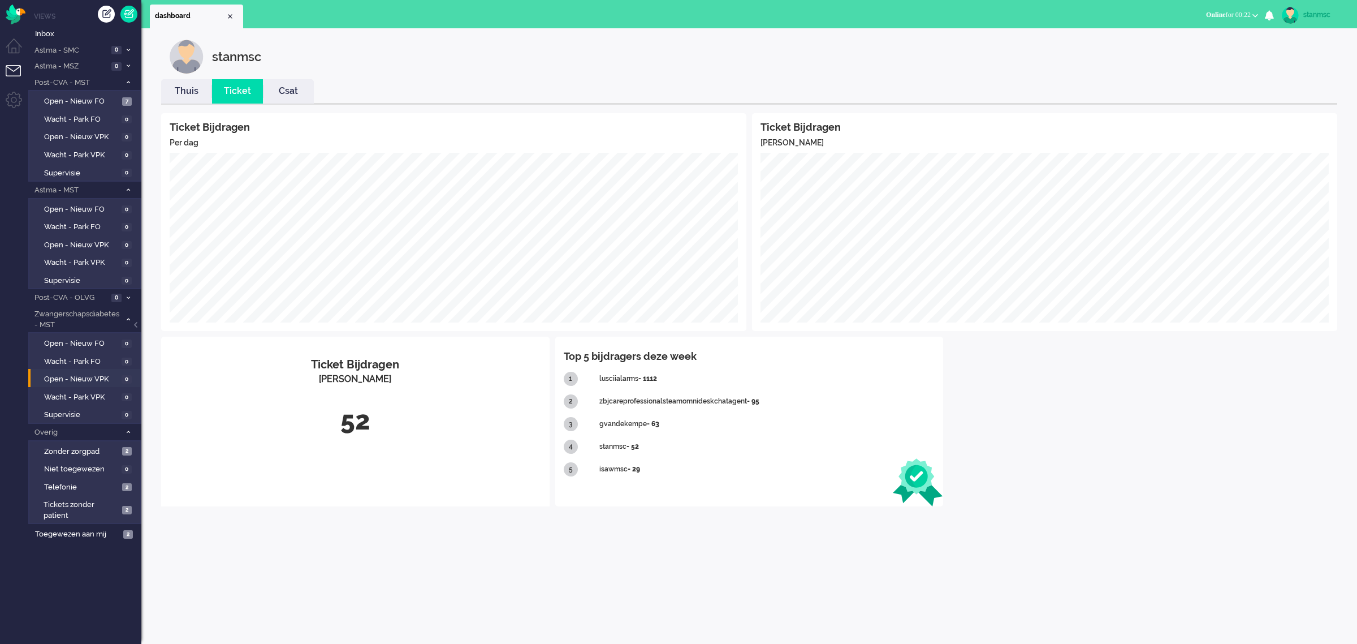
click at [192, 92] on link "Thuis" at bounding box center [186, 91] width 51 height 13
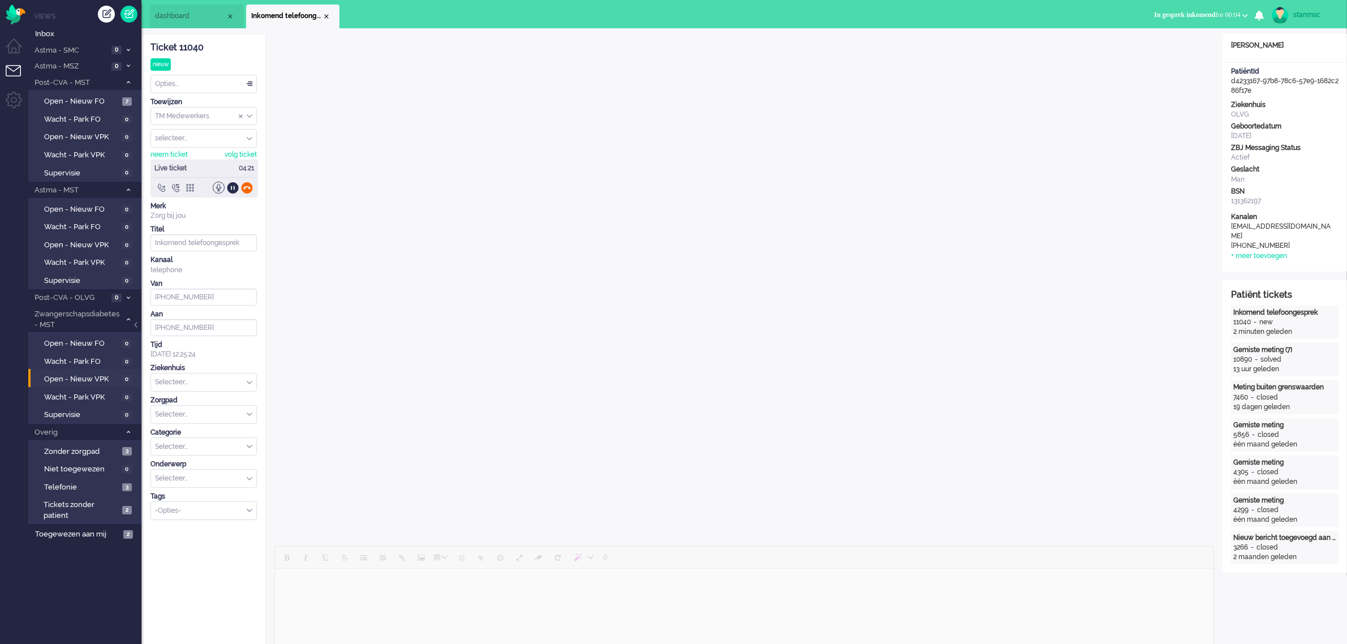
click at [247, 184] on div at bounding box center [247, 188] width 12 height 12
type input "+31657060201"
click at [192, 347] on input "text" at bounding box center [203, 344] width 105 height 18
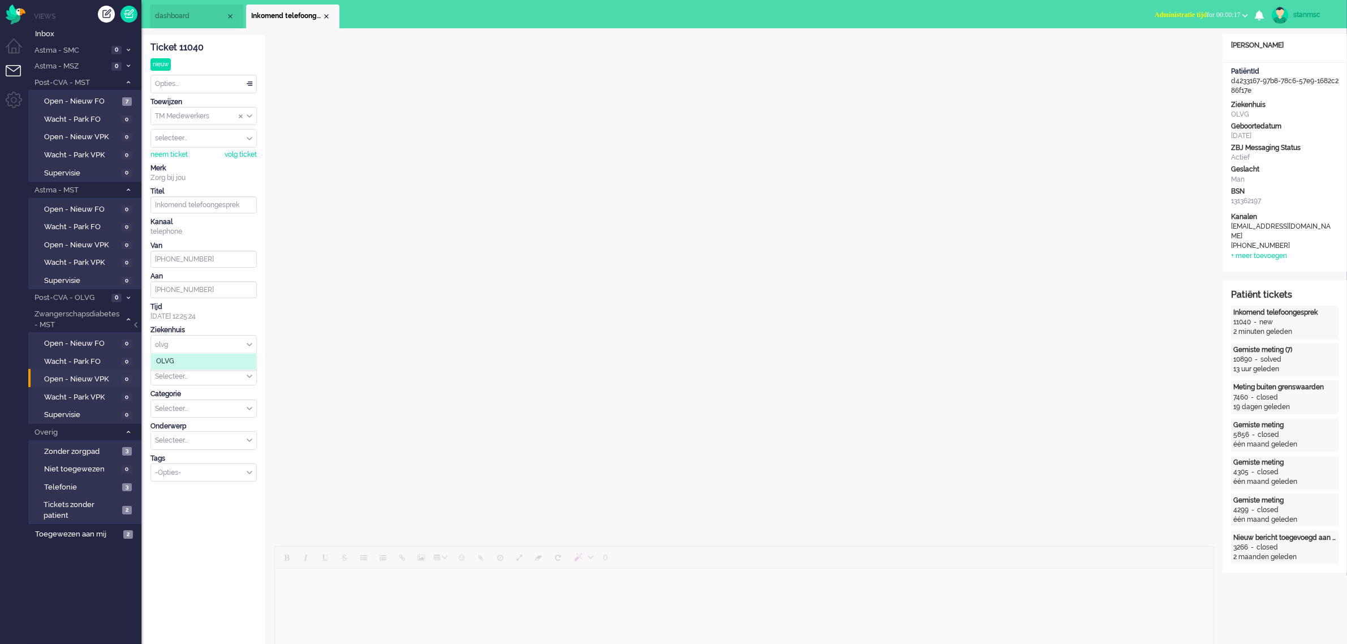
type input "olvg"
click at [167, 363] on span "OLVG" at bounding box center [165, 362] width 18 height 10
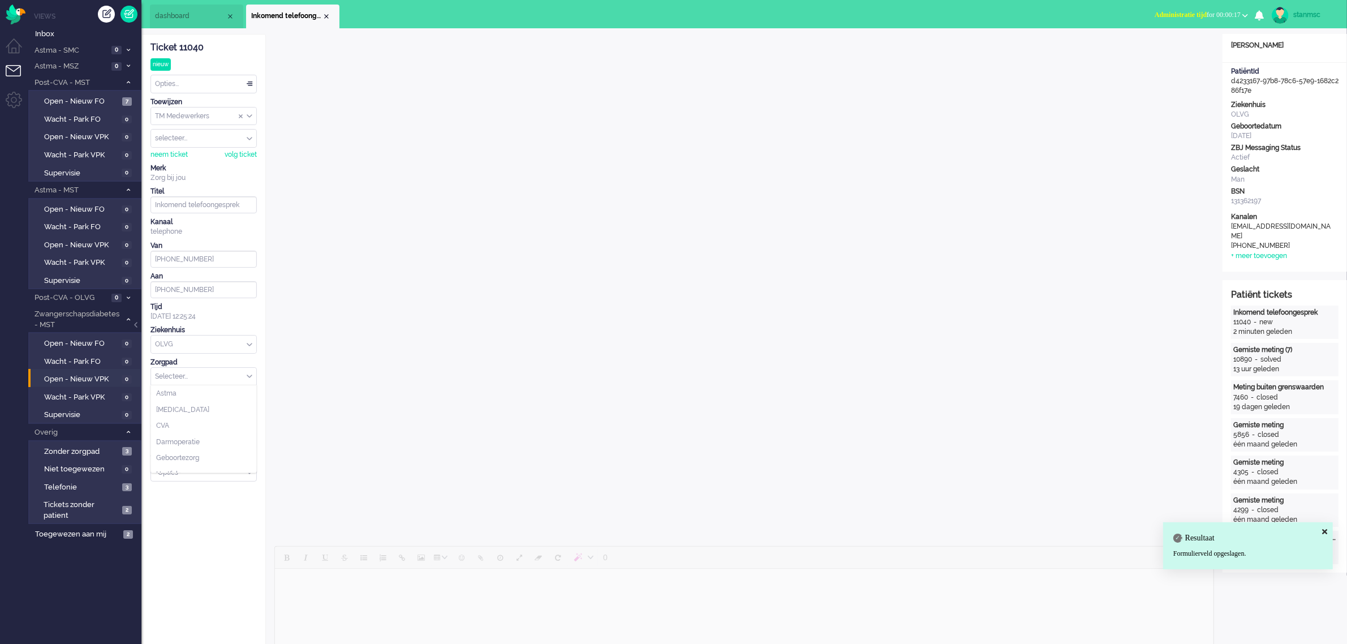
click at [244, 376] on input "text" at bounding box center [203, 377] width 105 height 18
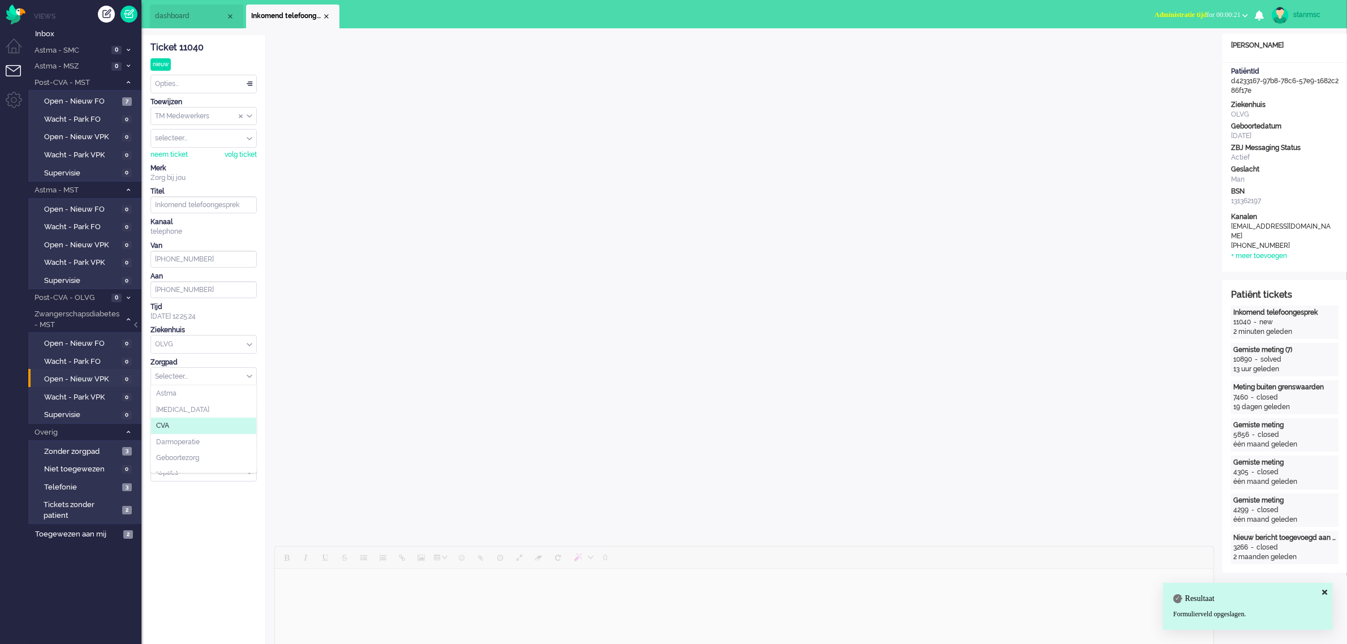
click at [180, 425] on li "CVA" at bounding box center [203, 425] width 105 height 16
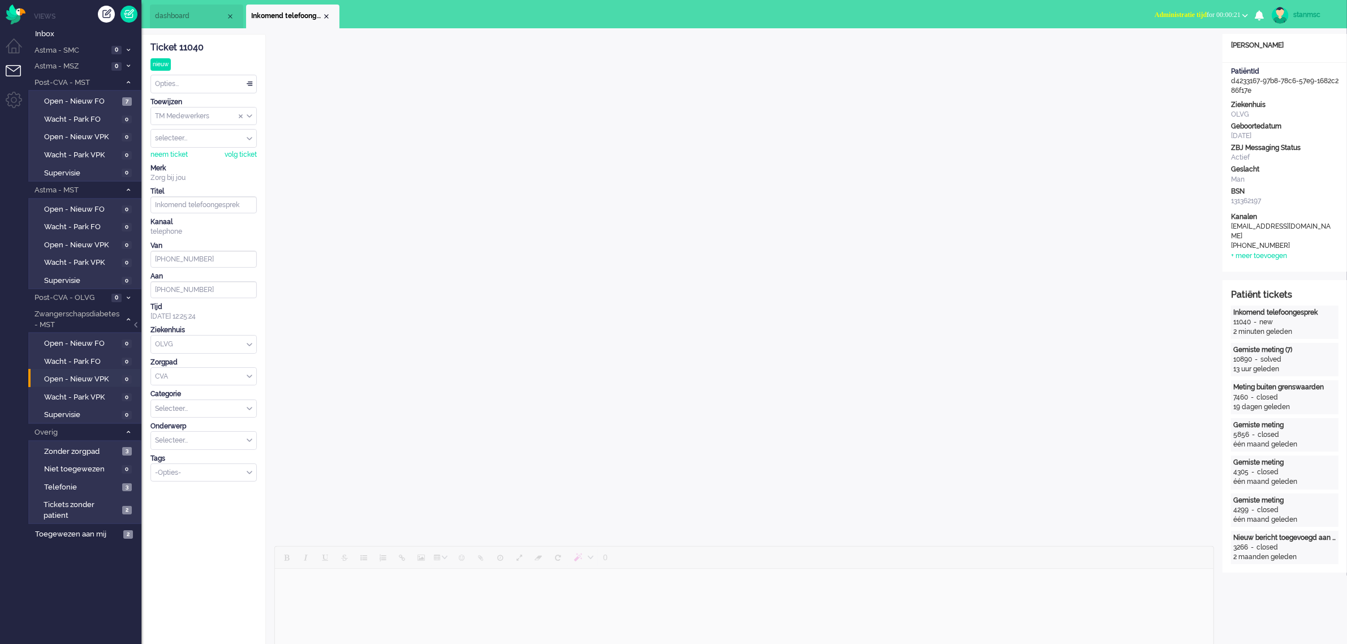
click at [252, 410] on div "Selecteer..." at bounding box center [203, 409] width 105 height 18
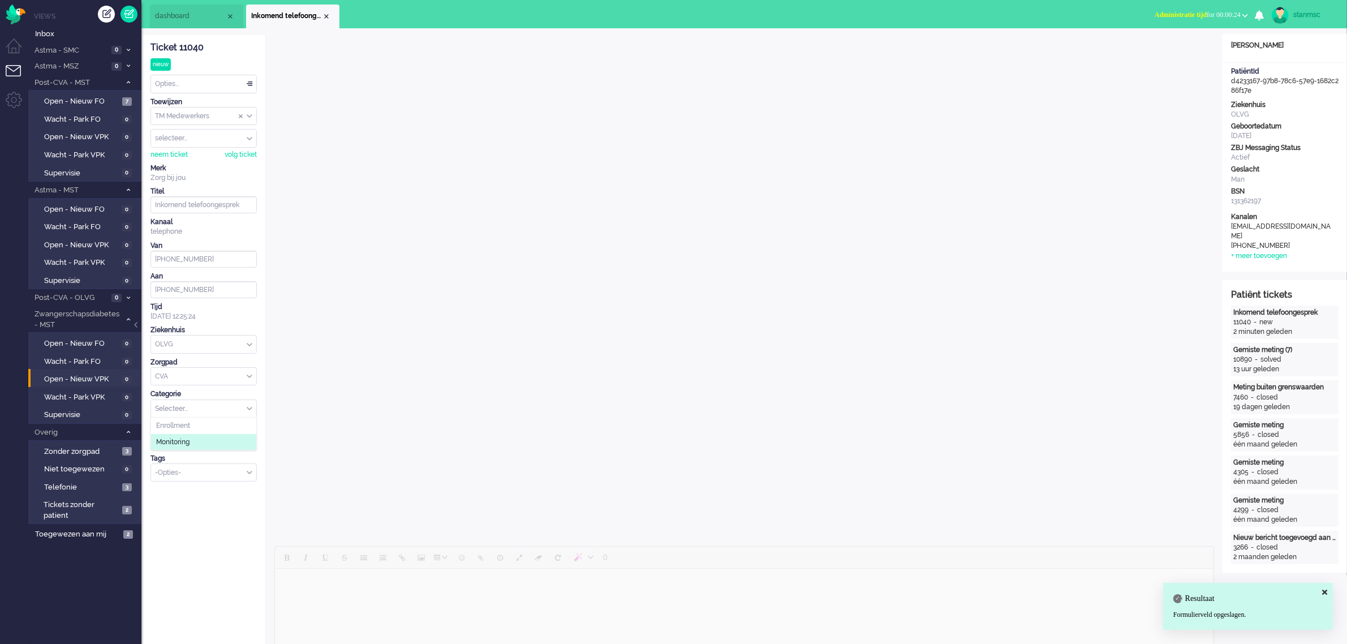
click at [188, 442] on span "Monitoring" at bounding box center [172, 442] width 33 height 10
click at [247, 440] on div "Selecteer..." at bounding box center [203, 441] width 105 height 18
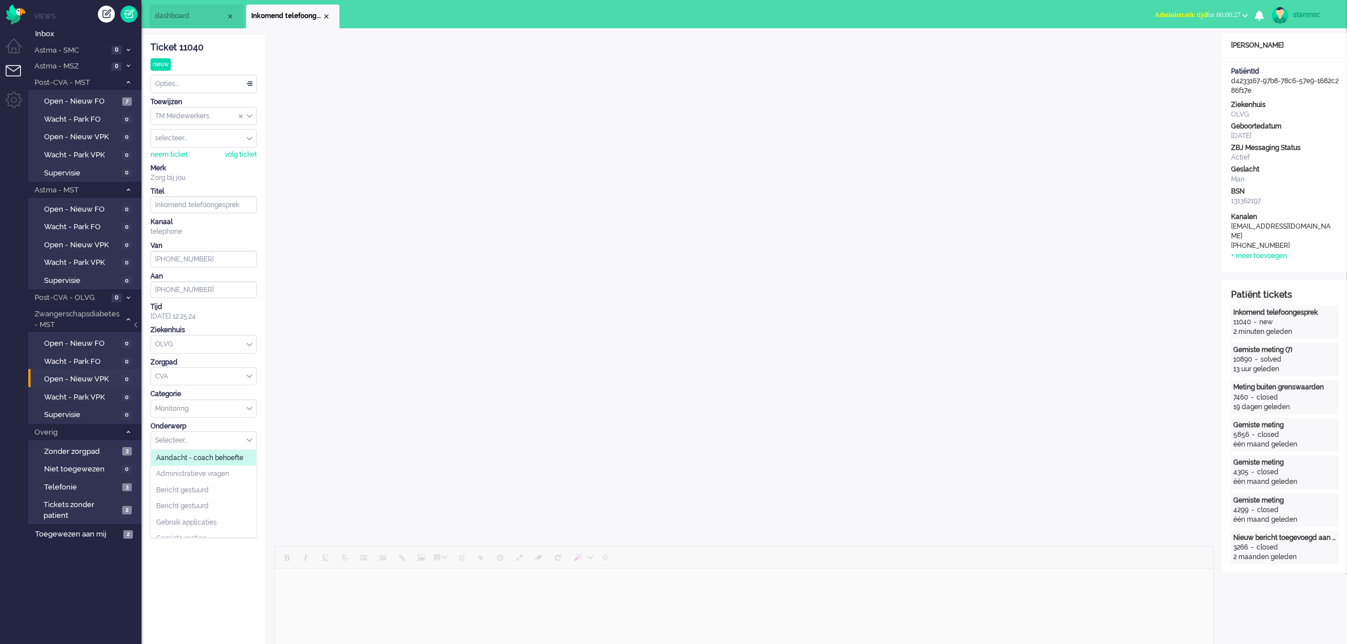
click at [201, 461] on span "Aandacht - coach behoefte" at bounding box center [199, 458] width 87 height 10
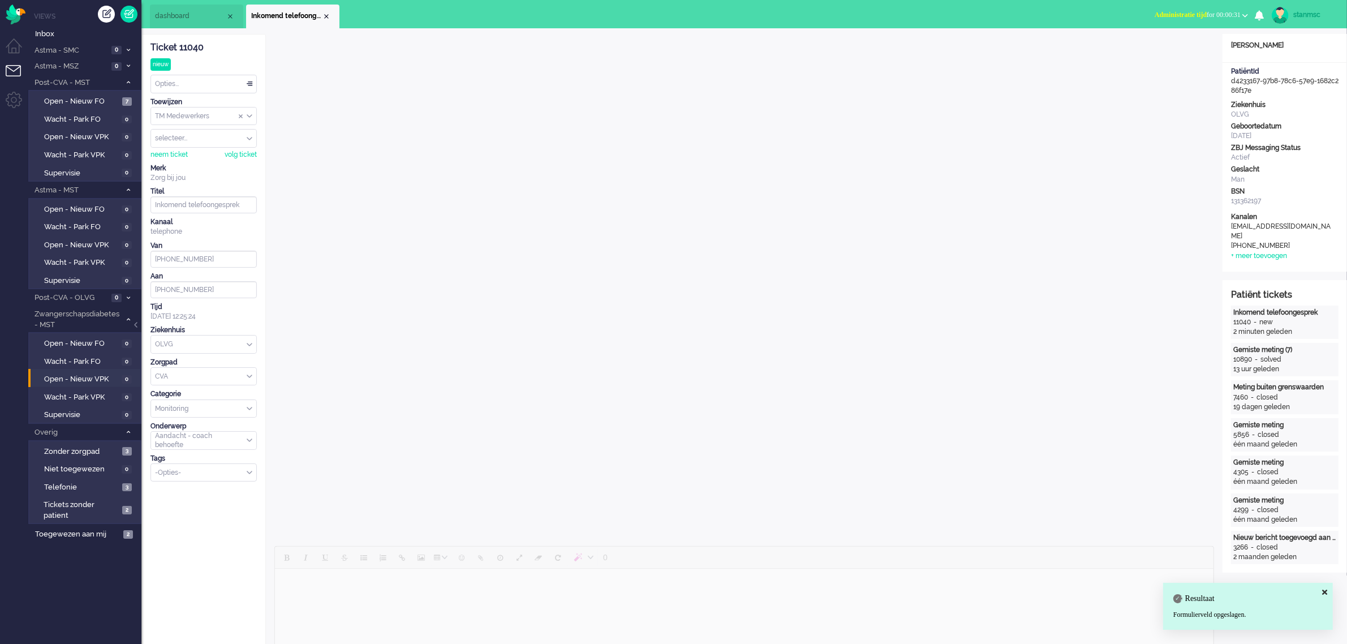
scroll to position [353, 0]
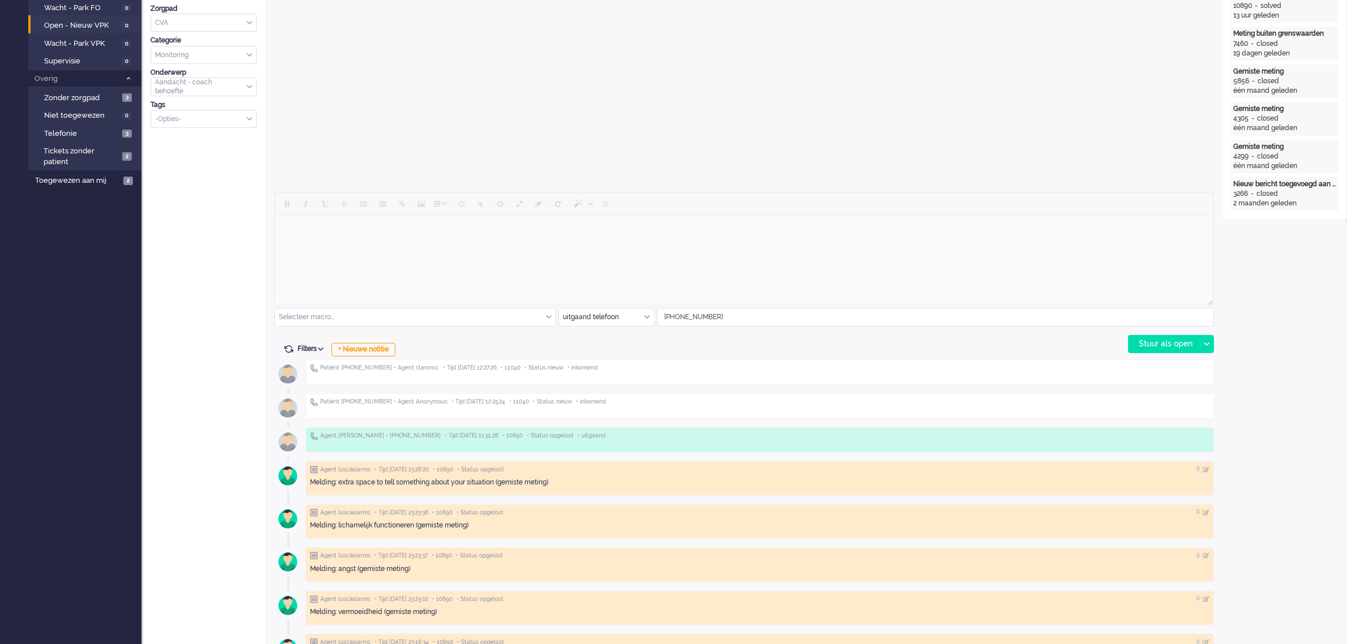
click at [357, 351] on div "+ Nieuwe notitie" at bounding box center [363, 350] width 64 height 14
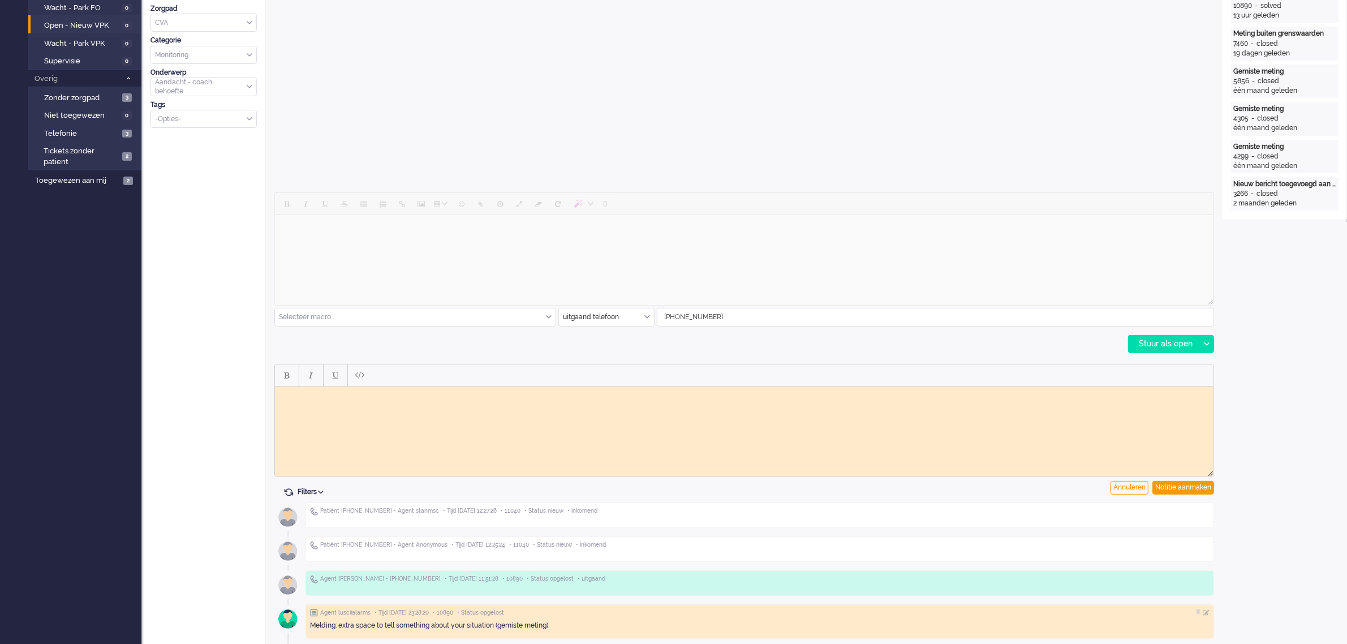
scroll to position [0, 0]
click at [346, 400] on html at bounding box center [743, 395] width 938 height 18
click at [1192, 482] on div "Notitie aanmaken" at bounding box center [1183, 488] width 62 height 14
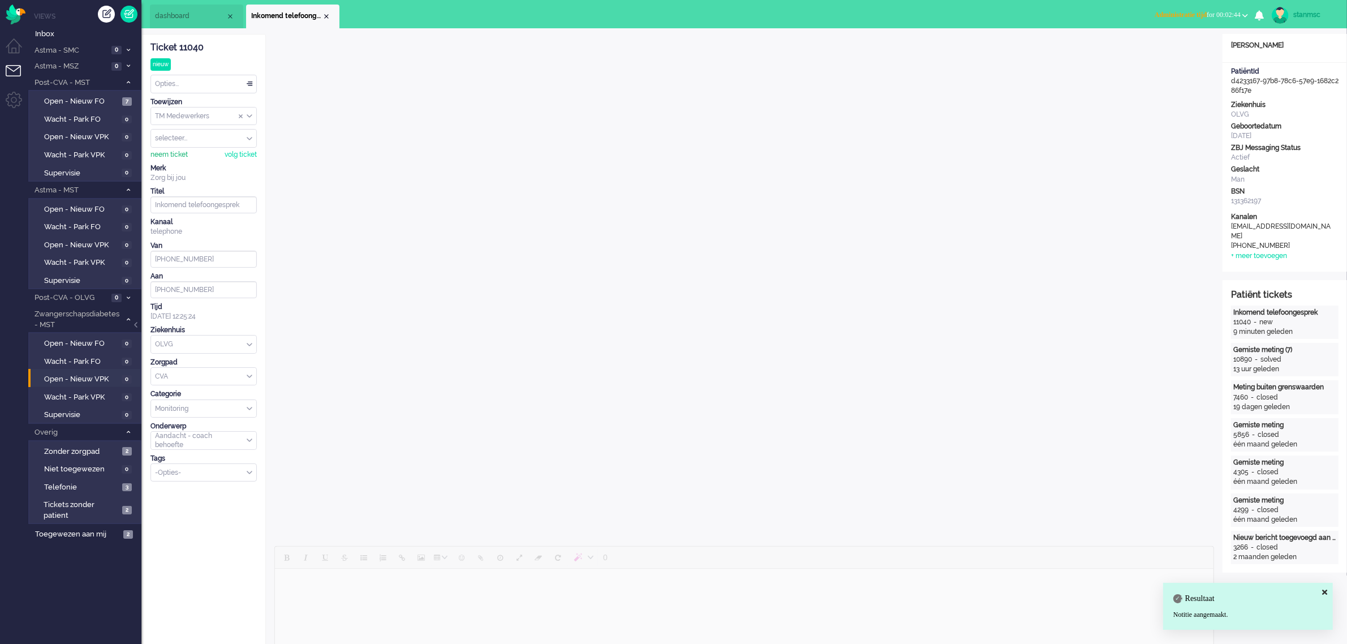
click at [179, 150] on div "neem ticket" at bounding box center [168, 155] width 37 height 10
click at [179, 83] on div "Opties..." at bounding box center [203, 84] width 105 height 18
click at [183, 161] on span "Opgelost" at bounding box center [170, 164] width 28 height 10
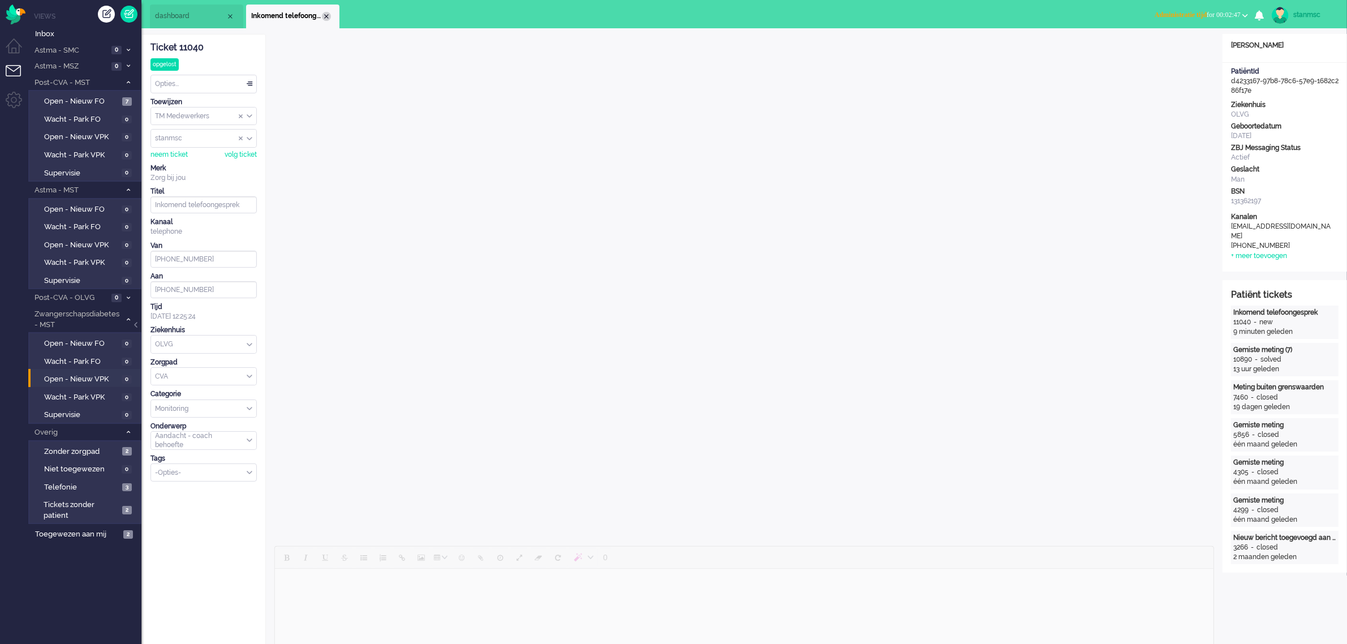
click at [327, 15] on div "Close tab" at bounding box center [326, 16] width 9 height 9
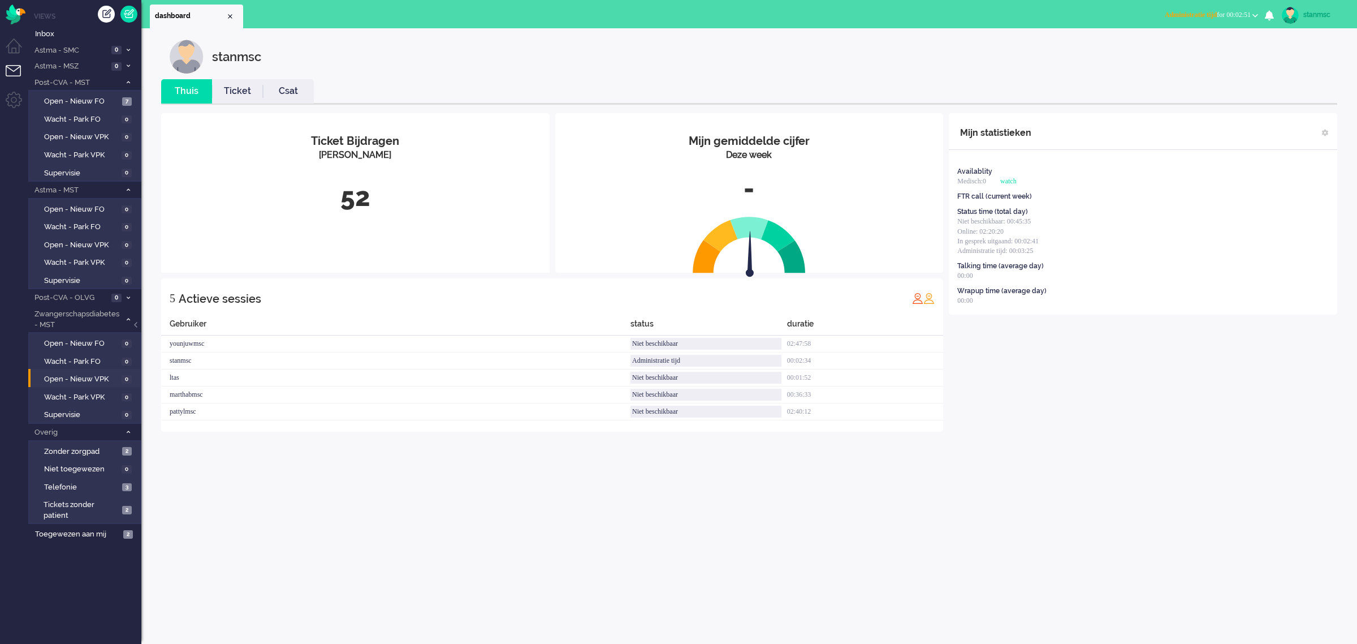
click at [1239, 12] on span "Administratie tijd for 00:02:51" at bounding box center [1208, 15] width 86 height 8
click at [1195, 47] on label "Online" at bounding box center [1211, 51] width 89 height 10
click at [66, 100] on span "Open - Nieuw FO" at bounding box center [81, 101] width 75 height 11
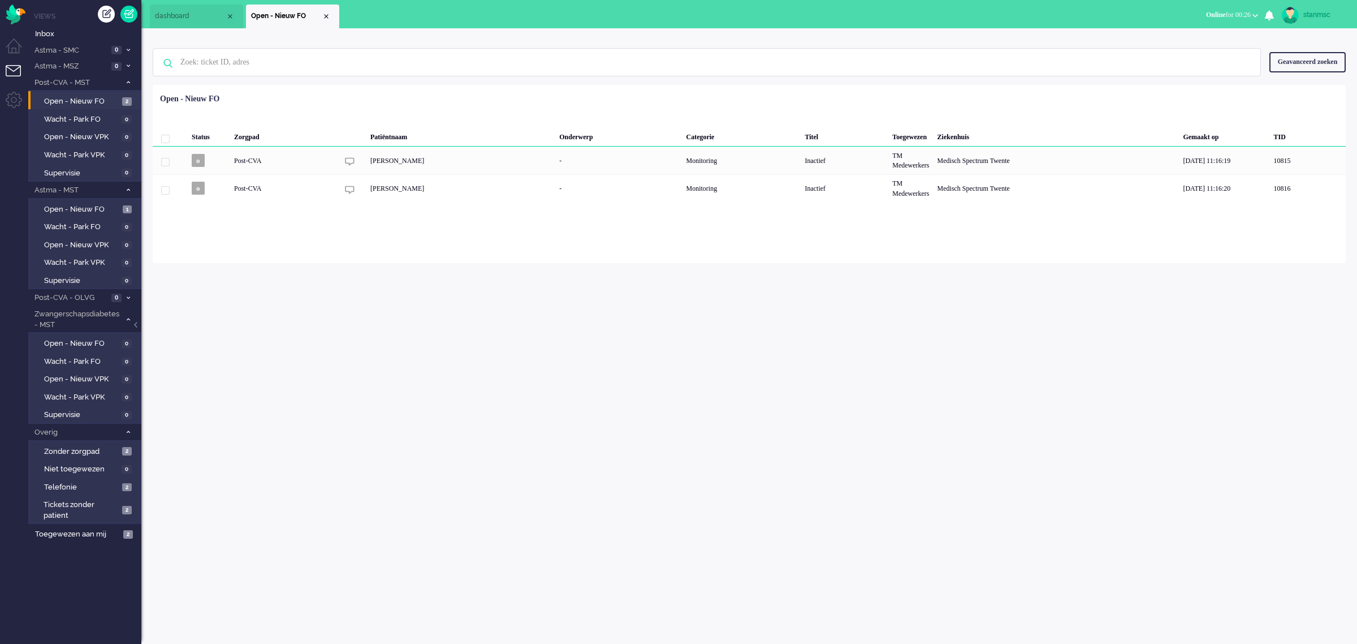
click at [1234, 12] on span "Online for 00:26" at bounding box center [1228, 15] width 45 height 8
click at [1200, 40] on label "Niet beschikbaar" at bounding box center [1211, 38] width 89 height 10
click at [1313, 11] on div "stanmsc" at bounding box center [1325, 14] width 42 height 11
click at [1288, 88] on link "Uitloggen" at bounding box center [1312, 90] width 78 height 11
